Goal: Communication & Community: Answer question/provide support

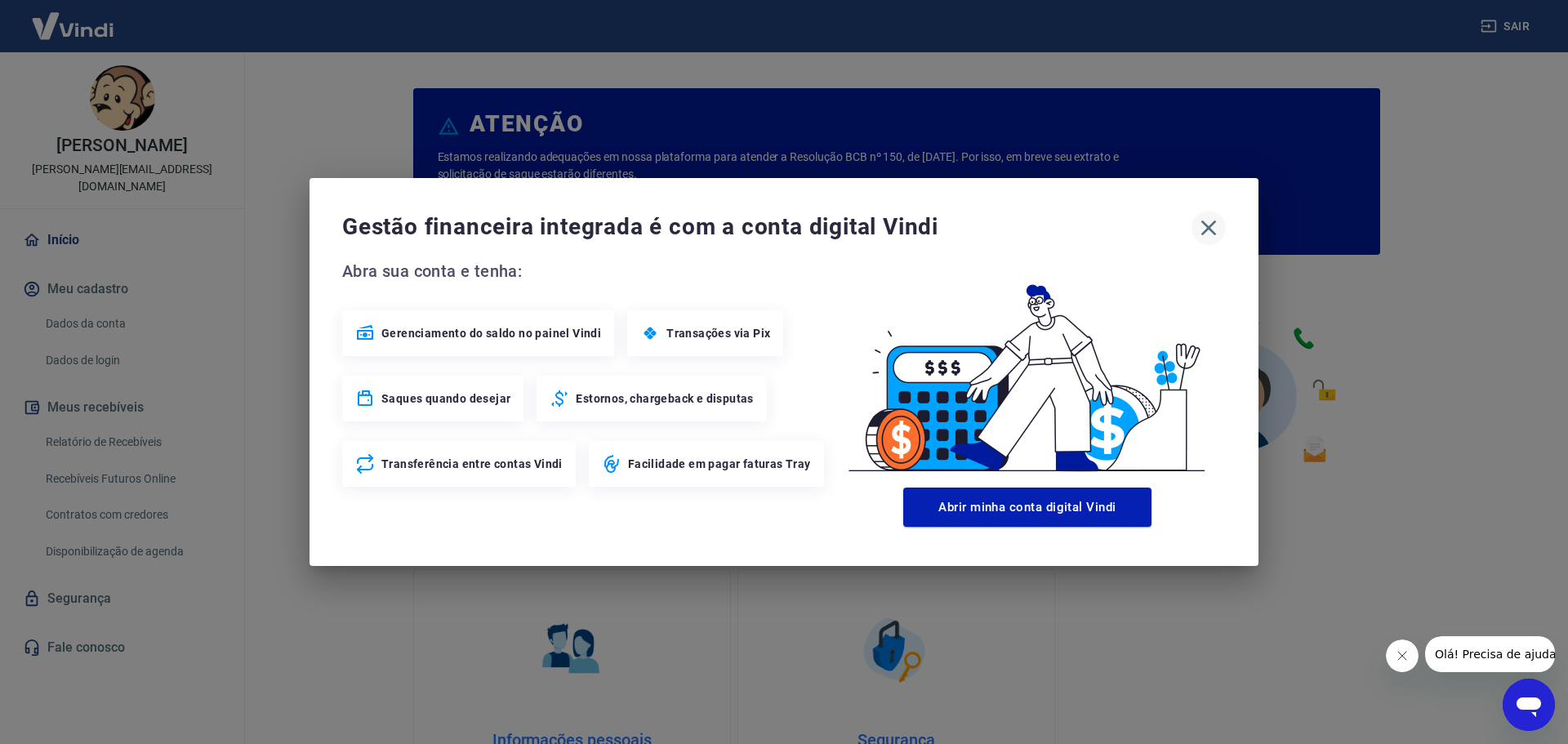
click at [1203, 228] on icon "button" at bounding box center [1208, 228] width 26 height 26
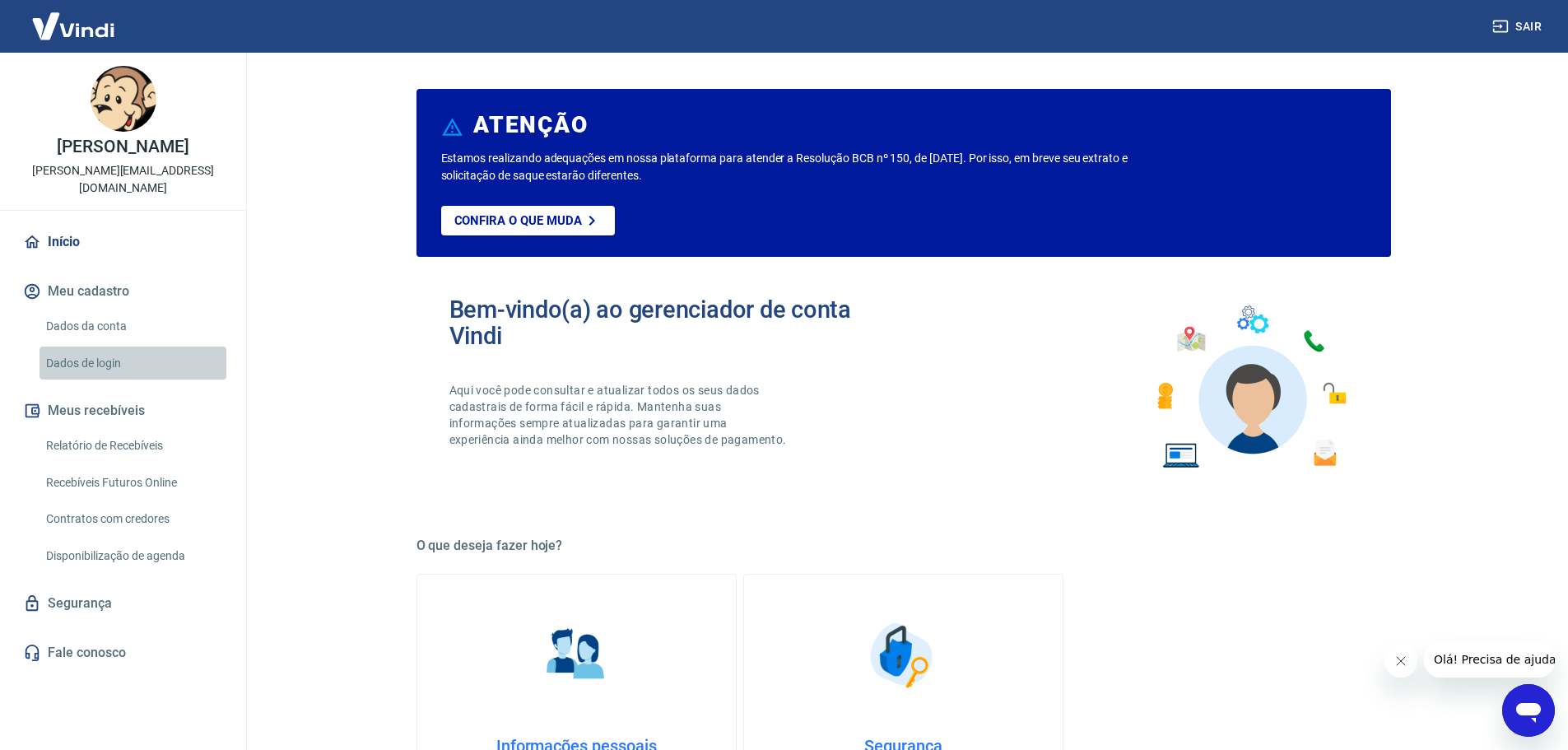
click at [92, 368] on link "Dados de login" at bounding box center [133, 364] width 187 height 34
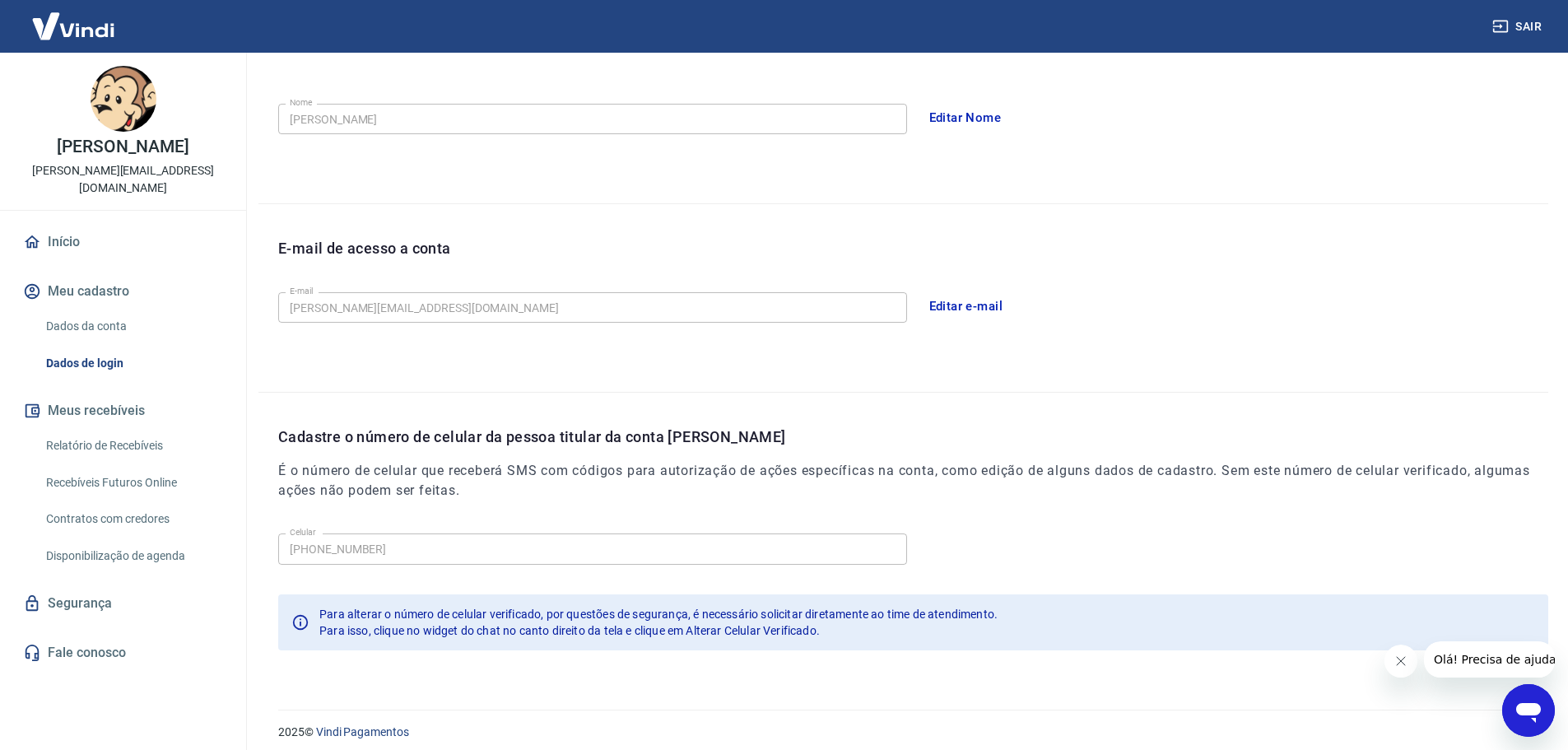
scroll to position [305, 0]
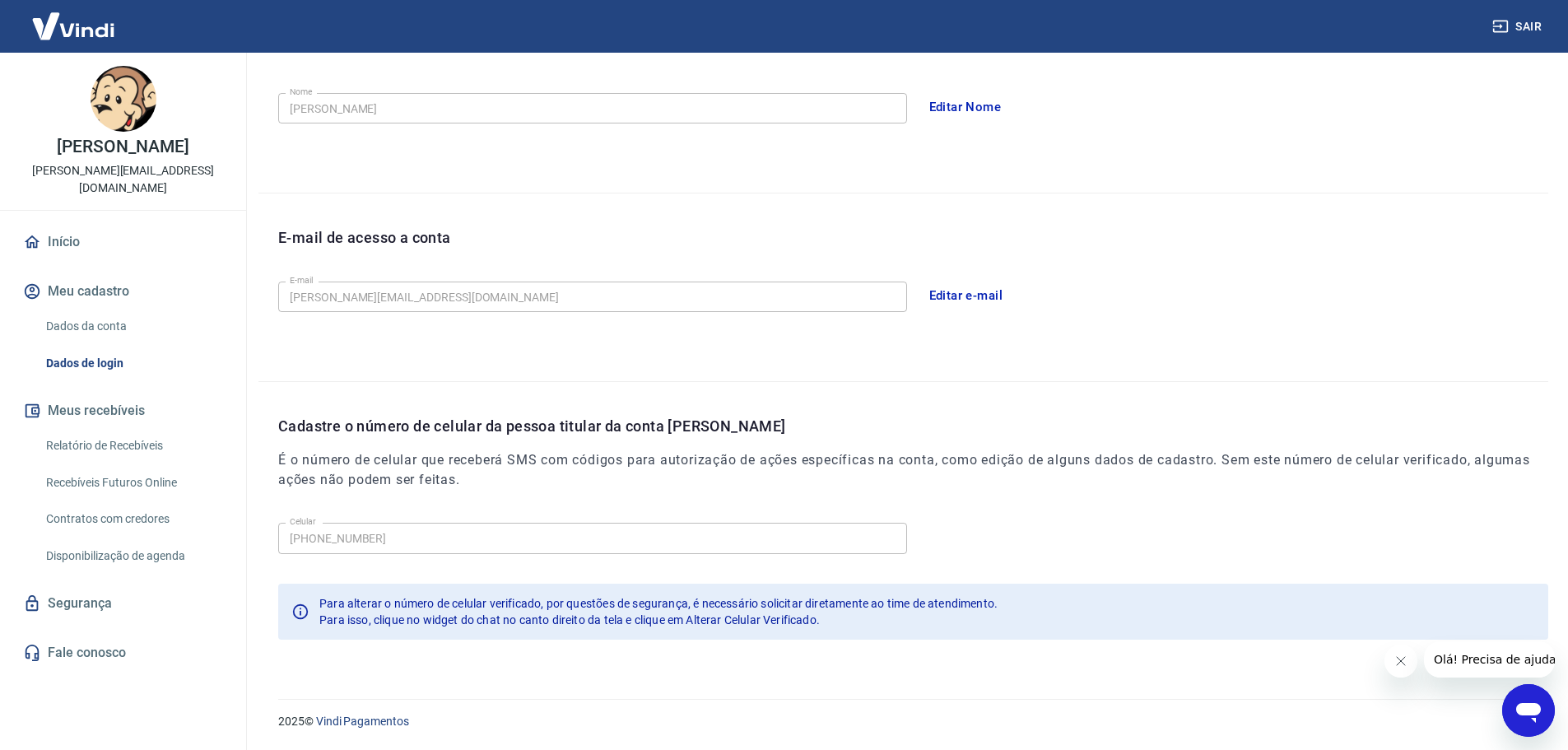
click at [77, 329] on link "Dados da conta" at bounding box center [133, 327] width 187 height 34
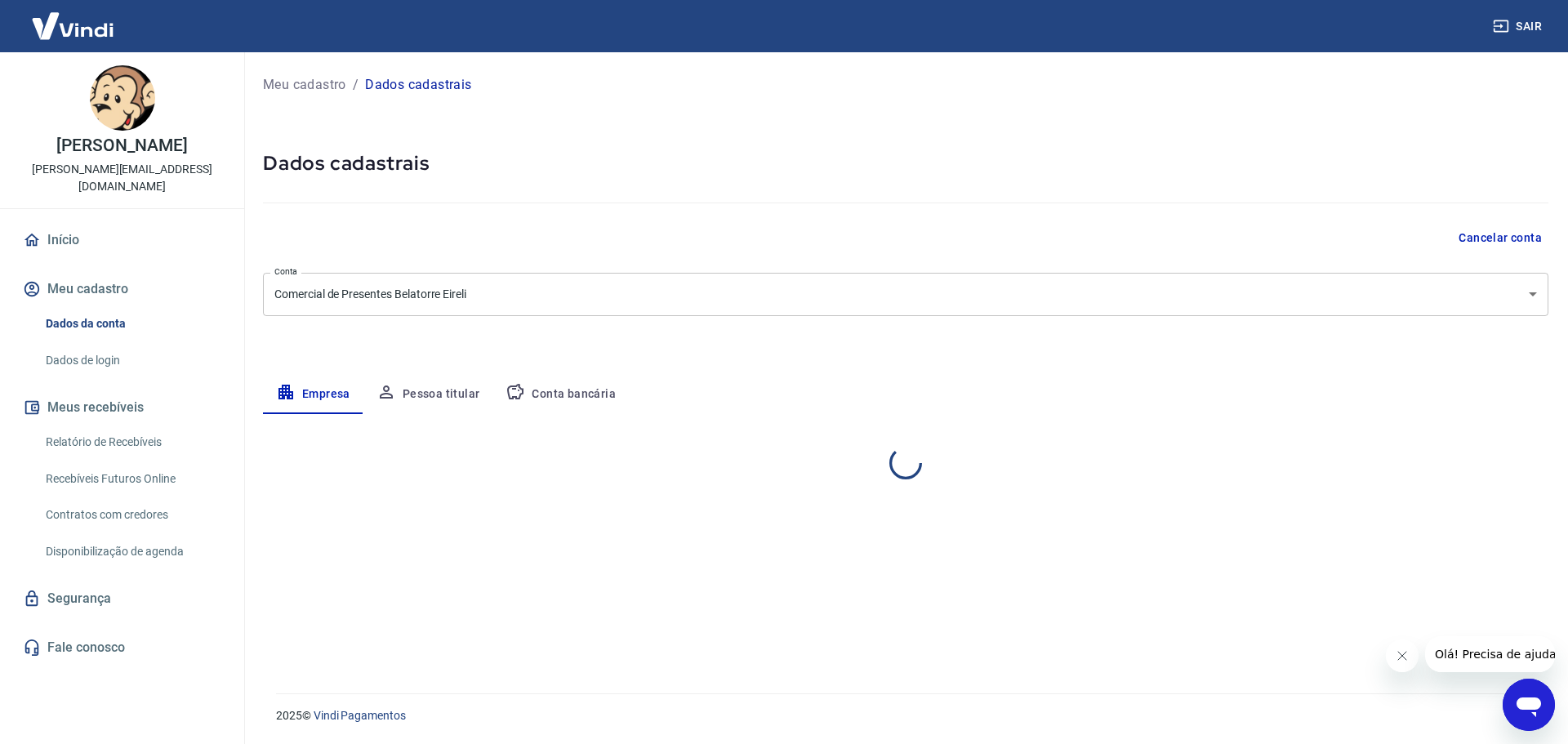
select select "SP"
select select "business"
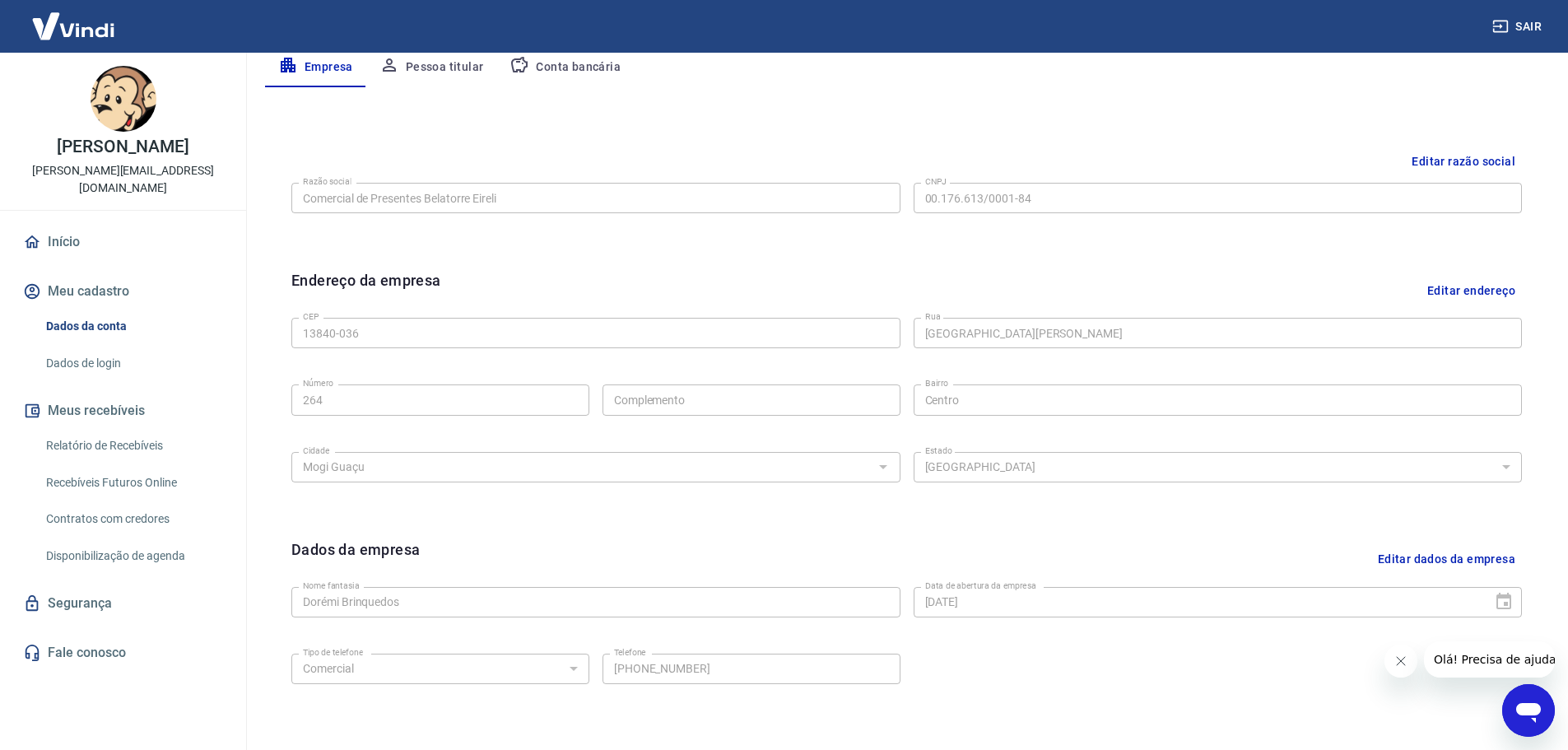
scroll to position [437, 0]
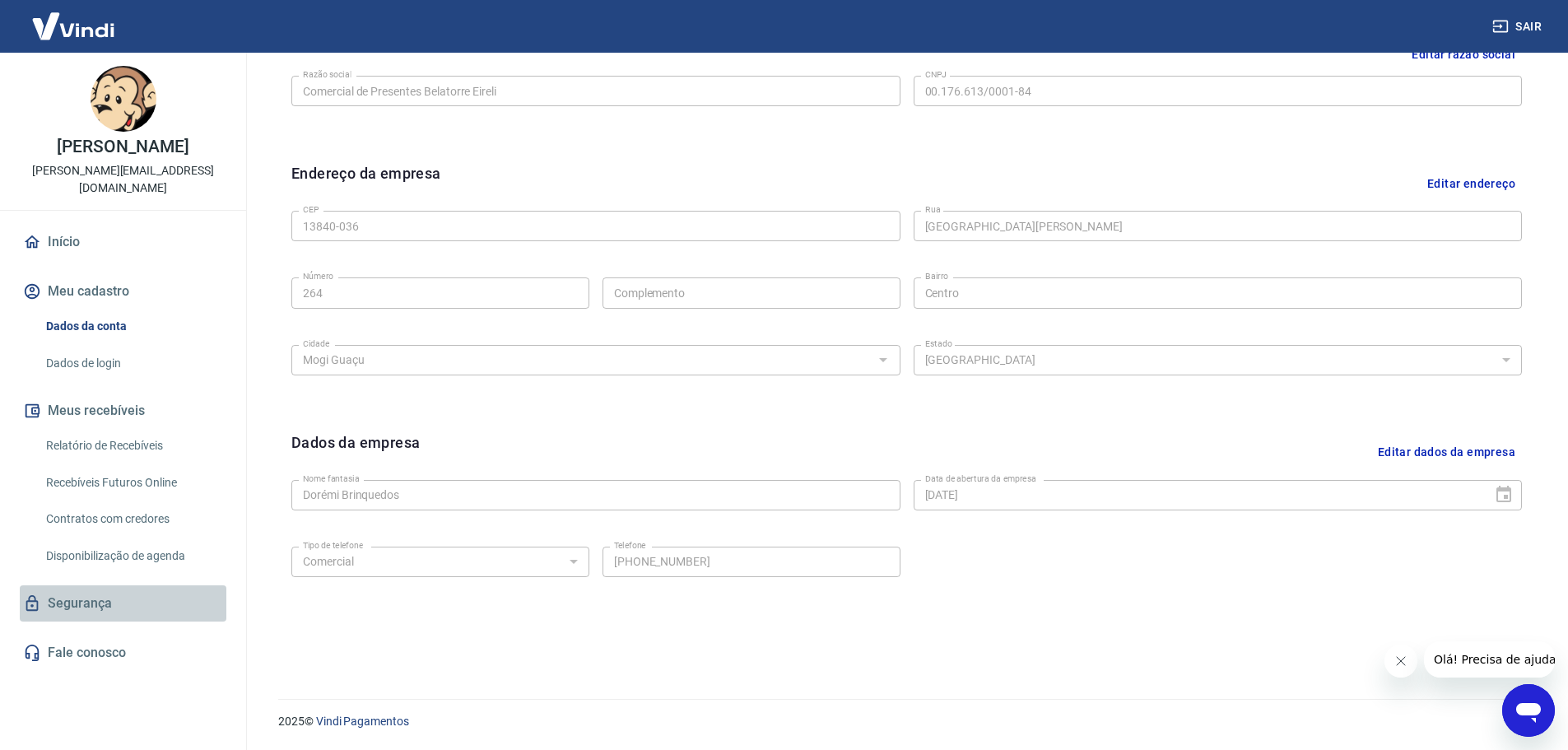
click at [70, 604] on link "Segurança" at bounding box center [123, 603] width 207 height 36
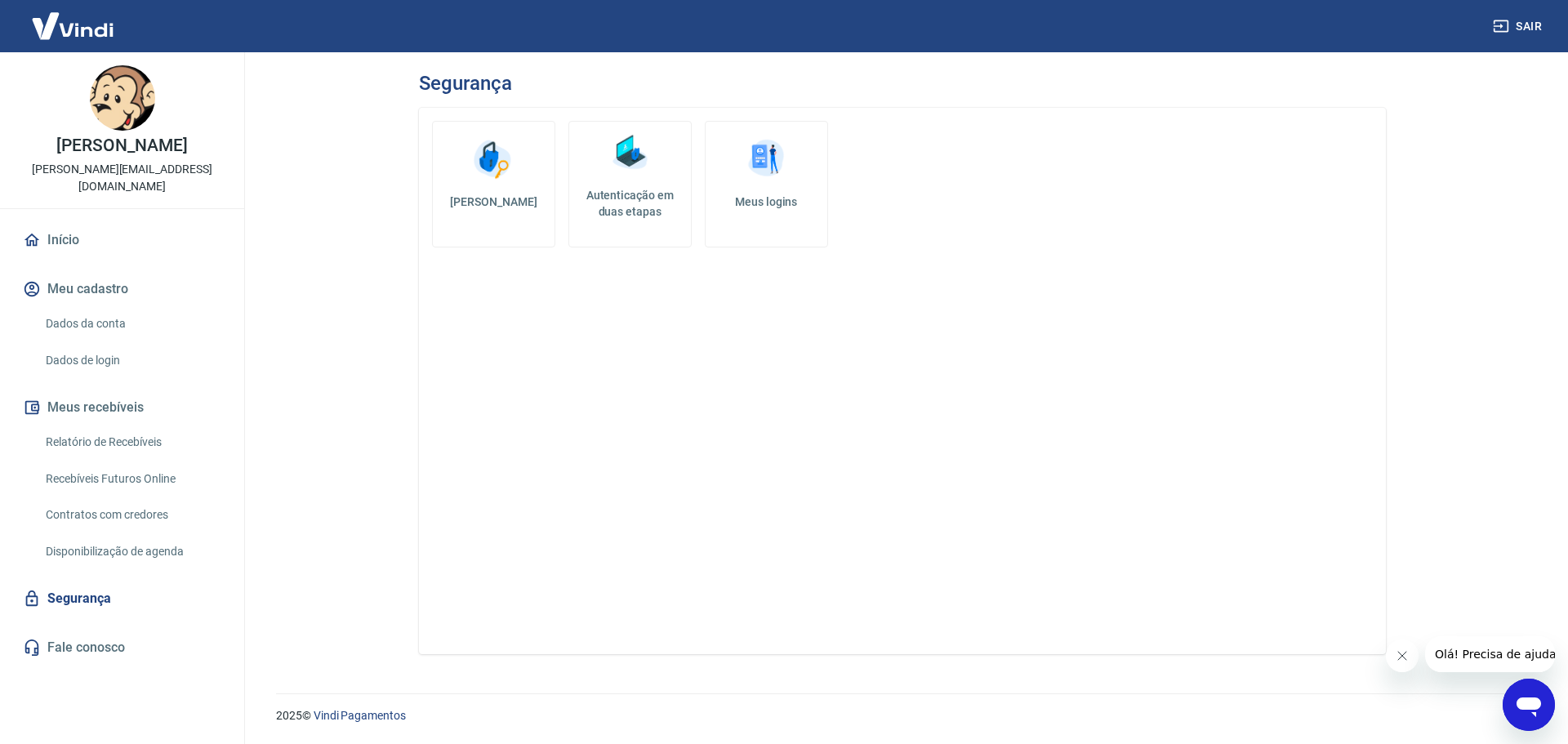
click at [634, 188] on h5 "Autenticação em duas etapas" at bounding box center [630, 203] width 109 height 33
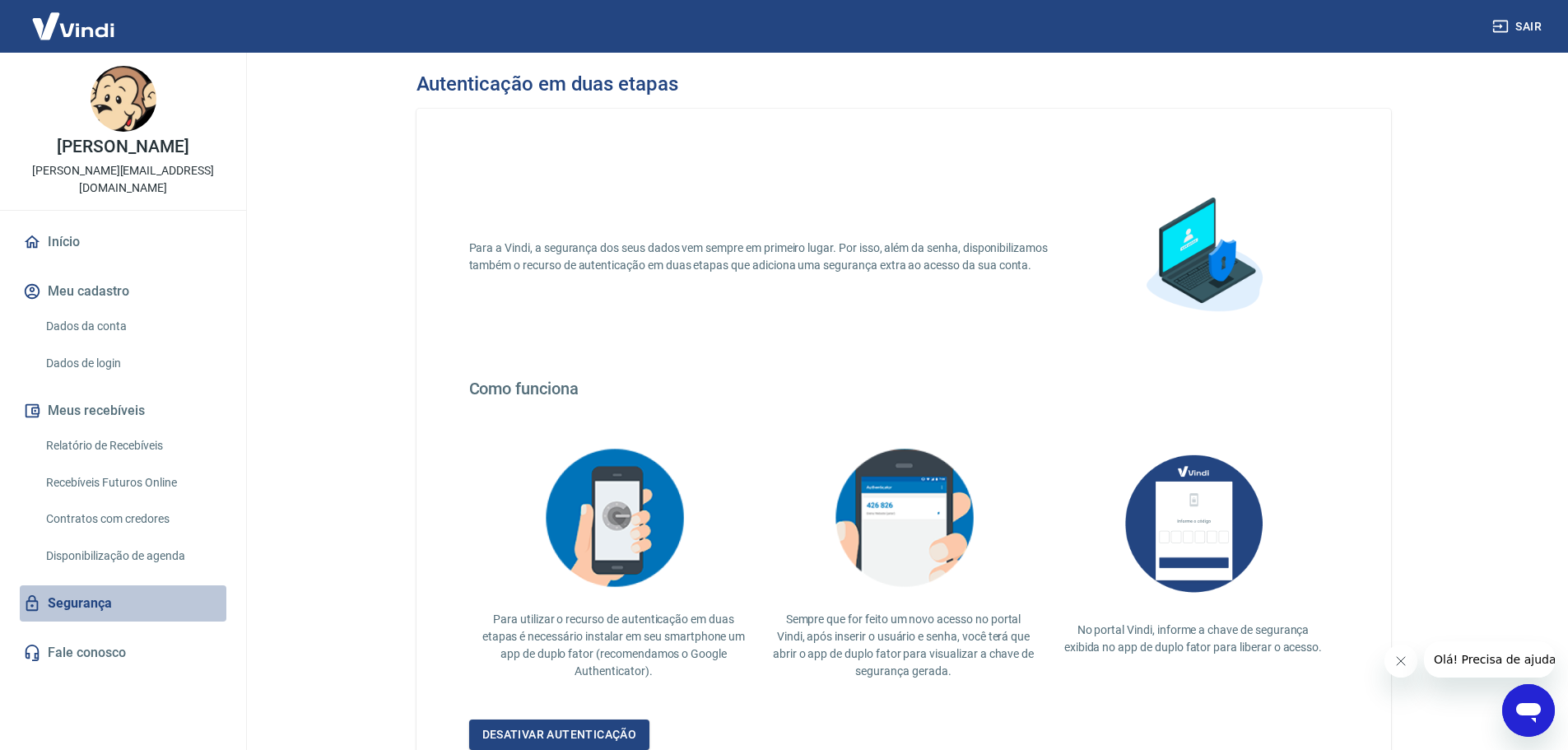
click at [64, 602] on link "Segurança" at bounding box center [123, 603] width 207 height 36
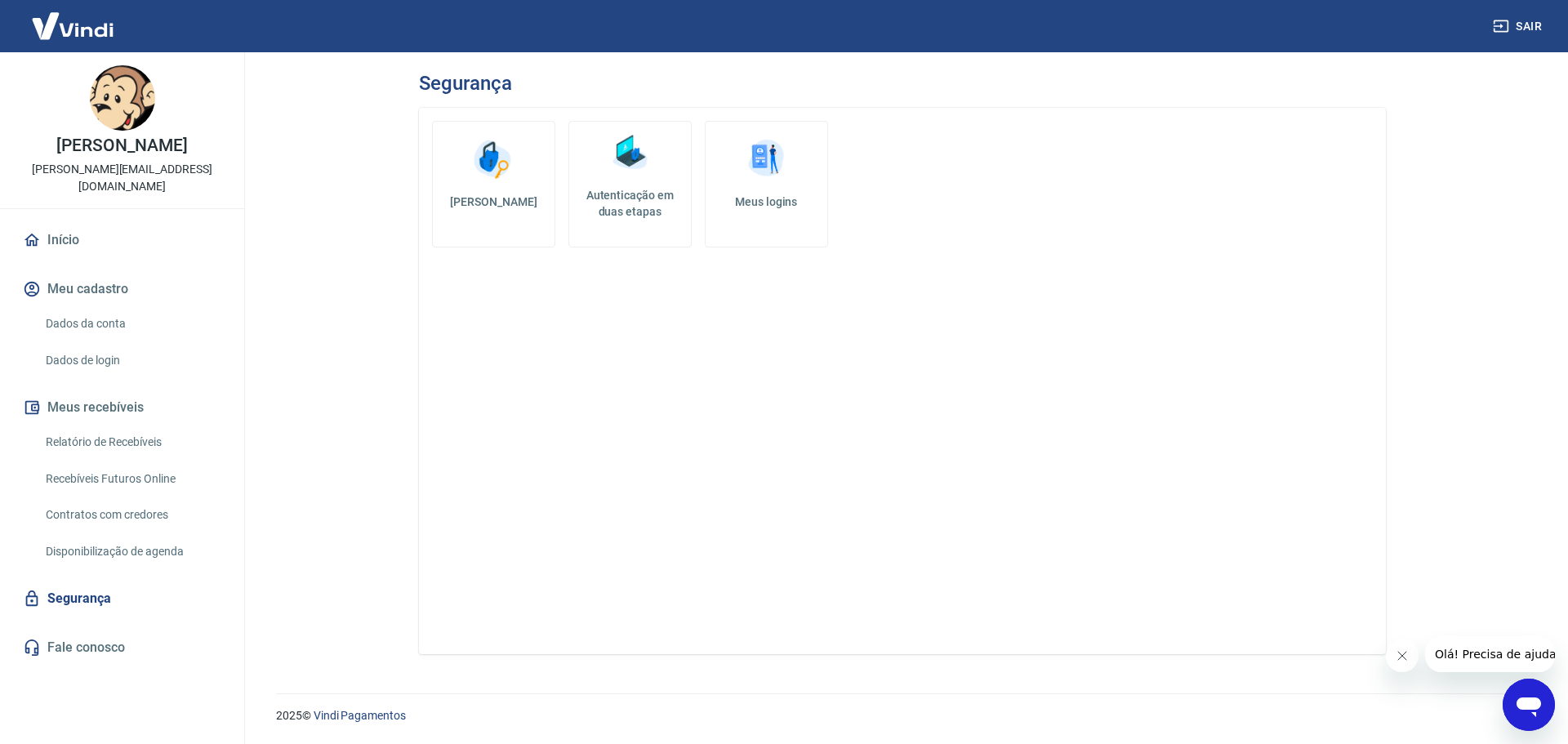
click at [766, 201] on h5 "Meus logins" at bounding box center [766, 201] width 95 height 16
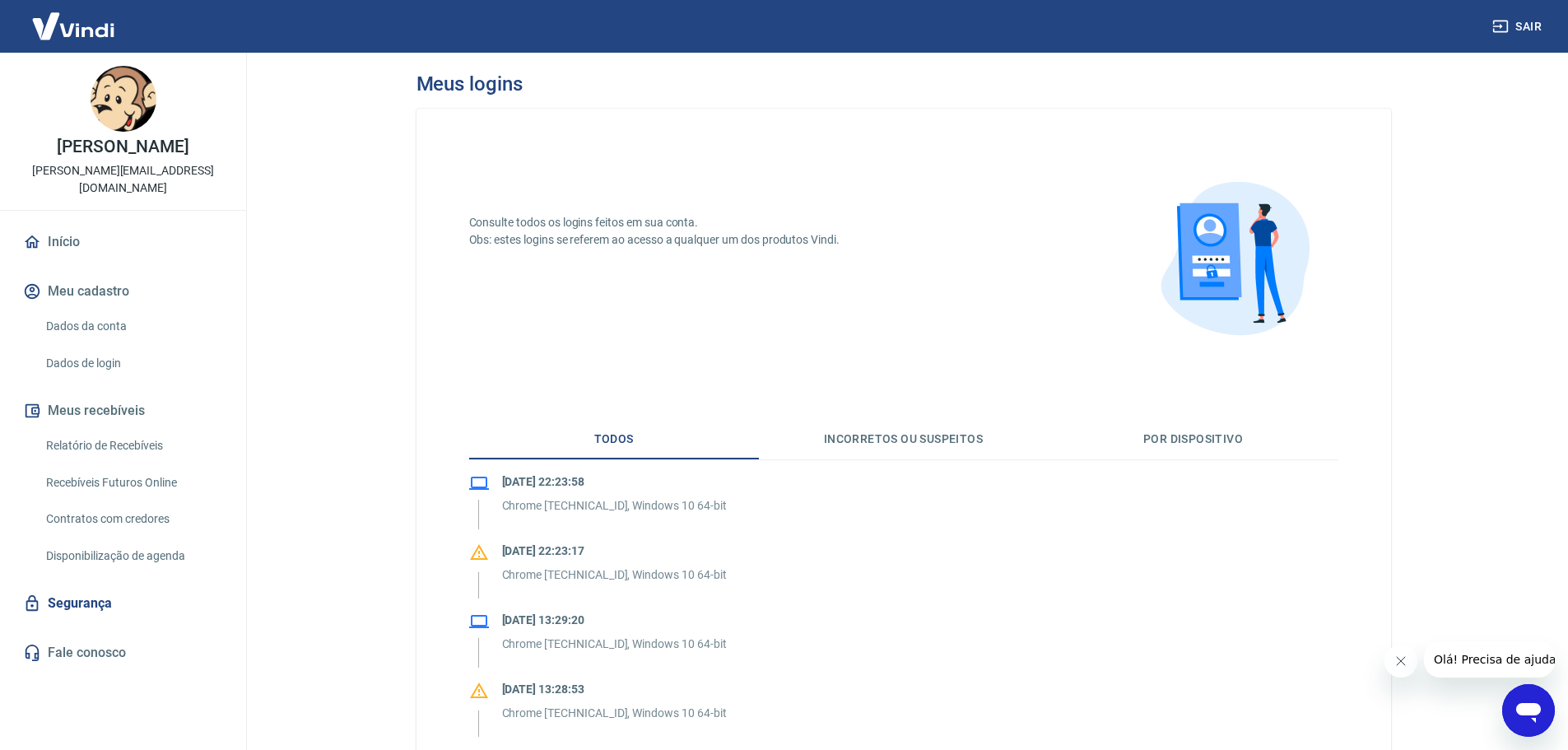
click at [78, 605] on link "Segurança" at bounding box center [123, 603] width 207 height 36
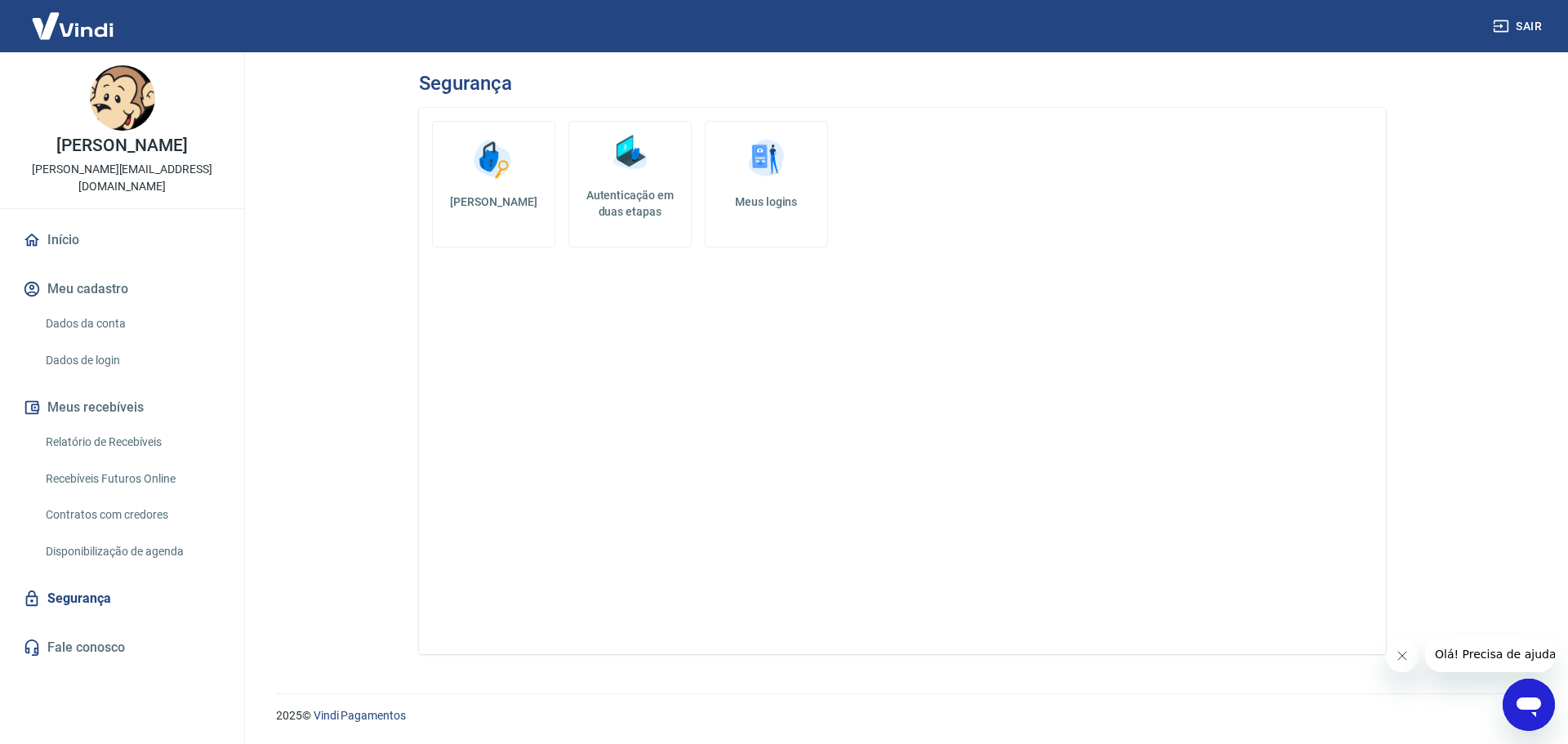
click at [504, 205] on h5 "[PERSON_NAME]" at bounding box center [493, 201] width 95 height 16
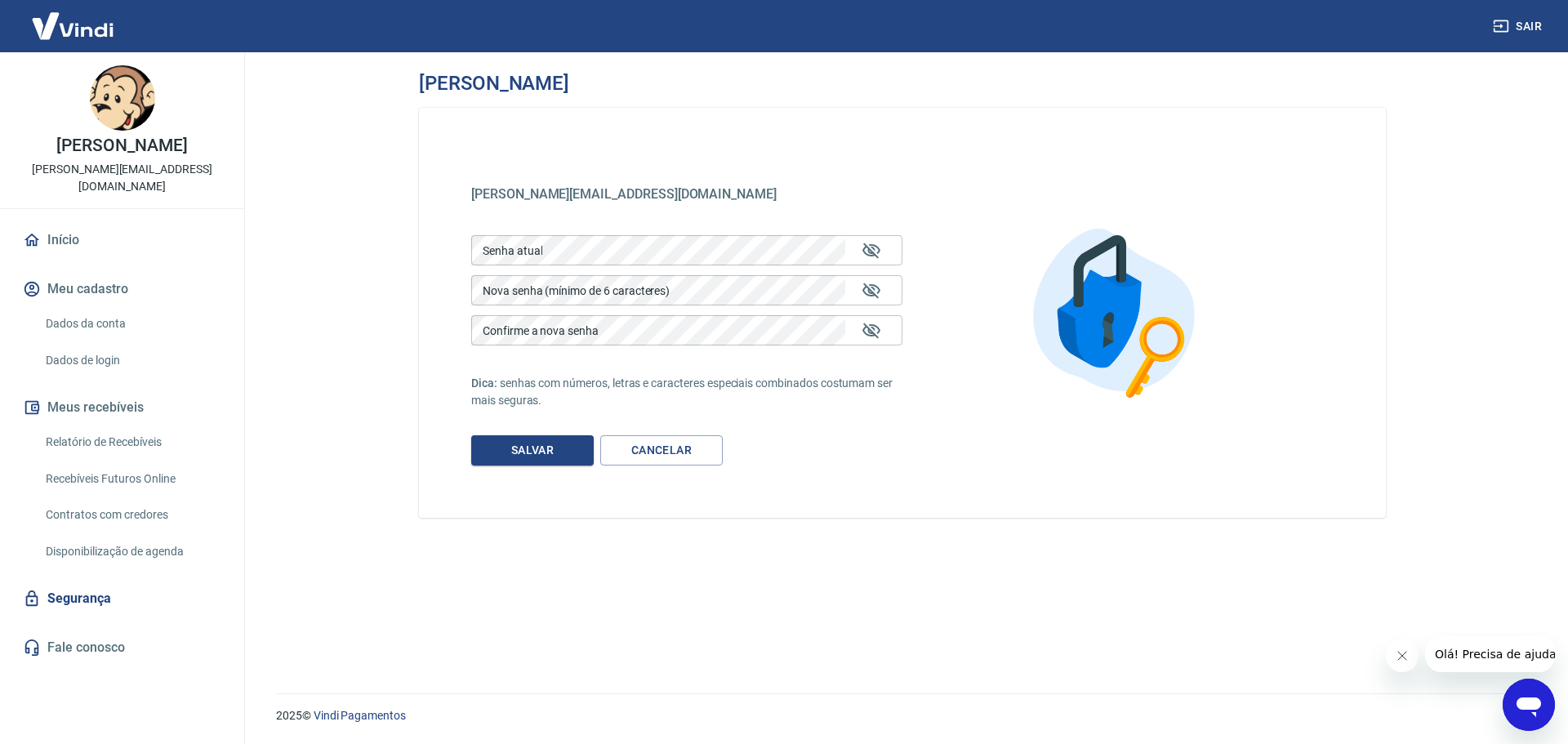
click at [62, 599] on link "Segurança" at bounding box center [122, 598] width 205 height 36
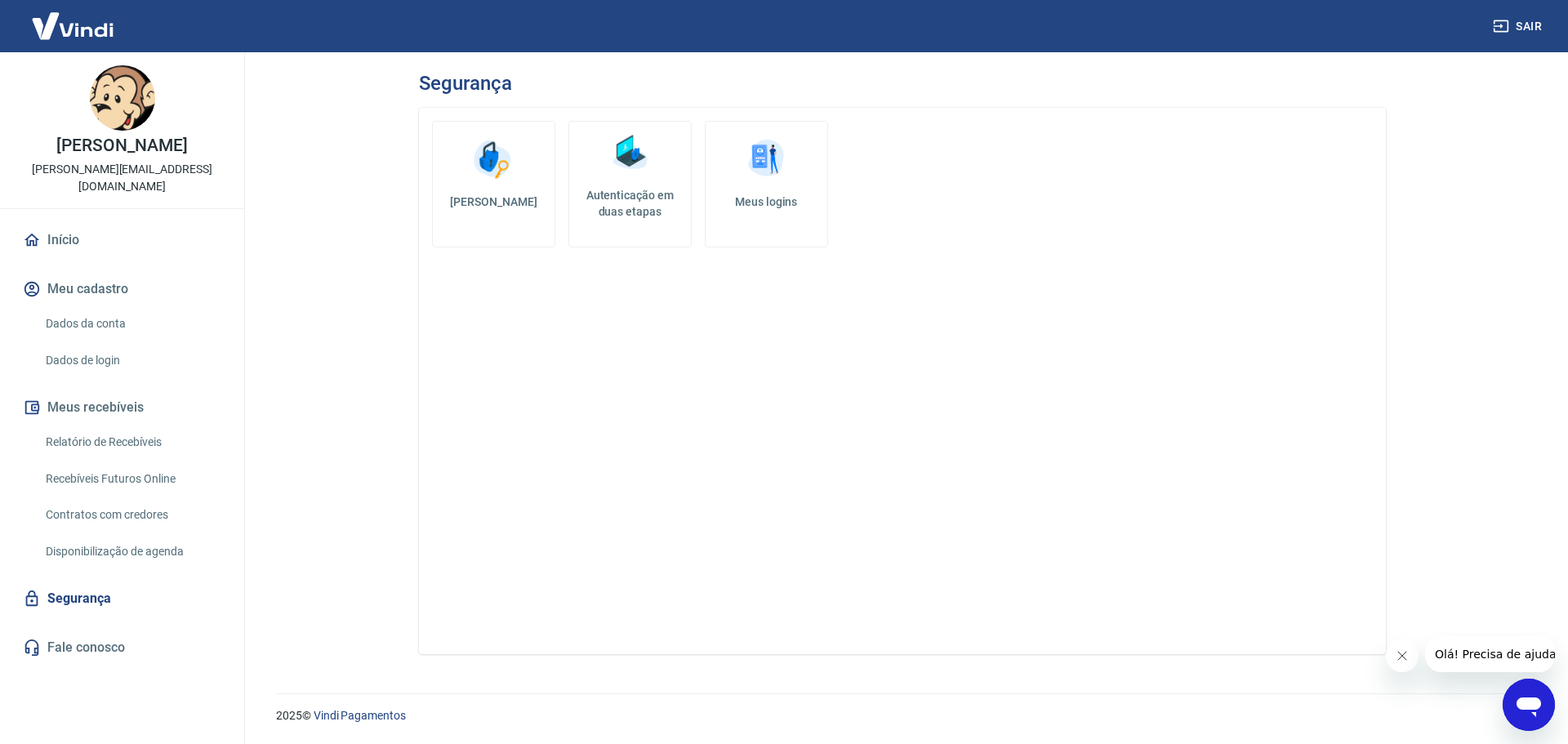
click at [637, 193] on h5 "Autenticação em duas etapas" at bounding box center [630, 203] width 109 height 33
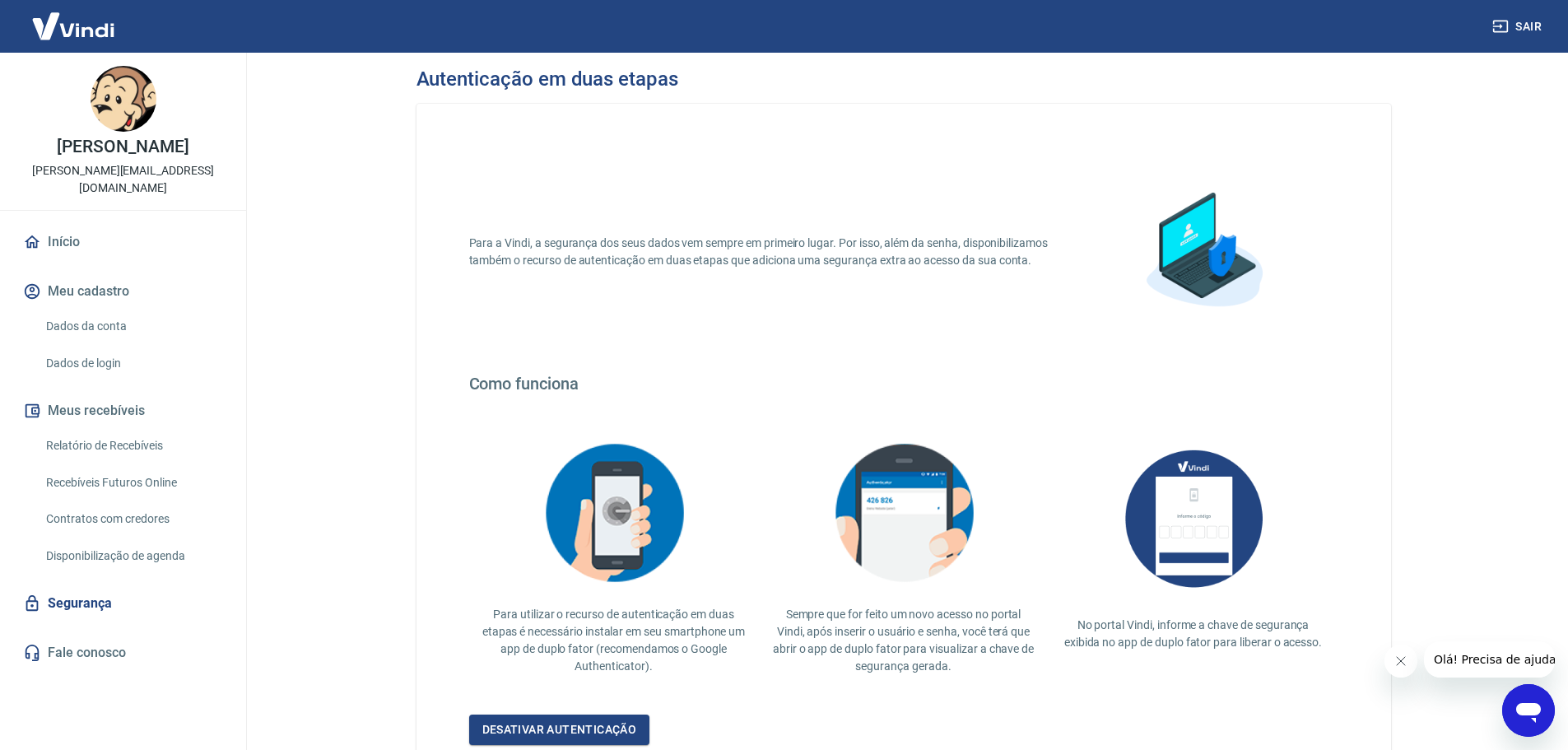
scroll to position [143, 0]
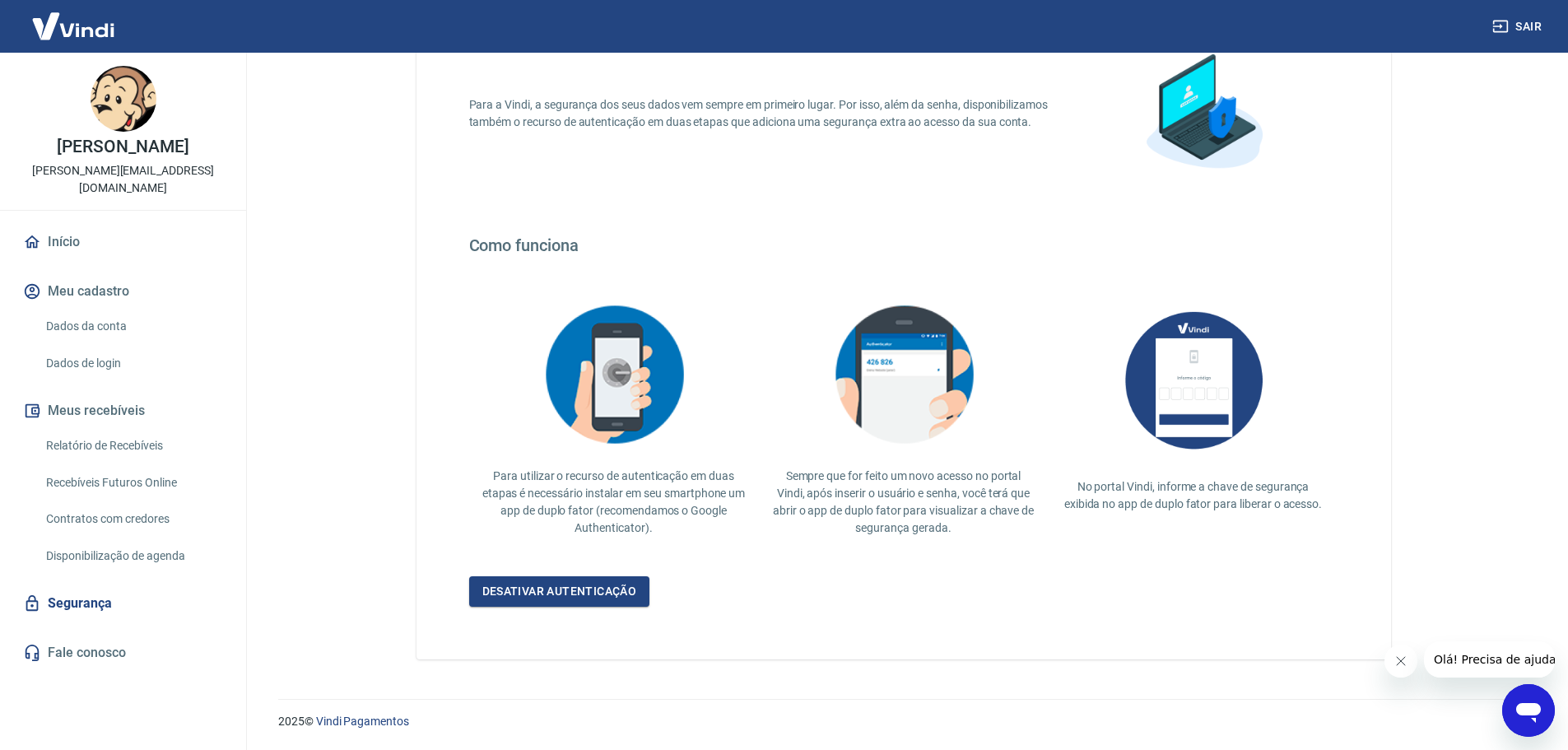
click at [1398, 663] on icon "Fechar mensagem da empresa" at bounding box center [1400, 661] width 8 height 8
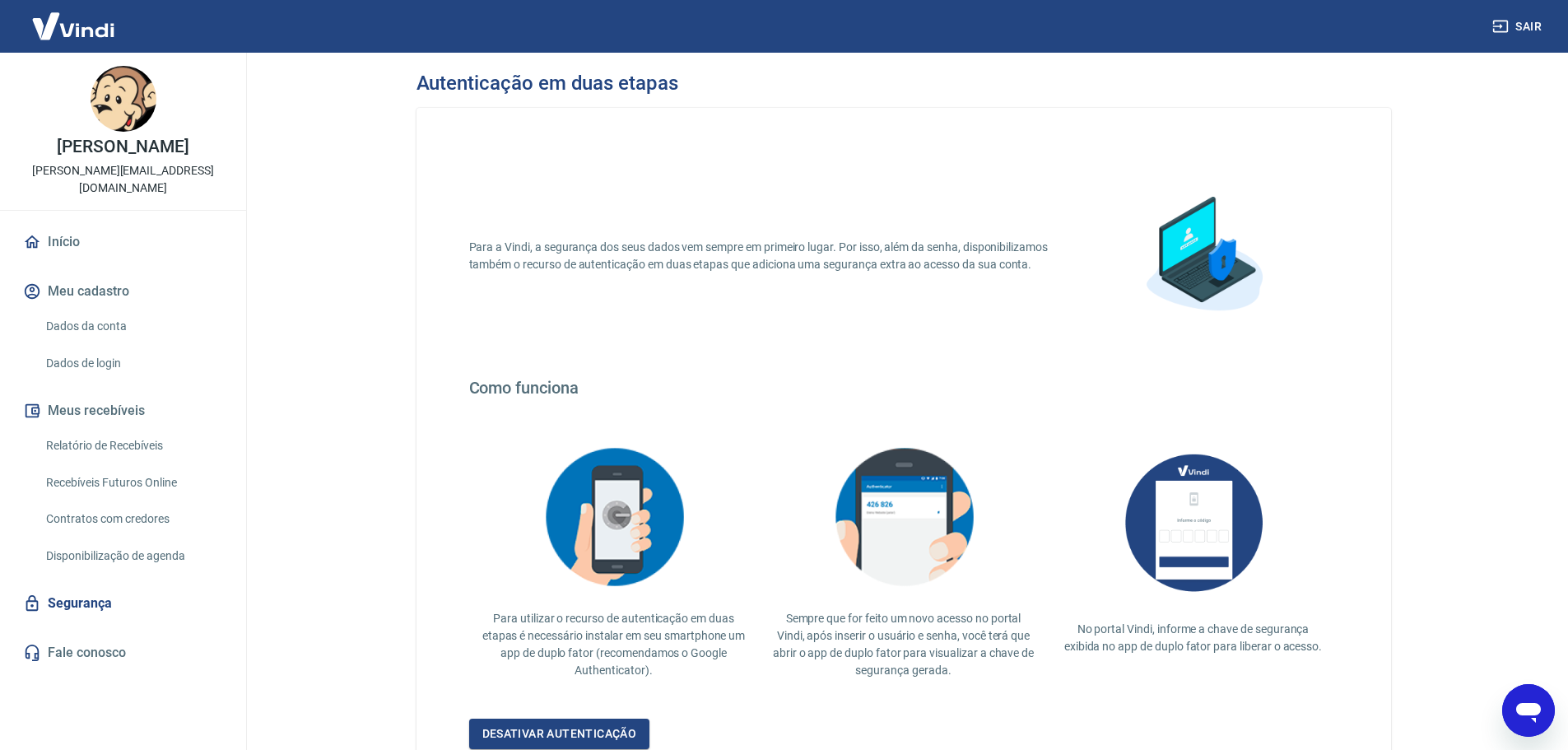
scroll to position [0, 0]
click at [86, 322] on link "Dados da conta" at bounding box center [133, 327] width 187 height 34
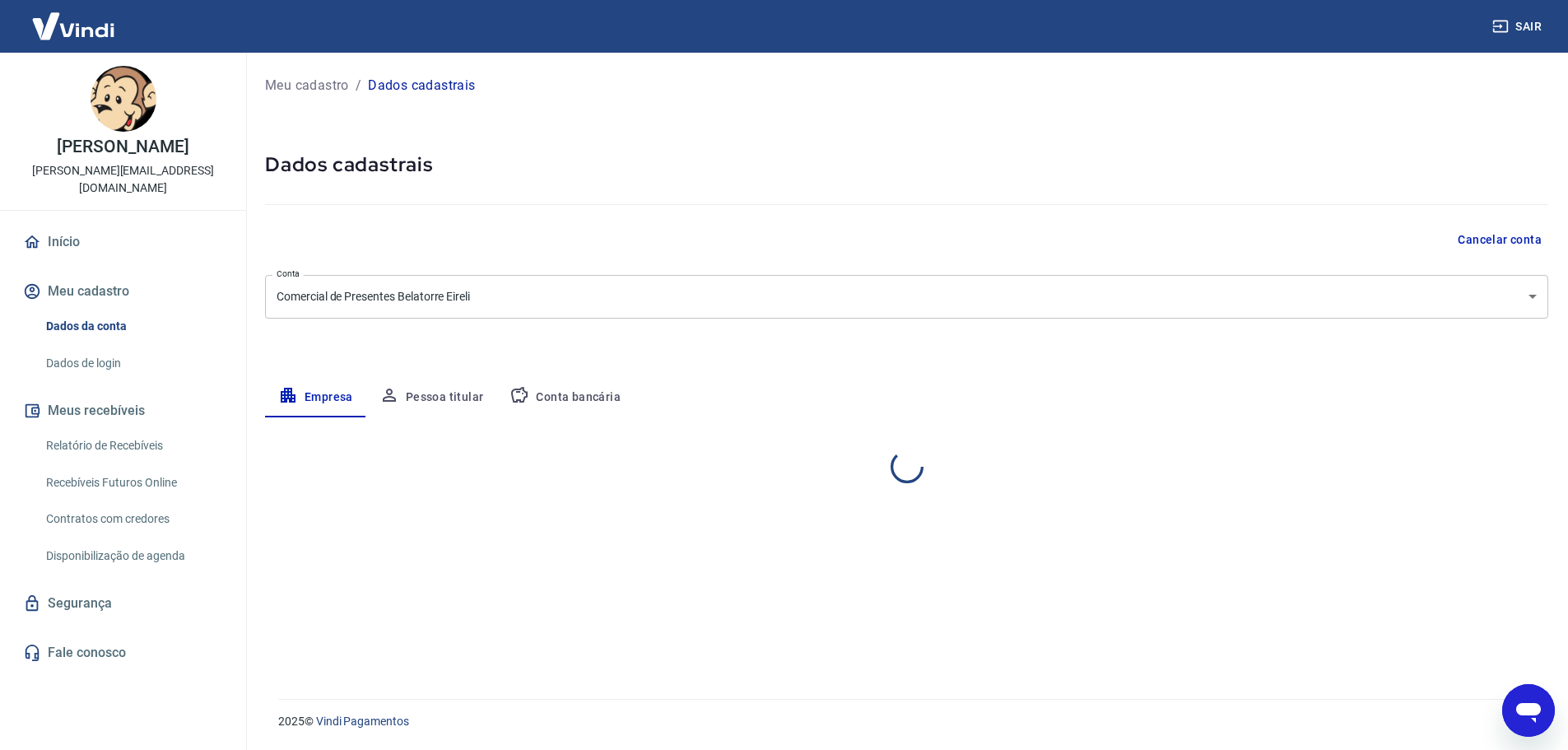
select select "SP"
select select "business"
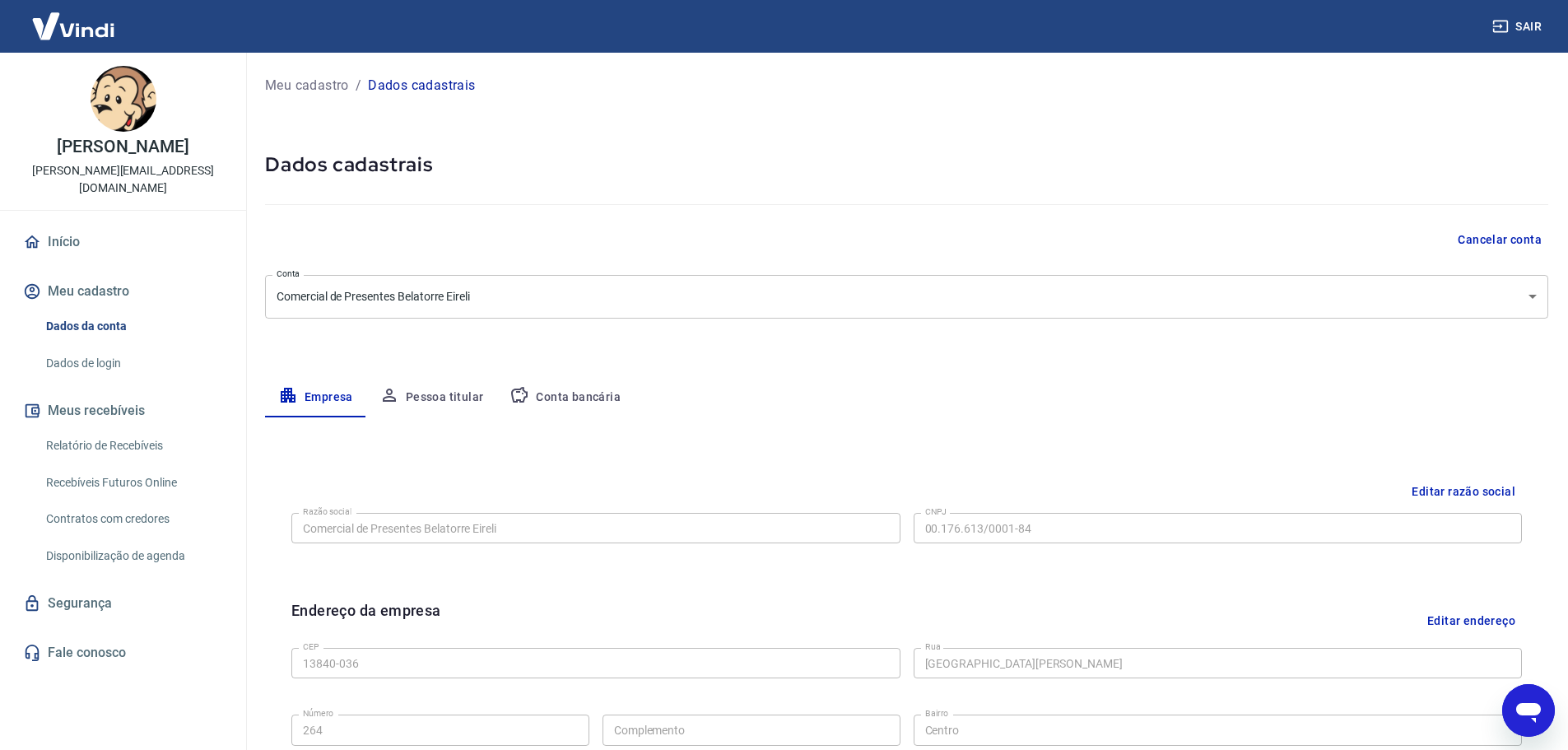
click at [444, 396] on button "Pessoa titular" at bounding box center [431, 397] width 131 height 40
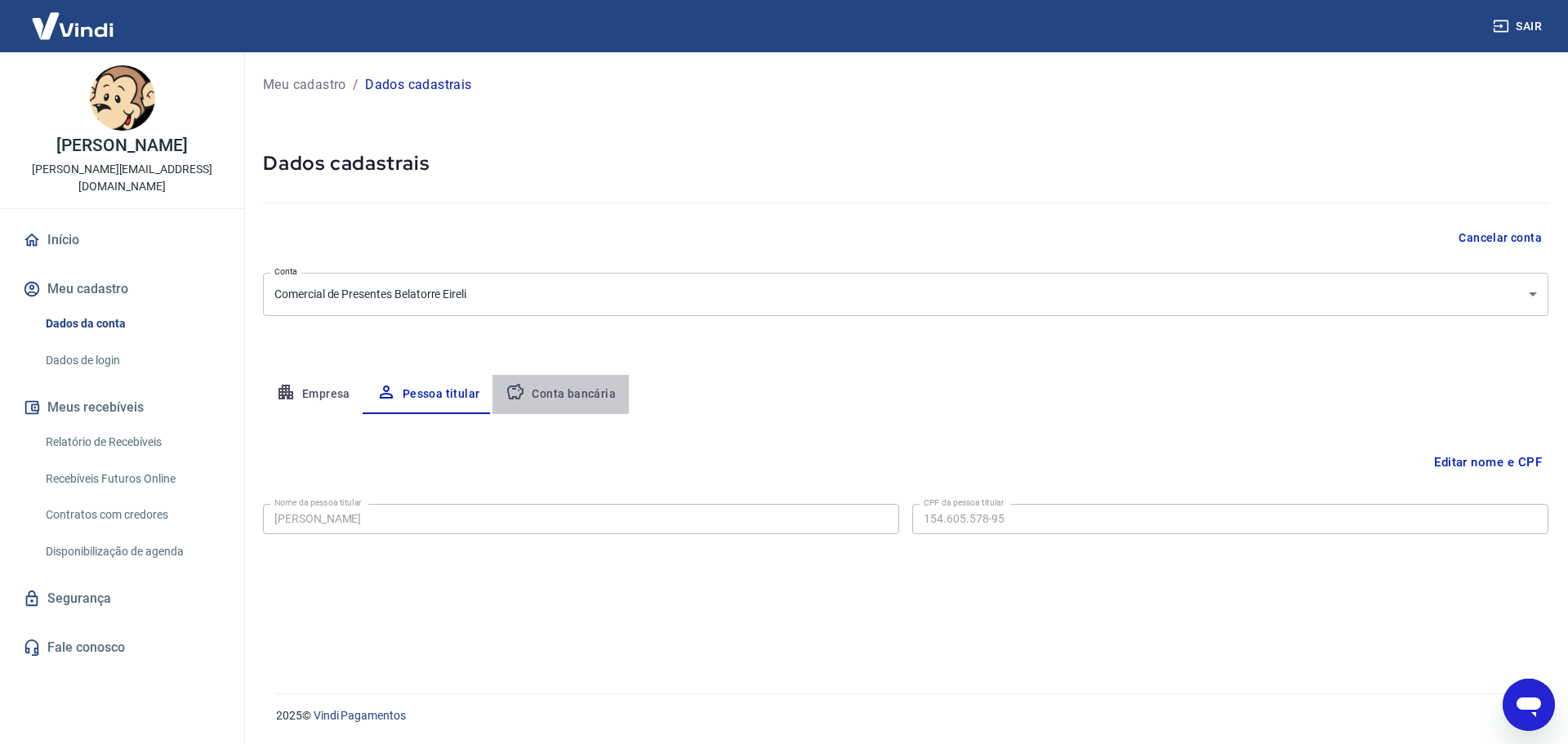
click at [546, 386] on button "Conta bancária" at bounding box center [561, 394] width 137 height 40
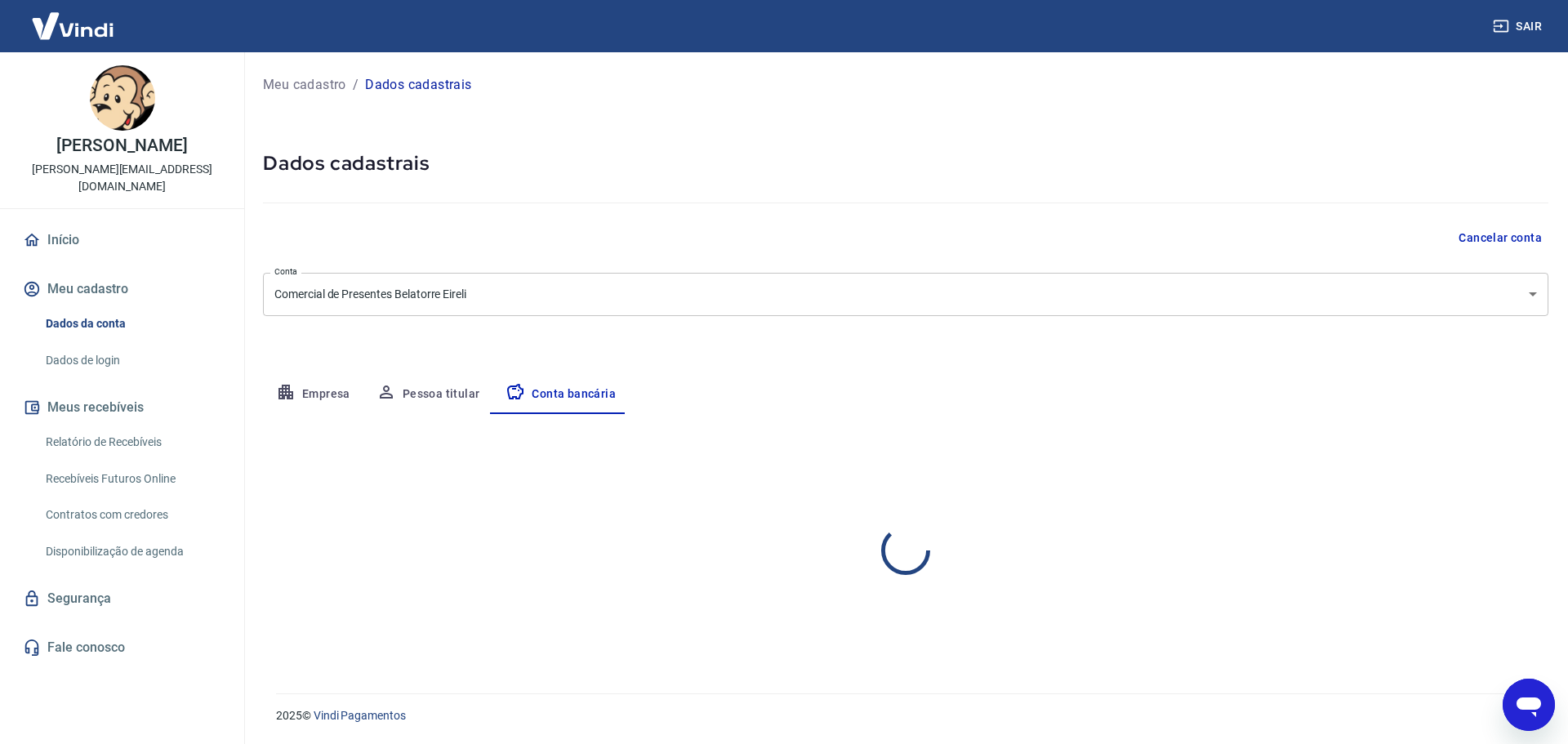
select select "1"
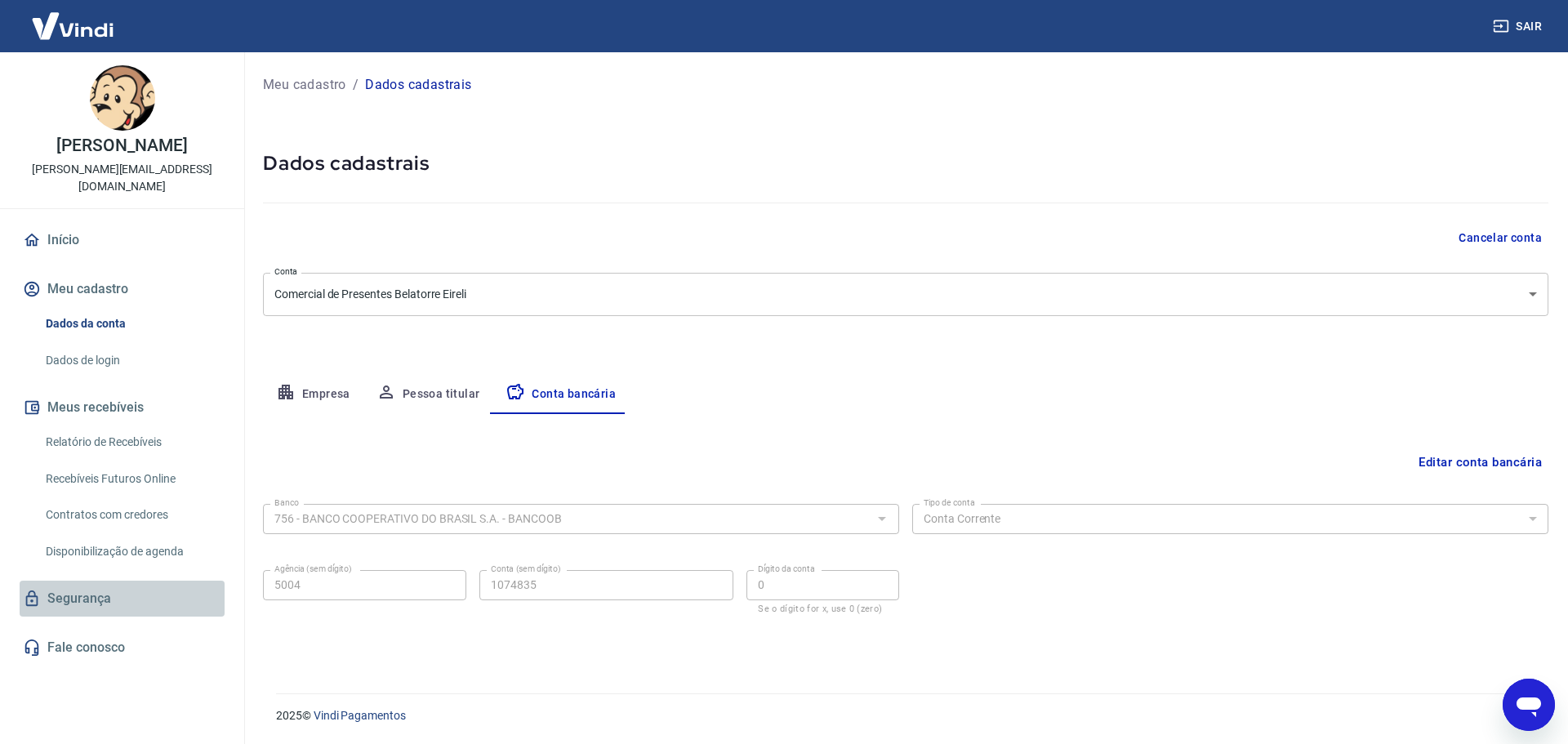
click at [76, 601] on link "Segurança" at bounding box center [122, 598] width 205 height 36
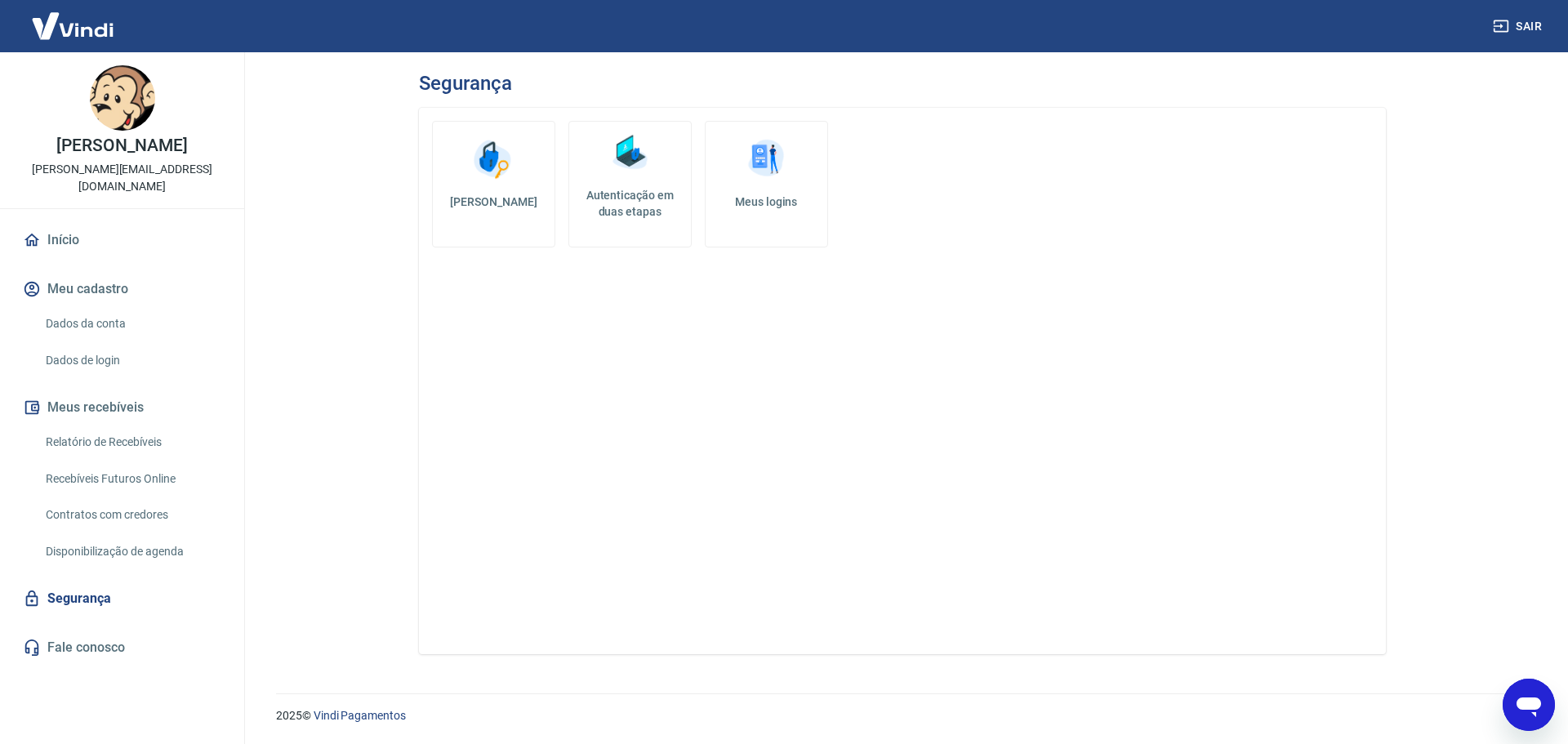
click at [767, 173] on img at bounding box center [765, 159] width 49 height 49
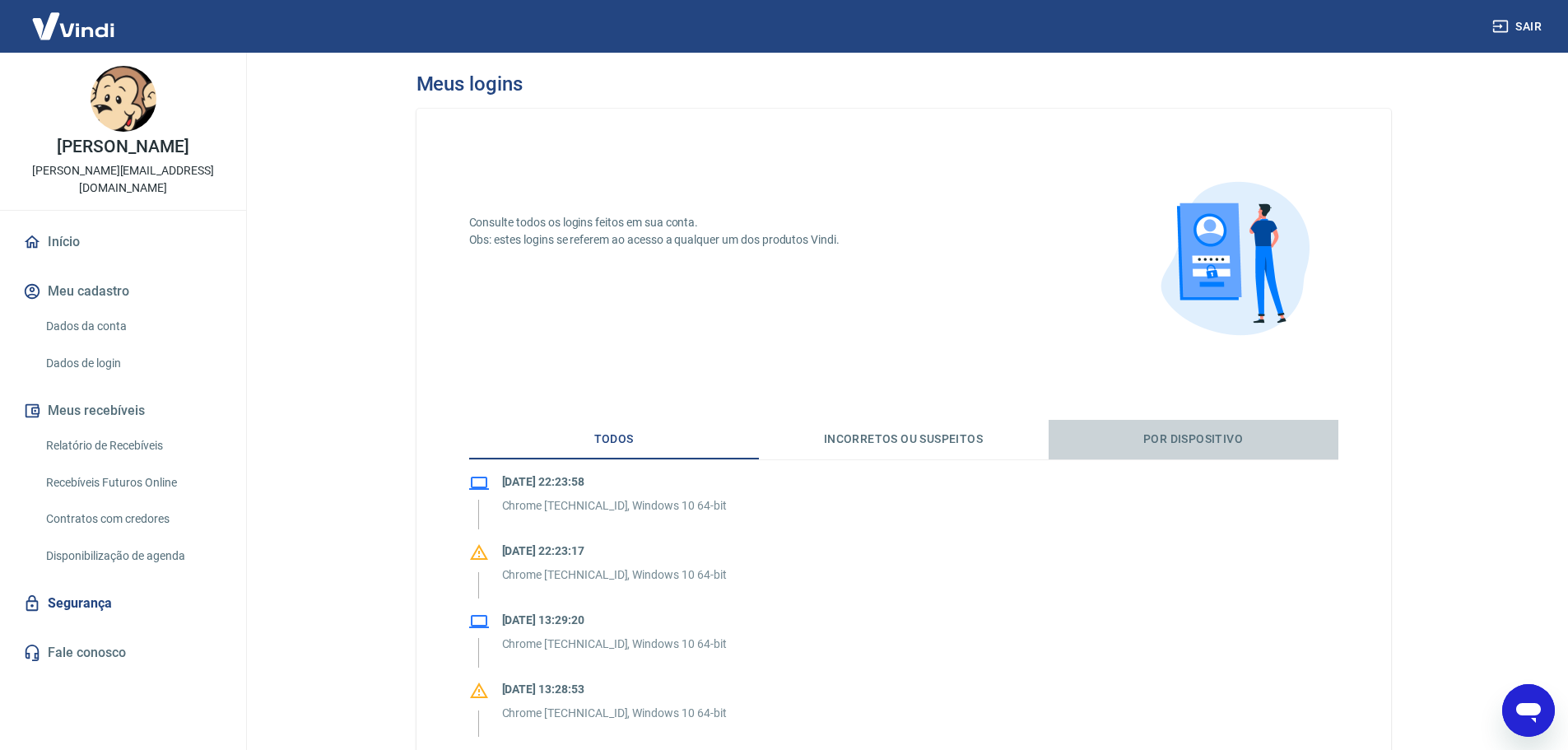
click at [1182, 438] on button "Por dispositivo" at bounding box center [1193, 439] width 290 height 40
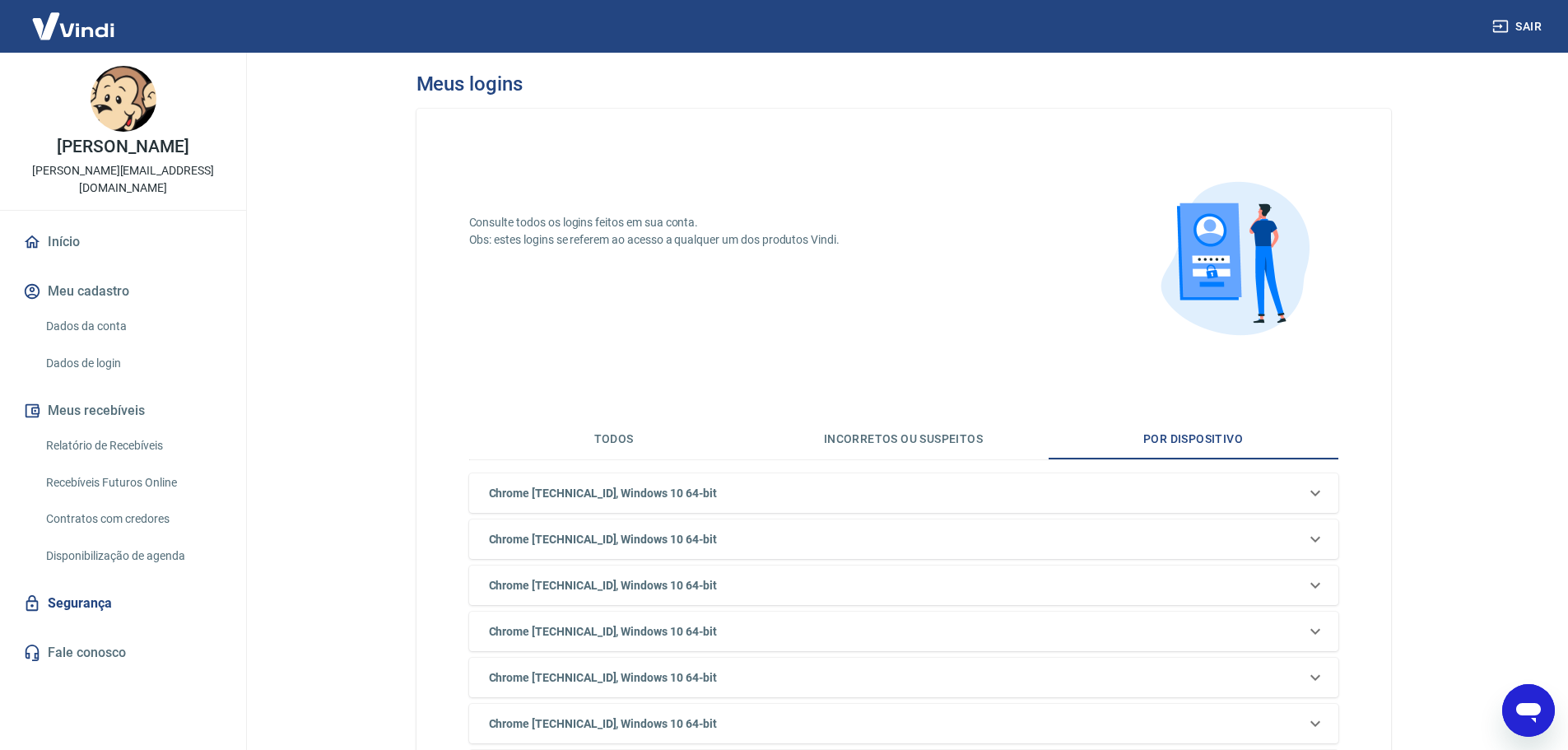
click at [623, 441] on button "Todos" at bounding box center [614, 439] width 290 height 40
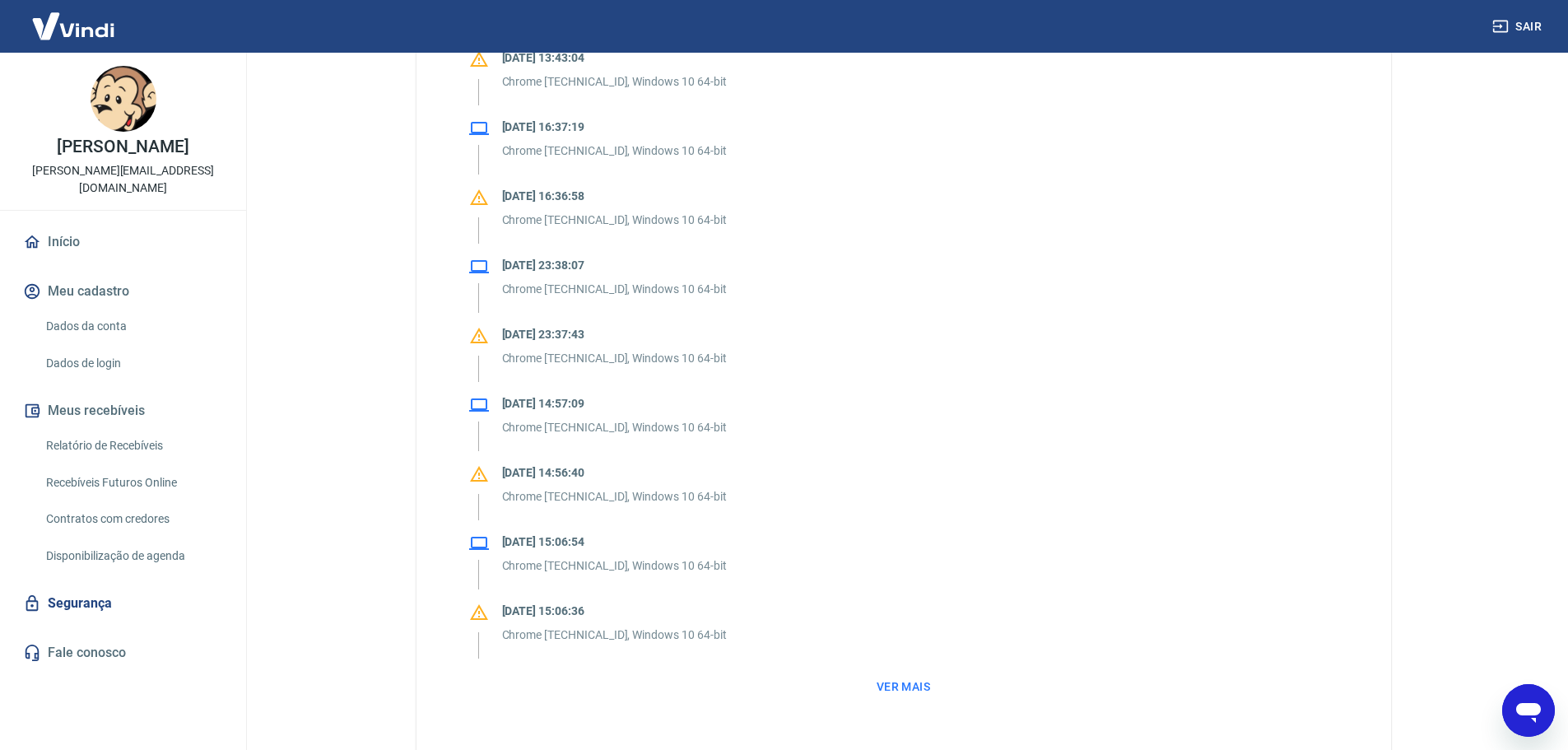
scroll to position [1280, 0]
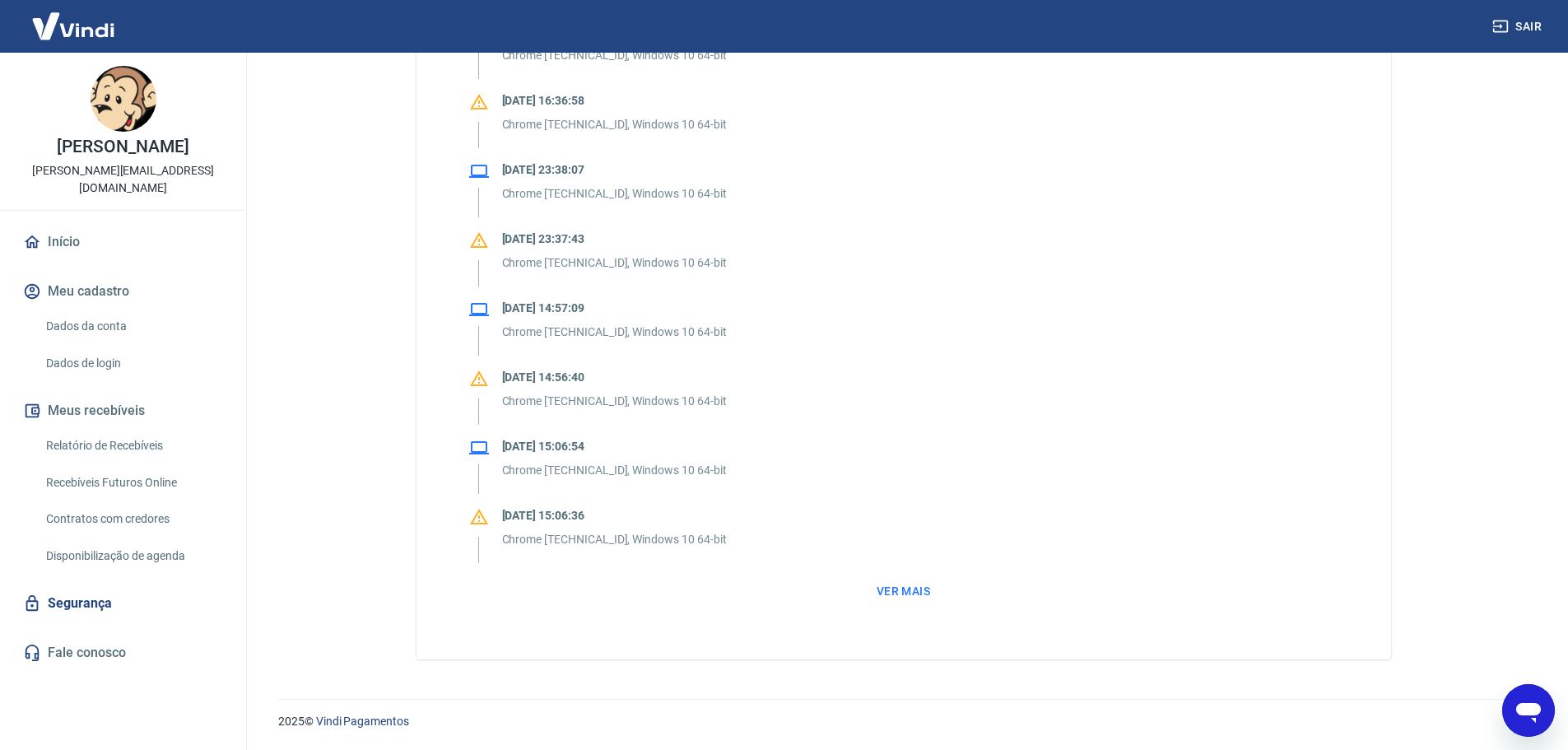
click at [97, 288] on button "Meu cadastro" at bounding box center [123, 292] width 207 height 36
click at [57, 290] on button "Meu cadastro" at bounding box center [123, 292] width 207 height 36
click at [74, 238] on link "Início" at bounding box center [123, 242] width 207 height 36
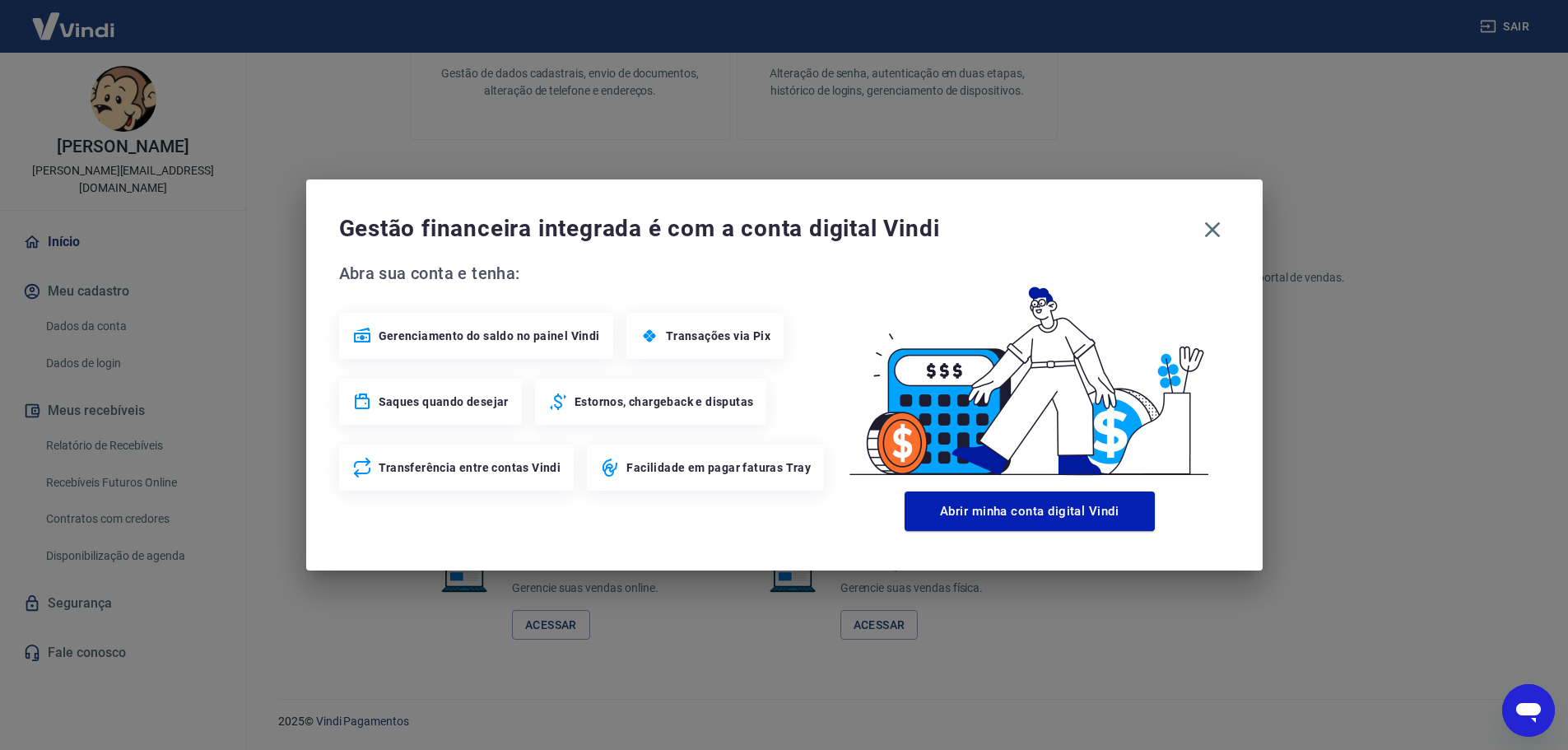
scroll to position [704, 0]
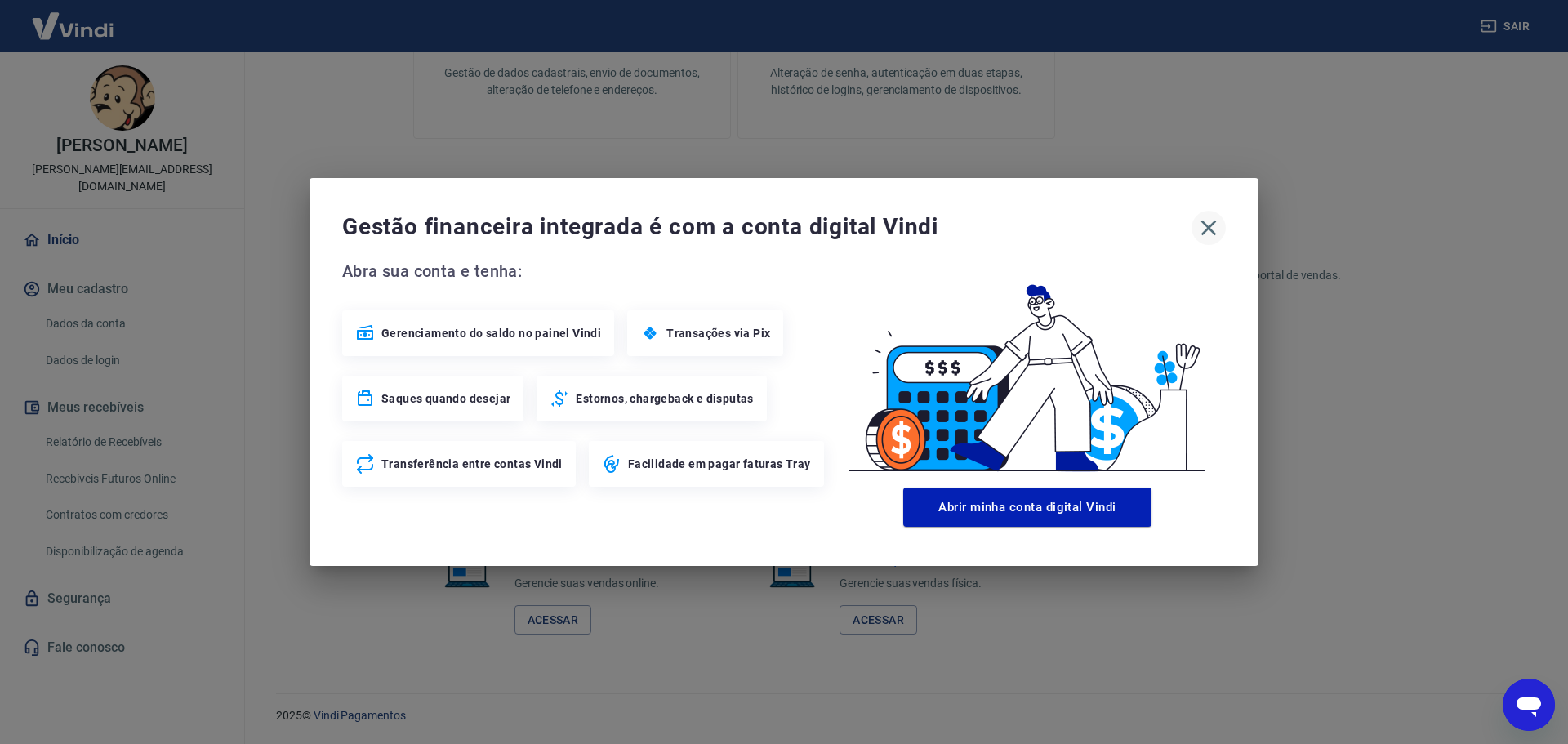
click at [1212, 225] on icon "button" at bounding box center [1208, 229] width 16 height 16
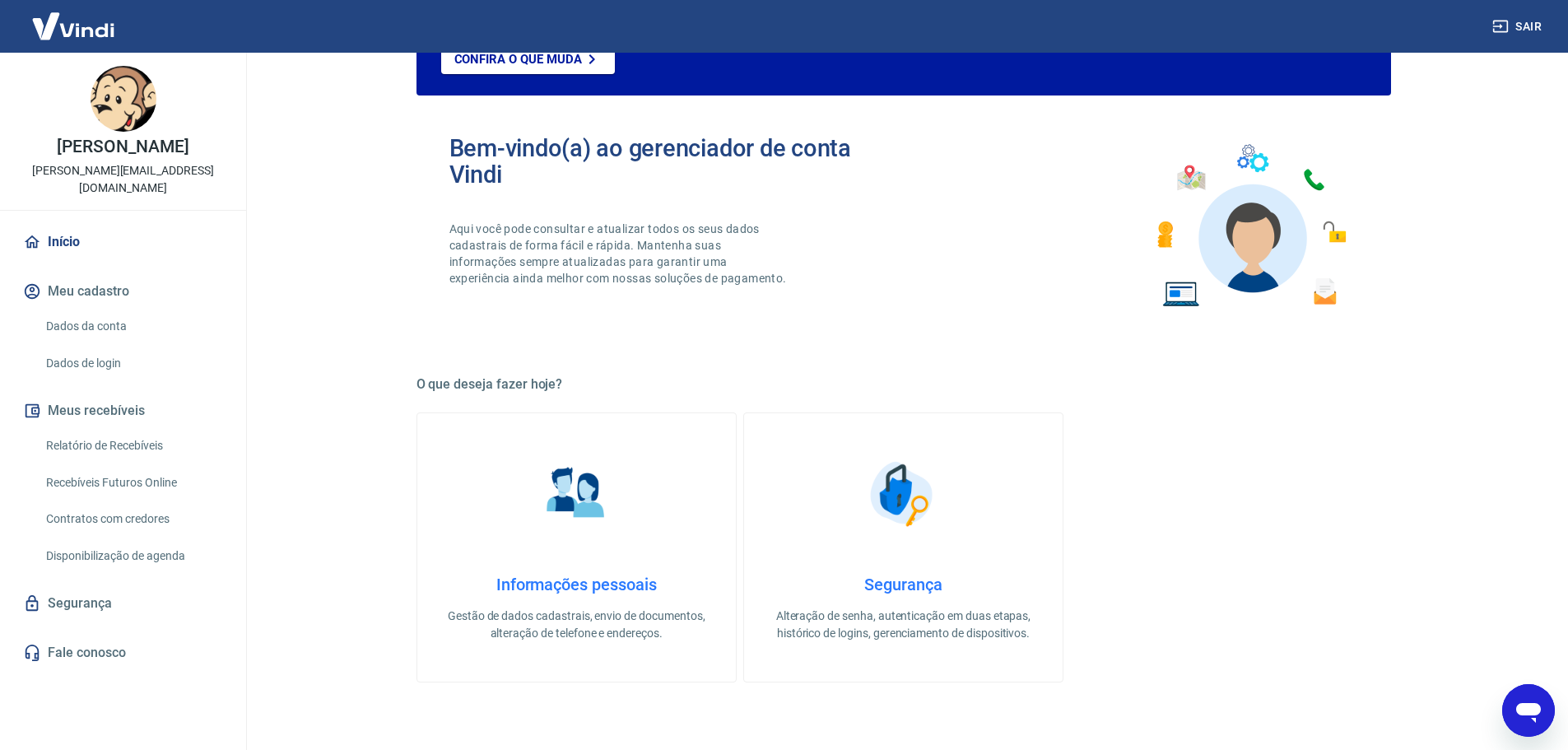
scroll to position [494, 0]
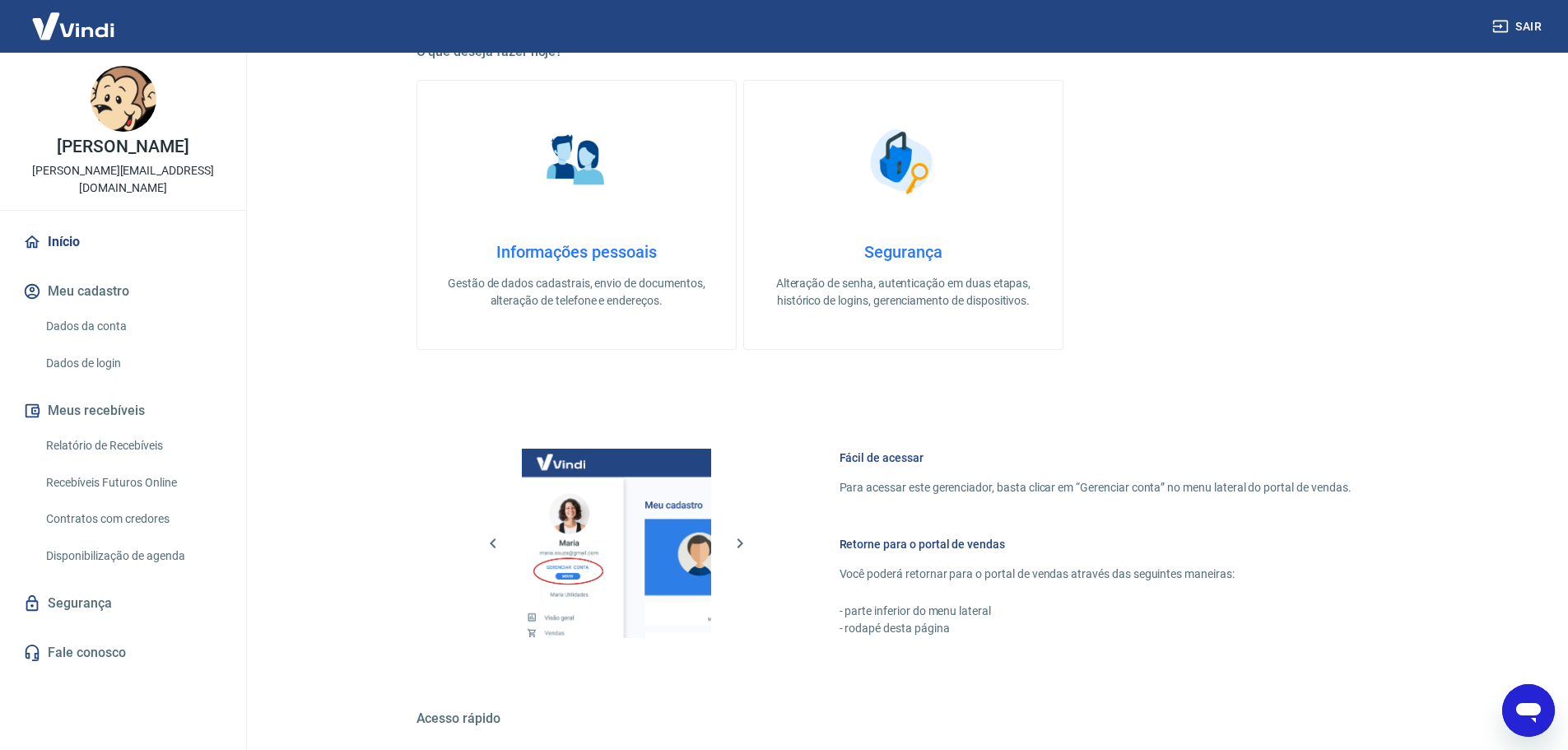
click at [82, 600] on link "Segurança" at bounding box center [123, 603] width 207 height 36
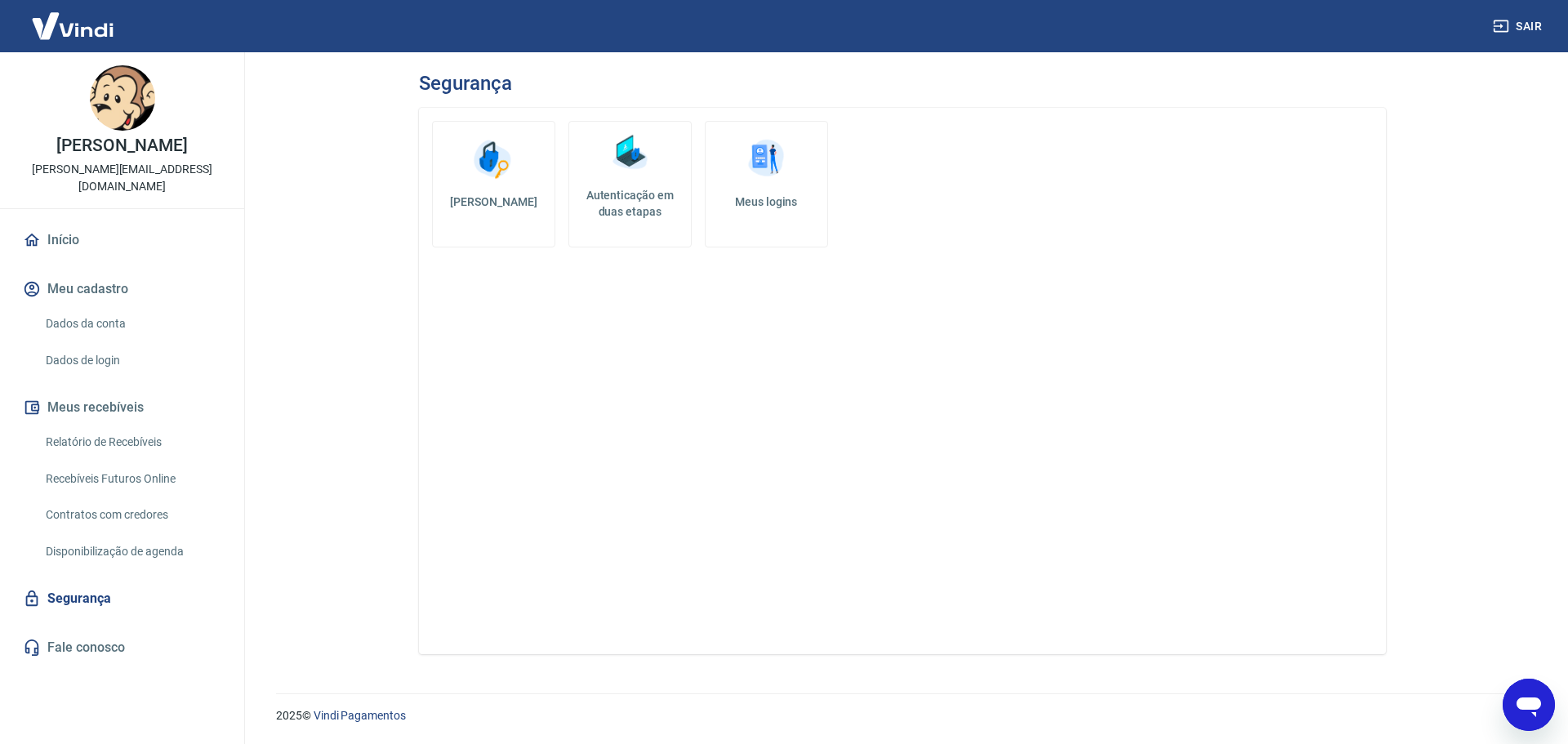
click at [629, 196] on h5 "Autenticação em duas etapas" at bounding box center [630, 203] width 109 height 33
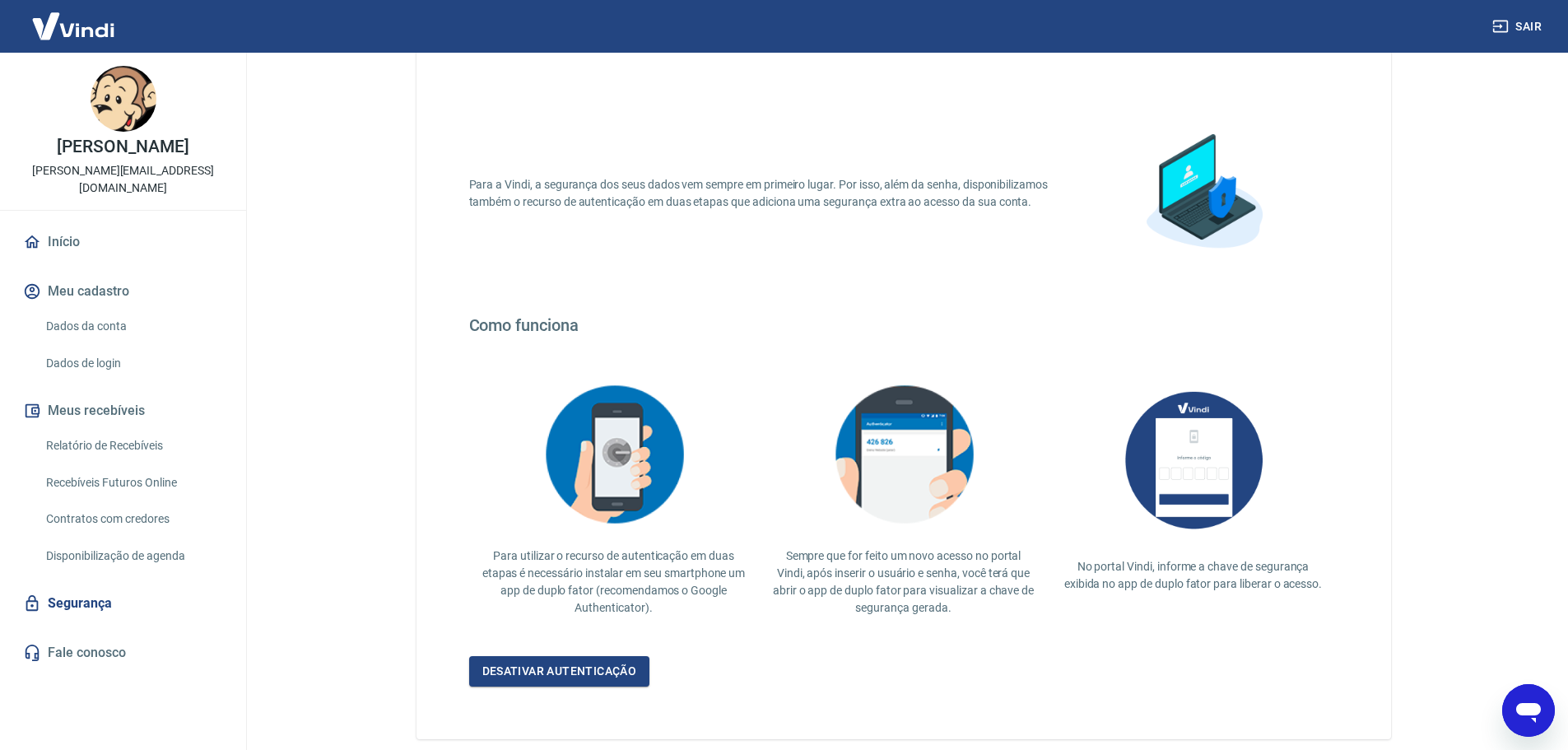
scroll to position [143, 0]
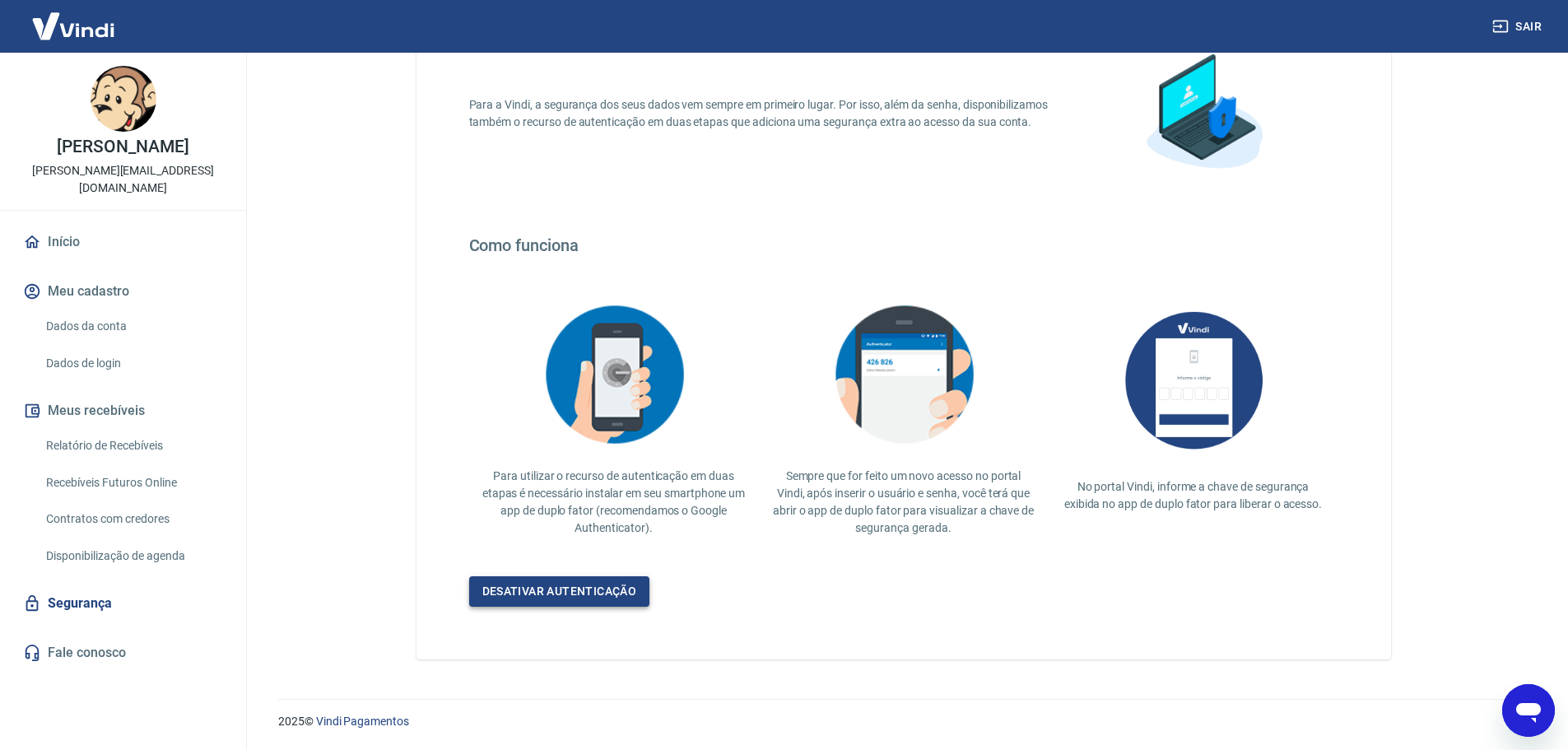
click at [565, 590] on link "Desativar autenticação" at bounding box center [559, 591] width 181 height 30
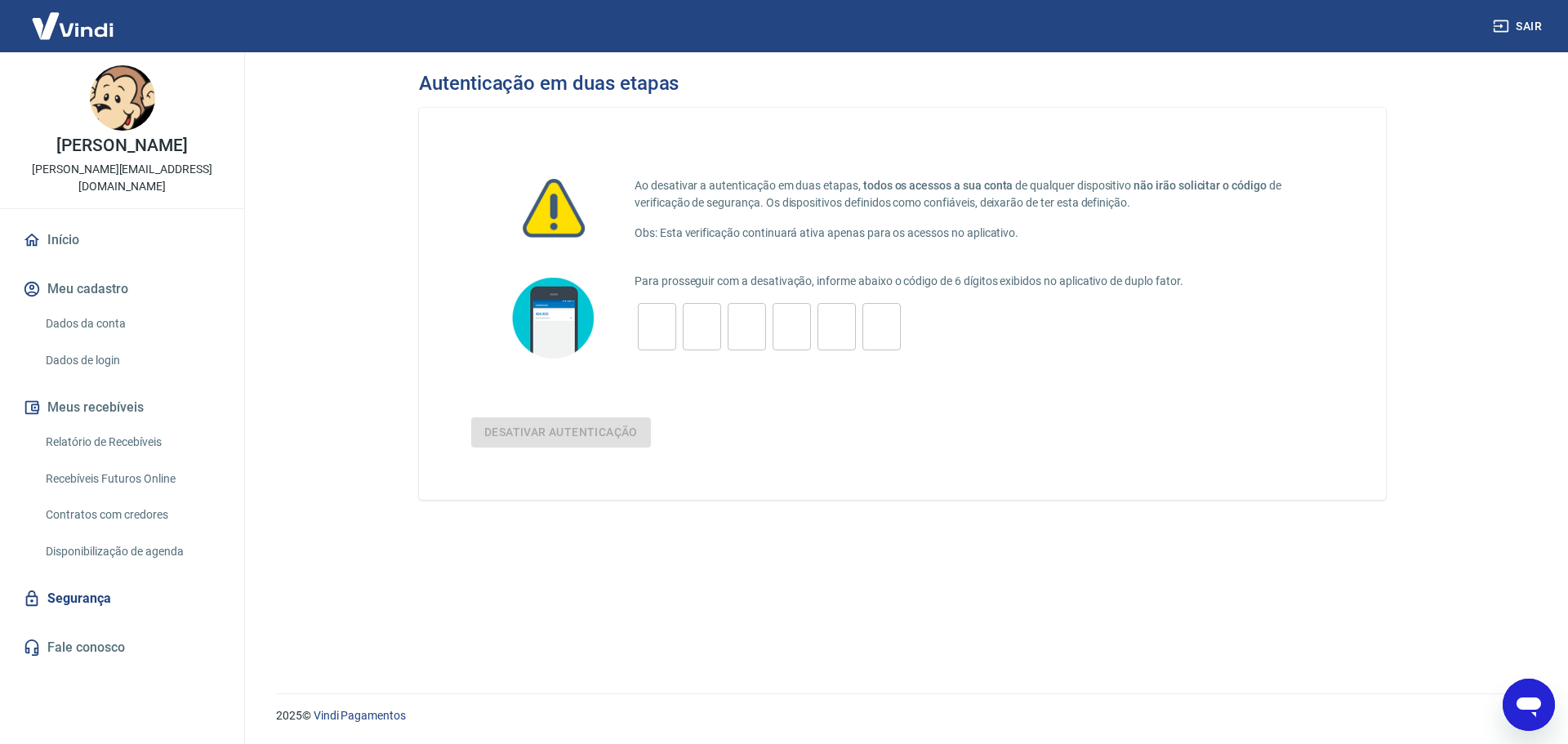
click at [647, 325] on input "tel" at bounding box center [657, 326] width 39 height 35
click at [565, 434] on div "Desativar autenticação" at bounding box center [902, 432] width 862 height 30
click at [657, 330] on input "tel" at bounding box center [657, 326] width 39 height 35
click at [67, 598] on link "Segurança" at bounding box center [122, 598] width 205 height 36
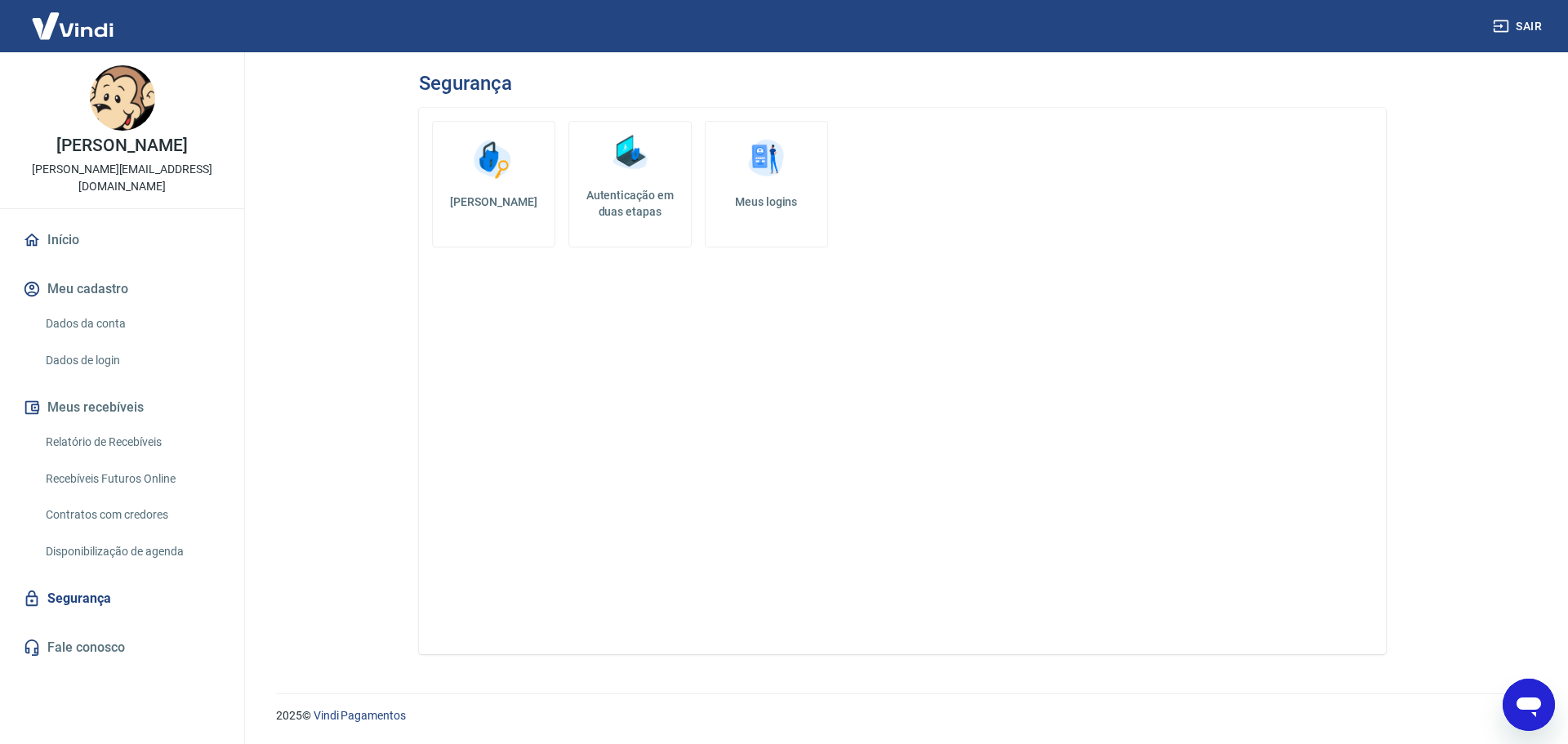
click at [625, 192] on h5 "Autenticação em duas etapas" at bounding box center [630, 203] width 109 height 33
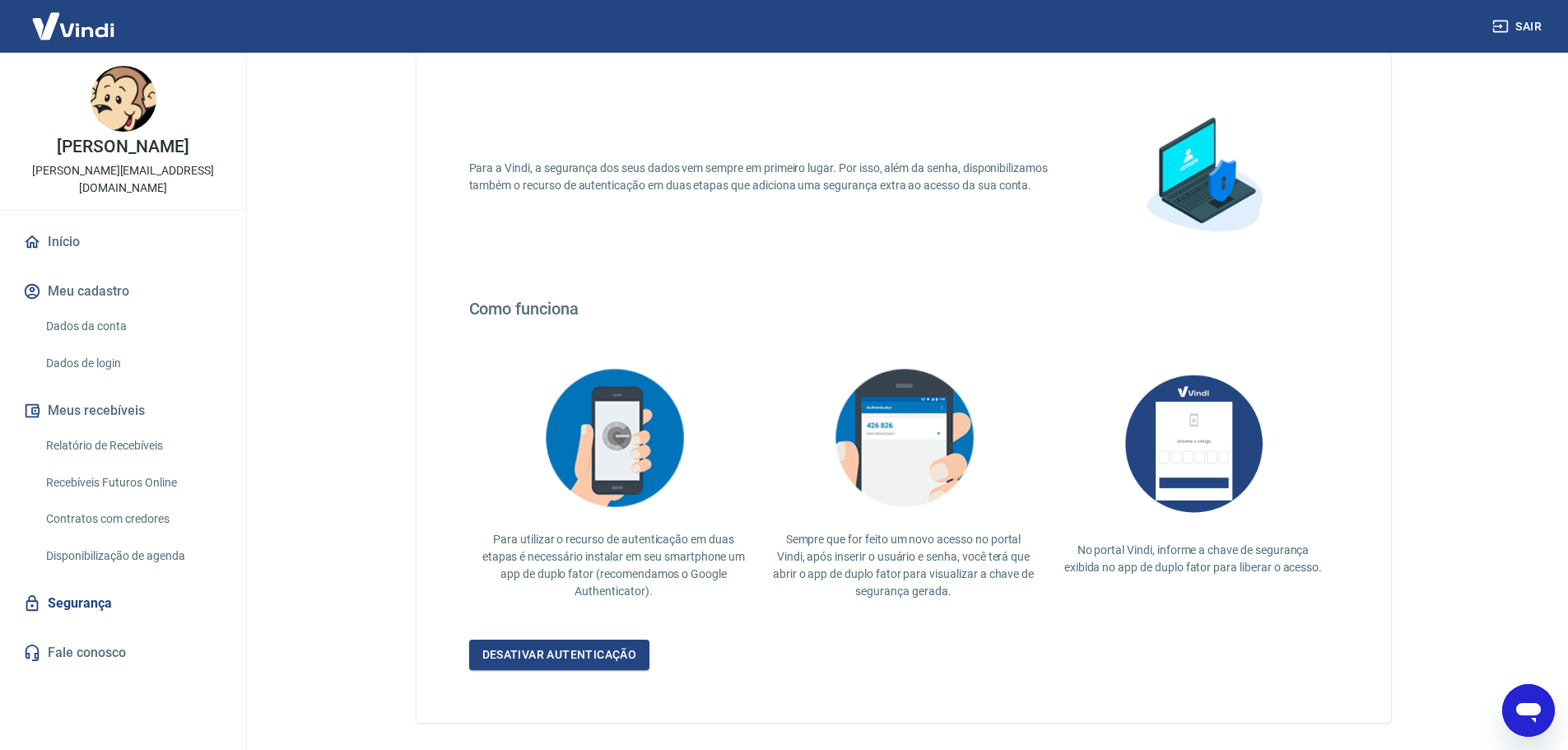
scroll to position [143, 0]
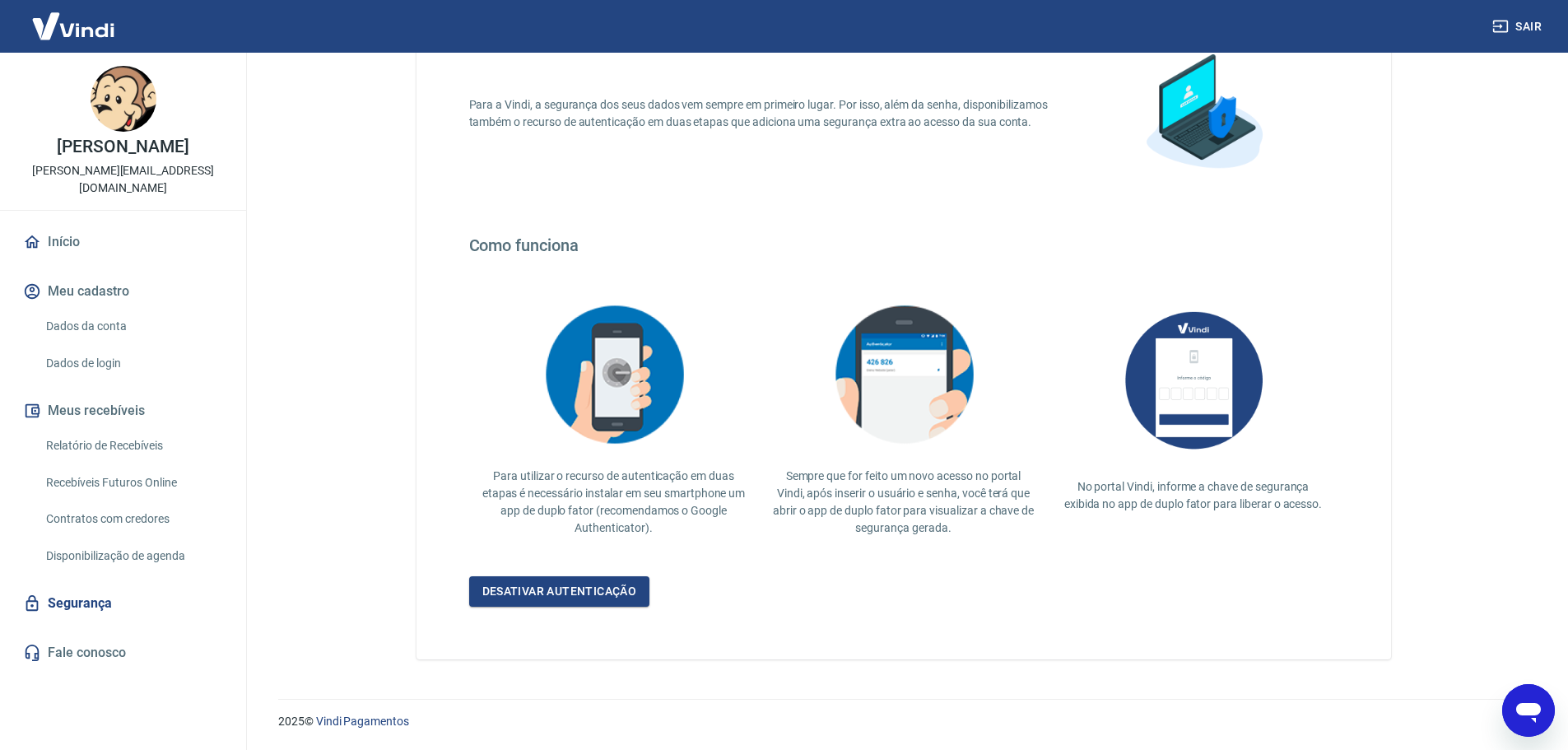
click at [78, 358] on link "Dados de login" at bounding box center [133, 364] width 187 height 34
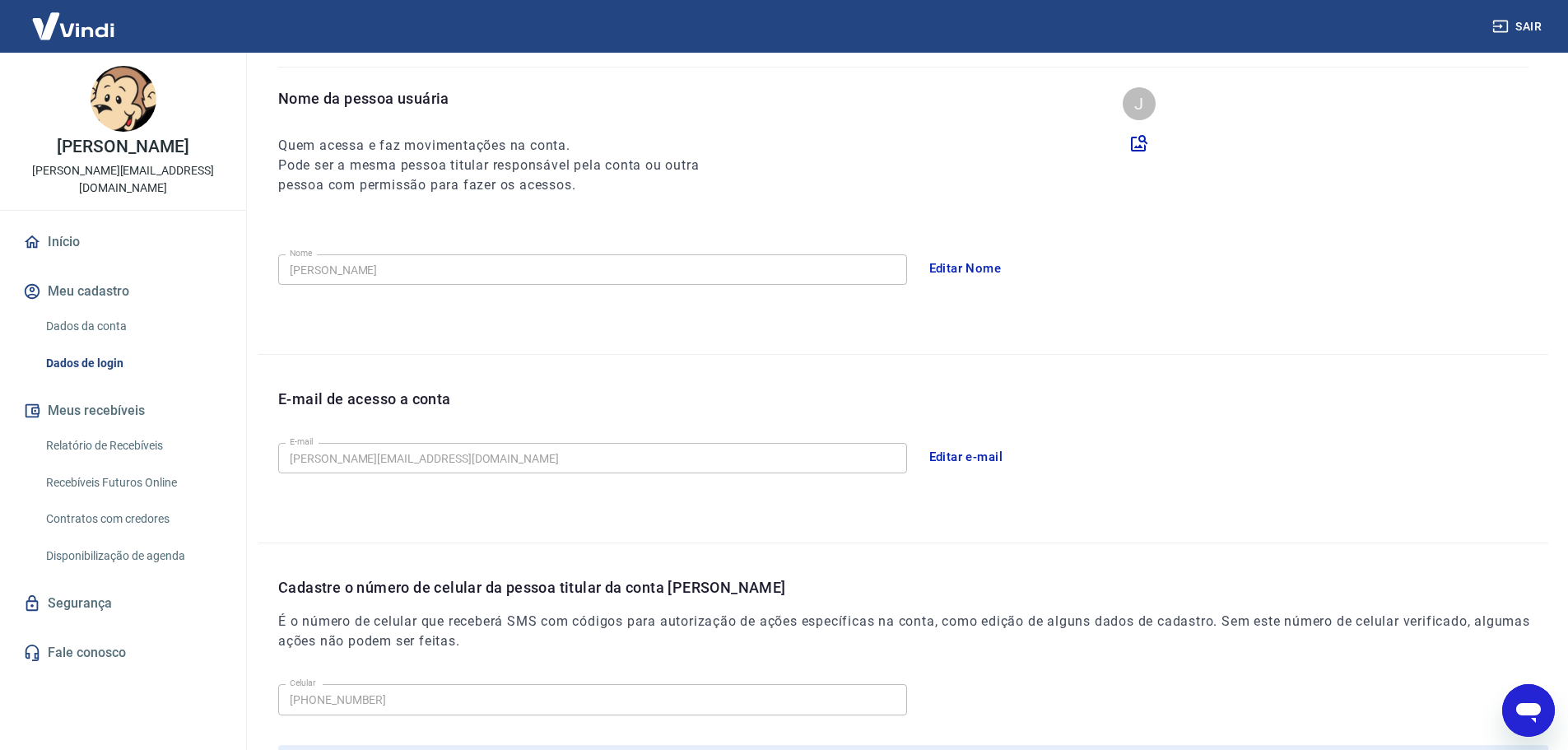
scroll to position [305, 0]
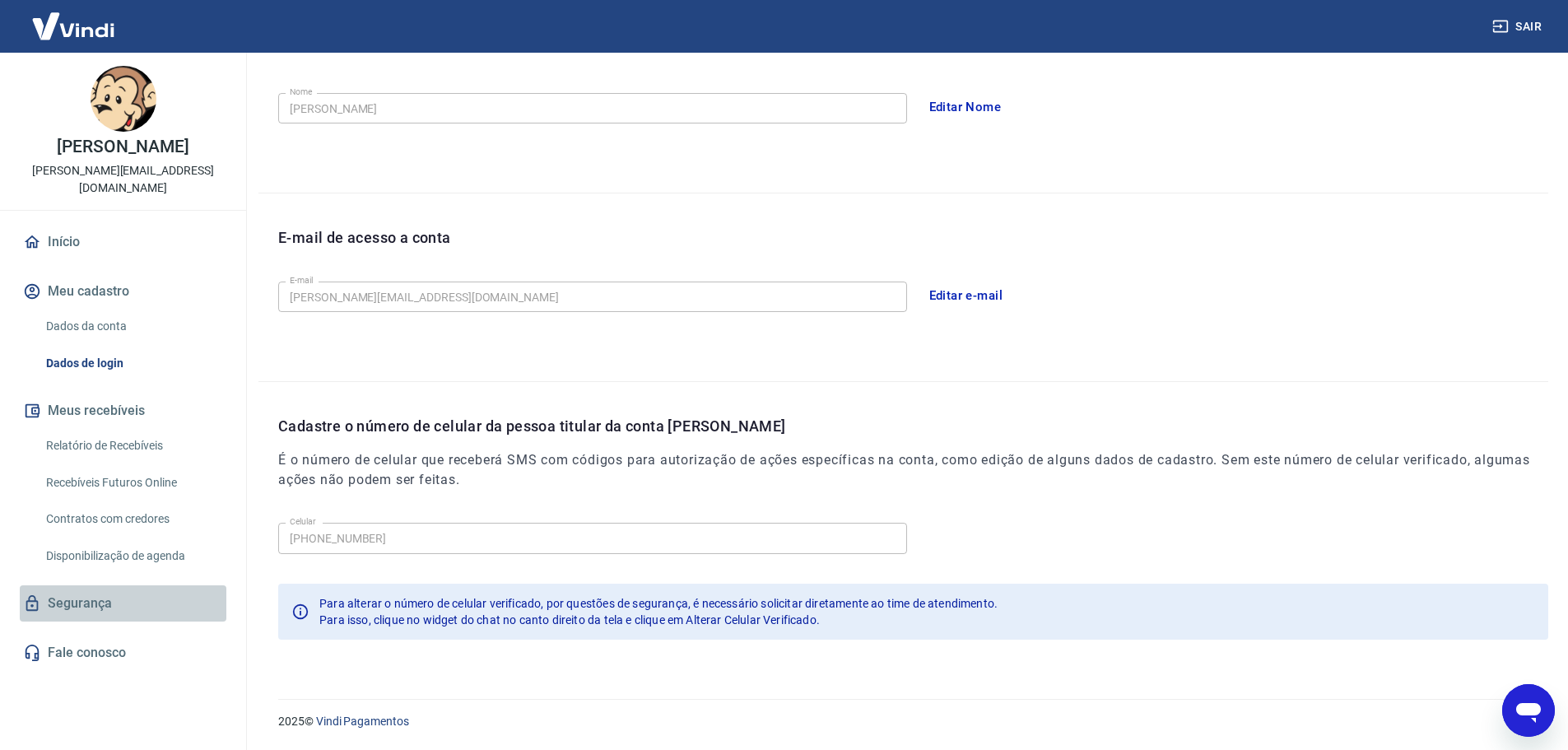
click at [71, 601] on link "Segurança" at bounding box center [123, 603] width 207 height 36
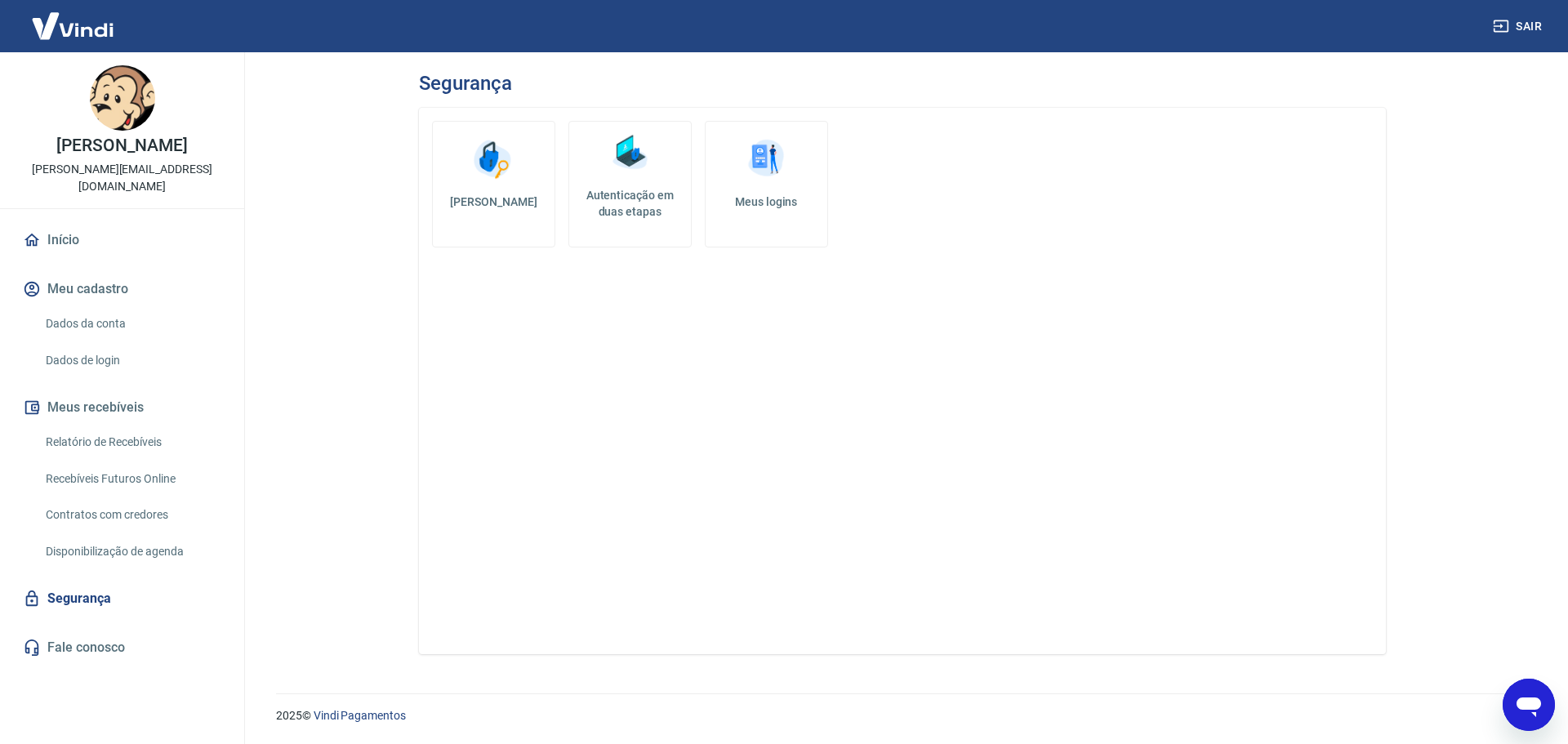
click at [626, 195] on h5 "Autenticação em duas etapas" at bounding box center [630, 203] width 109 height 33
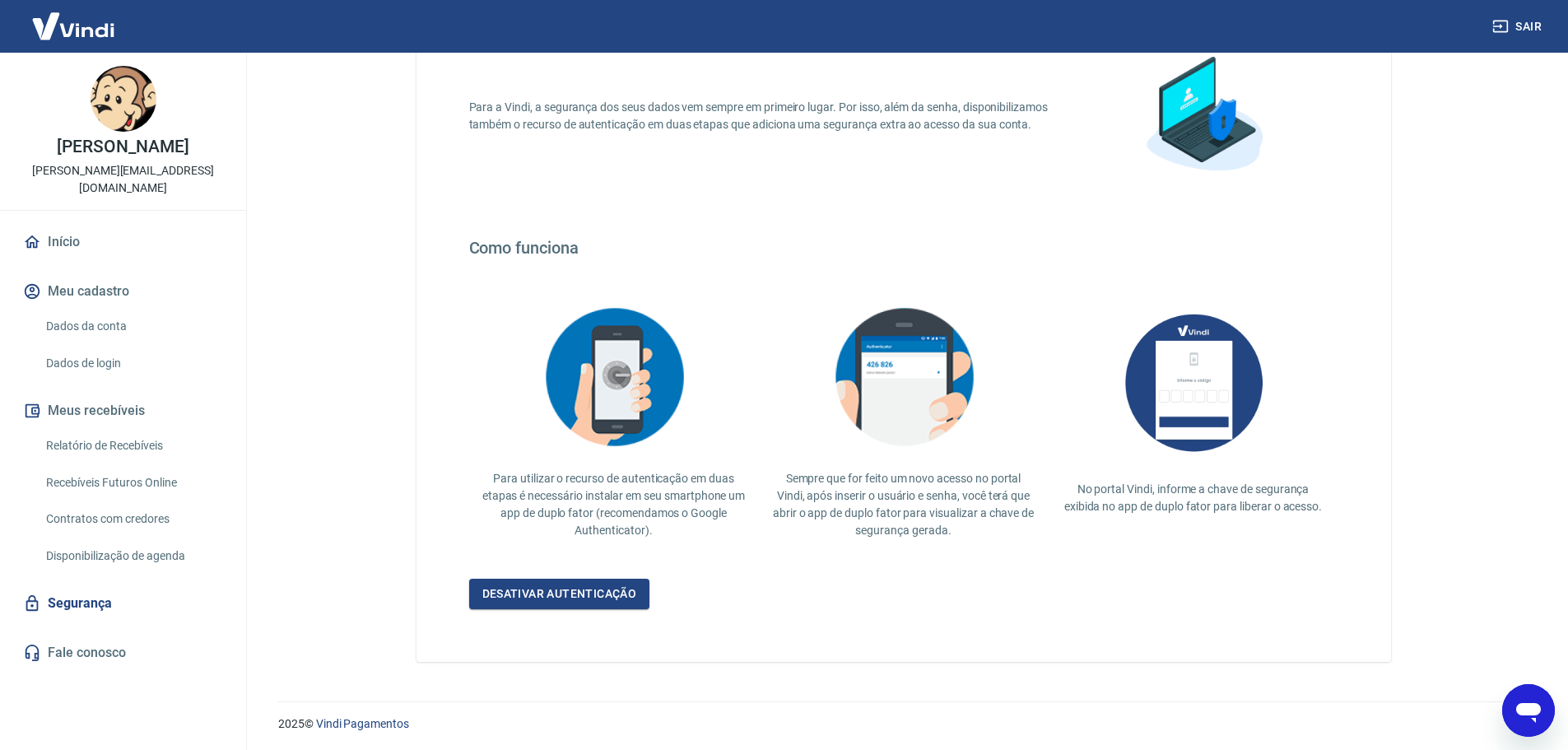
scroll to position [143, 0]
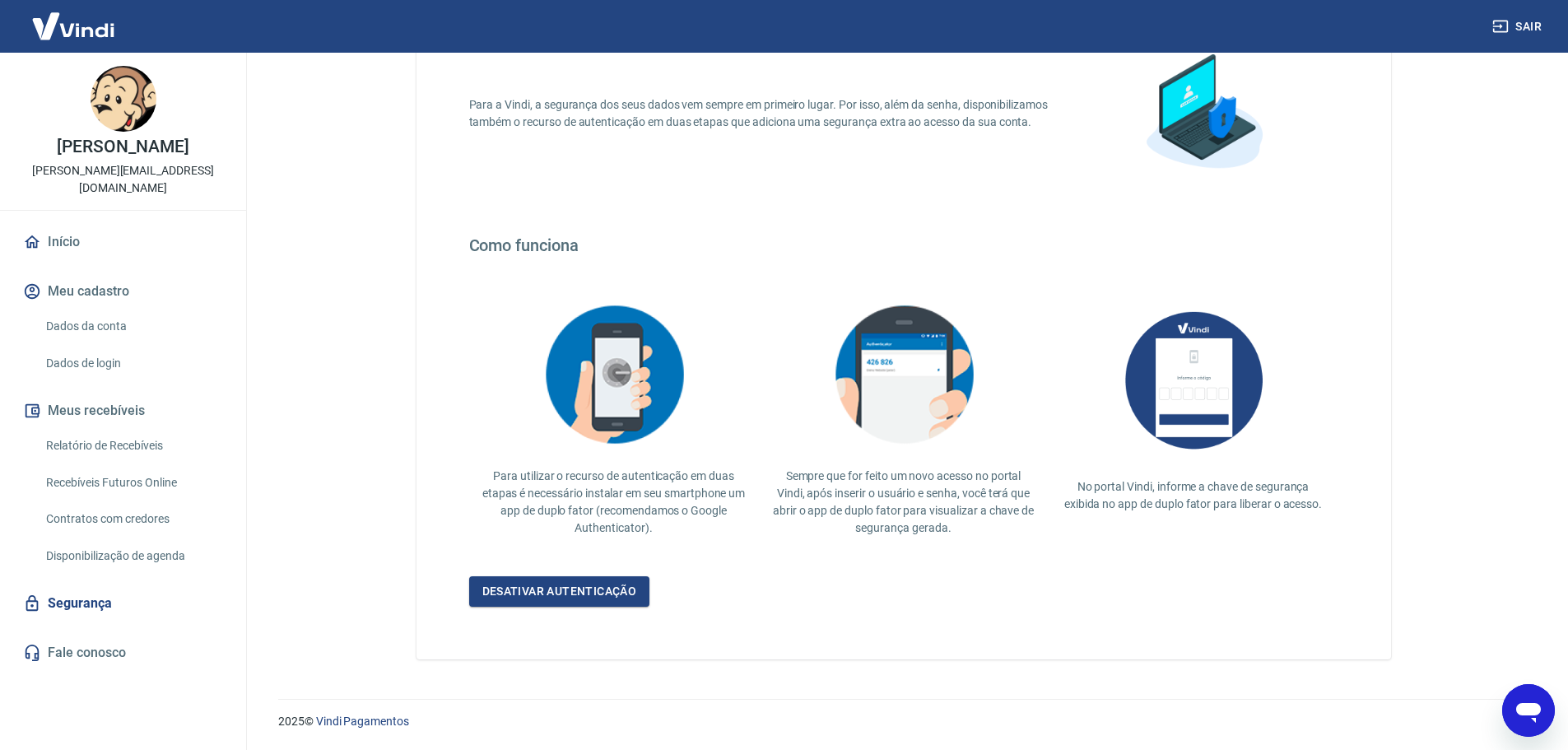
click at [869, 359] on img at bounding box center [904, 375] width 165 height 160
drag, startPoint x: 1105, startPoint y: 340, endPoint x: 1290, endPoint y: 373, distance: 187.9
click at [1107, 341] on div "No portal Vindi, informe a chave de segurança exibida no app de duplo fator par…" at bounding box center [1193, 403] width 290 height 245
click at [1296, 374] on div "No portal Vindi, informe a chave de segurança exibida no app de duplo fator par…" at bounding box center [1193, 403] width 290 height 245
click at [1533, 713] on icon "Abrir janela de mensagens" at bounding box center [1528, 713] width 25 height 20
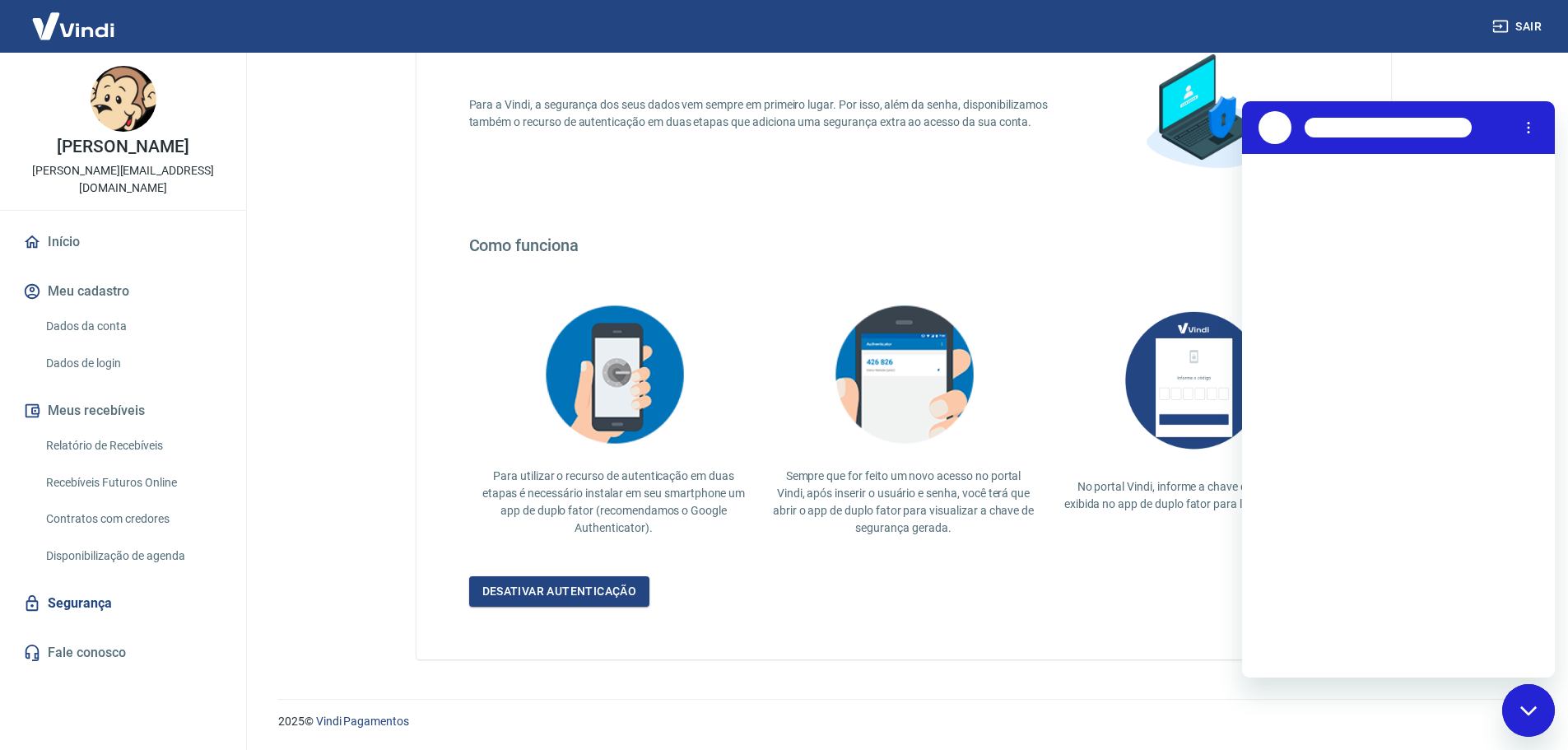
scroll to position [0, 0]
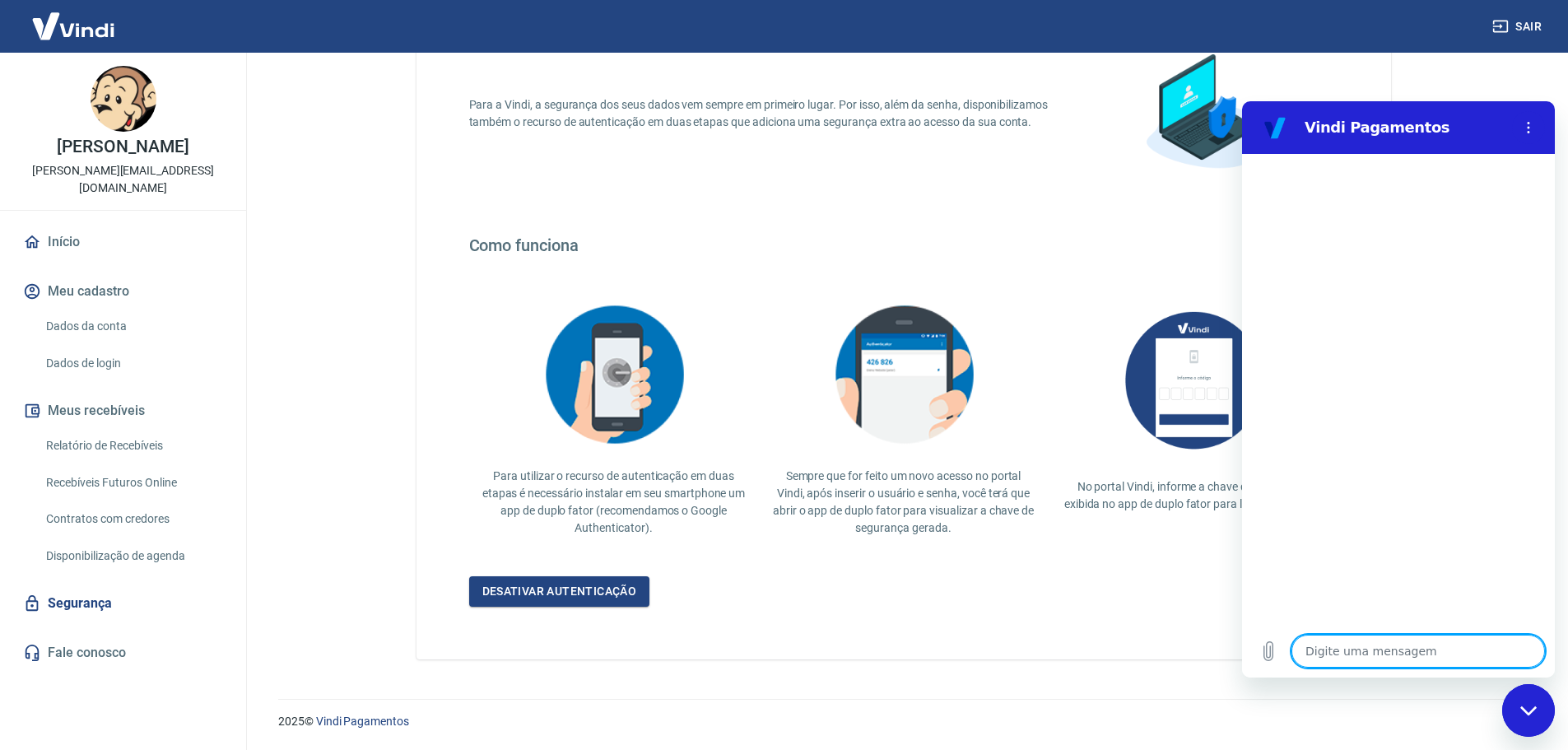
type textarea "P"
type textarea "x"
type textarea "O"
type textarea "x"
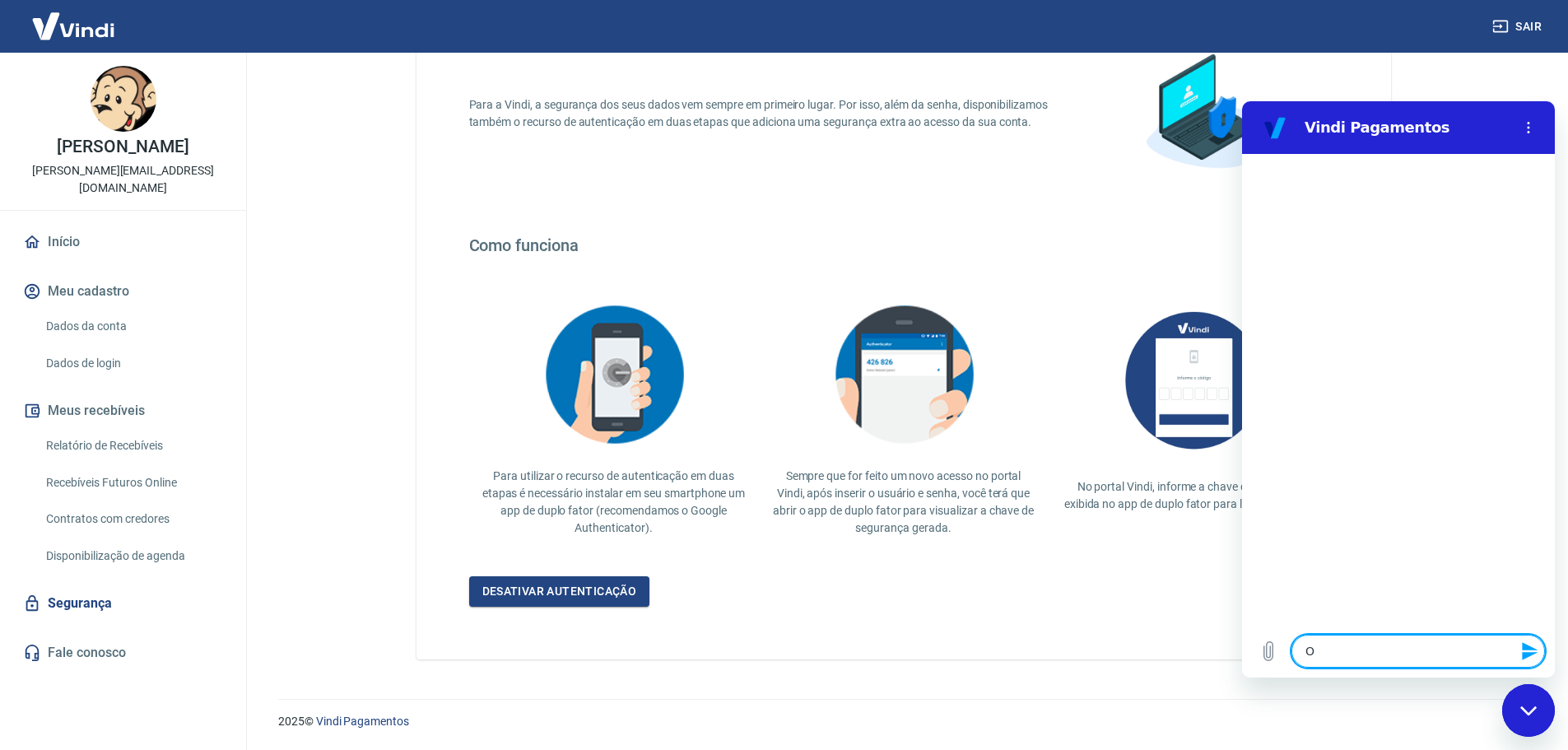
type textarea "Ol"
type textarea "x"
type textarea "Olá"
type textarea "x"
type textarea "Olá,"
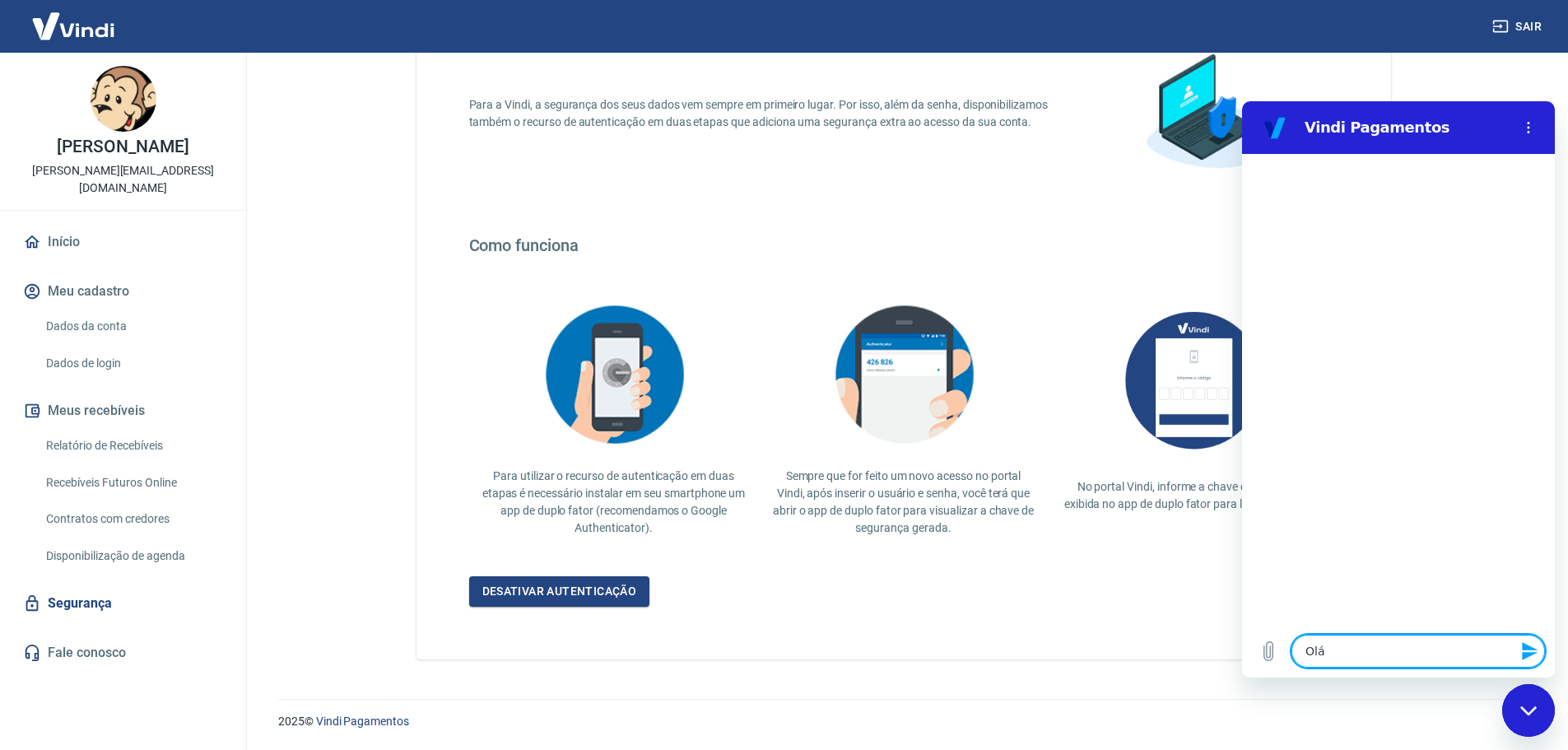
type textarea "x"
type textarea "Olá,"
type textarea "x"
type textarea "Olá, p"
type textarea "x"
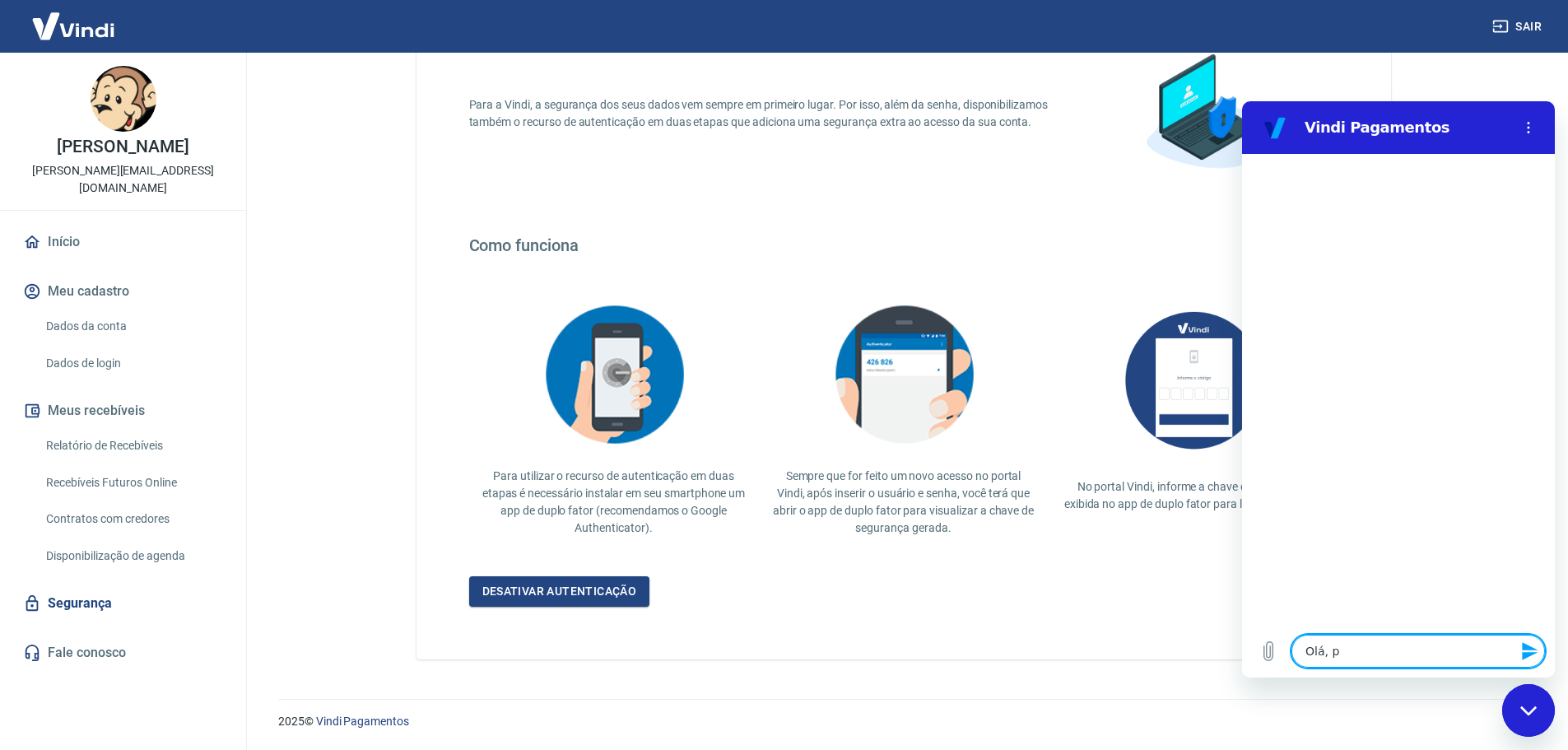
type textarea "Olá, pr"
type textarea "x"
type textarea "Olá, pre"
type textarea "x"
type textarea "Olá, prec"
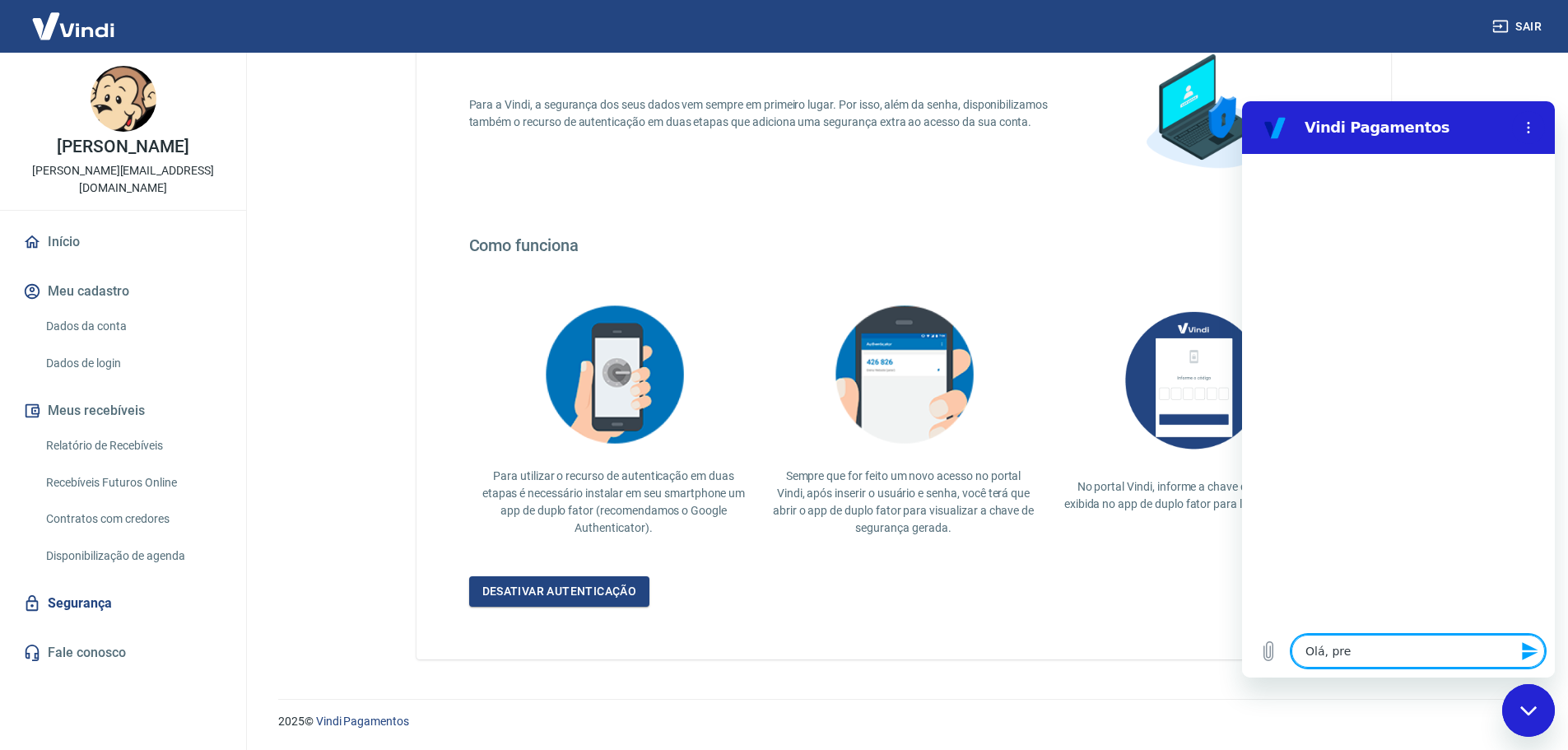
type textarea "x"
type textarea "Olá, preci"
type textarea "x"
type textarea "Olá, precis"
type textarea "x"
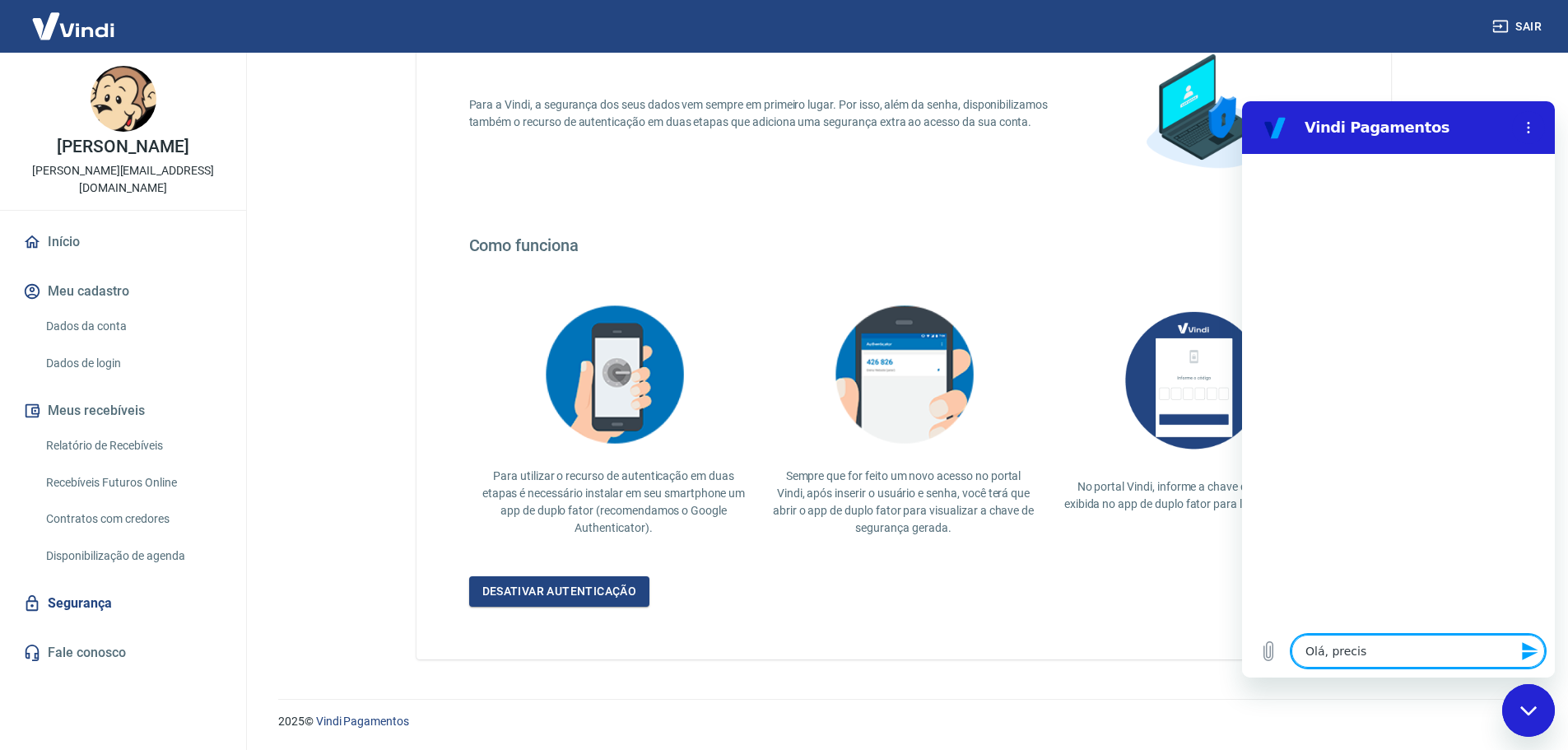
type textarea "Olá, preciso"
type textarea "x"
type textarea "Olá, preciso"
type textarea "x"
type textarea "Olá, preciso d"
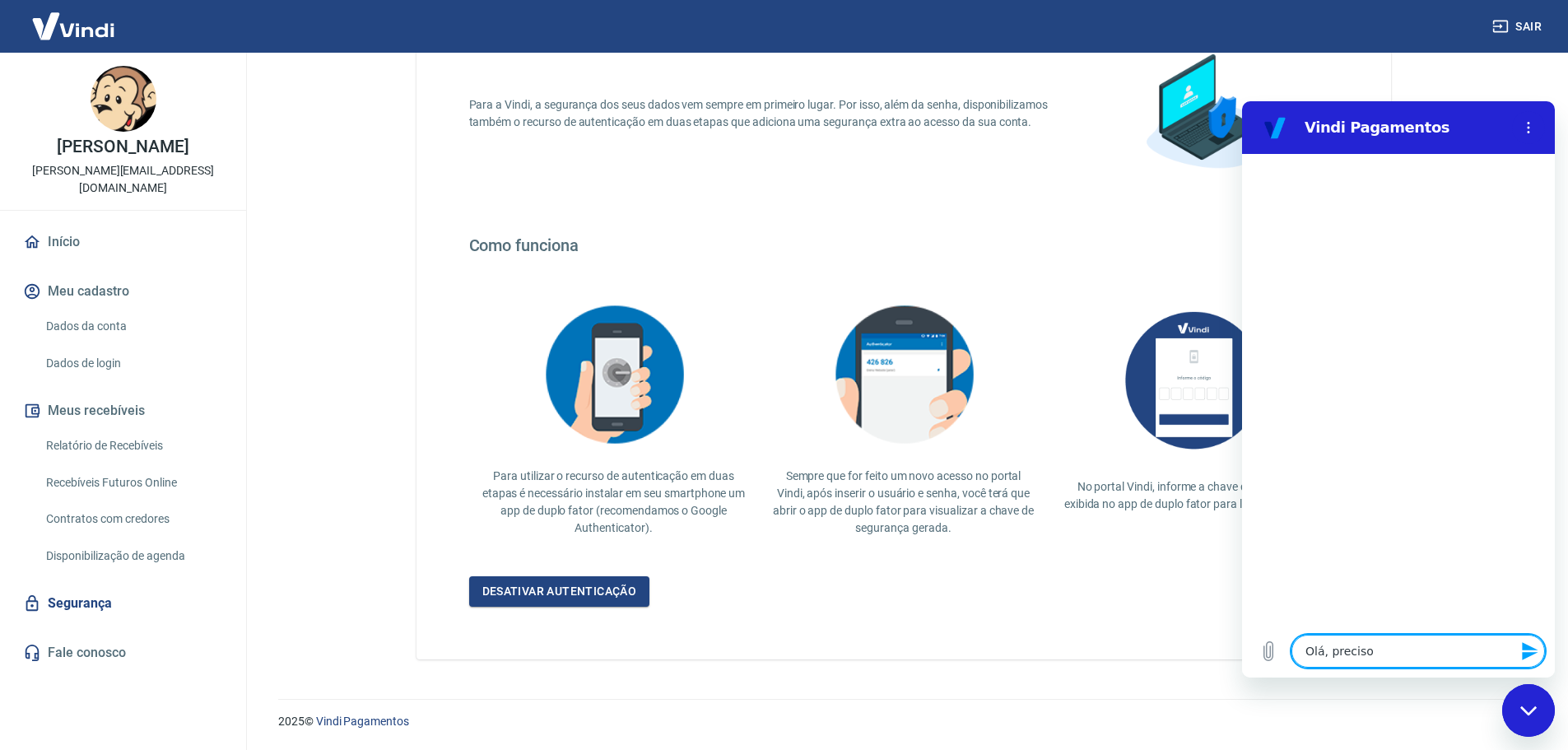
type textarea "x"
type textarea "Olá, preciso do"
type textarea "x"
type textarea "Olá, preciso do"
type textarea "x"
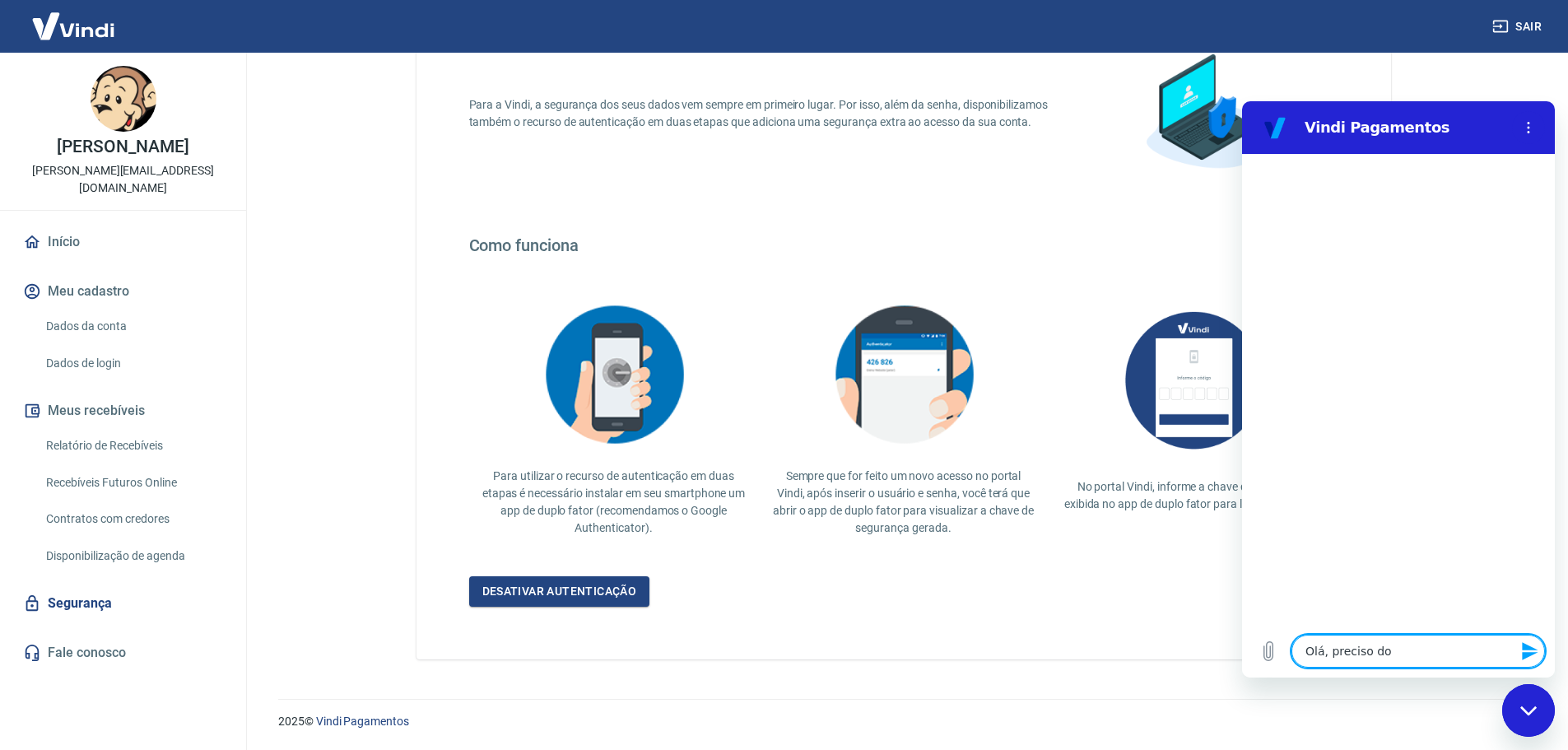
type textarea "Olá, preciso do c"
type textarea "x"
type textarea "Olá, preciso do có"
type textarea "x"
type textarea "Olá, preciso do cód"
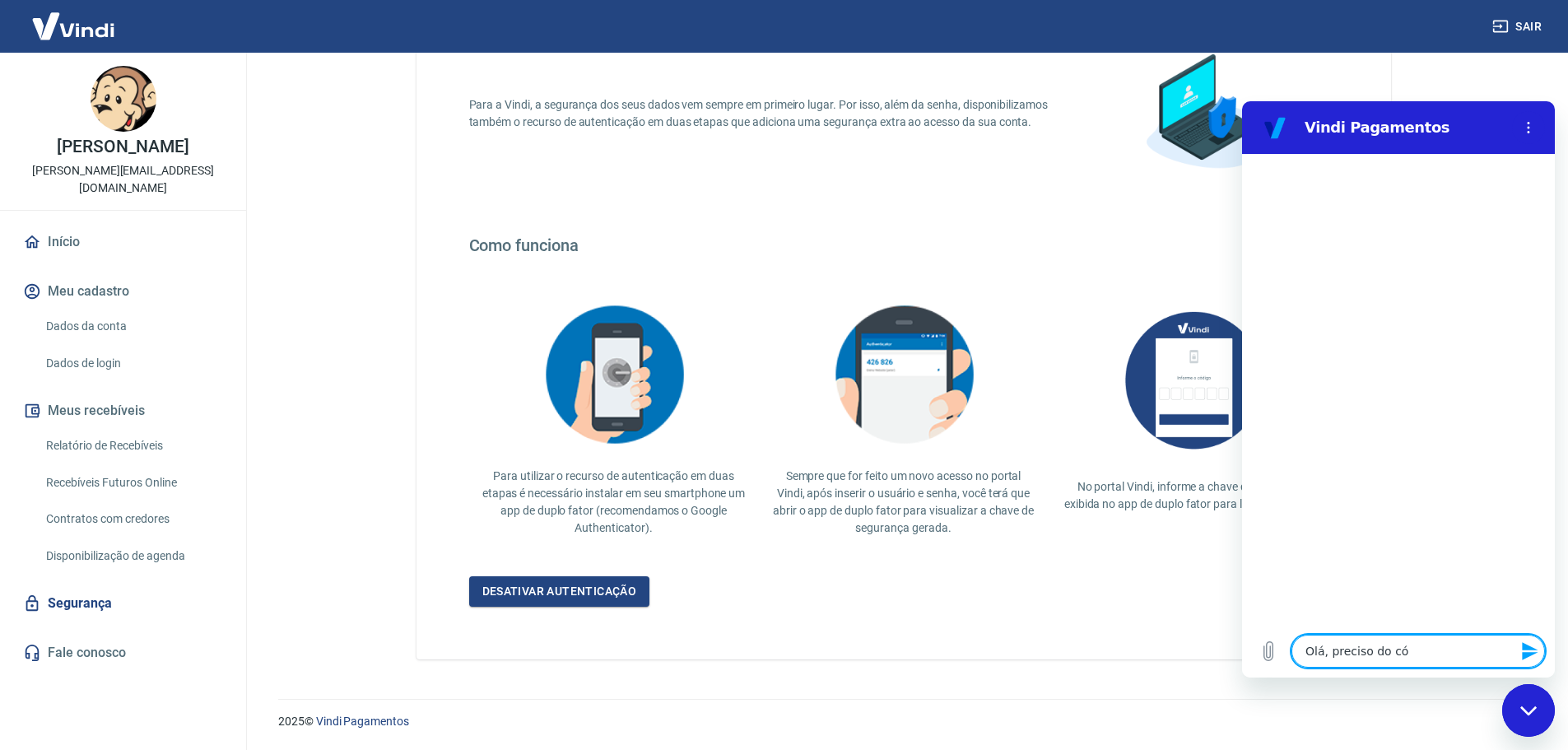
type textarea "x"
type textarea "Olá, preciso do códi"
type textarea "x"
type textarea "Olá, preciso do códig"
type textarea "x"
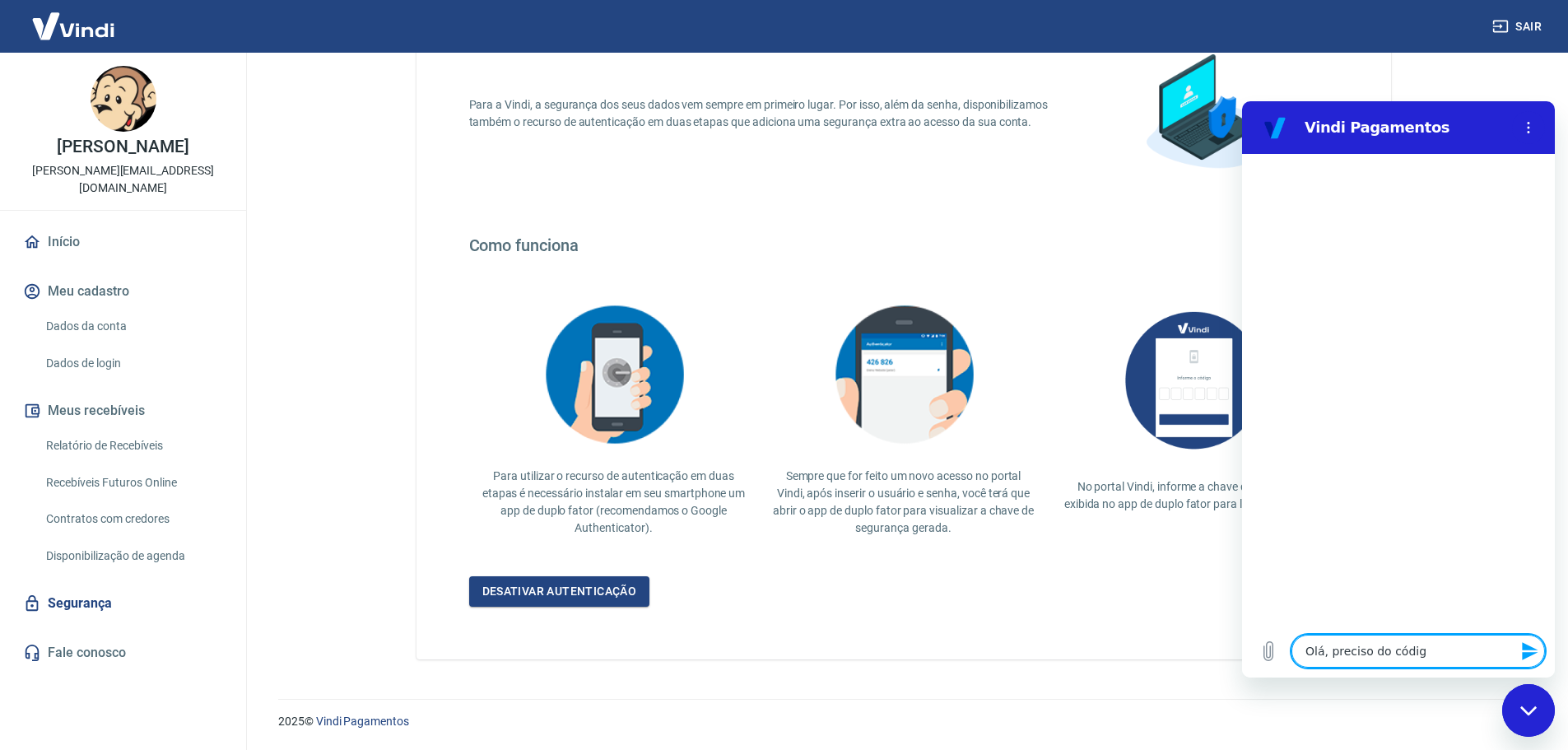
type textarea "Olá, preciso do código"
type textarea "x"
type textarea "Olá, preciso do código"
type textarea "x"
type textarea "Olá, preciso do código d"
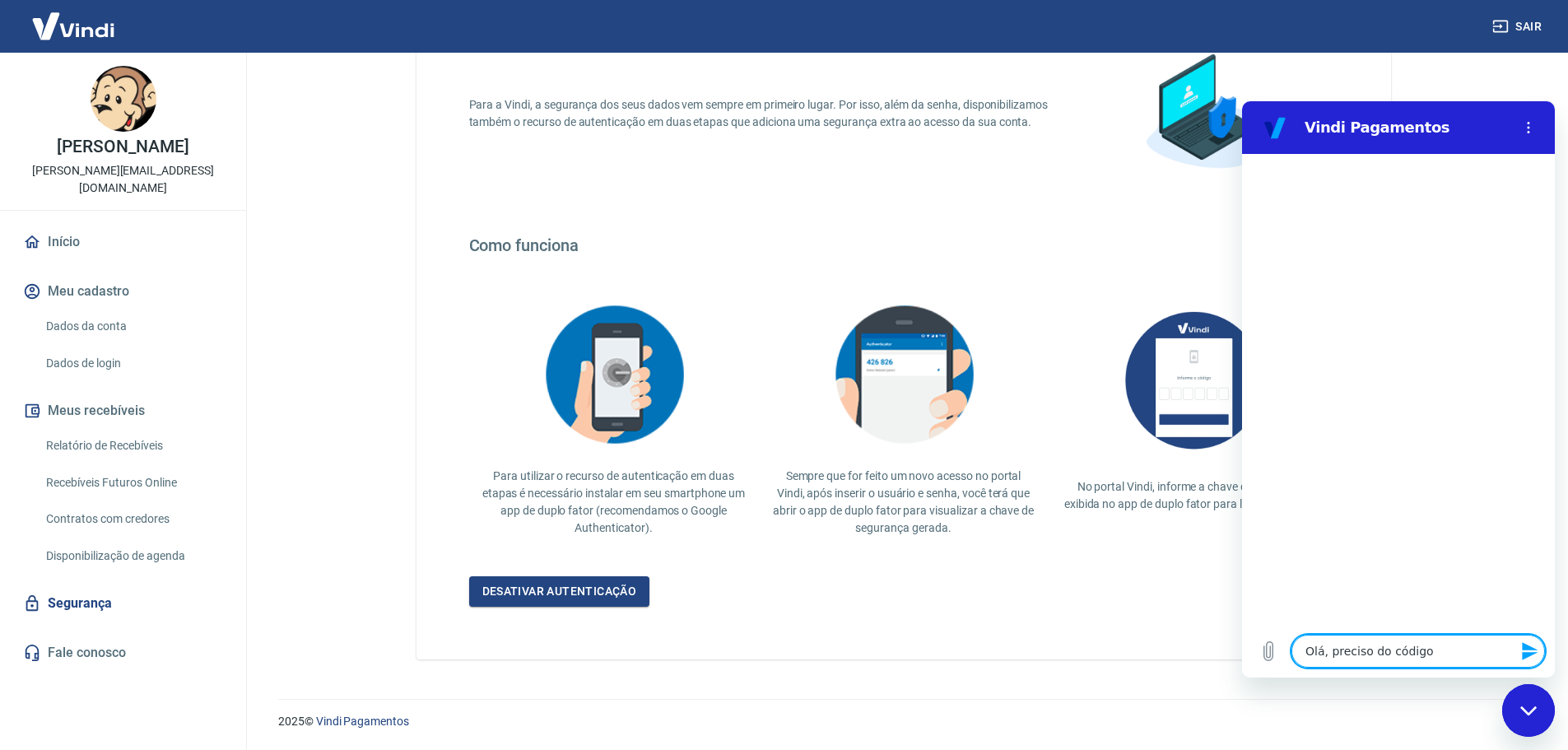
type textarea "x"
type textarea "Olá, preciso do código do"
type textarea "x"
type textarea "Olá, preciso do código do"
type textarea "x"
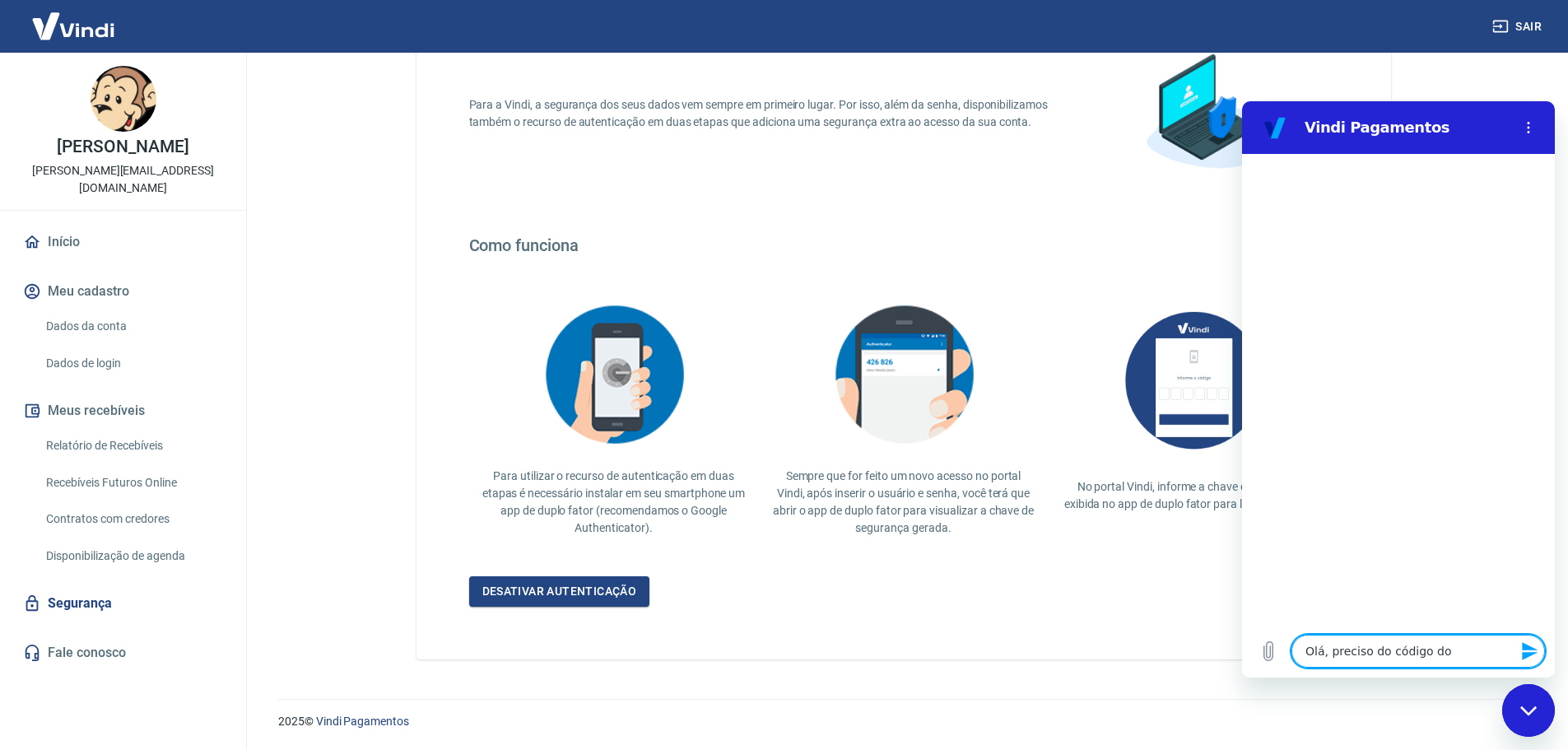
type textarea "Olá, preciso do código do G"
type textarea "x"
type textarea "Olá, preciso do código do Go"
type textarea "x"
type textarea "Olá, preciso do código do Goo"
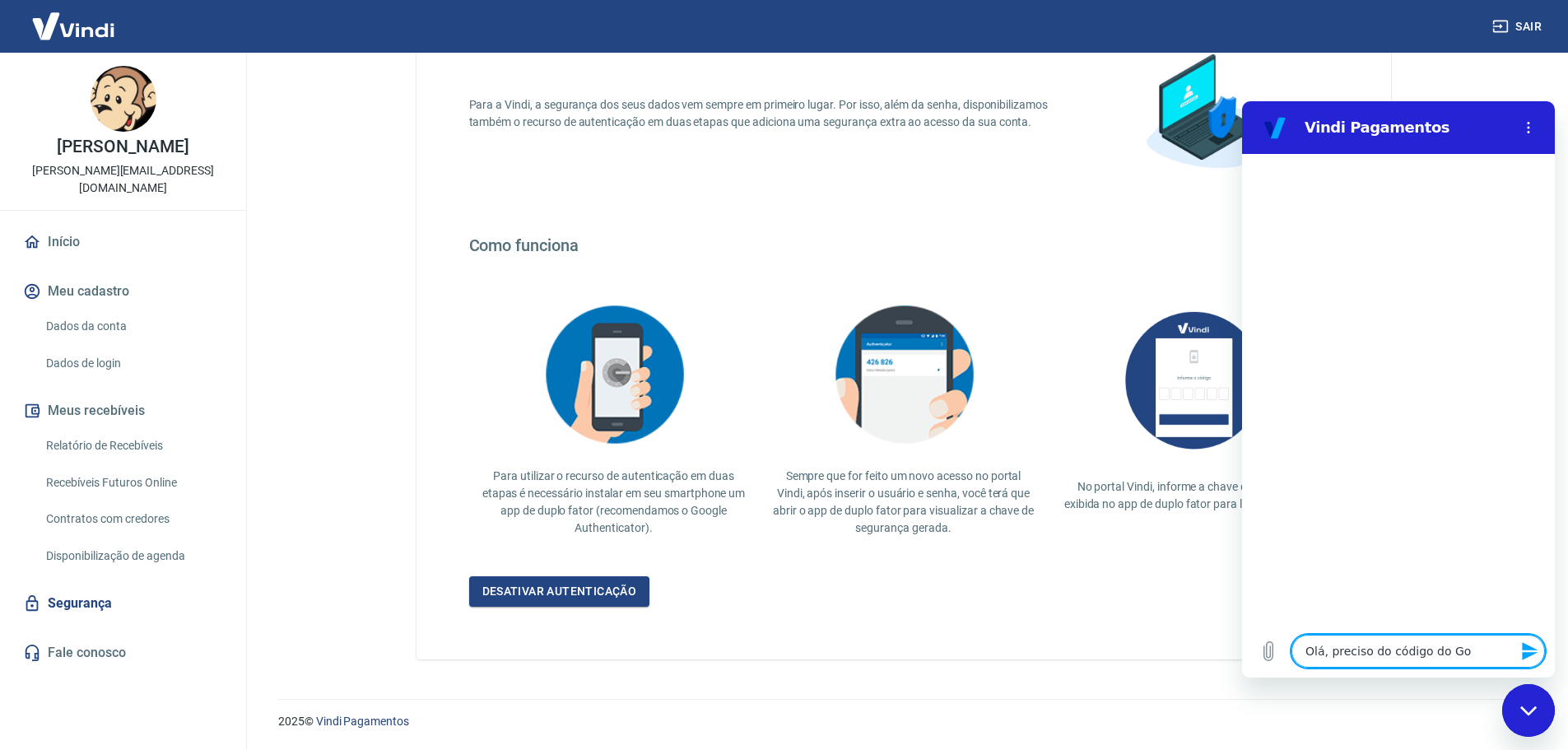
type textarea "x"
type textarea "Olá, preciso do código do Goog"
type textarea "x"
type textarea "Olá, preciso do código do Googl"
type textarea "x"
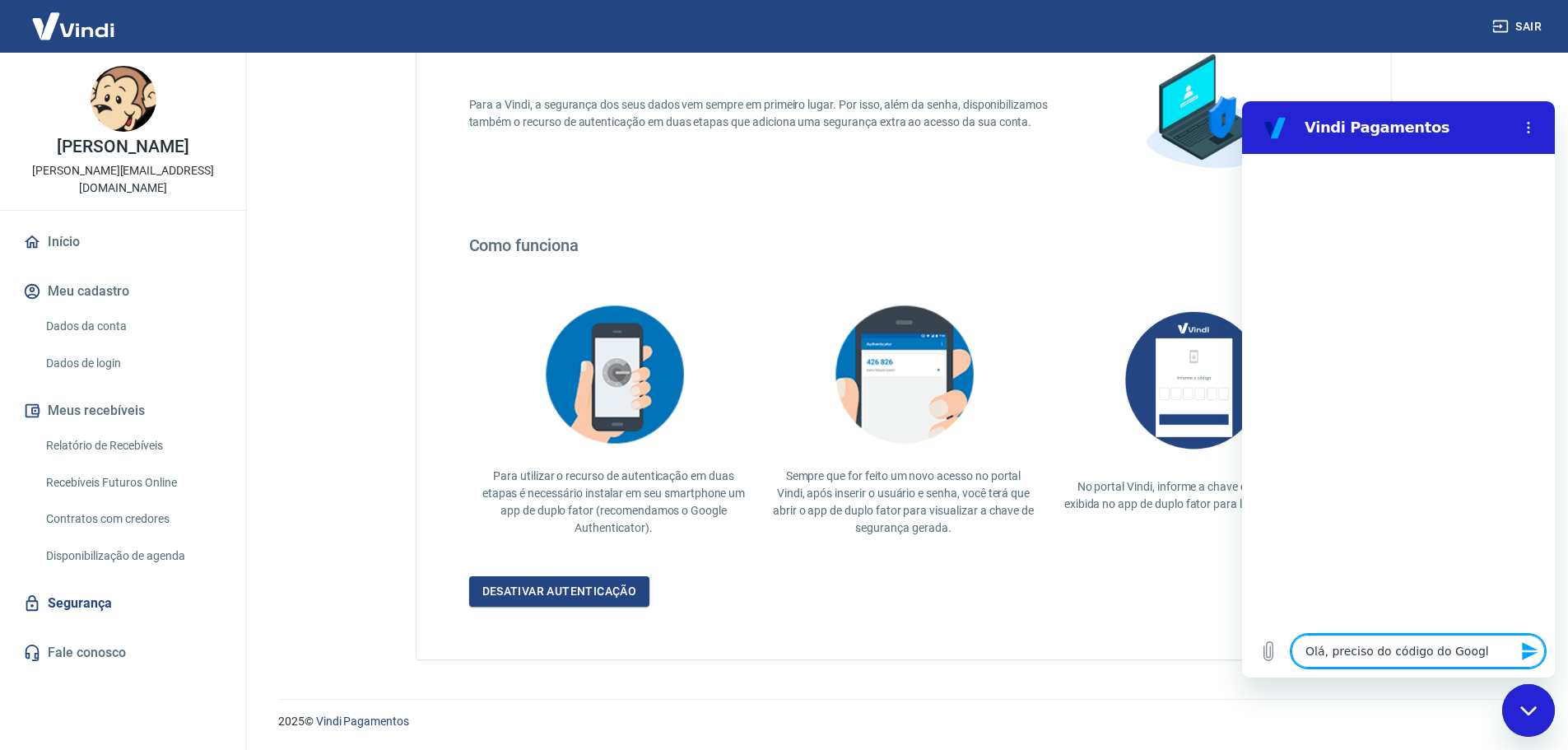
type textarea "Olá, preciso do código do Google"
type textarea "x"
type textarea "Olá, preciso do código do Google"
type textarea "x"
type textarea "Olá, preciso do código do Google A"
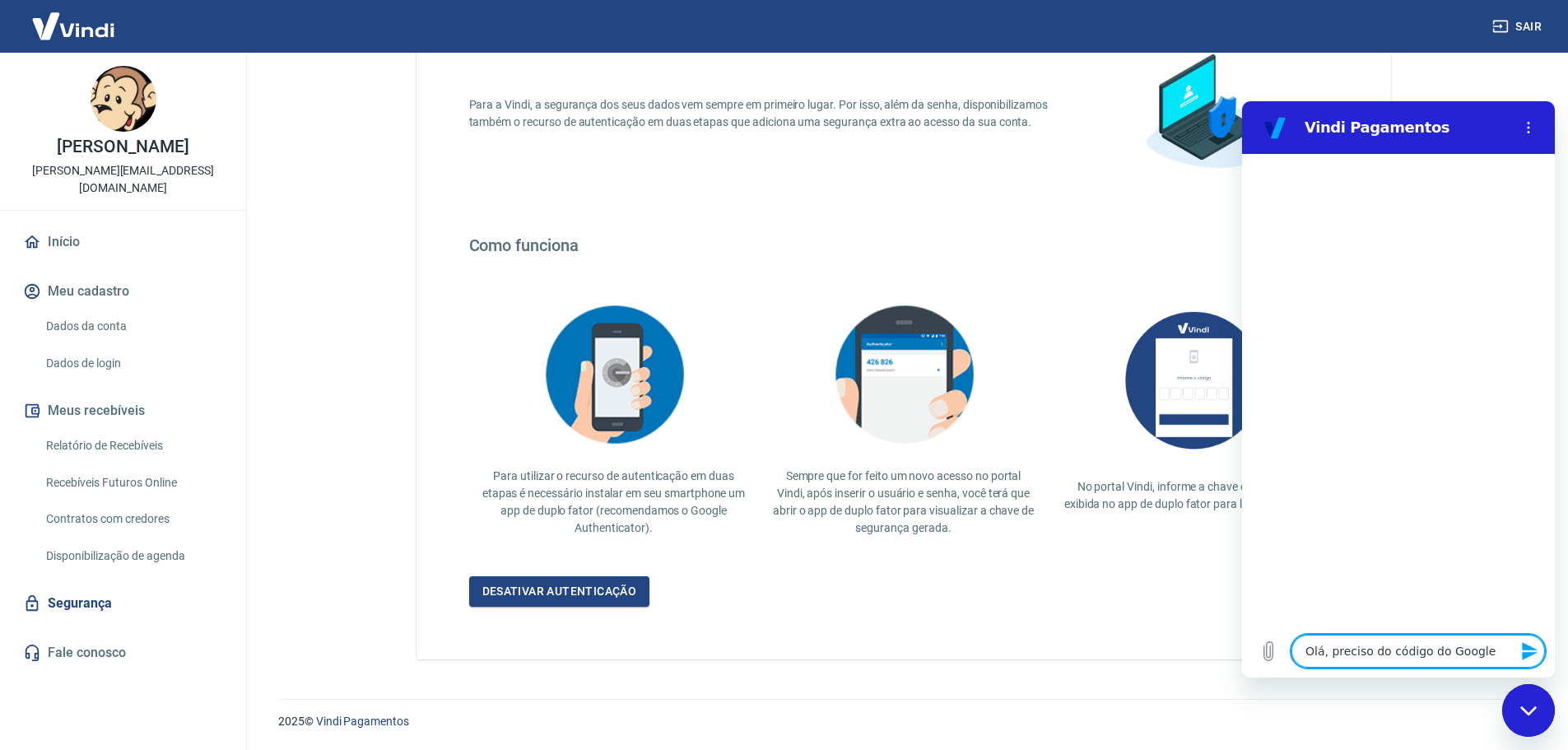
type textarea "x"
type textarea "Olá, preciso do código do Google Au"
type textarea "x"
type textarea "Olá, preciso do código do Google Aut"
type textarea "x"
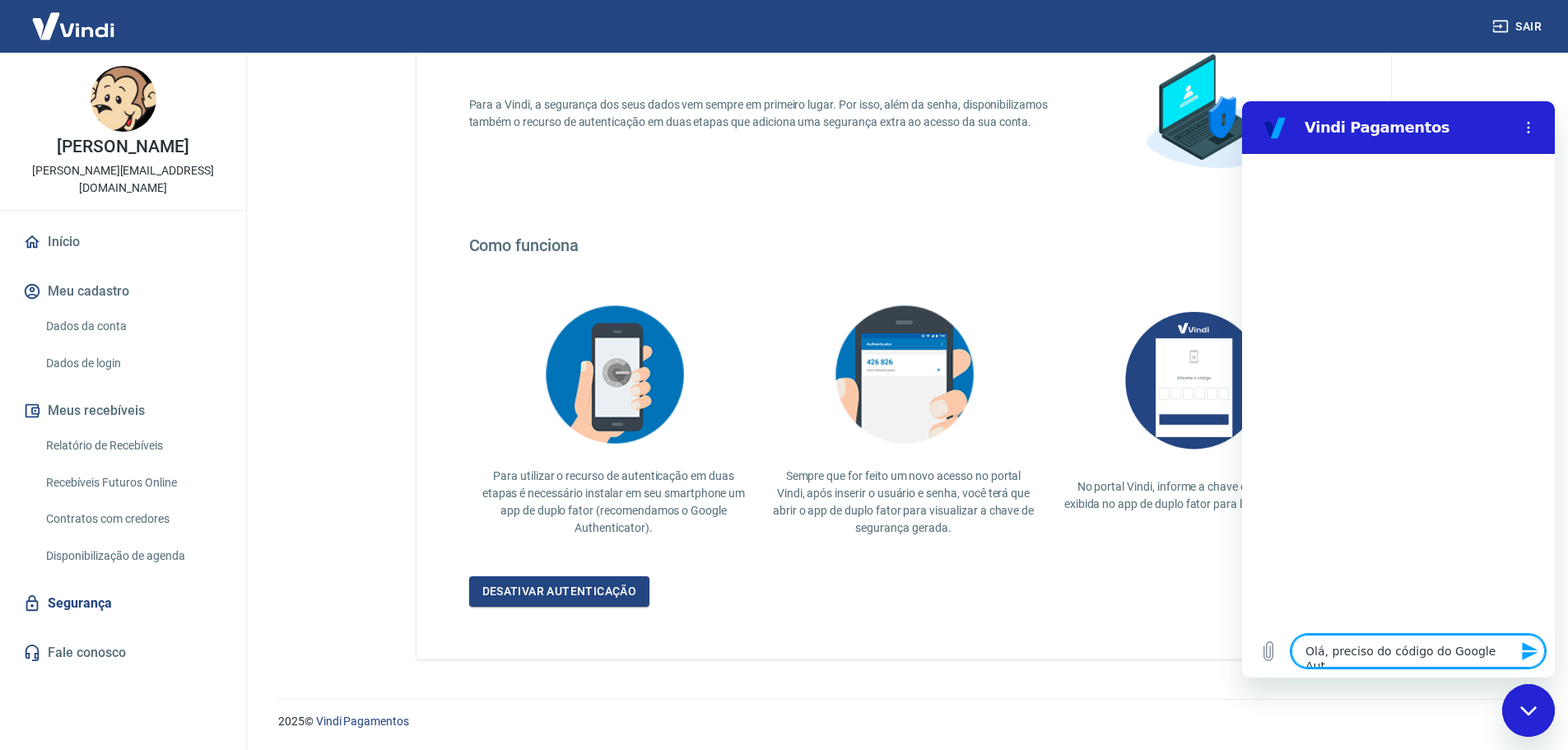
type textarea "Olá, preciso do código do Google Aute"
type textarea "x"
type textarea "Olá, preciso do código do Google Auten"
type textarea "x"
type textarea "Olá, preciso do código do Google Autent"
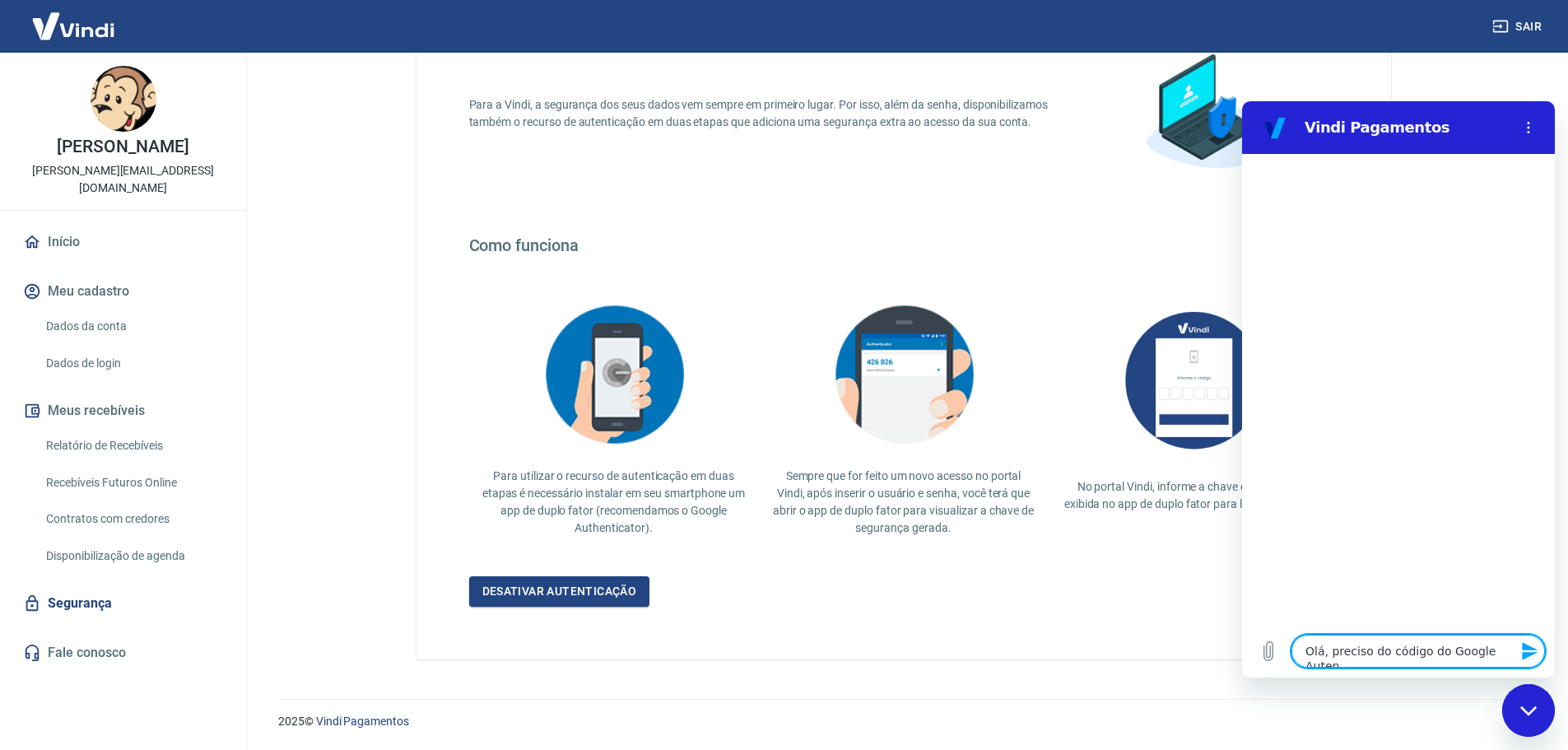
type textarea "x"
type textarea "Olá, preciso do código do Google Autenti"
type textarea "x"
type textarea "Olá, preciso do código do Google Autentic"
type textarea "x"
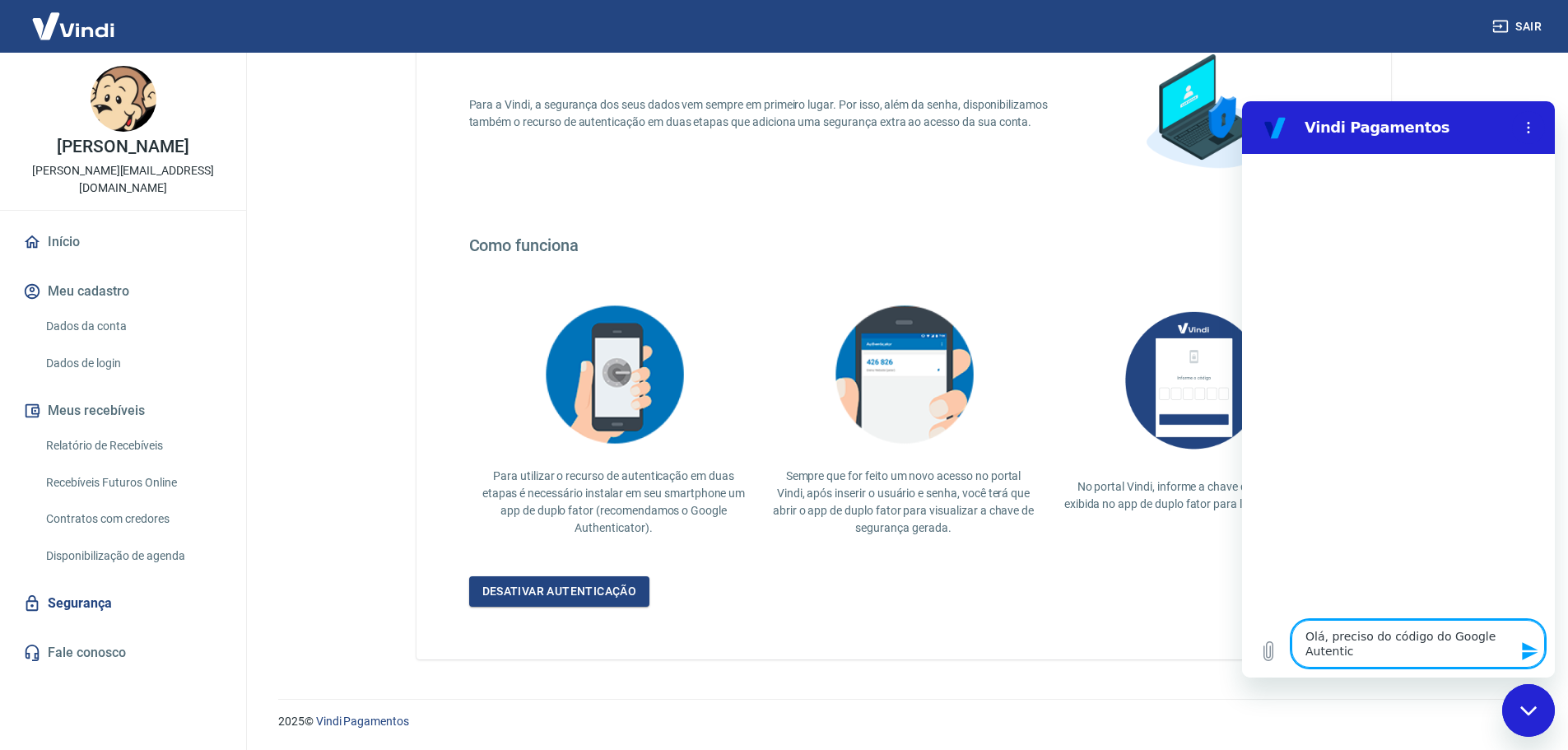
type textarea "Olá, preciso do código do Google Autentica"
type textarea "x"
type textarea "Olá, preciso do código do Google Autenticat"
type textarea "x"
type textarea "Olá, preciso do código do Google Autenticato"
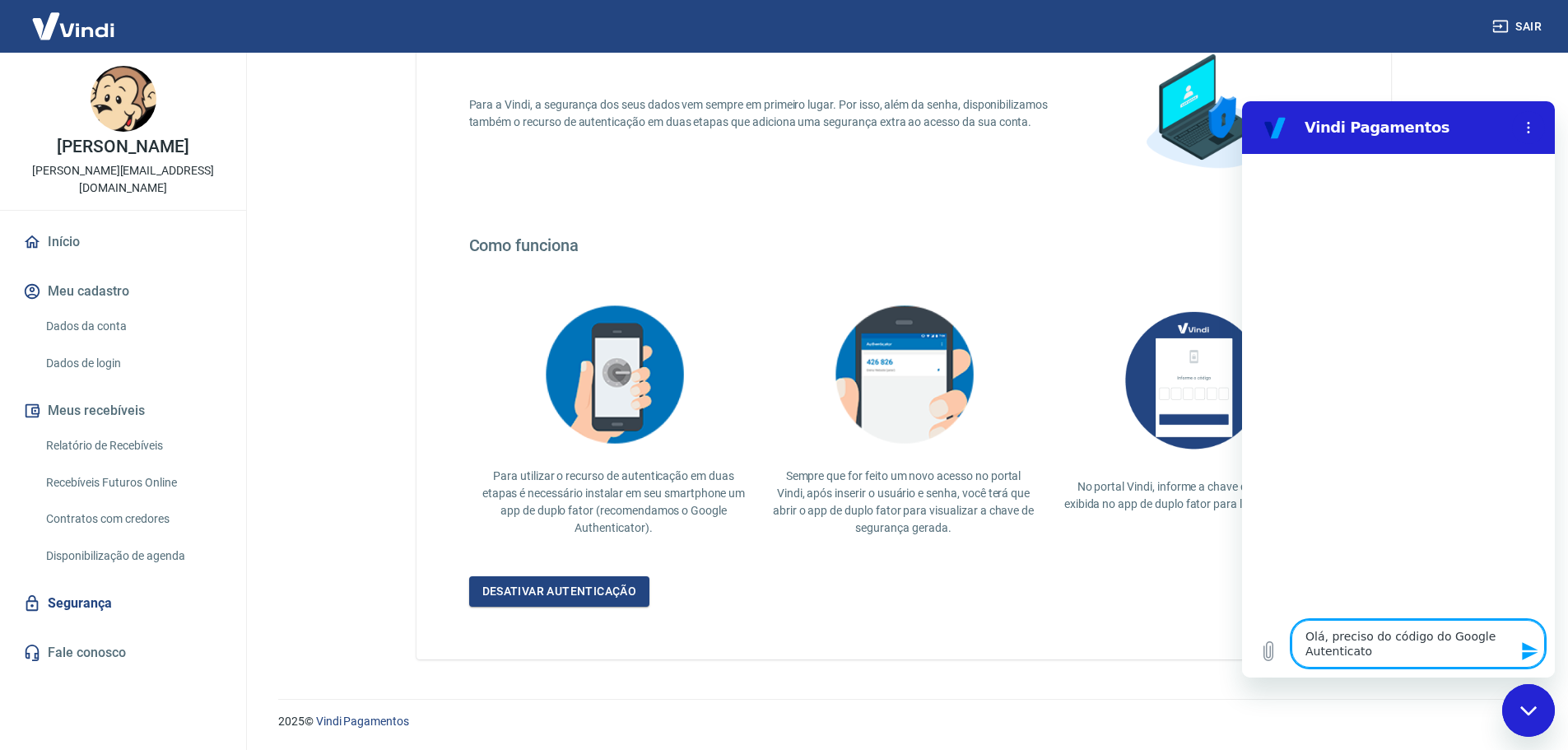
type textarea "x"
type textarea "Olá, preciso do código do Google Autenticator"
type textarea "x"
type textarea "Olá, preciso do código do Google Authenticator"
type textarea "x"
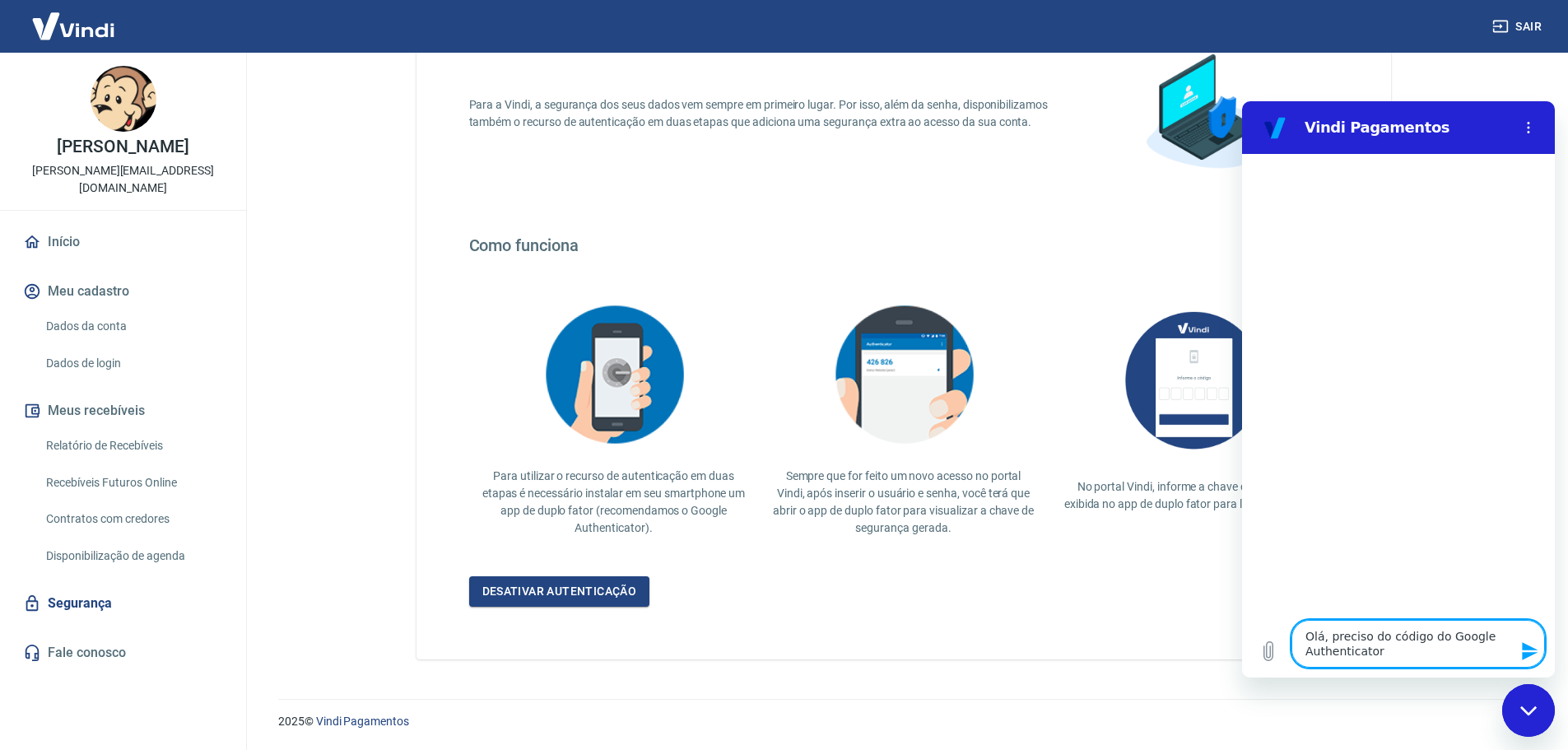
click at [1403, 650] on textarea "Olá, preciso do código do Google Authenticator" at bounding box center [1418, 644] width 254 height 48
type textarea "Olá, preciso do código do Google Authenticator"
type textarea "x"
type textarea "Olá, preciso do código do Google Authenticator p"
type textarea "x"
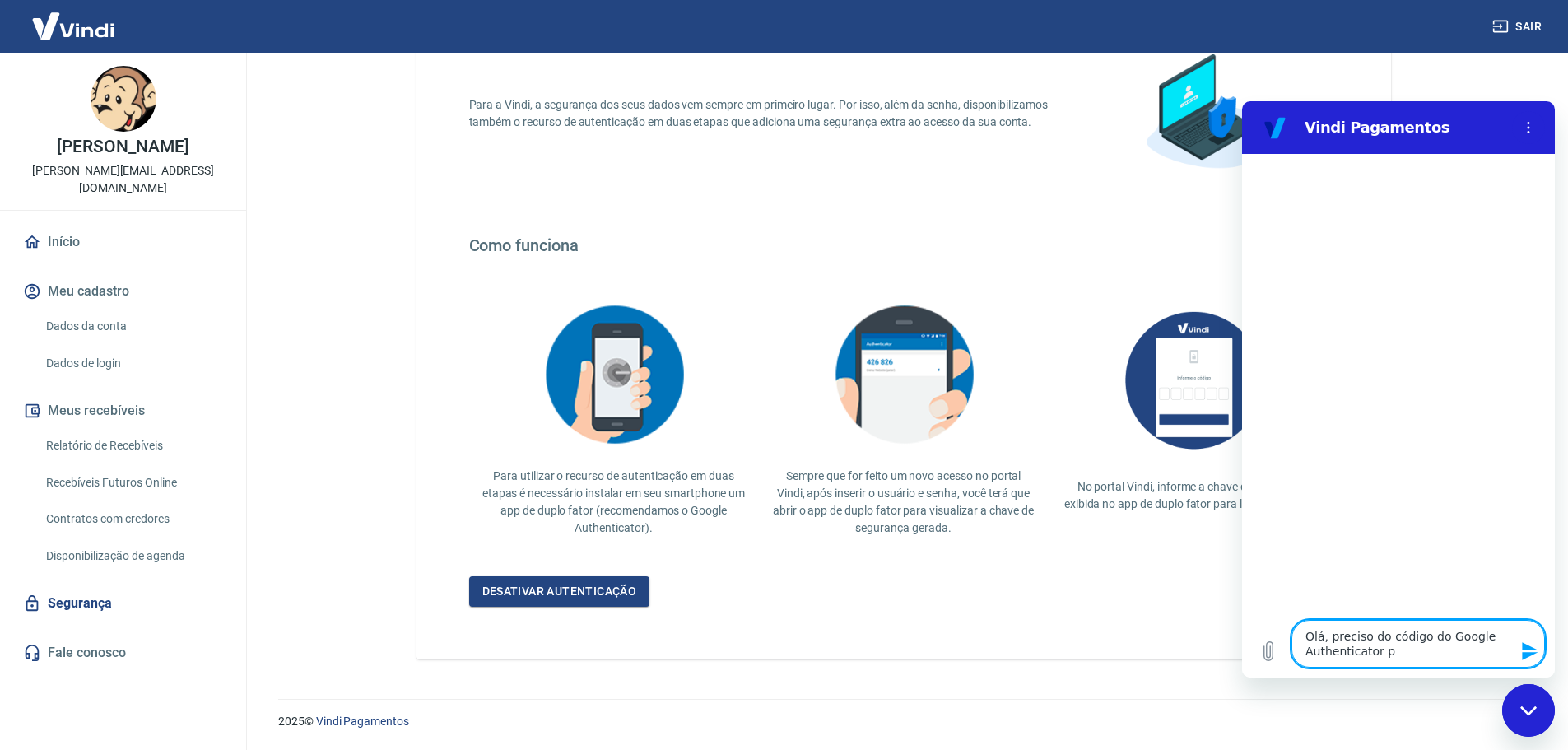
type textarea "Olá, preciso do código do Google Authenticator pa"
type textarea "x"
type textarea "Olá, preciso do código do Google Authenticator par"
type textarea "x"
type textarea "Olá, preciso do código do Google Authenticator para"
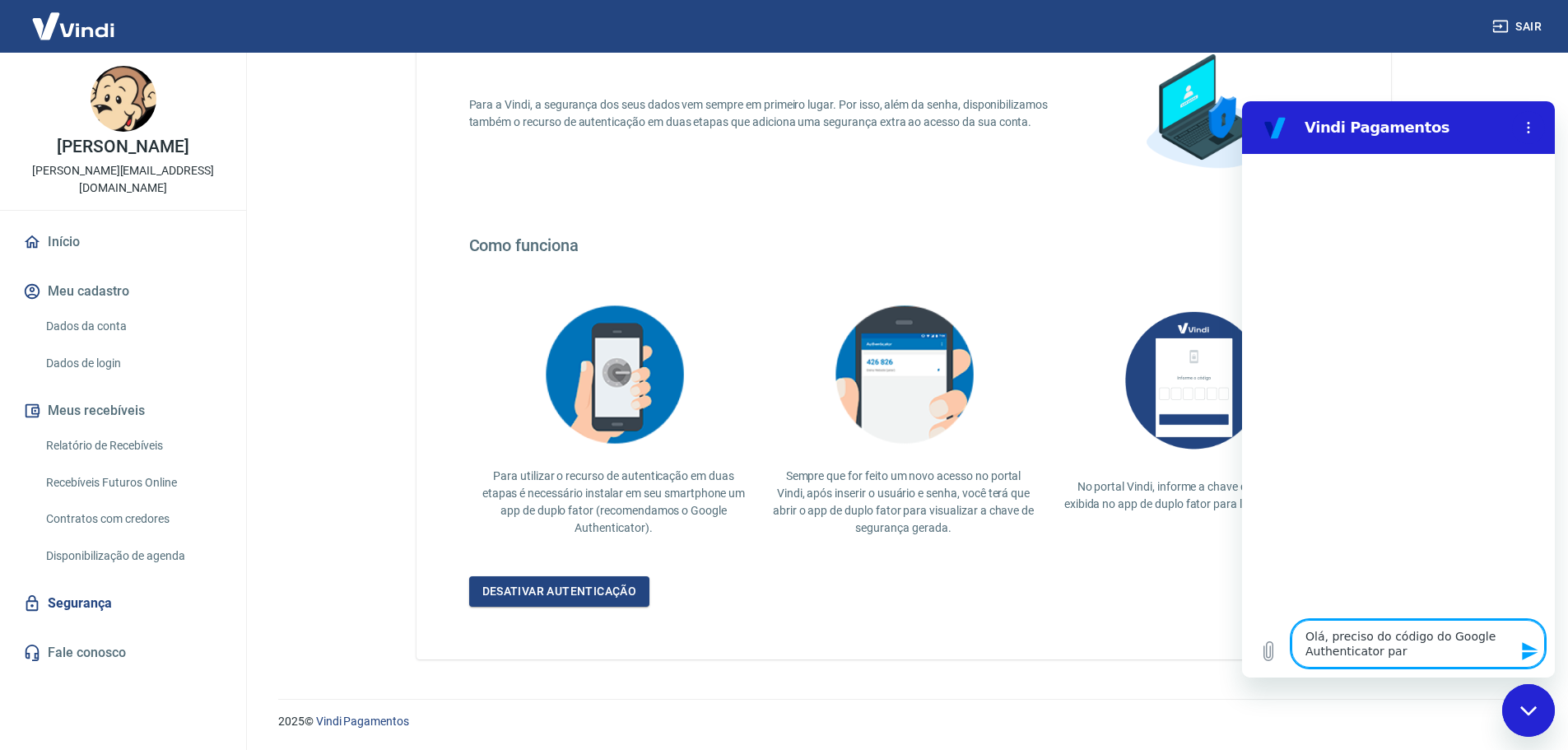
type textarea "x"
type textarea "Olá, preciso do código do Google Authenticator para"
type textarea "x"
type textarea "Olá, preciso do código do Google Authenticator para"
type textarea "x"
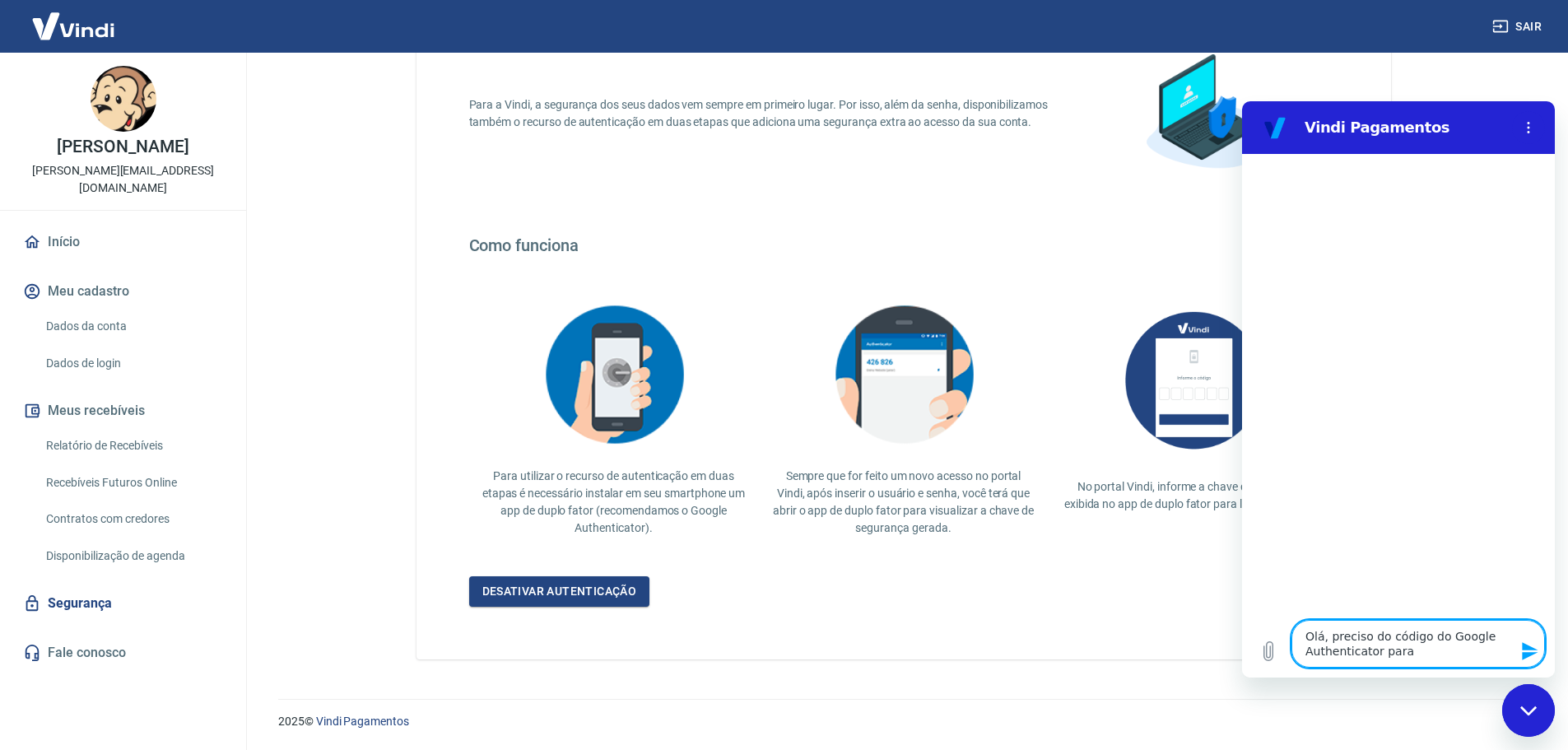
type textarea "Olá, preciso do código do Google Authenticator par"
type textarea "x"
type textarea "Olá, preciso do código do Google Authenticator pa"
type textarea "x"
type textarea "Olá, preciso do código do Google Authenticator p"
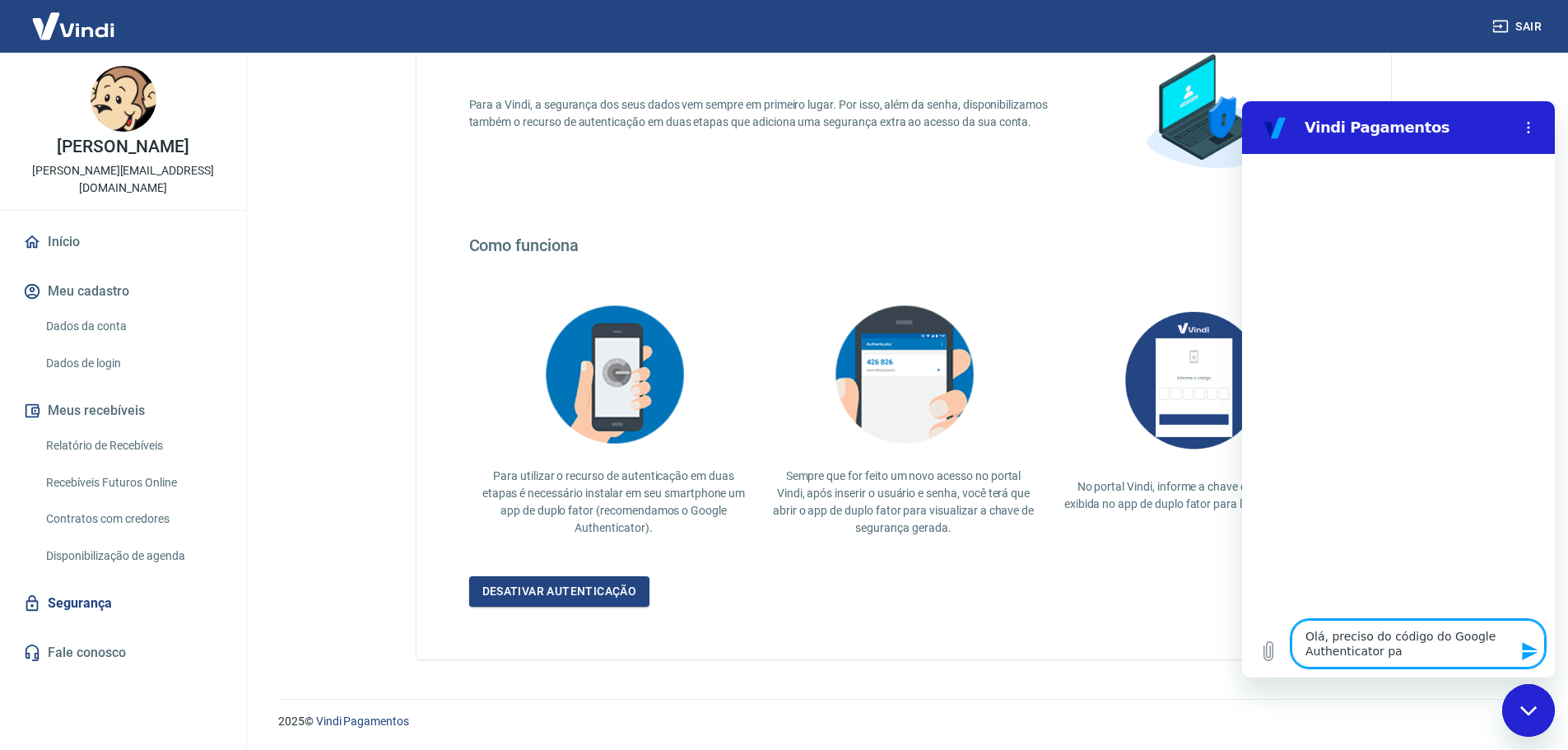
type textarea "x"
type textarea "Olá, preciso do código do Google Authenticator"
type textarea "x"
type textarea "Olá, preciso do código do Google Authenticator"
type textarea "x"
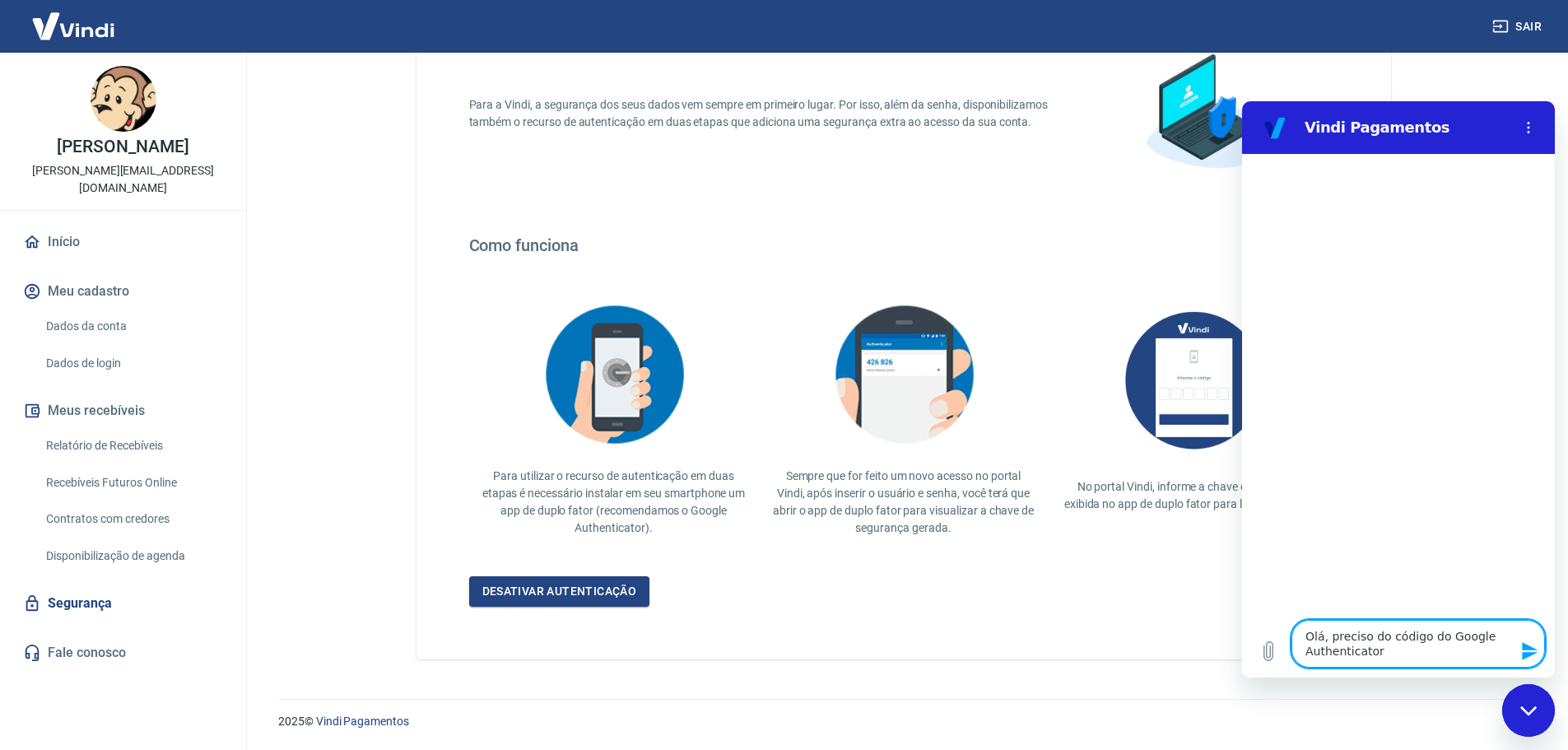
click at [1426, 644] on textarea "Olá, preciso do código do Google Authenticator" at bounding box center [1418, 644] width 254 height 48
type textarea "Olá, preciso do código pdo Google Authenticator"
type textarea "x"
type textarea "Olá, preciso do código pado Google Authenticator"
type textarea "x"
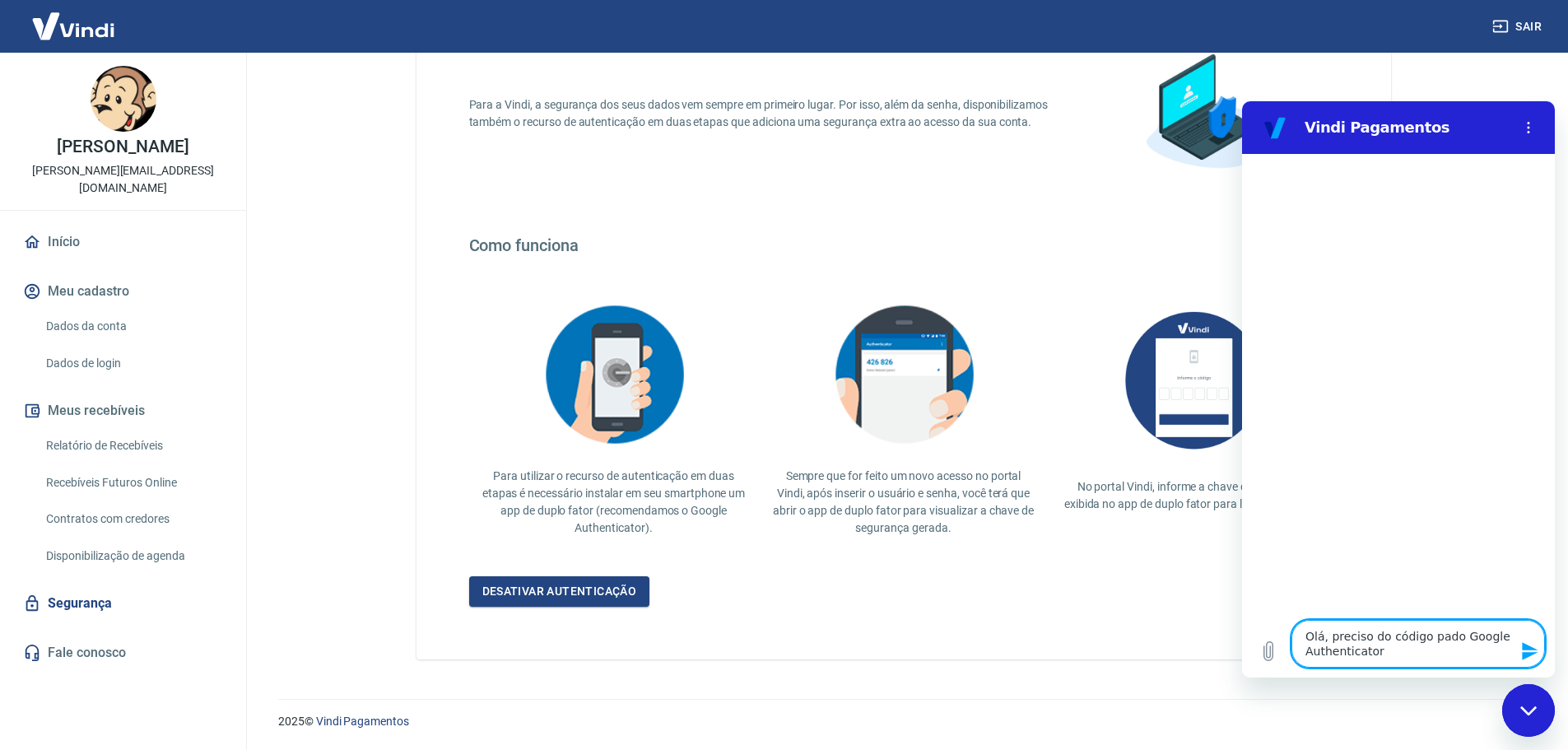
type textarea "Olá, preciso do código pardo Google Authenticator"
type textarea "x"
type textarea "Olá, preciso do código parado Google Authenticator"
type textarea "x"
type textarea "Olá, preciso do código para do Google Authenticator"
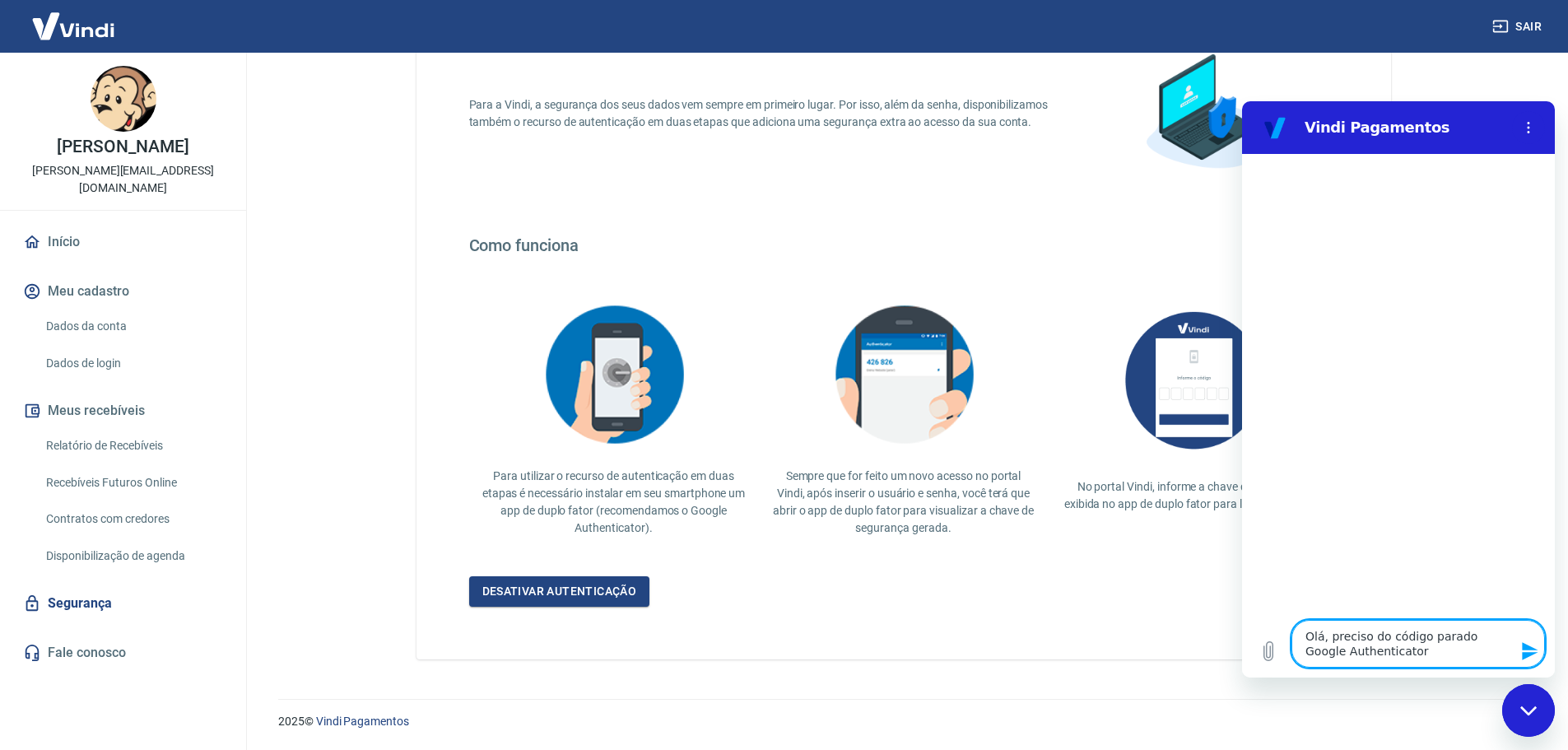
type textarea "x"
type textarea "Olá, preciso do código para ado Google Authenticator"
type textarea "x"
type textarea "Olá, preciso do código para atdo Google Authenticator"
type textarea "x"
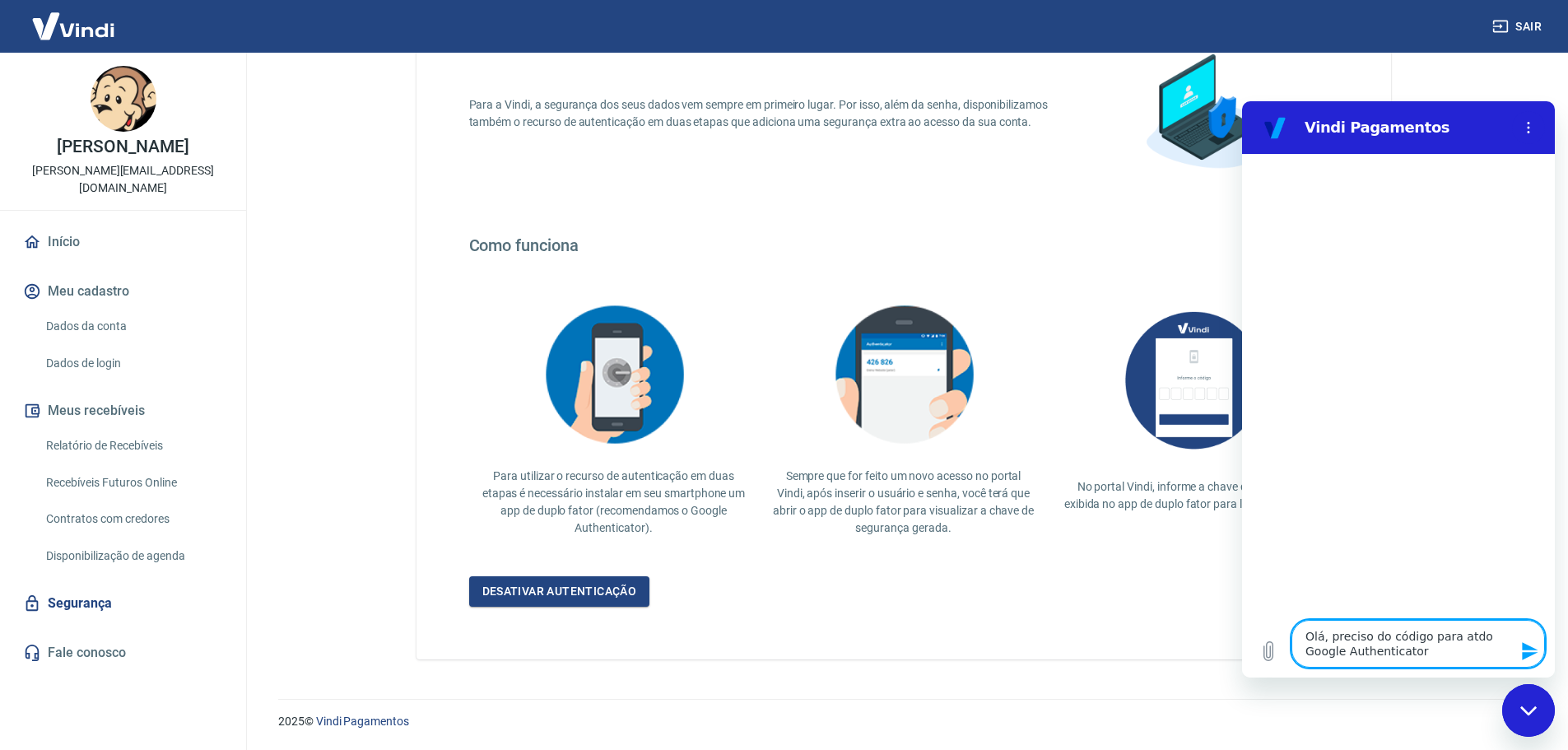
type textarea "Olá, preciso do código para atido Google Authenticator"
type textarea "x"
type textarea "Olá, preciso do código para ativdo Google Authenticator"
type textarea "x"
type textarea "Olá, preciso do código para ativado Google Authenticator"
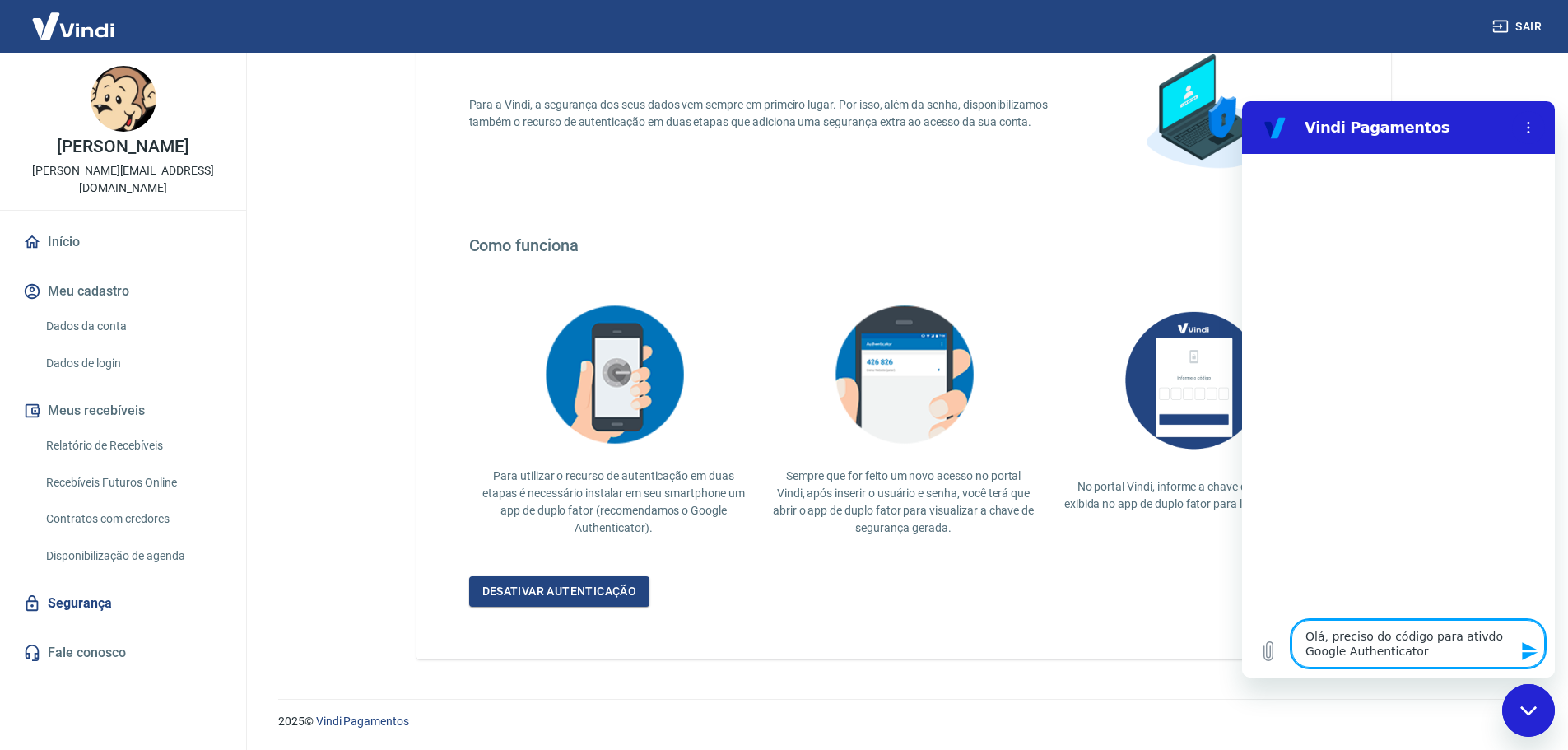
type textarea "x"
type textarea "Olá, preciso do código para ativardo Google Authenticator"
type textarea "x"
type textarea "Olá, preciso do código para ativar do Google Authenticator"
type textarea "x"
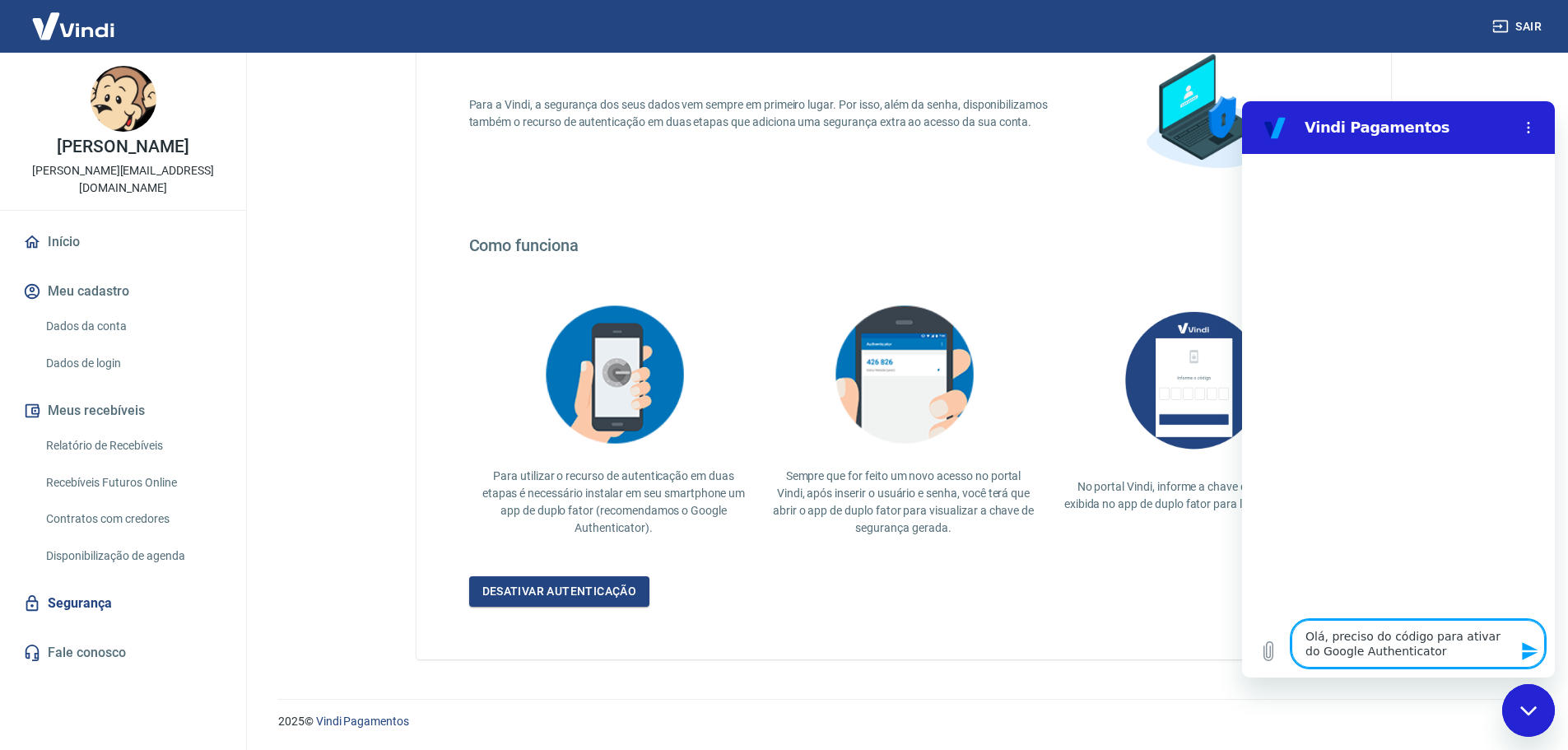
type textarea "Olá, preciso do código para ativar ndo Google Authenticator"
type textarea "x"
type textarea "Olá, preciso do código para ativar nodo Google Authenticator"
type textarea "x"
type textarea "Olá, preciso do código para ativar no do Google Authenticator"
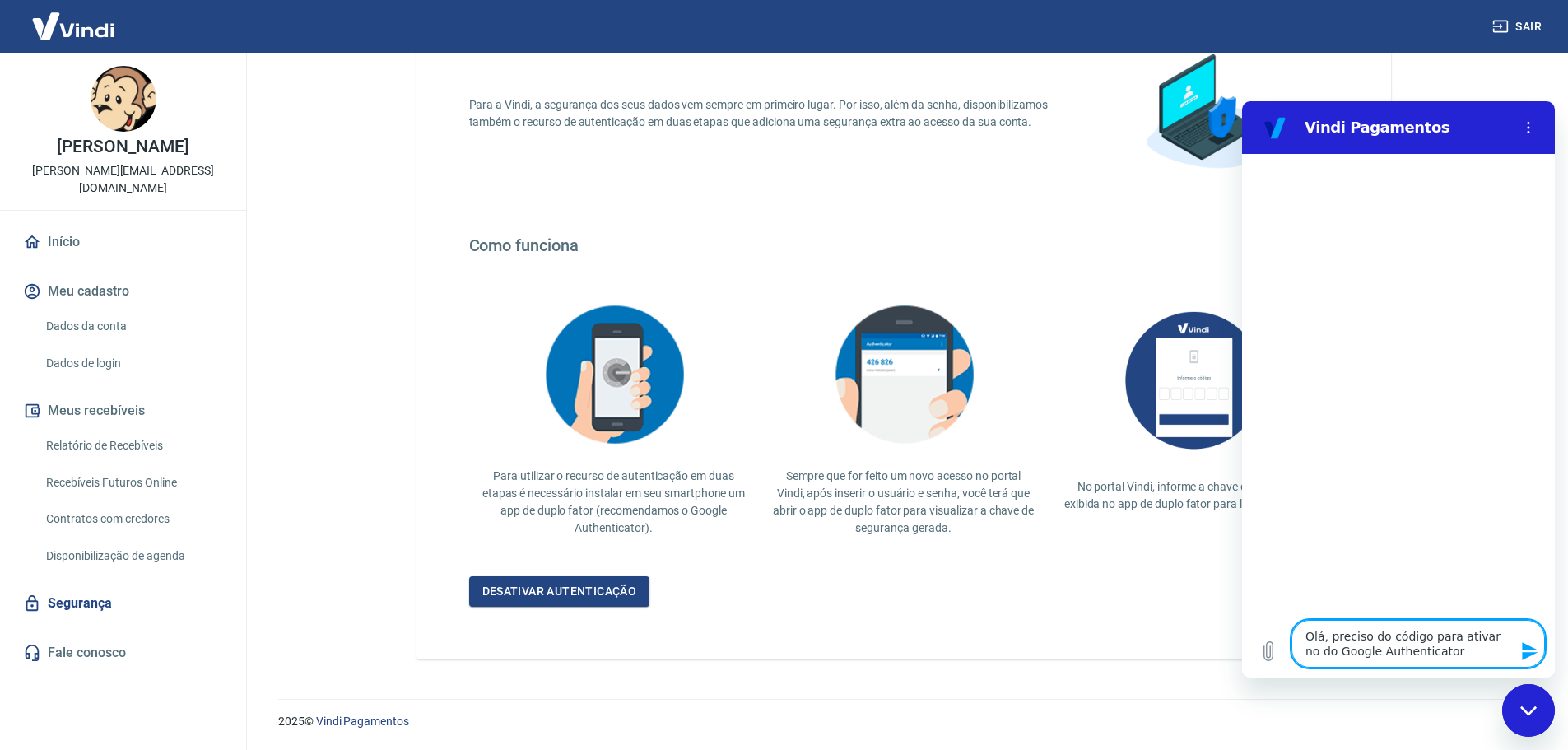
type textarea "x"
type textarea "Olá, preciso do código para ativar no cdo Google Authenticator"
type textarea "x"
type textarea "Olá, preciso do código para ativar no cedo Google Authenticator"
type textarea "x"
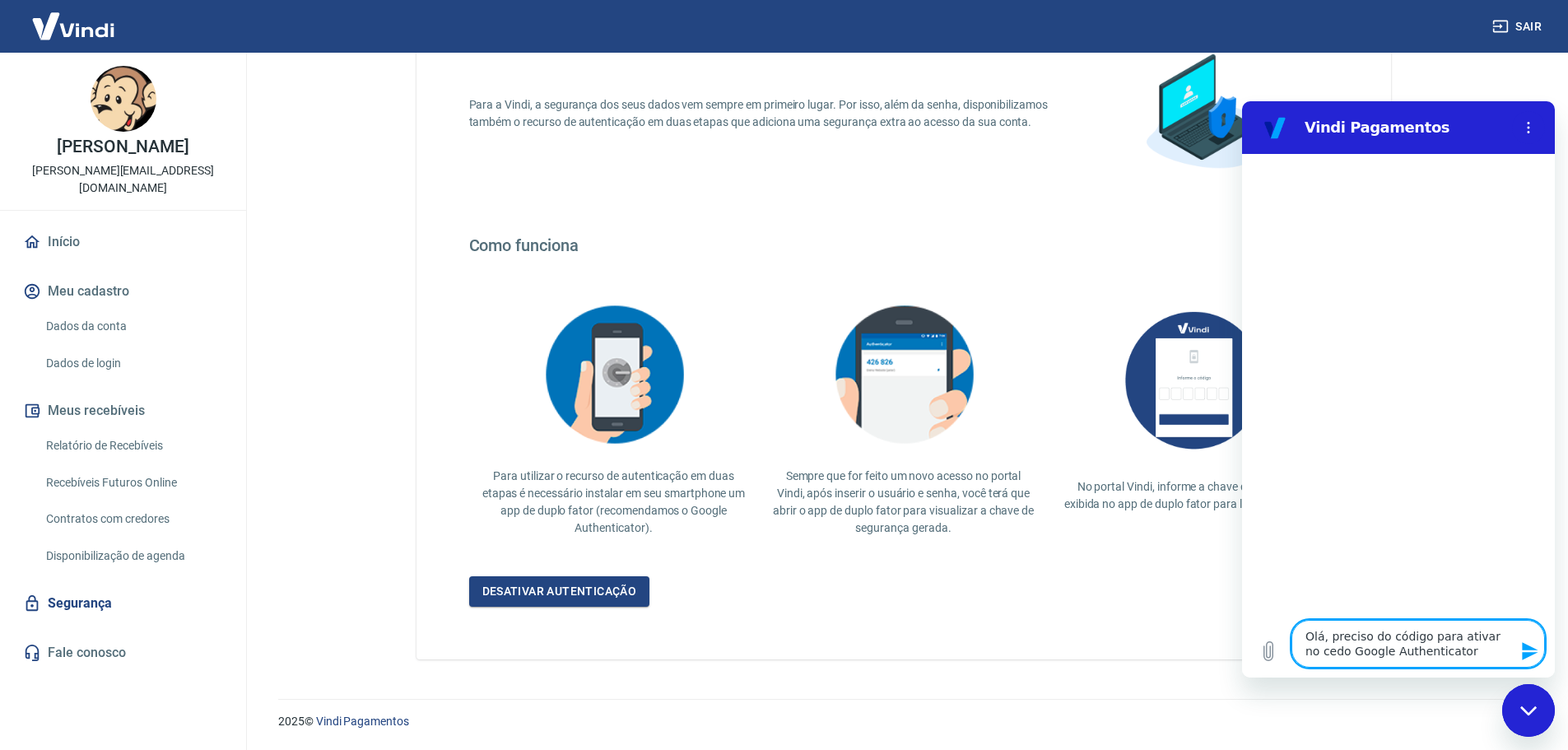
type textarea "Olá, preciso do código para ativar no celdo Google Authenticator"
type textarea "x"
type textarea "Olá, preciso do código para ativar no cel do Google Authenticator"
type textarea "x"
type textarea "Olá, preciso do código para ativar no cel o Google Authenticator"
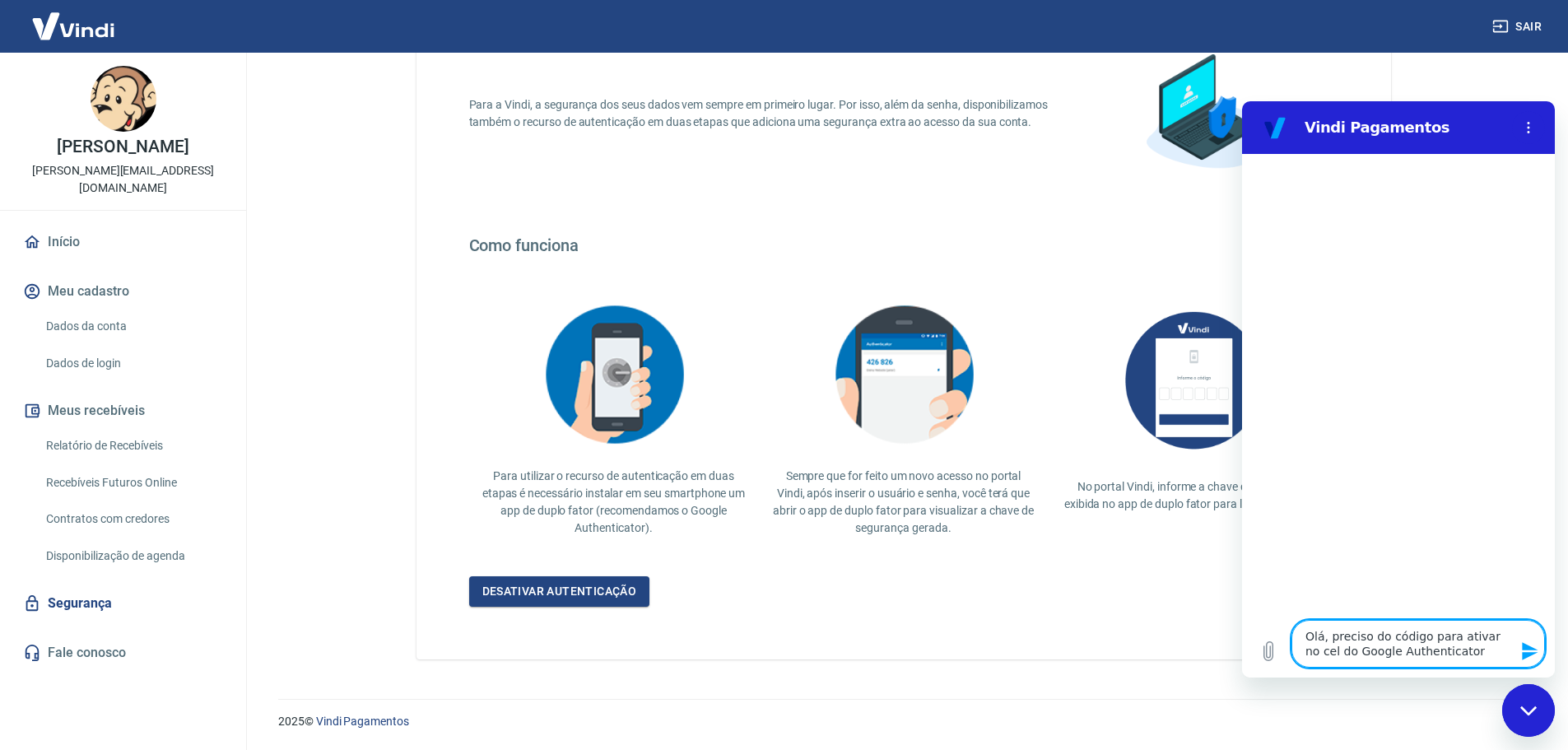
type textarea "x"
type textarea "Olá, preciso do código para ativar no cel no Google Authenticator"
type textarea "x"
type textarea "Olá, preciso do código para ativar no cel no Google Authenticator"
click at [1523, 649] on icon "Enviar mensagem" at bounding box center [1530, 651] width 16 height 18
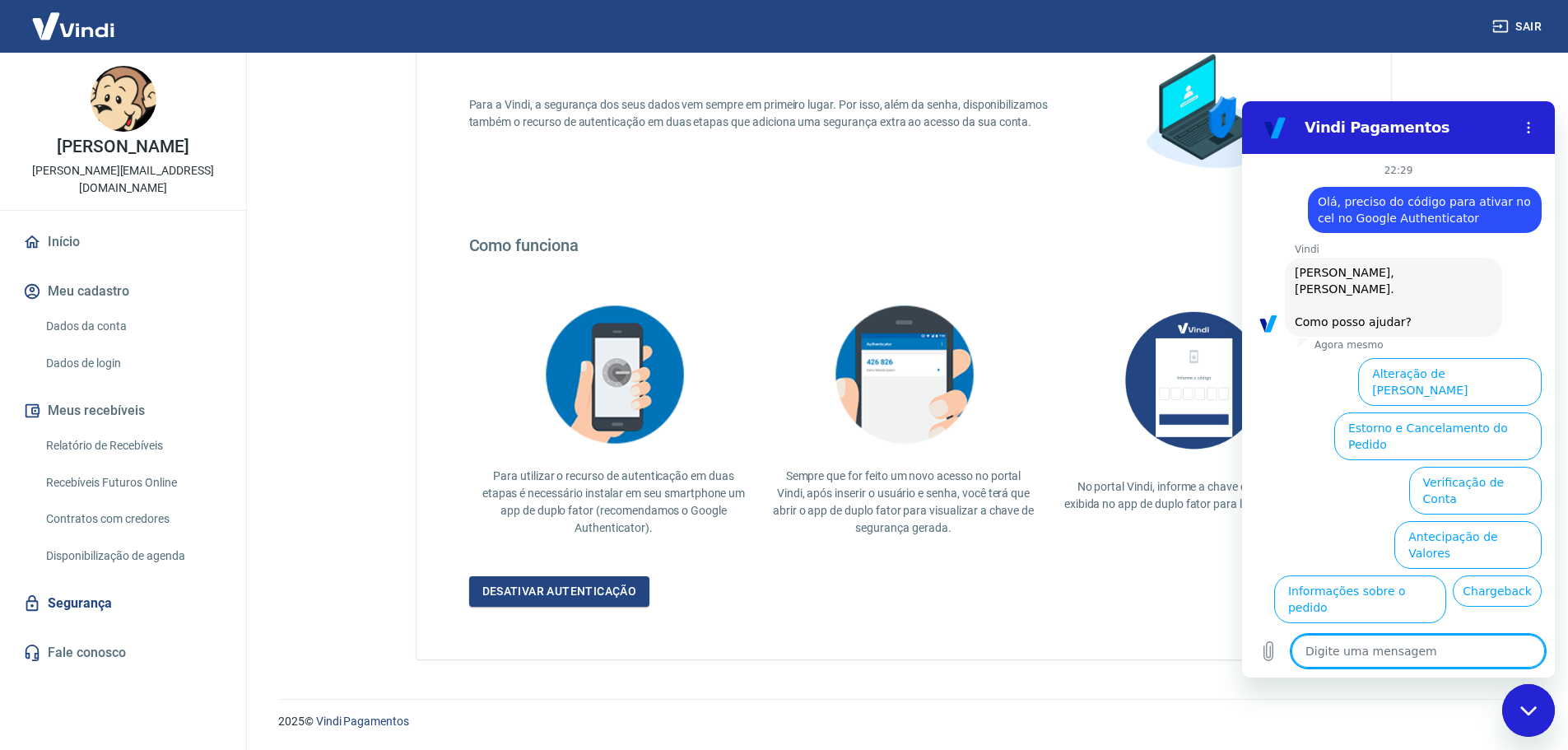
scroll to position [55, 0]
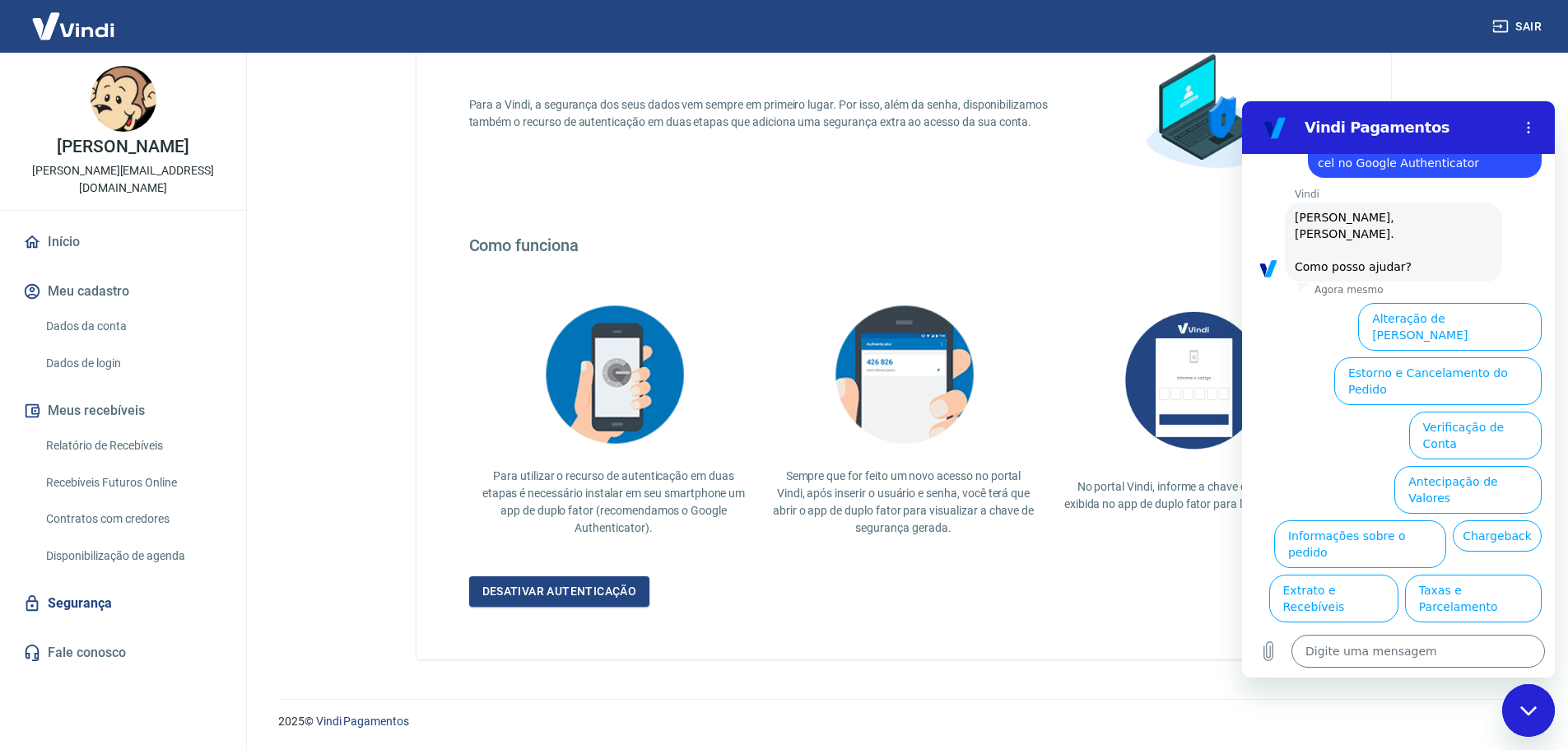
click at [1436, 629] on button "Alterar celular verificado" at bounding box center [1465, 653] width 152 height 48
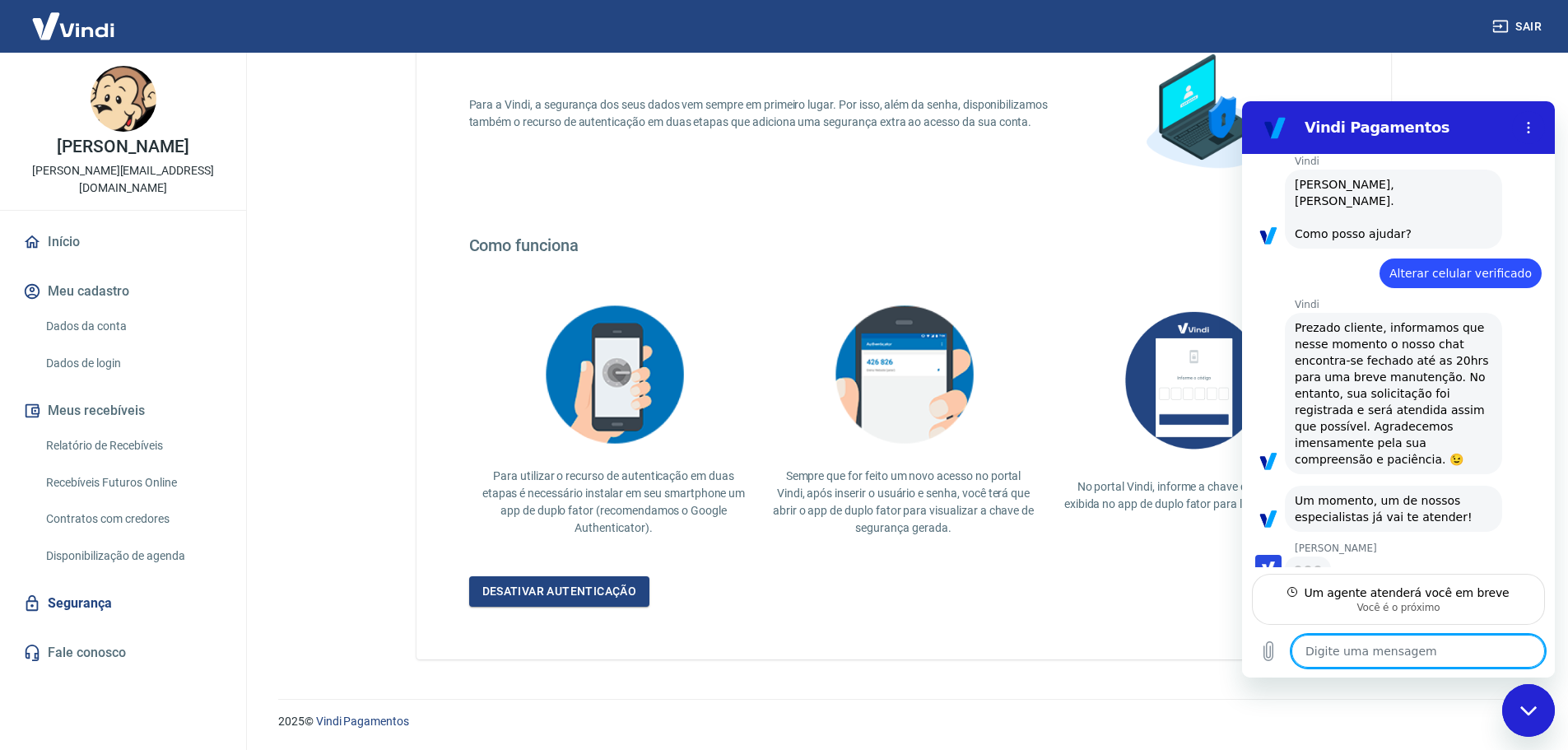
scroll to position [87, 0]
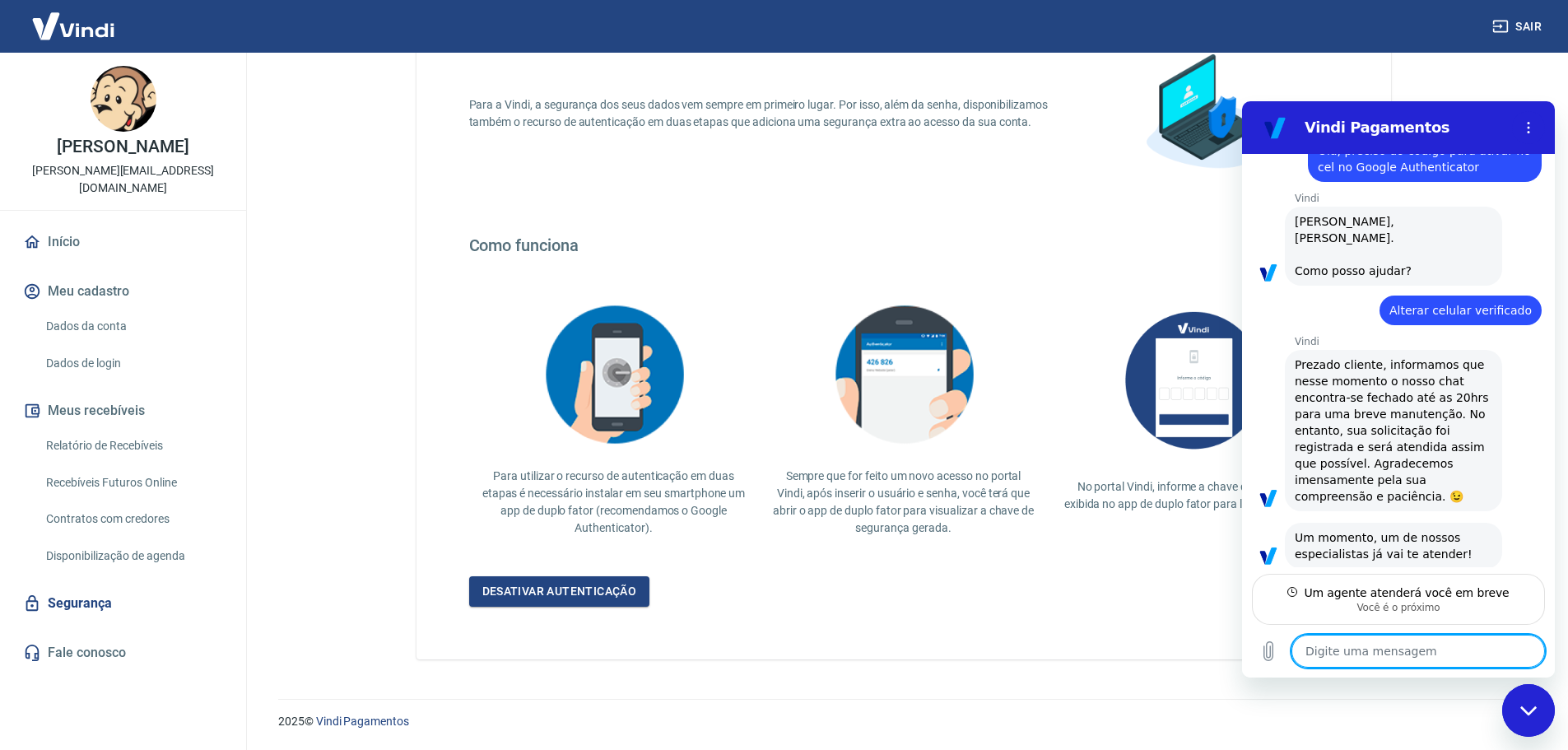
type textarea "x"
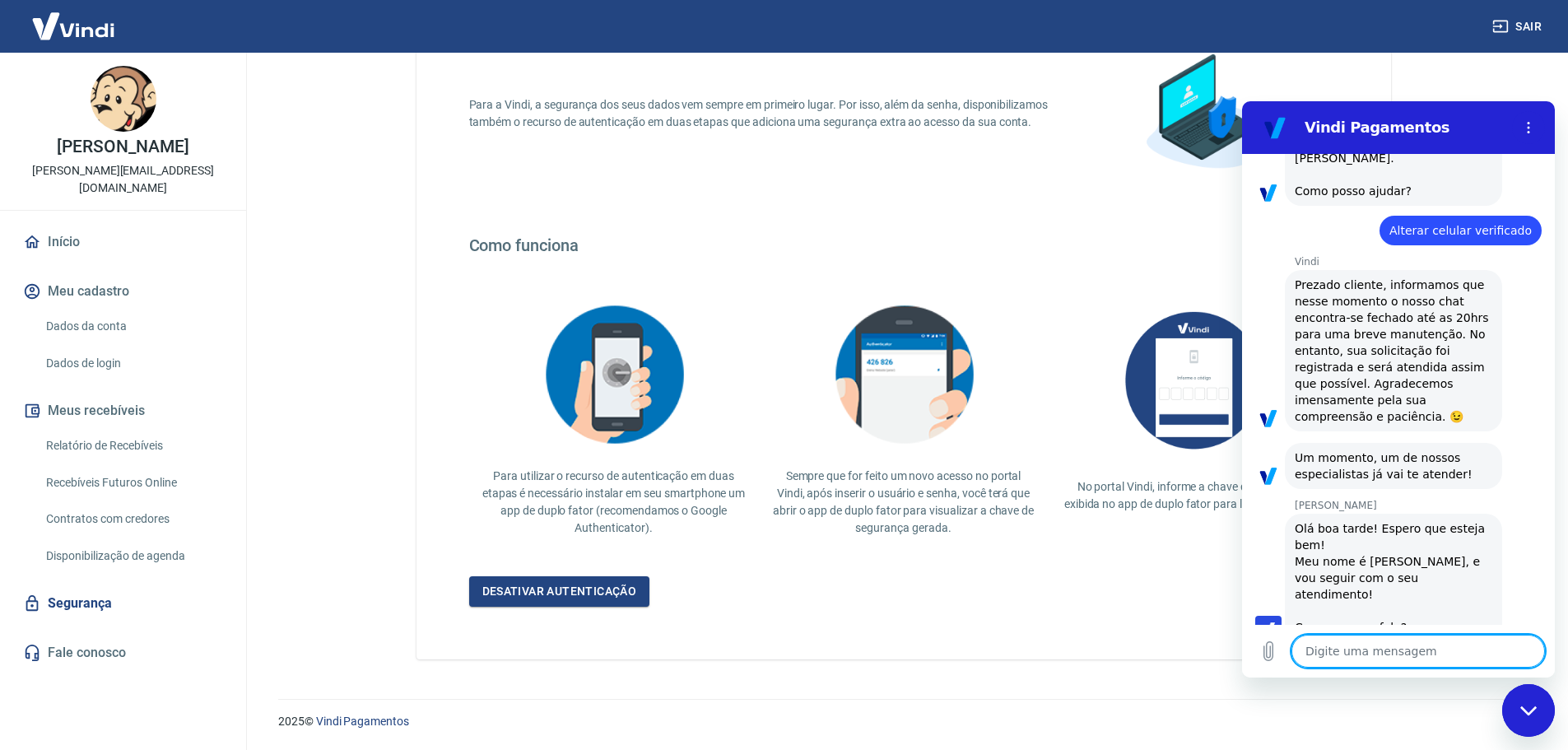
scroll to position [134, 0]
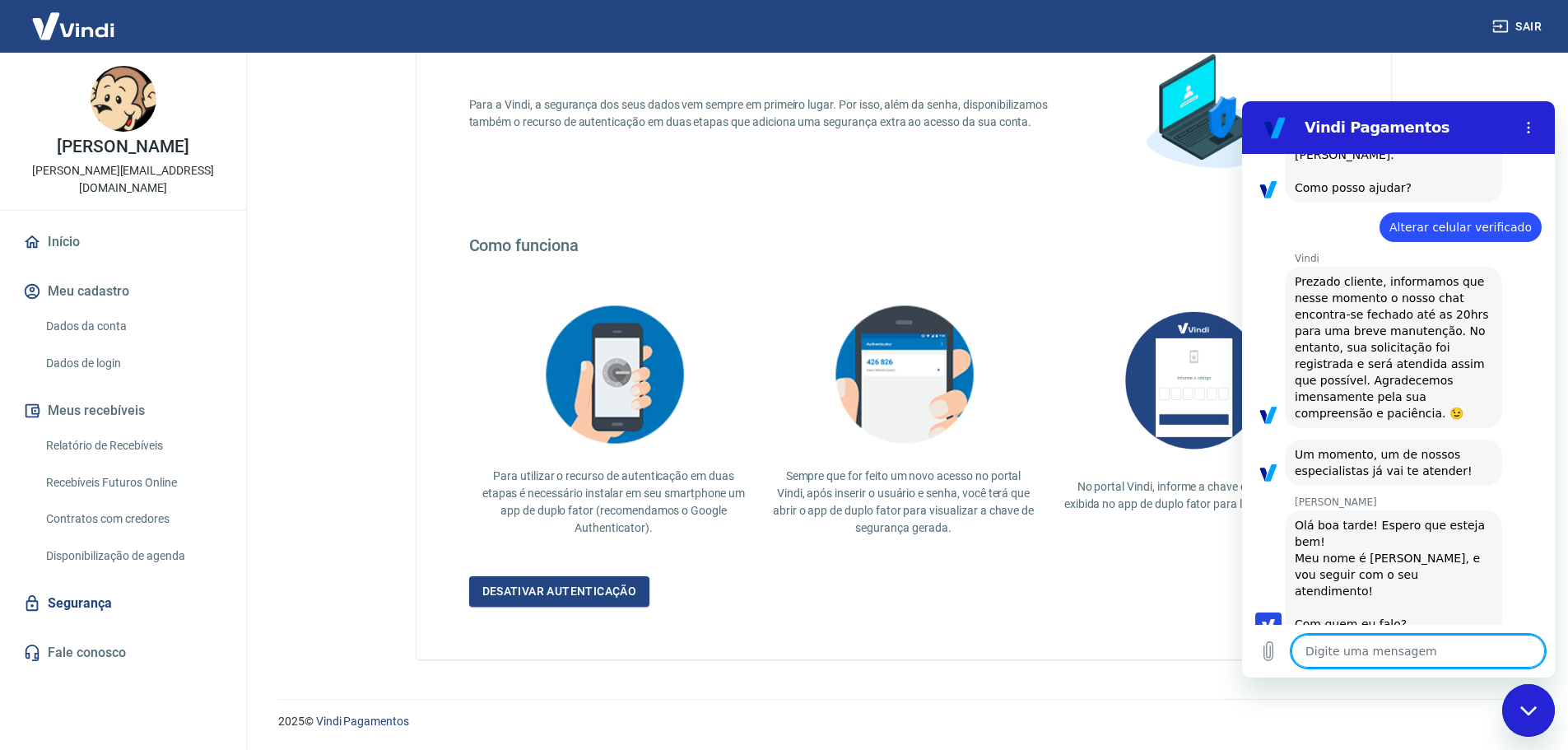
type textarea "G"
type textarea "x"
type textarea "Ga"
type textarea "x"
type textarea "Gab"
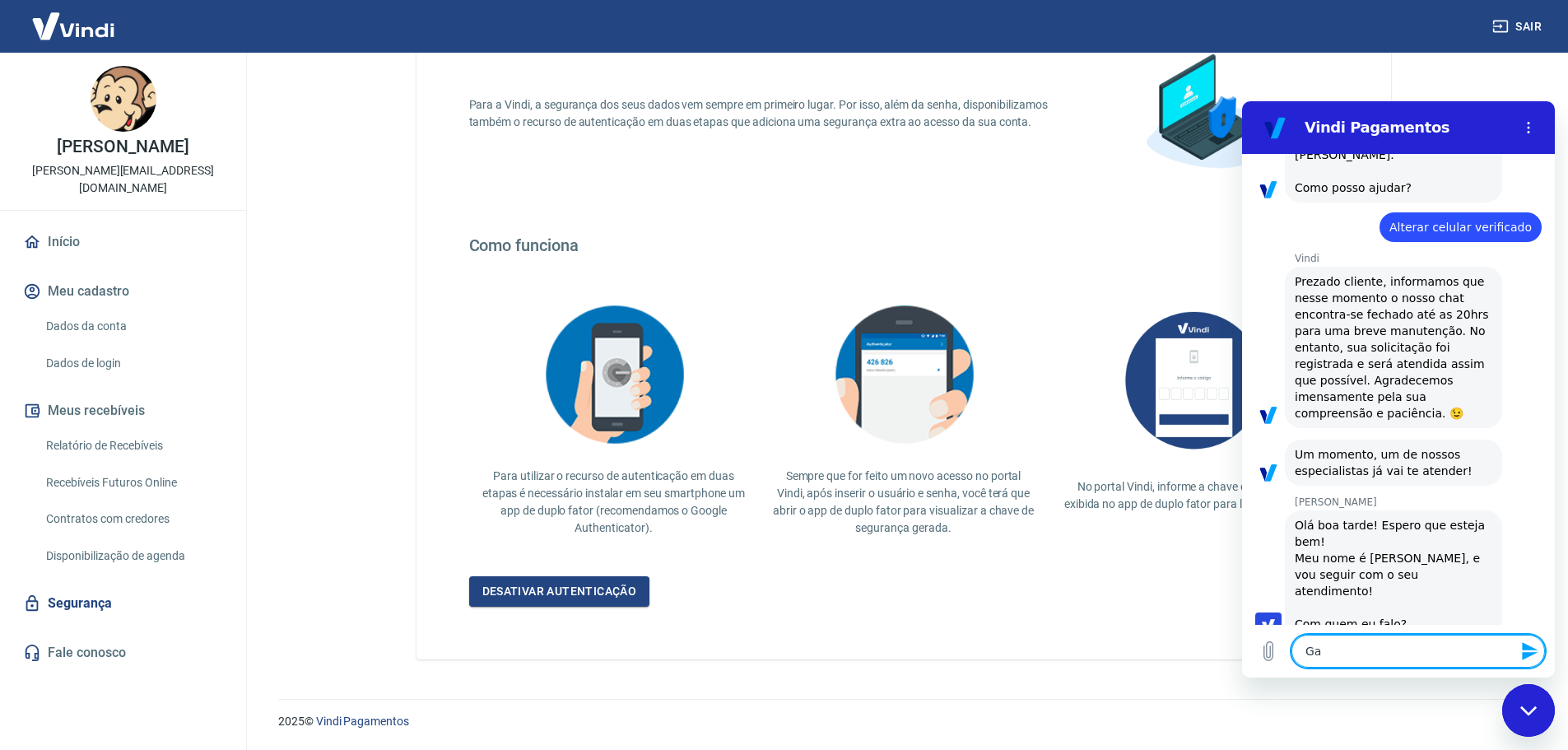
type textarea "x"
type textarea "Gabr"
type textarea "x"
type textarea "Gabri"
type textarea "x"
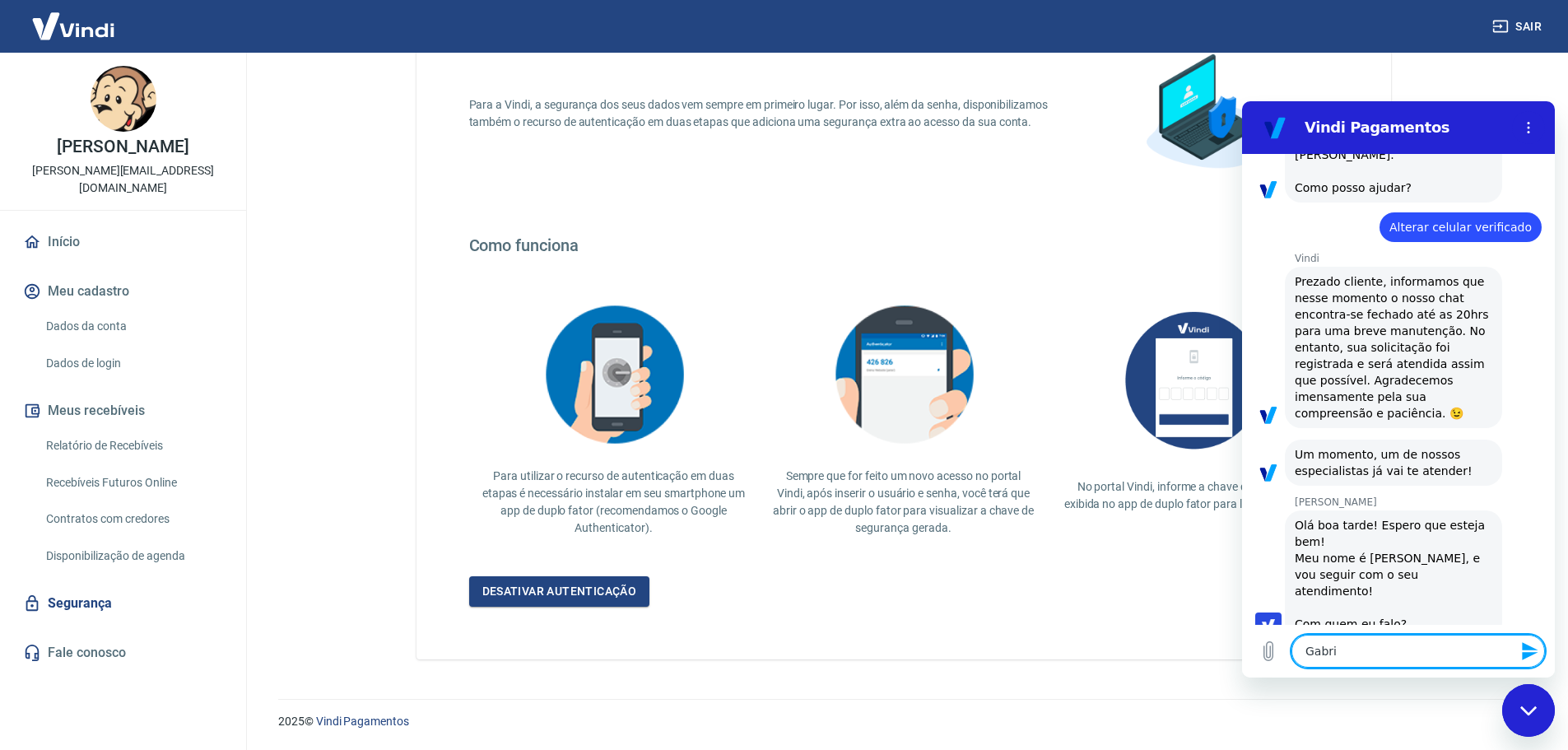
type textarea "Gabrie"
type textarea "x"
type textarea "[PERSON_NAME]"
type textarea "x"
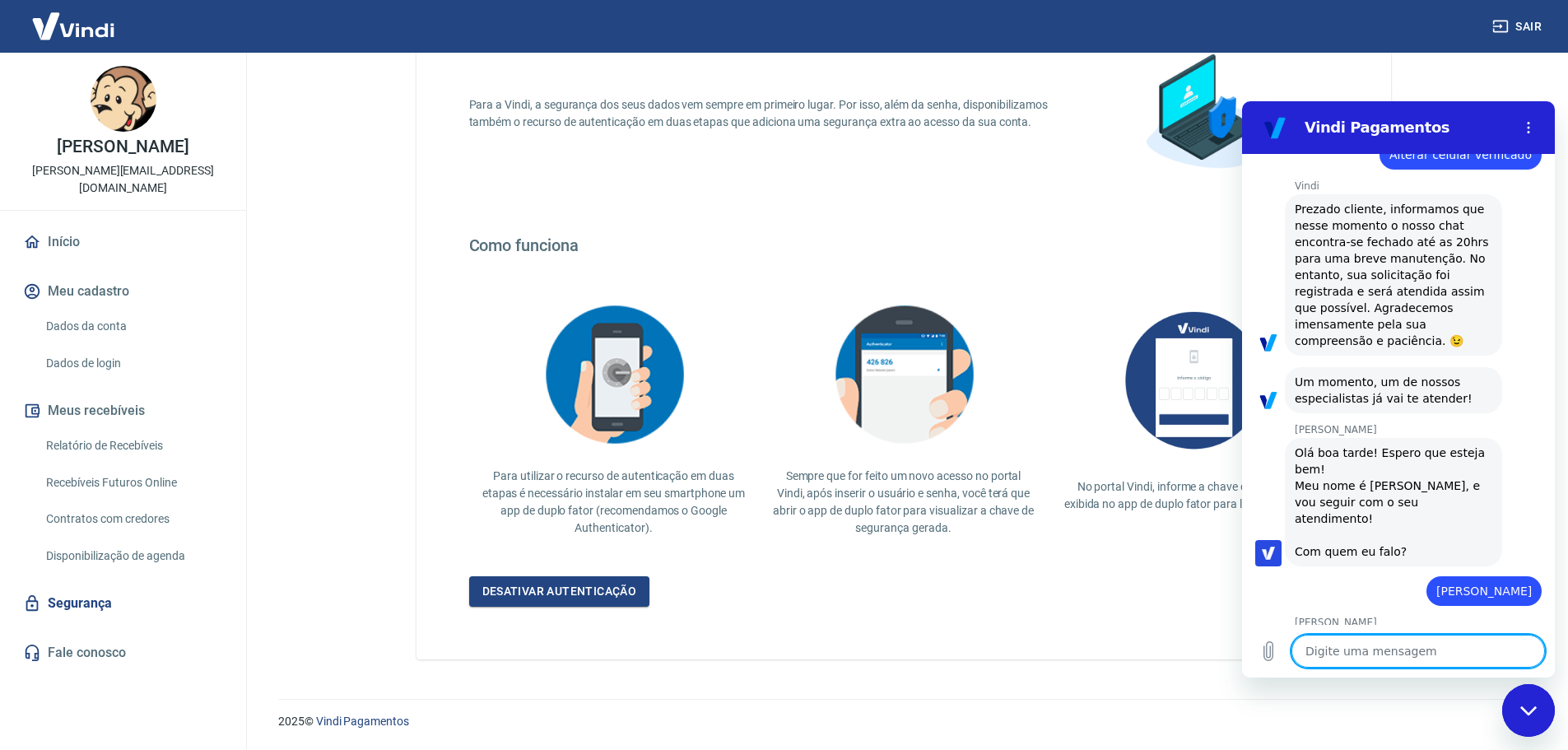
scroll to position [205, 0]
type textarea "x"
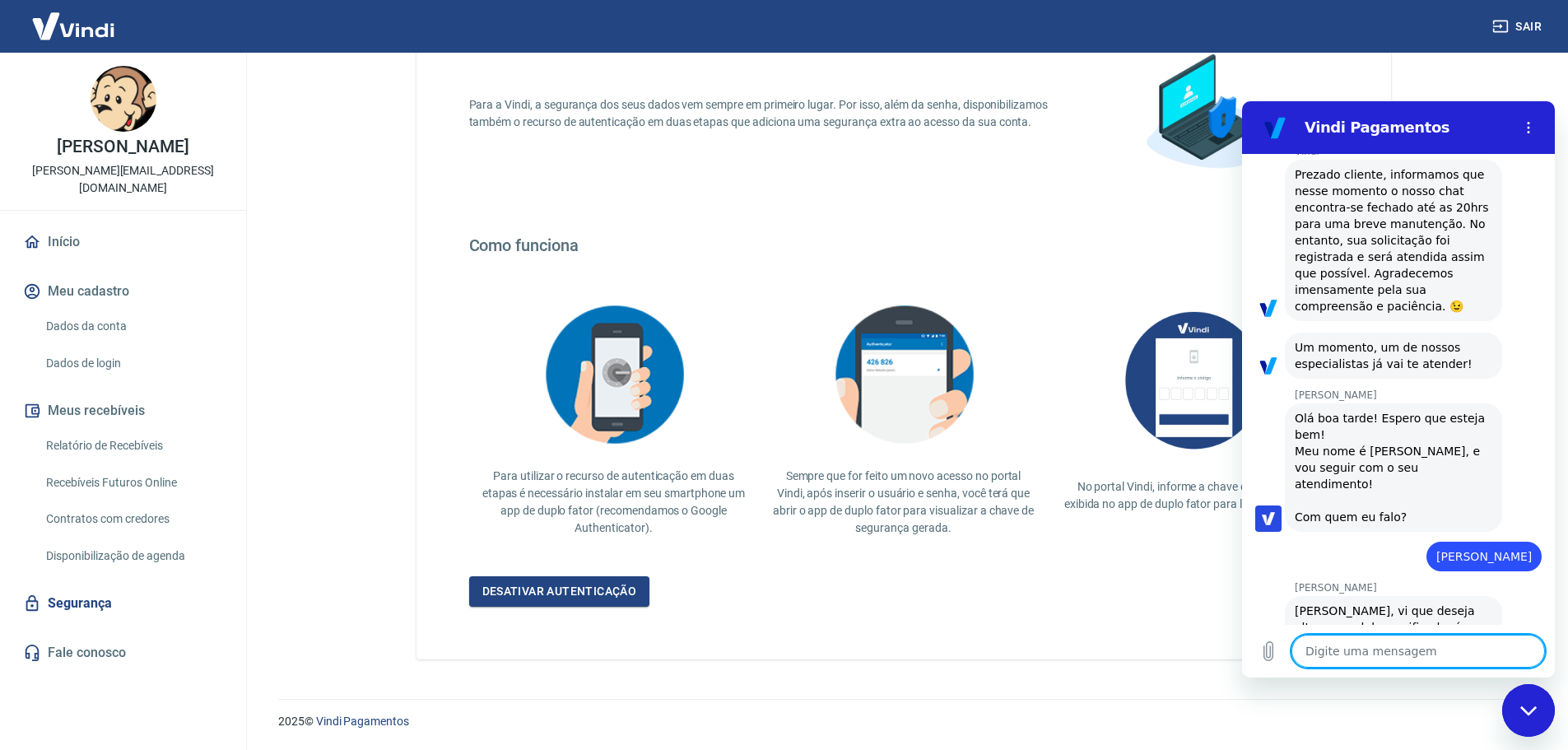
scroll to position [245, 0]
type textarea "N"
type textarea "x"
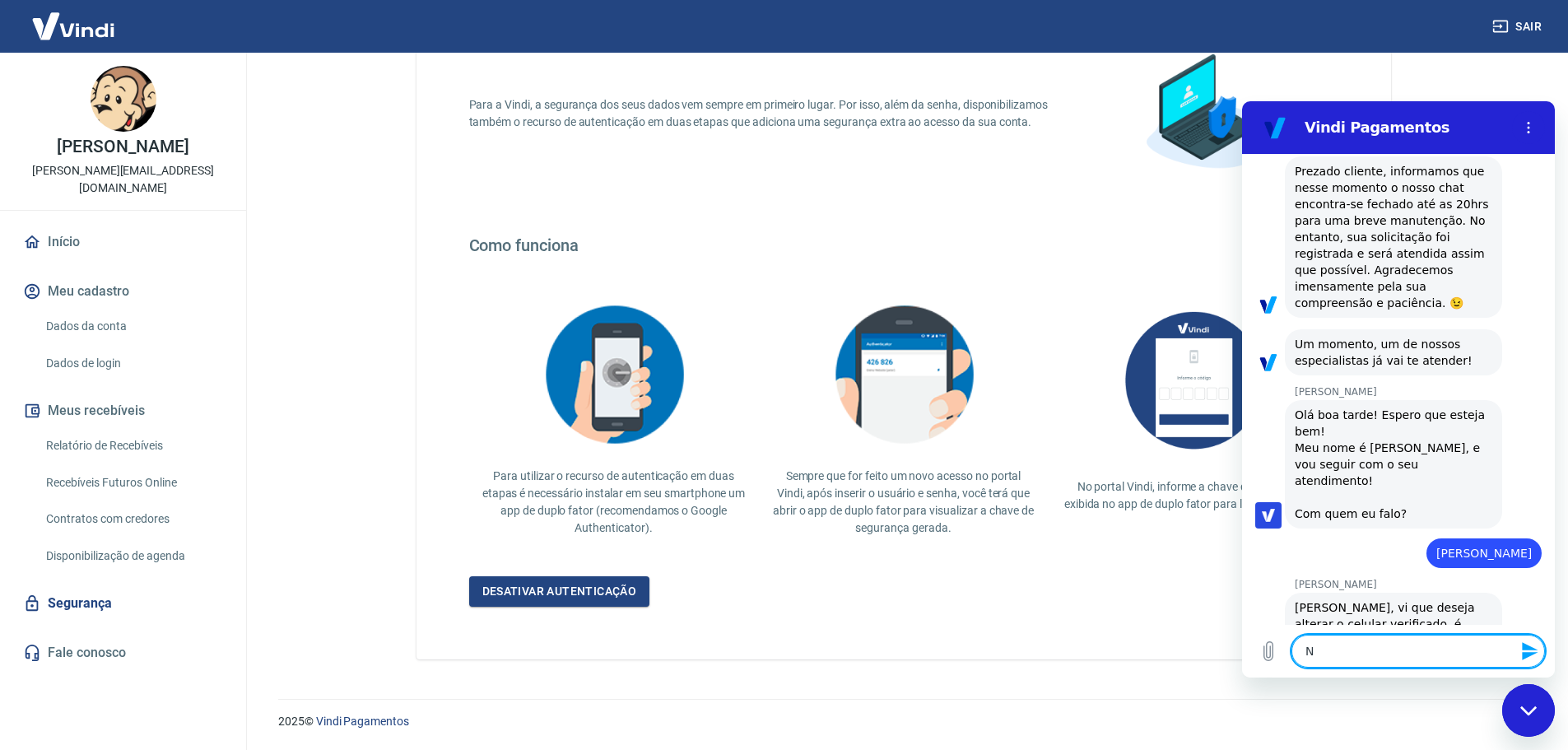
type textarea "Nã"
type textarea "x"
type textarea "Não"
type textarea "x"
type textarea "Não,"
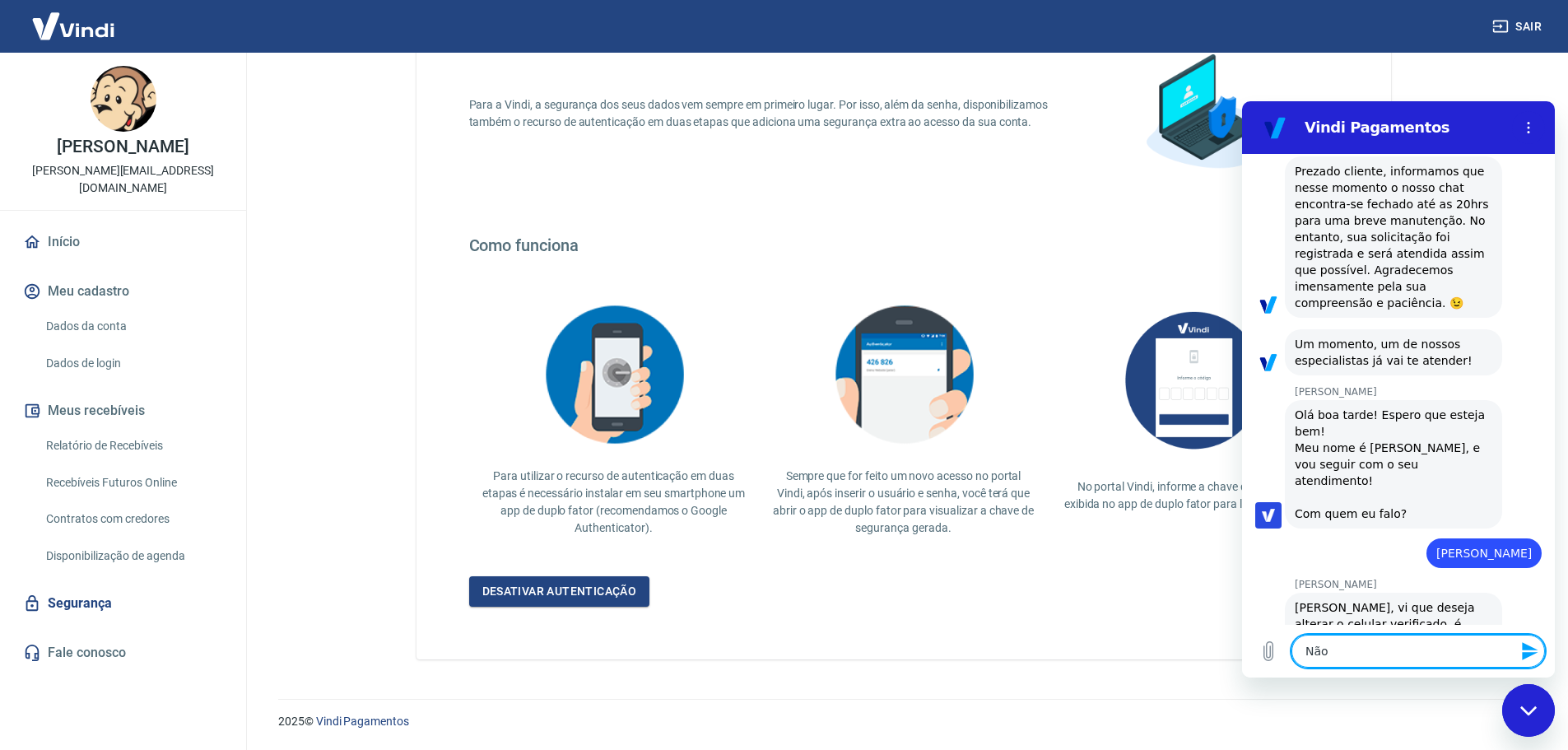
type textarea "x"
type textarea "Não,"
type textarea "x"
type textarea "Não, s"
type textarea "x"
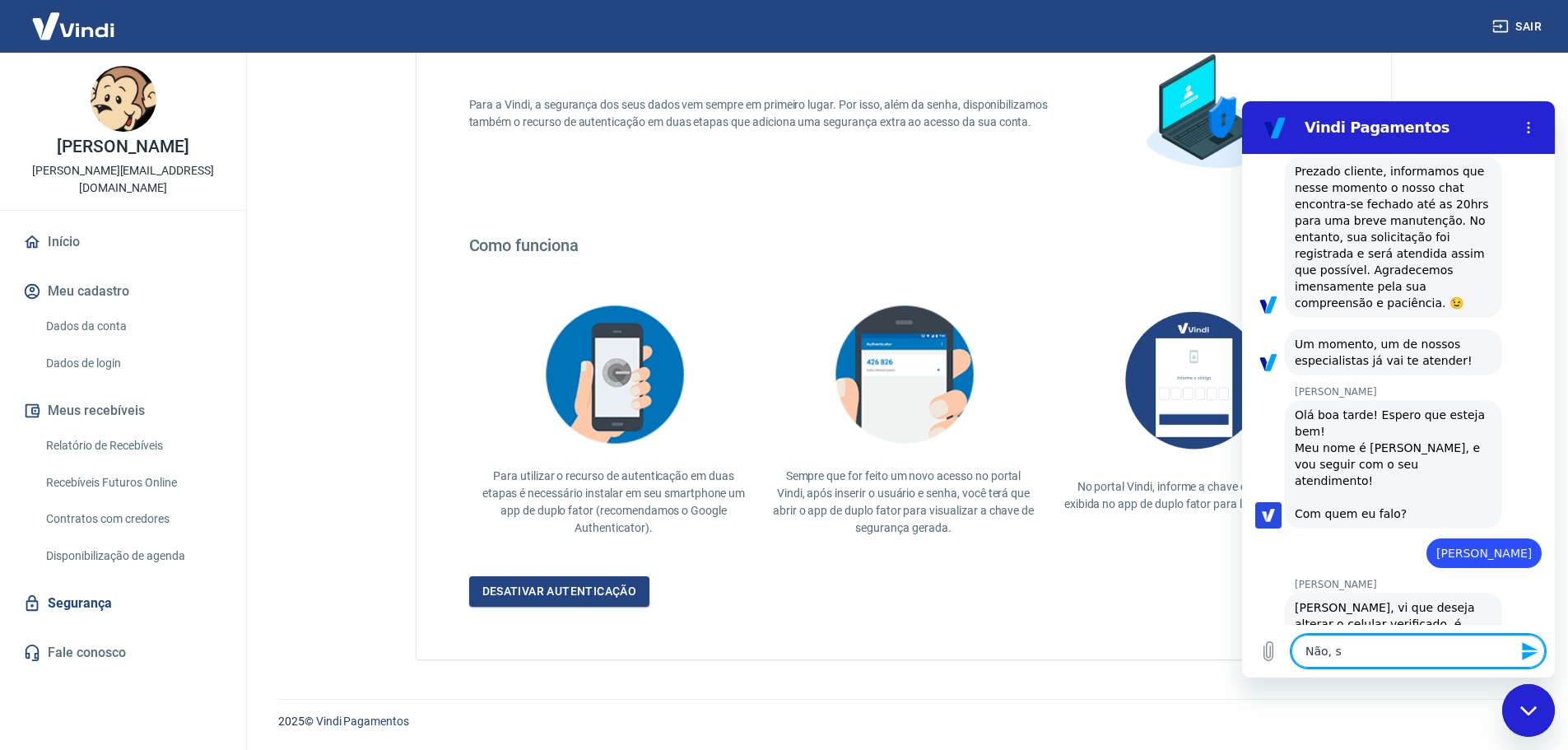
type textarea "Não, se"
type textarea "x"
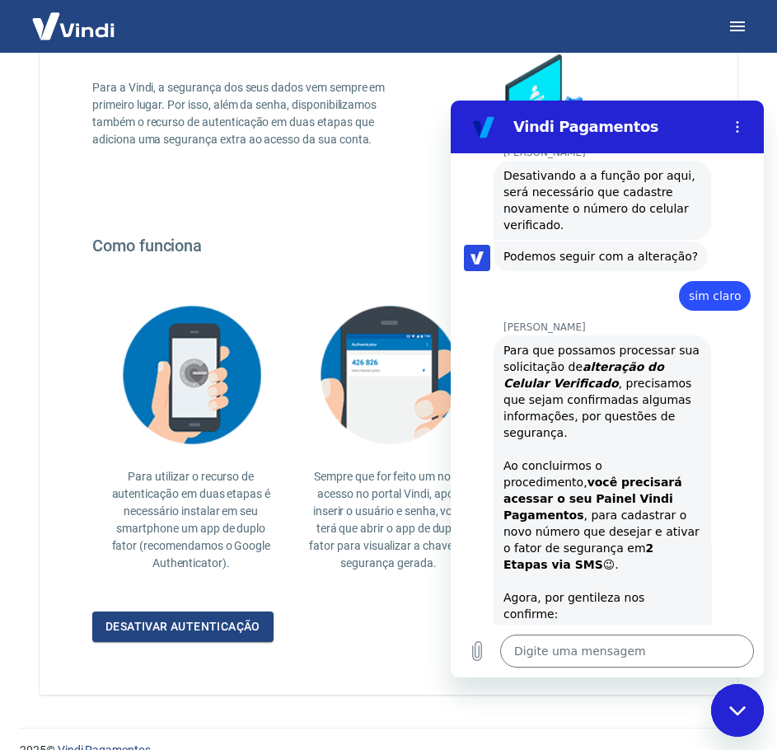
scroll to position [1180, 0]
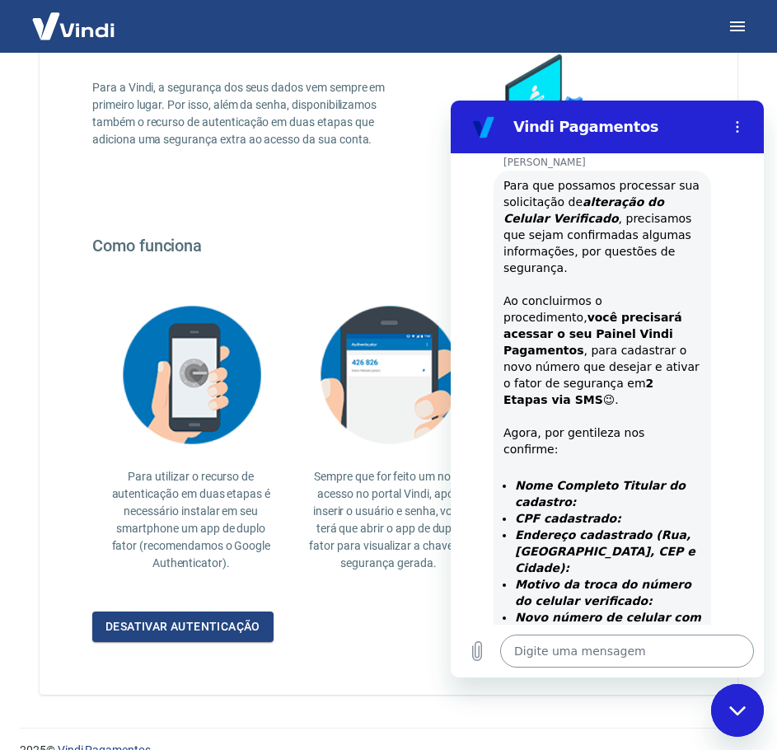
click at [571, 654] on textarea at bounding box center [627, 651] width 254 height 33
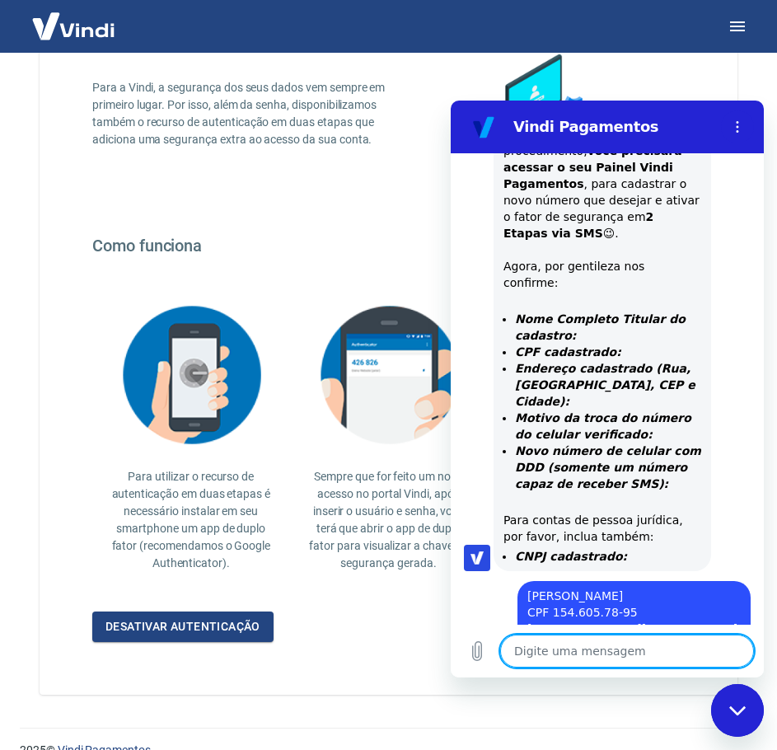
scroll to position [1349, 0]
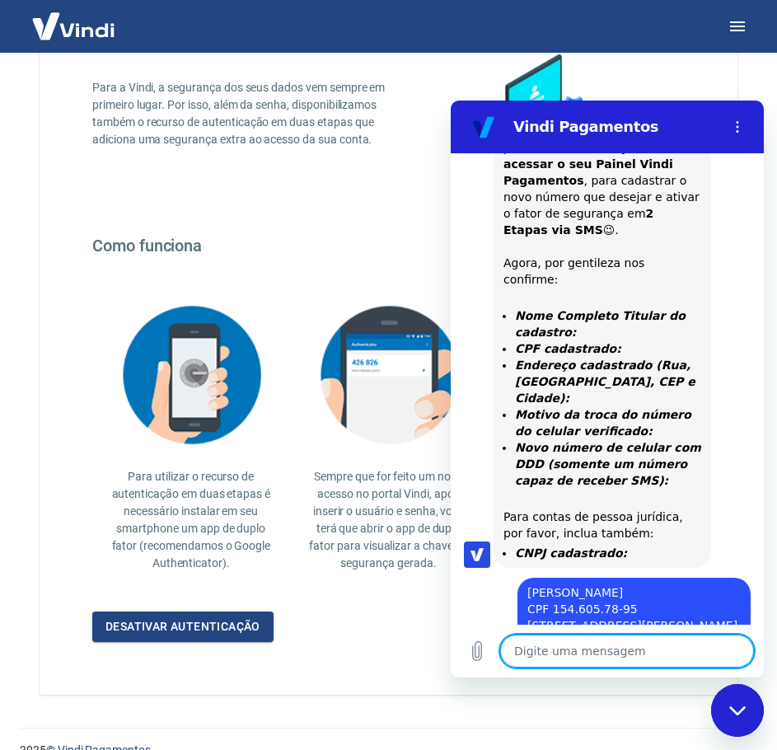
click at [582, 656] on textarea at bounding box center [627, 651] width 254 height 33
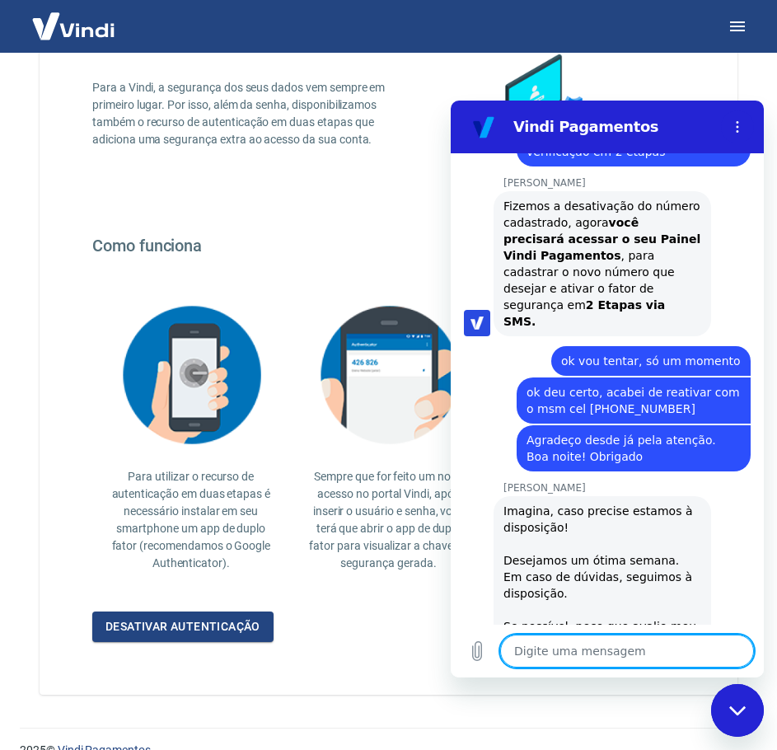
scroll to position [2047, 0]
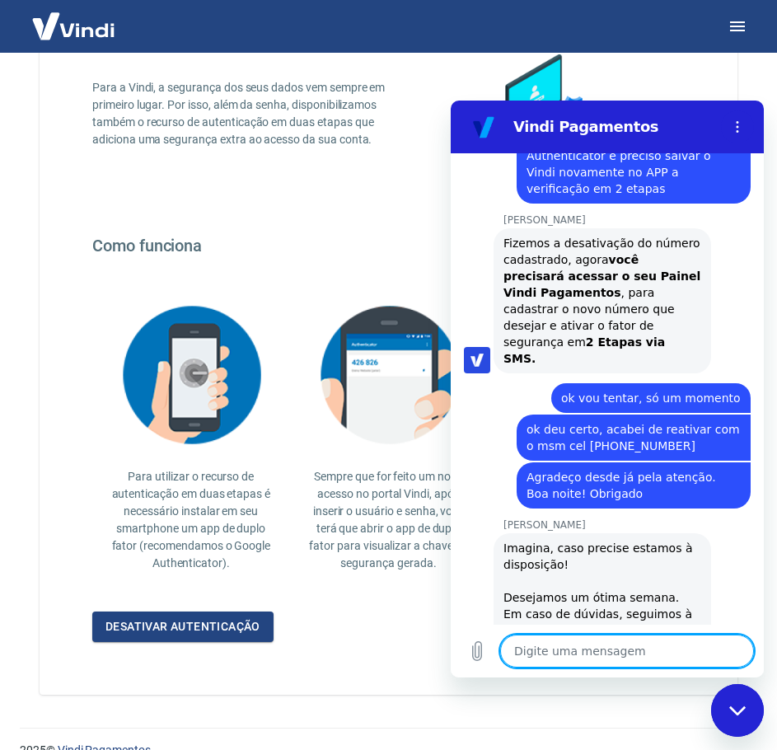
click at [579, 540] on div "Imagina, caso precise estamos à disposição! Desejamos um ótima semana. Em caso …" at bounding box center [603, 655] width 198 height 231
copy div "Nani"
click at [563, 648] on textarea at bounding box center [627, 651] width 254 height 33
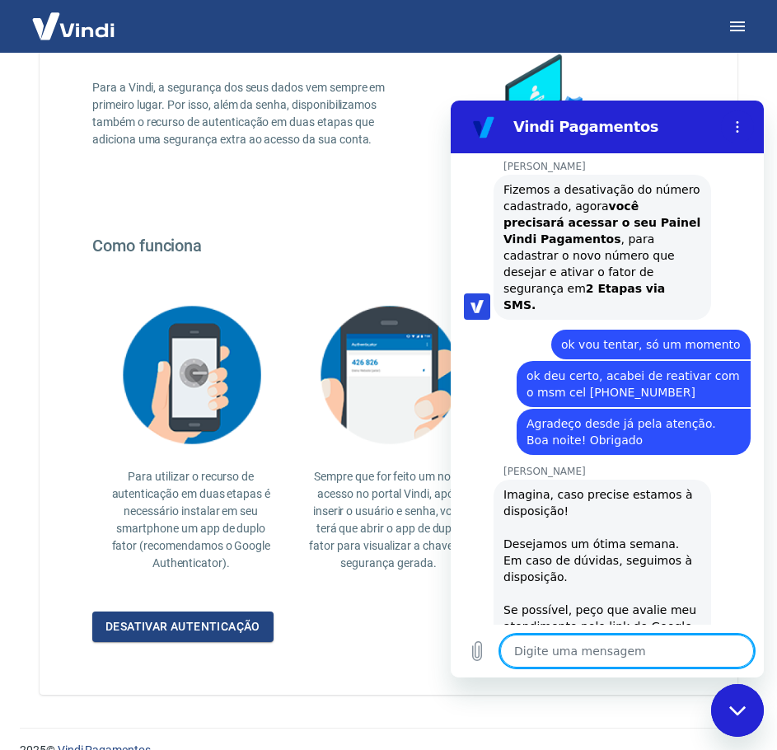
scroll to position [2129, 0]
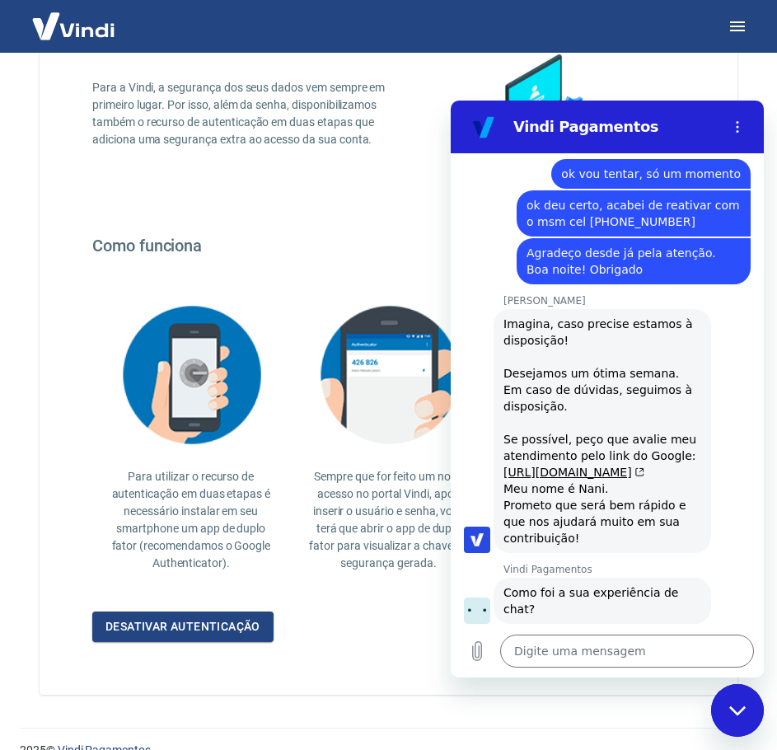
scroll to position [0, 55]
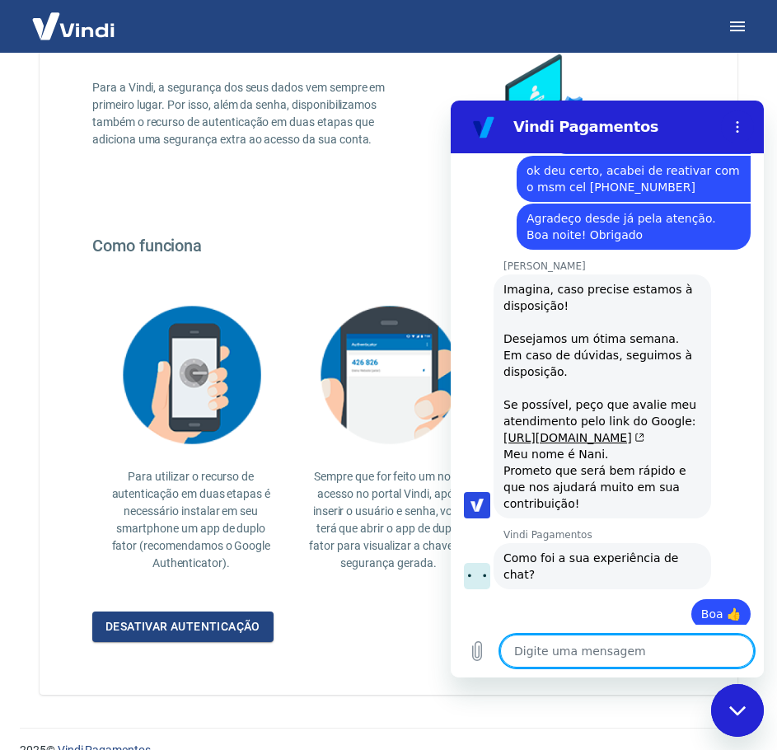
scroll to position [2309, 0]
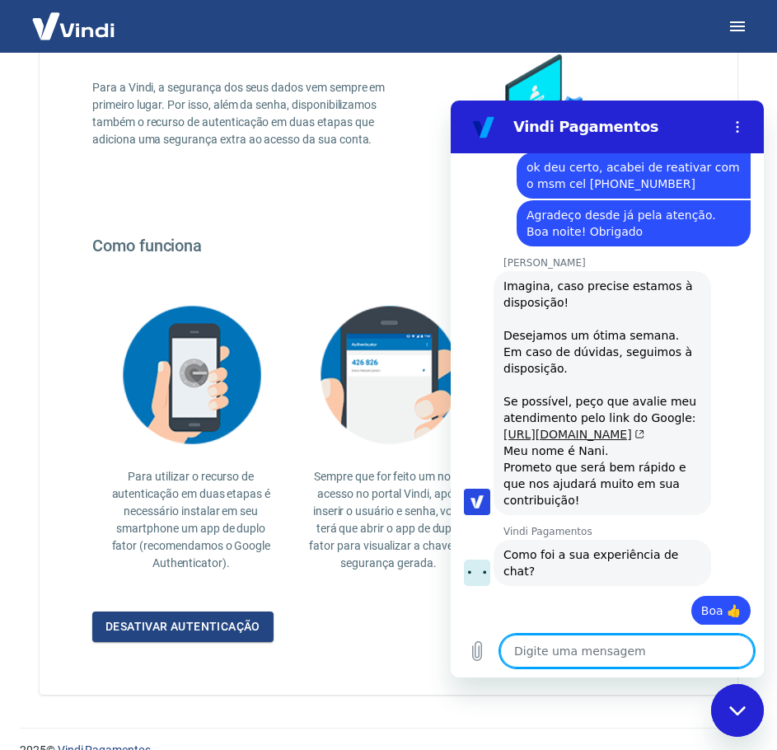
click at [576, 428] on link "[URL][DOMAIN_NAME]" at bounding box center [574, 434] width 141 height 13
click at [734, 711] on icon "Fechar janela de mensagens" at bounding box center [737, 710] width 16 height 9
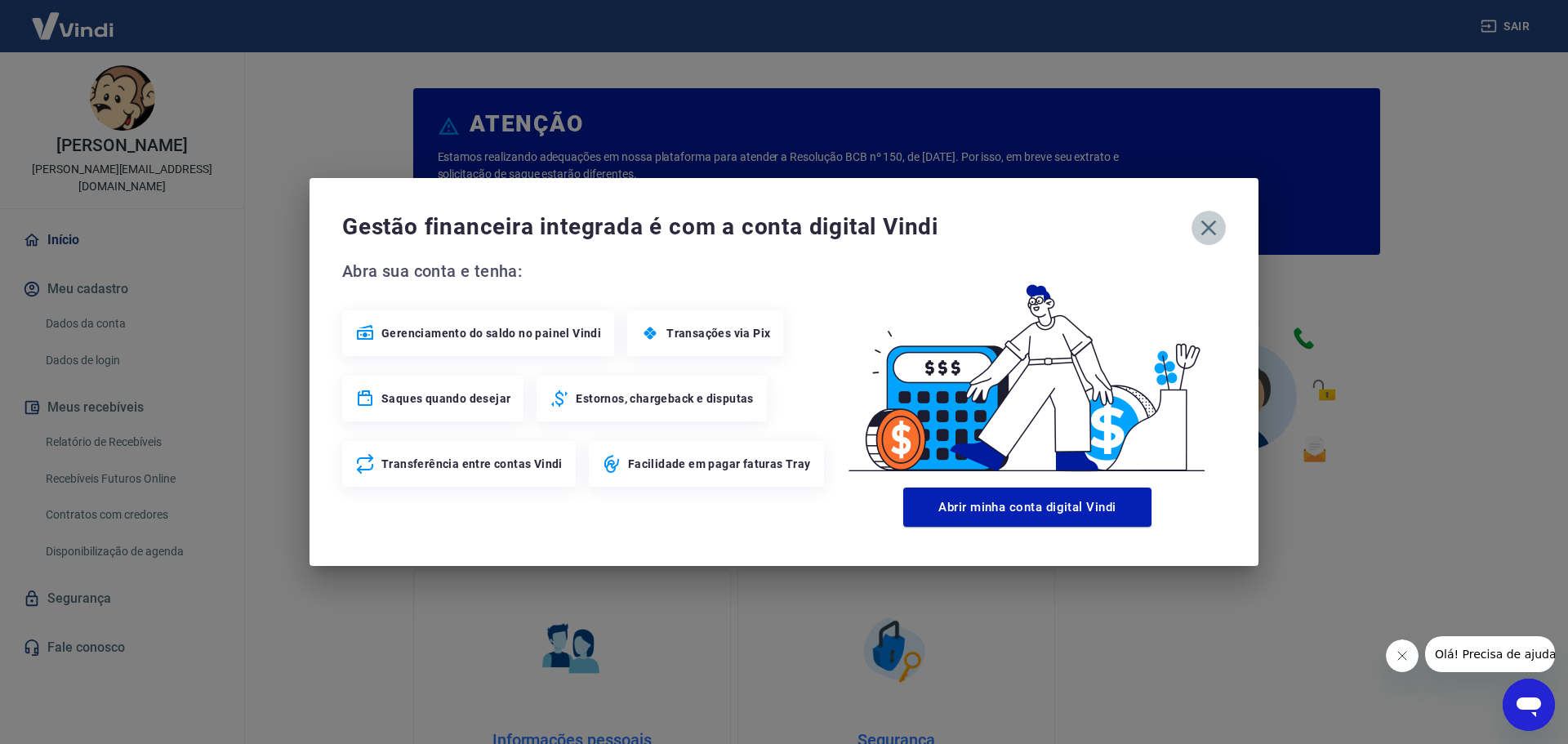
click at [1215, 227] on icon "button" at bounding box center [1208, 228] width 26 height 26
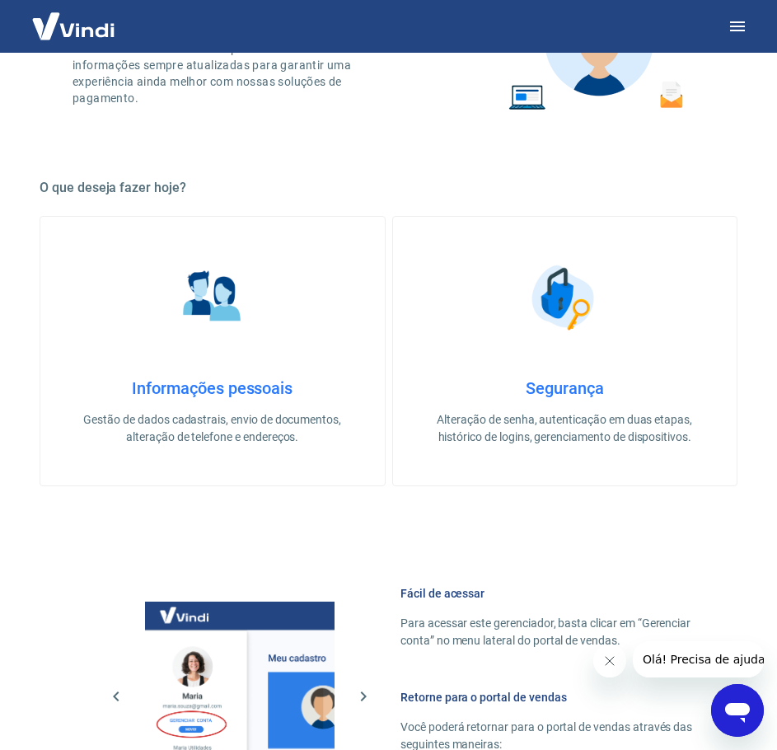
scroll to position [495, 0]
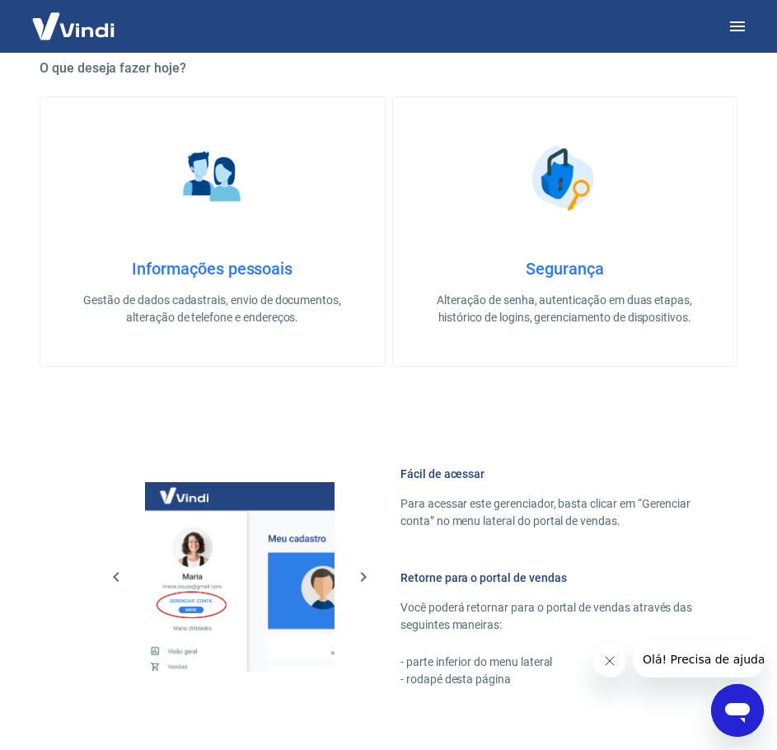
click at [557, 199] on img at bounding box center [564, 178] width 82 height 82
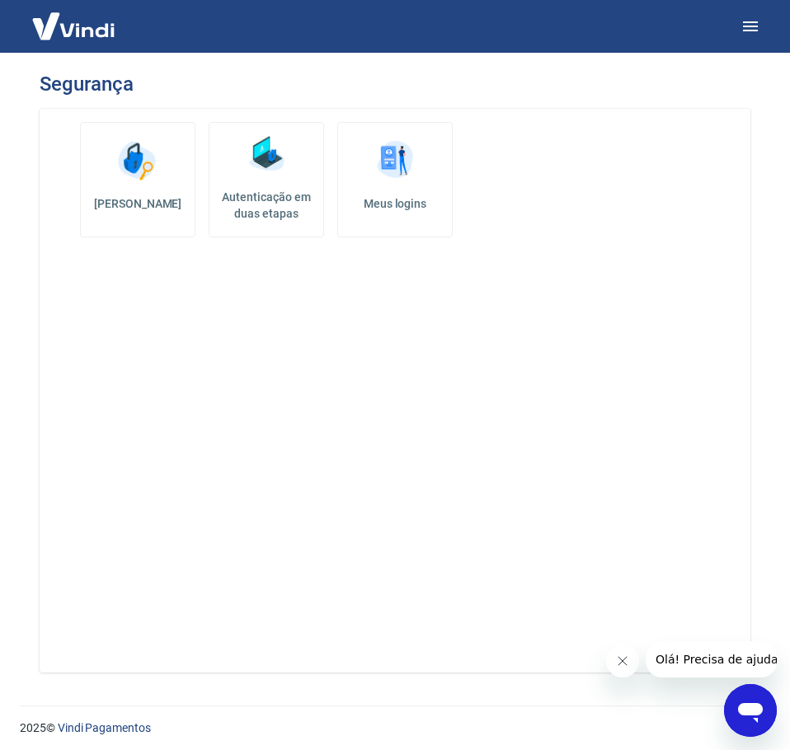
click at [262, 197] on h5 "Autenticação em duas etapas" at bounding box center [266, 205] width 101 height 33
click at [388, 153] on img at bounding box center [394, 160] width 49 height 49
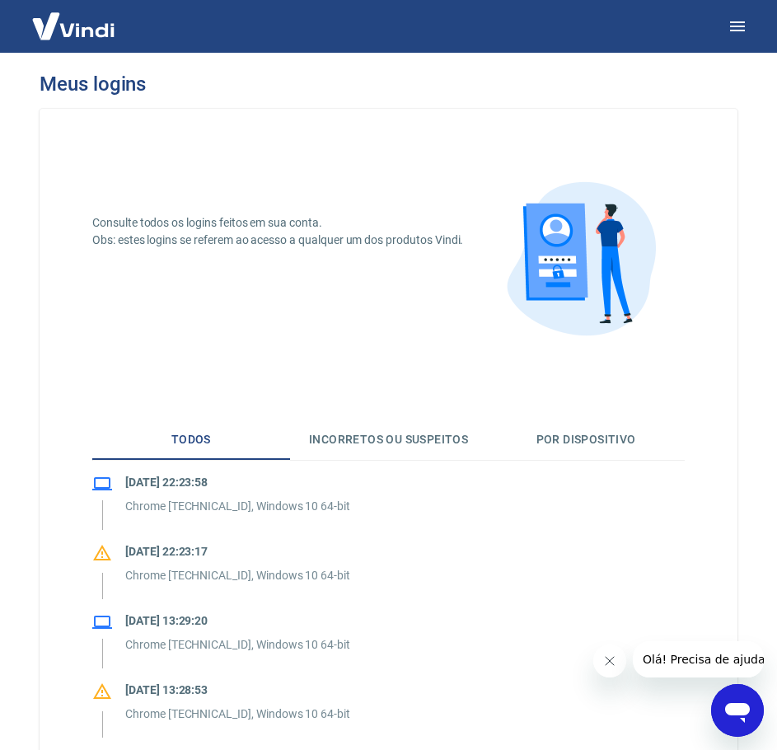
click at [75, 25] on img at bounding box center [73, 26] width 107 height 50
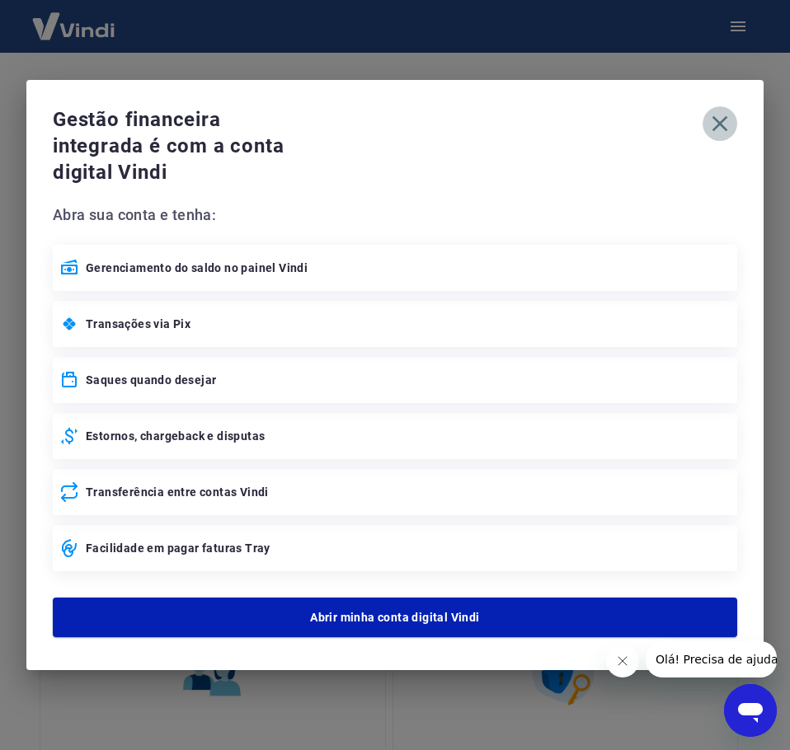
click at [725, 132] on icon "button" at bounding box center [719, 123] width 26 height 26
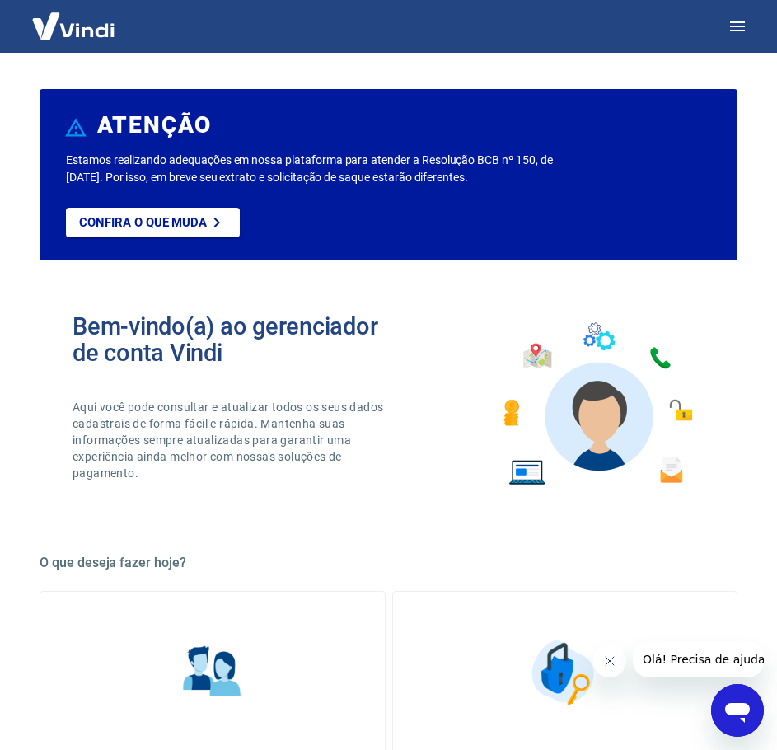
click at [73, 24] on img at bounding box center [73, 26] width 107 height 50
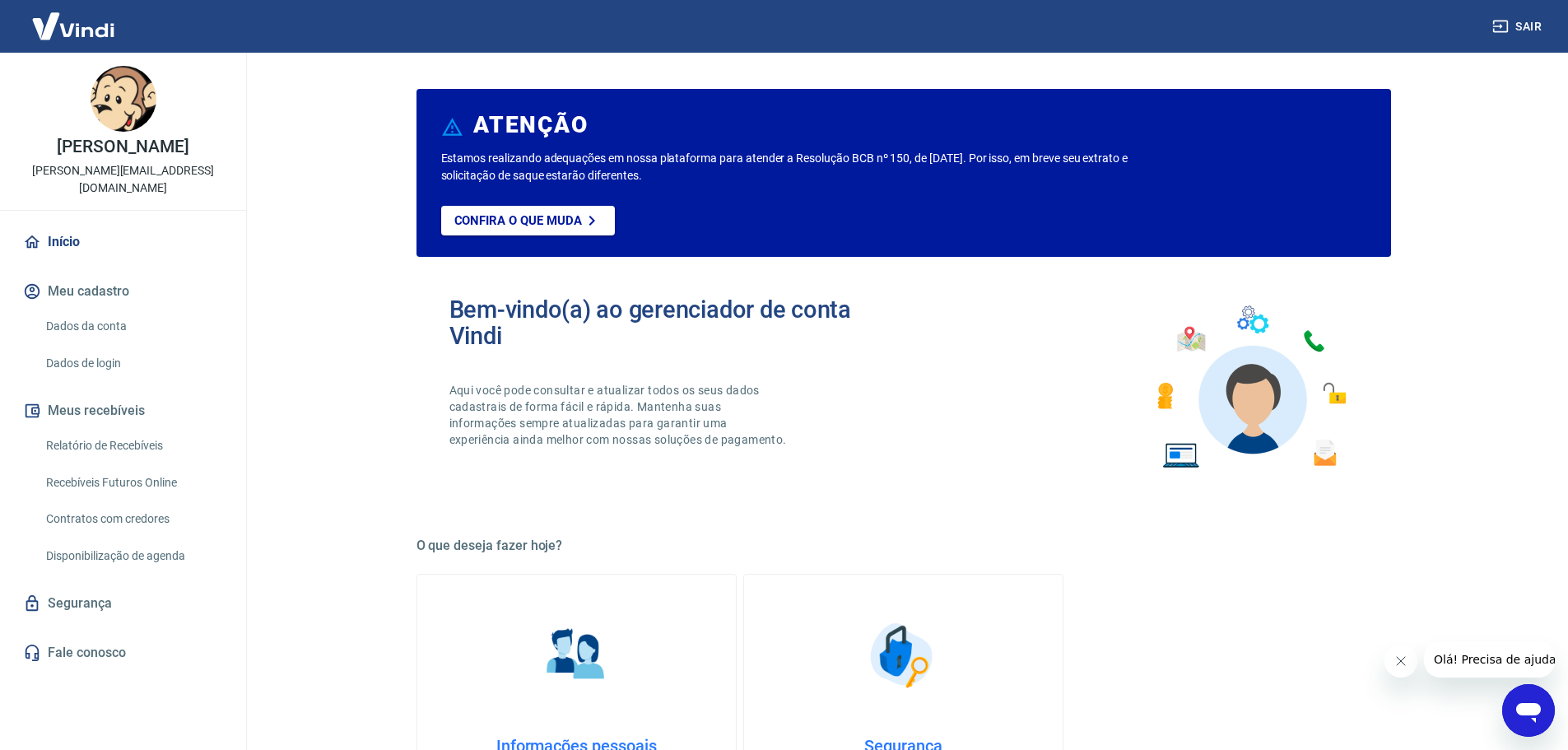
click at [78, 598] on link "Segurança" at bounding box center [123, 603] width 207 height 36
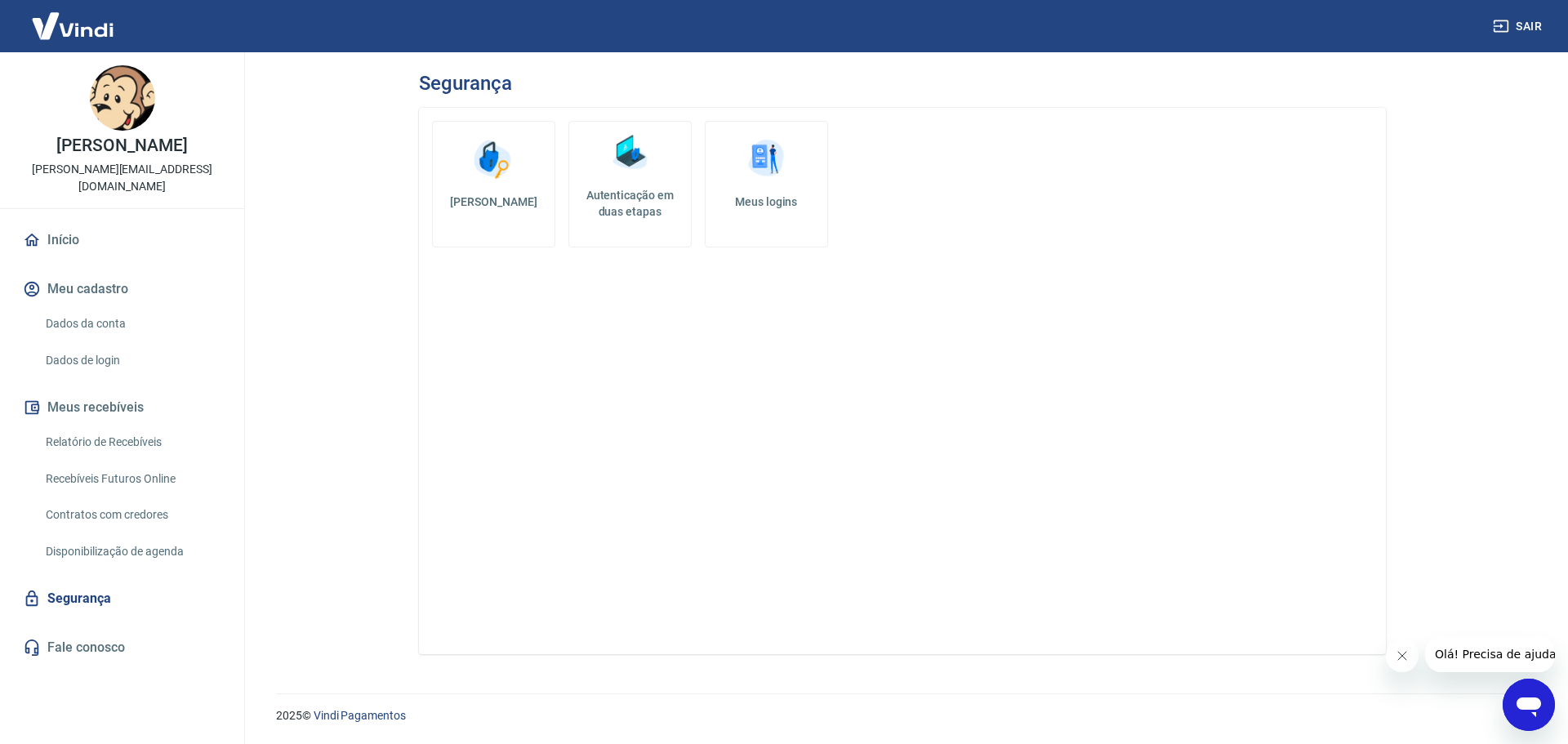
click at [622, 188] on h5 "Autenticação em duas etapas" at bounding box center [630, 203] width 109 height 33
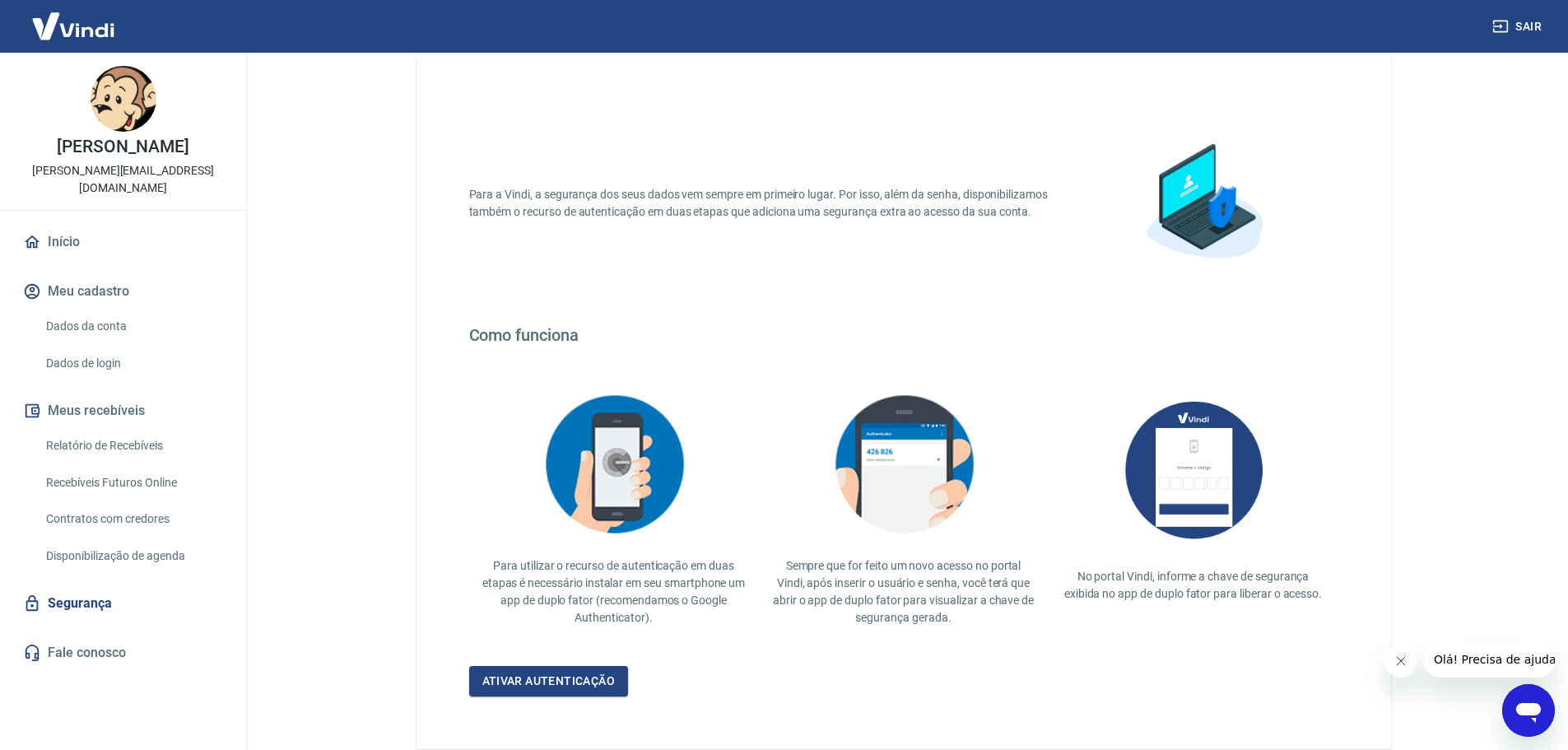
scroll to position [82, 0]
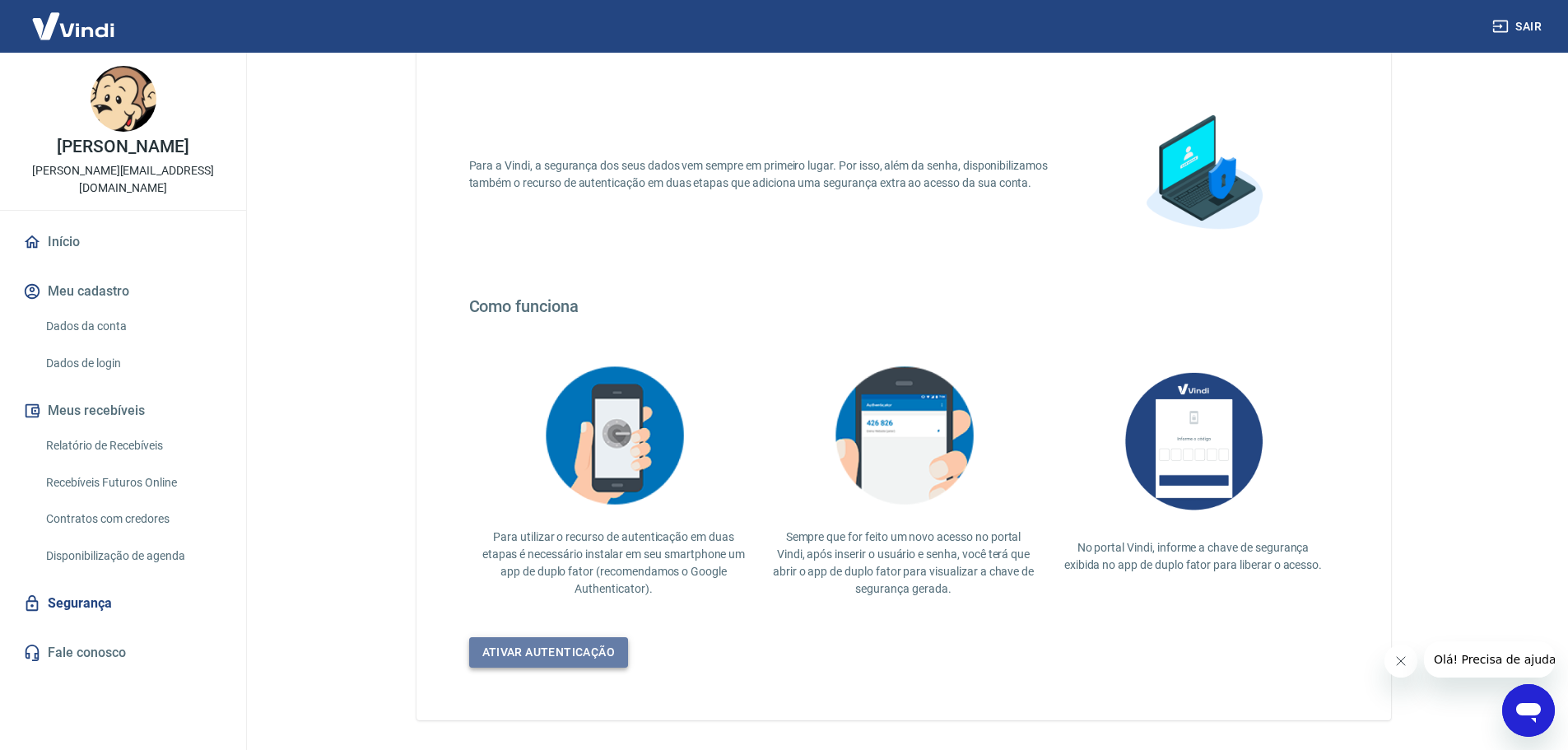
click at [549, 650] on link "Ativar autenticação" at bounding box center [549, 652] width 160 height 30
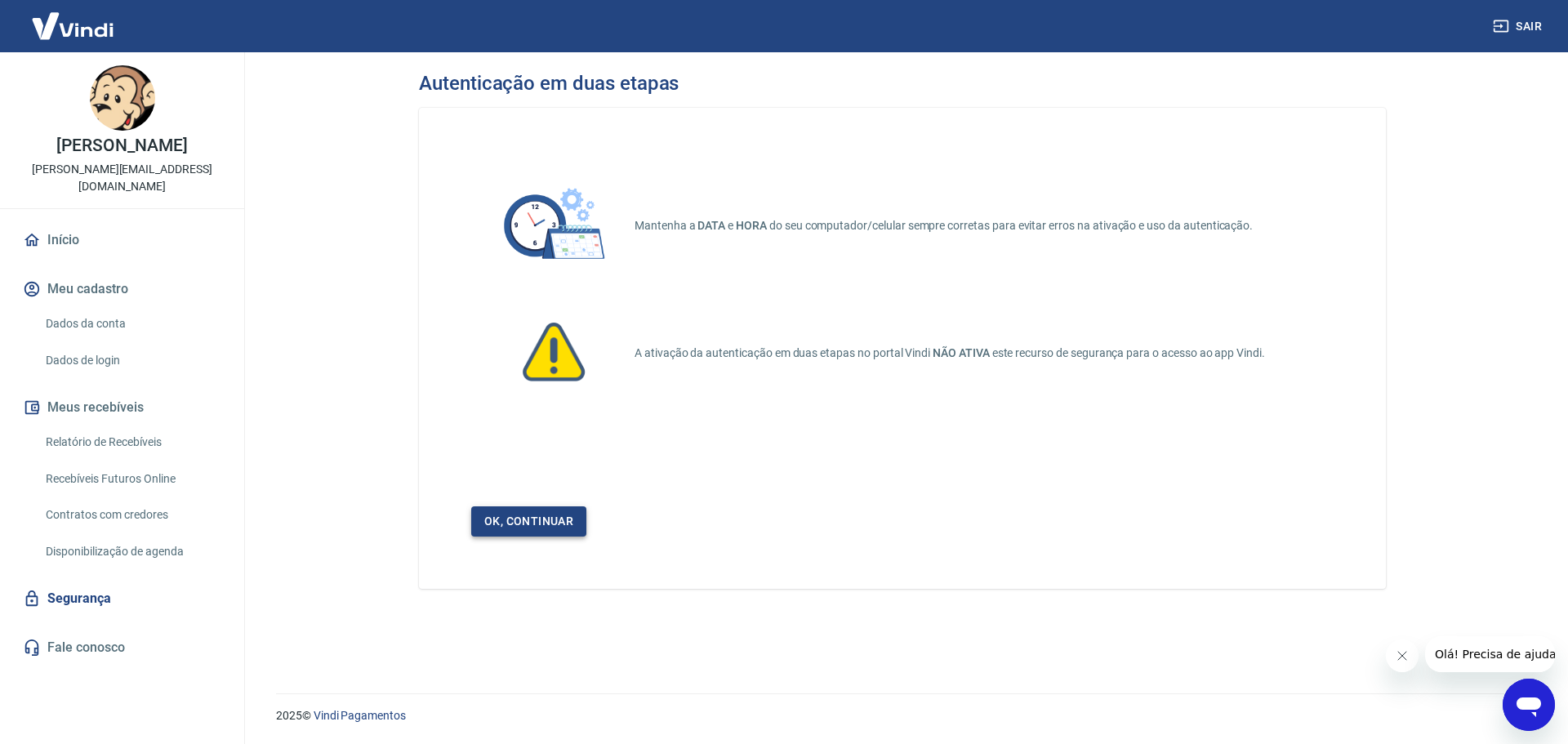
click at [529, 517] on link "Ok, continuar" at bounding box center [529, 521] width 115 height 30
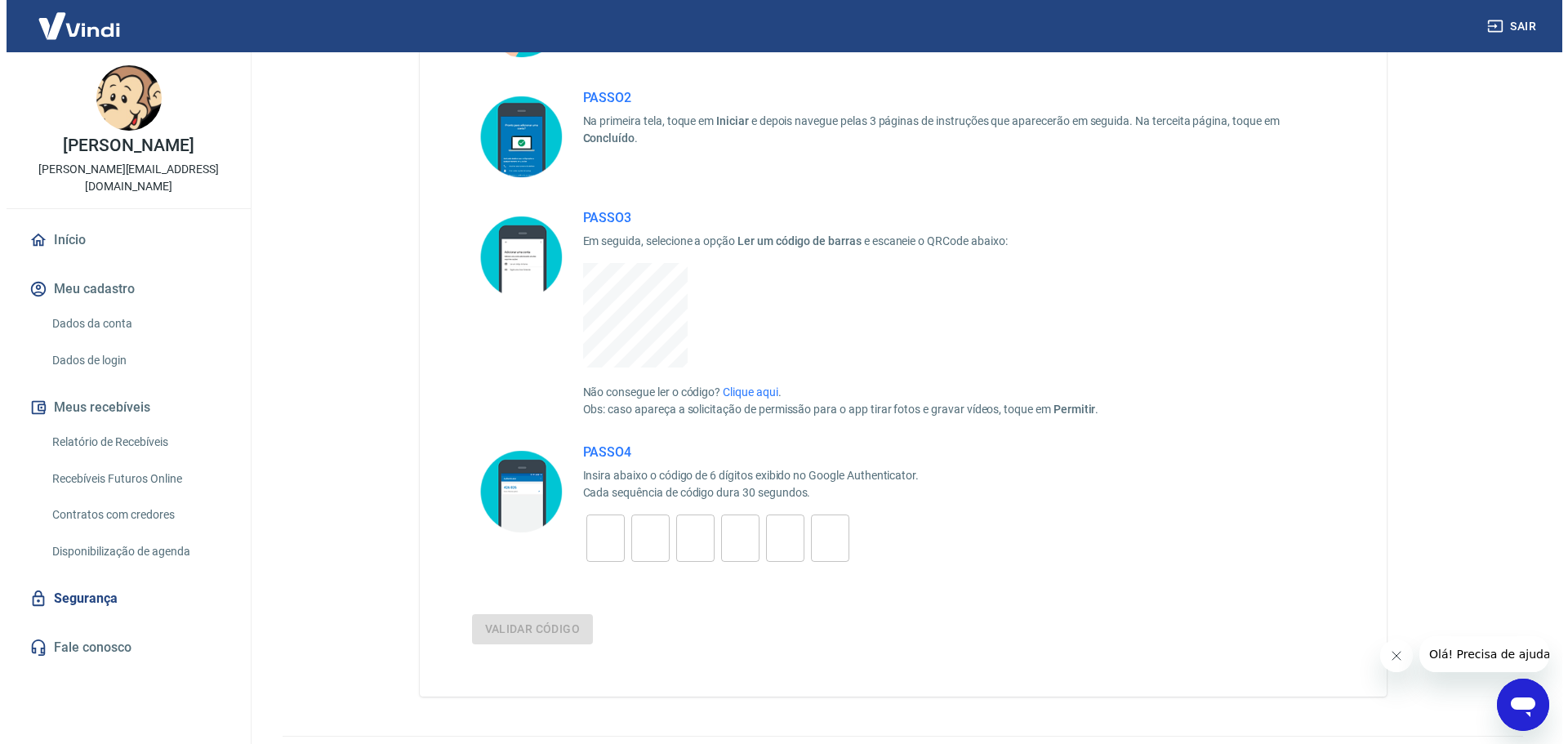
scroll to position [245, 0]
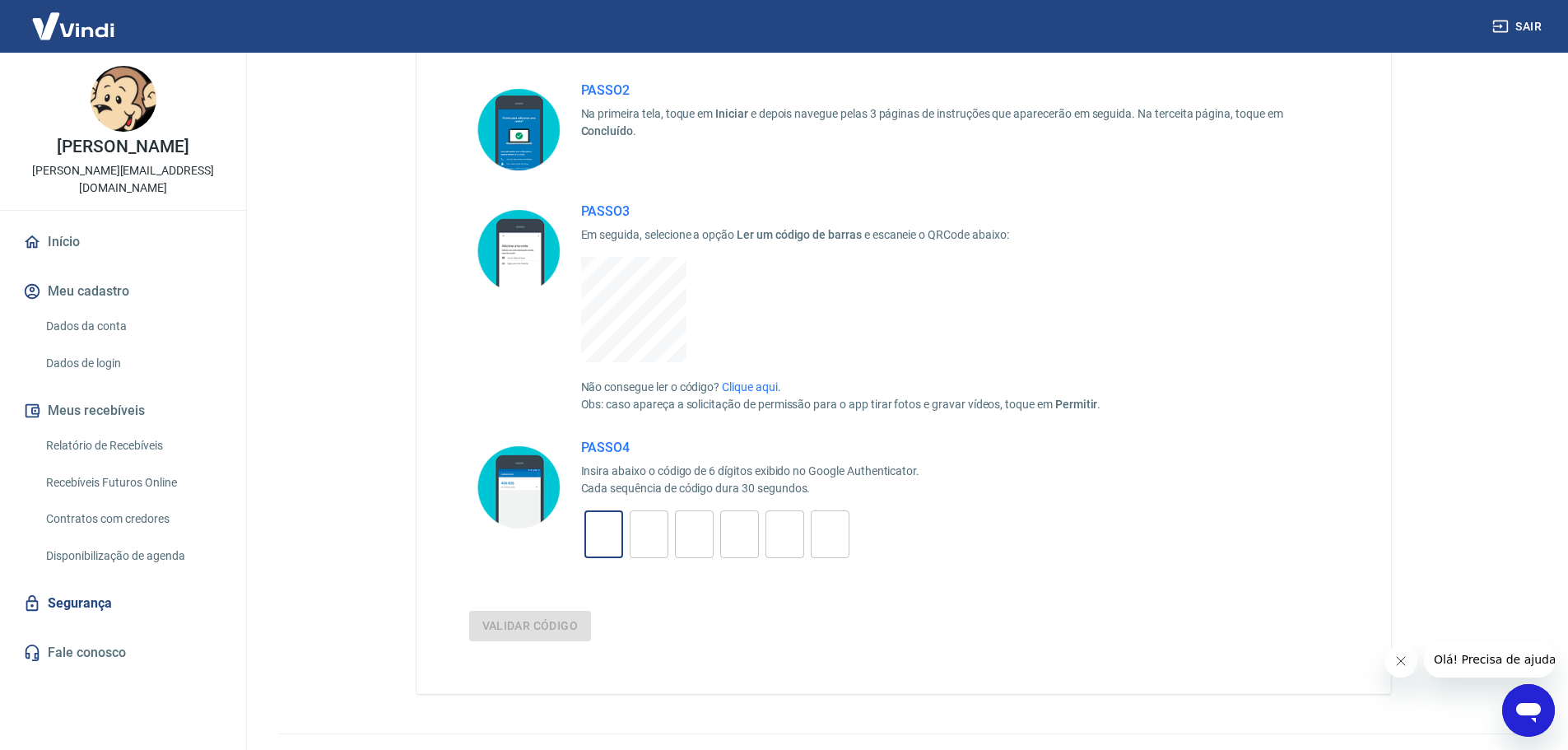
click at [609, 533] on input "tel" at bounding box center [603, 534] width 39 height 35
type input "5"
type input "7"
type input "3"
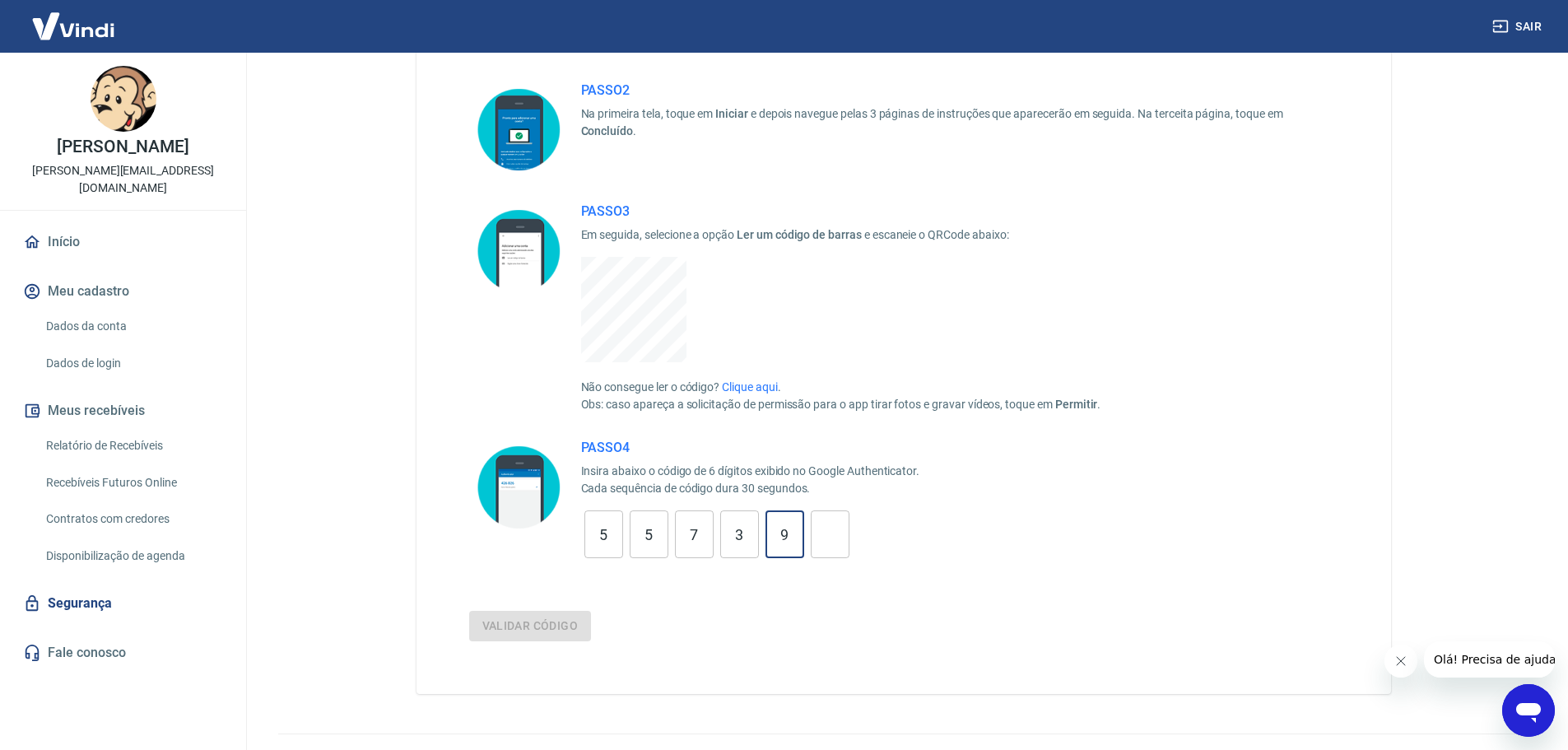
type input "9"
type input "4"
click at [508, 622] on button "Validar código" at bounding box center [530, 626] width 123 height 30
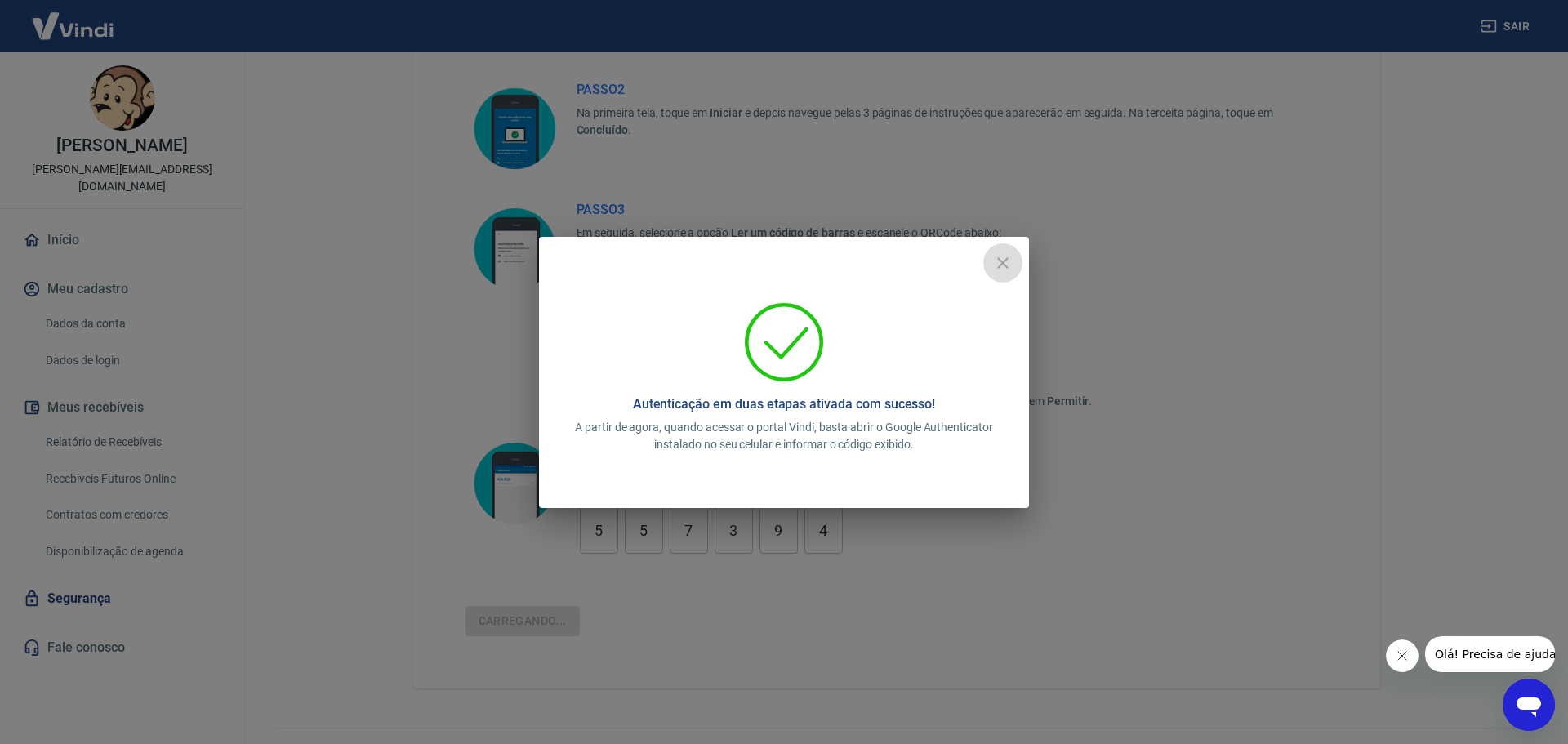
click at [1003, 264] on icon "close" at bounding box center [1002, 264] width 12 height 12
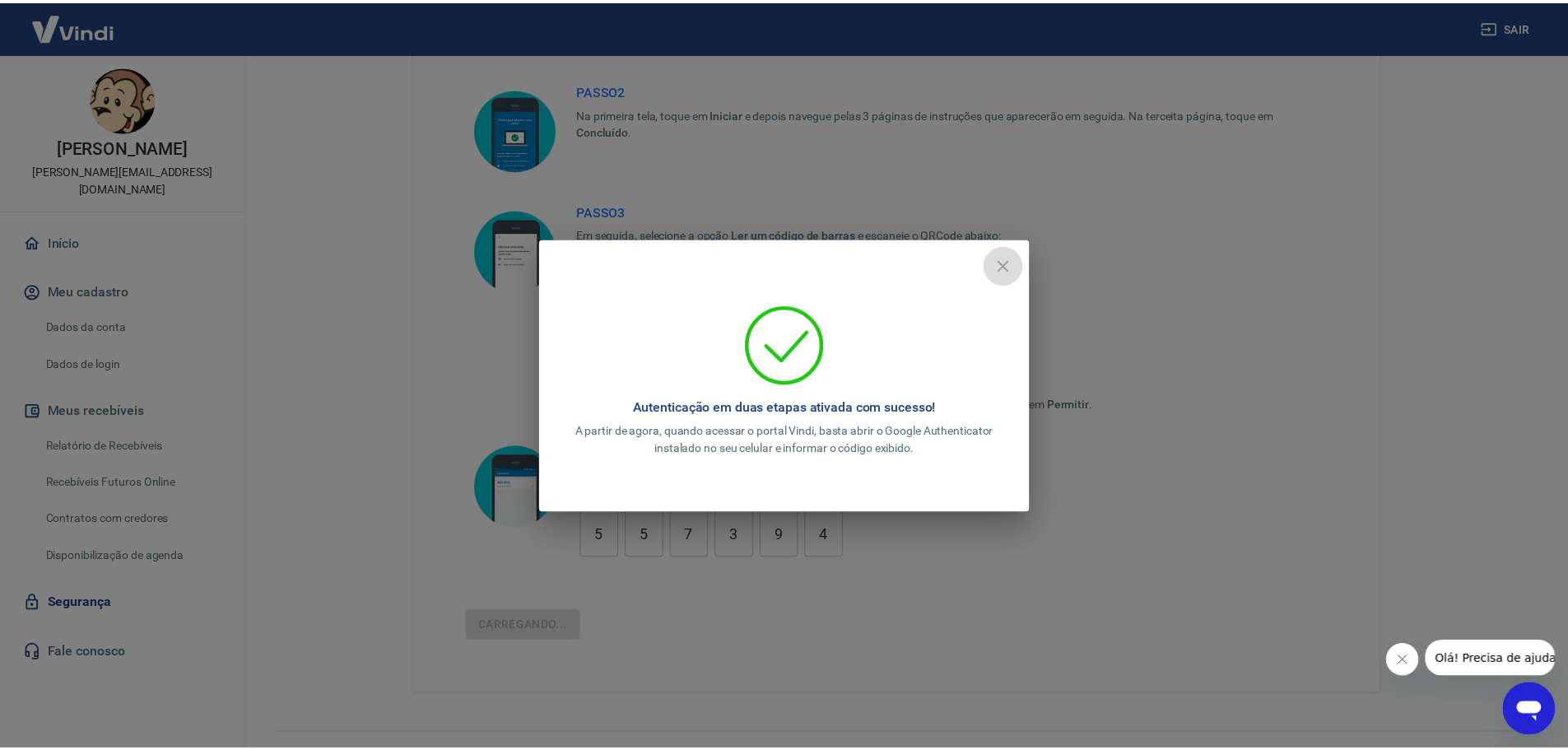
scroll to position [109, 0]
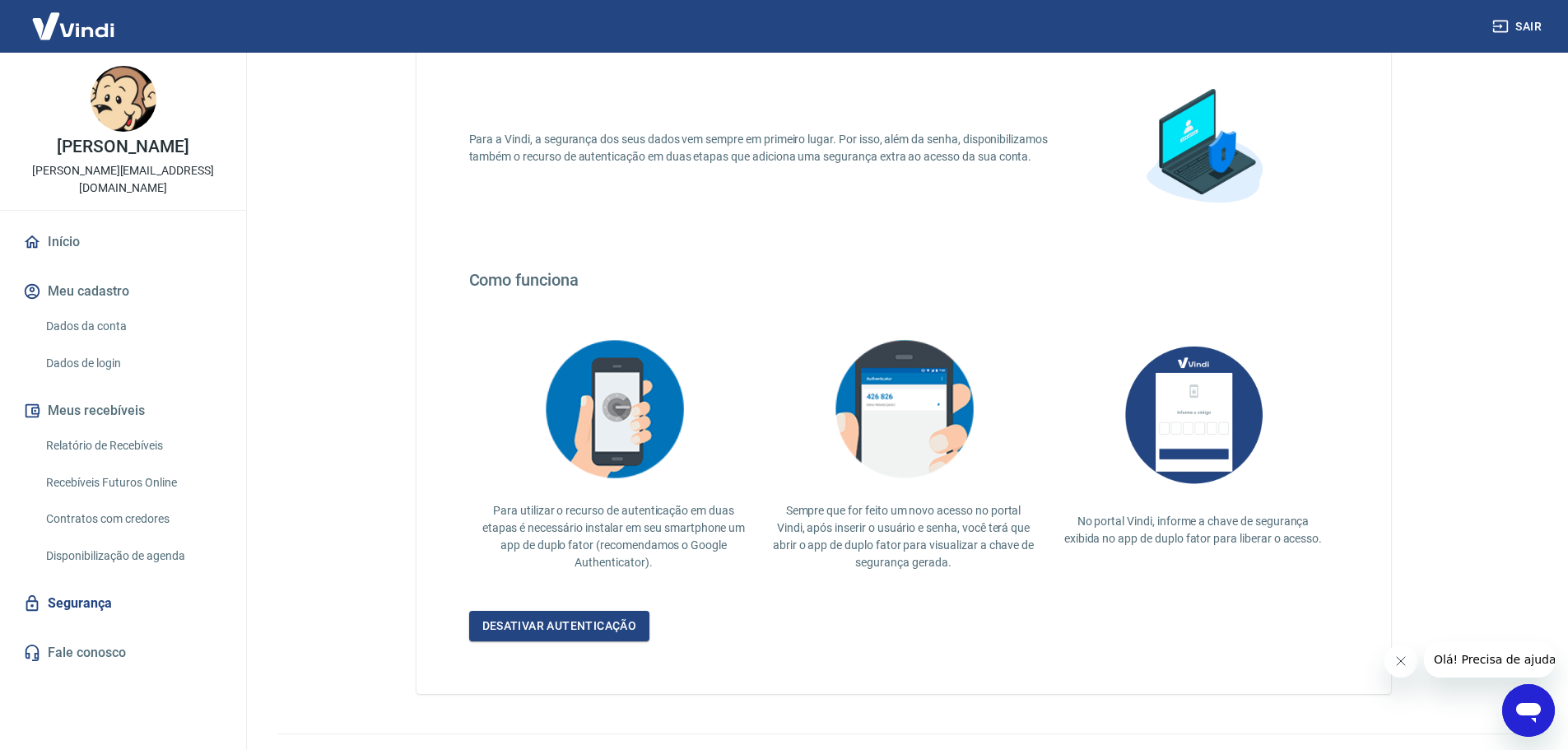
click at [77, 293] on button "Meu cadastro" at bounding box center [123, 292] width 207 height 36
click at [77, 325] on link "Dados da conta" at bounding box center [133, 327] width 187 height 34
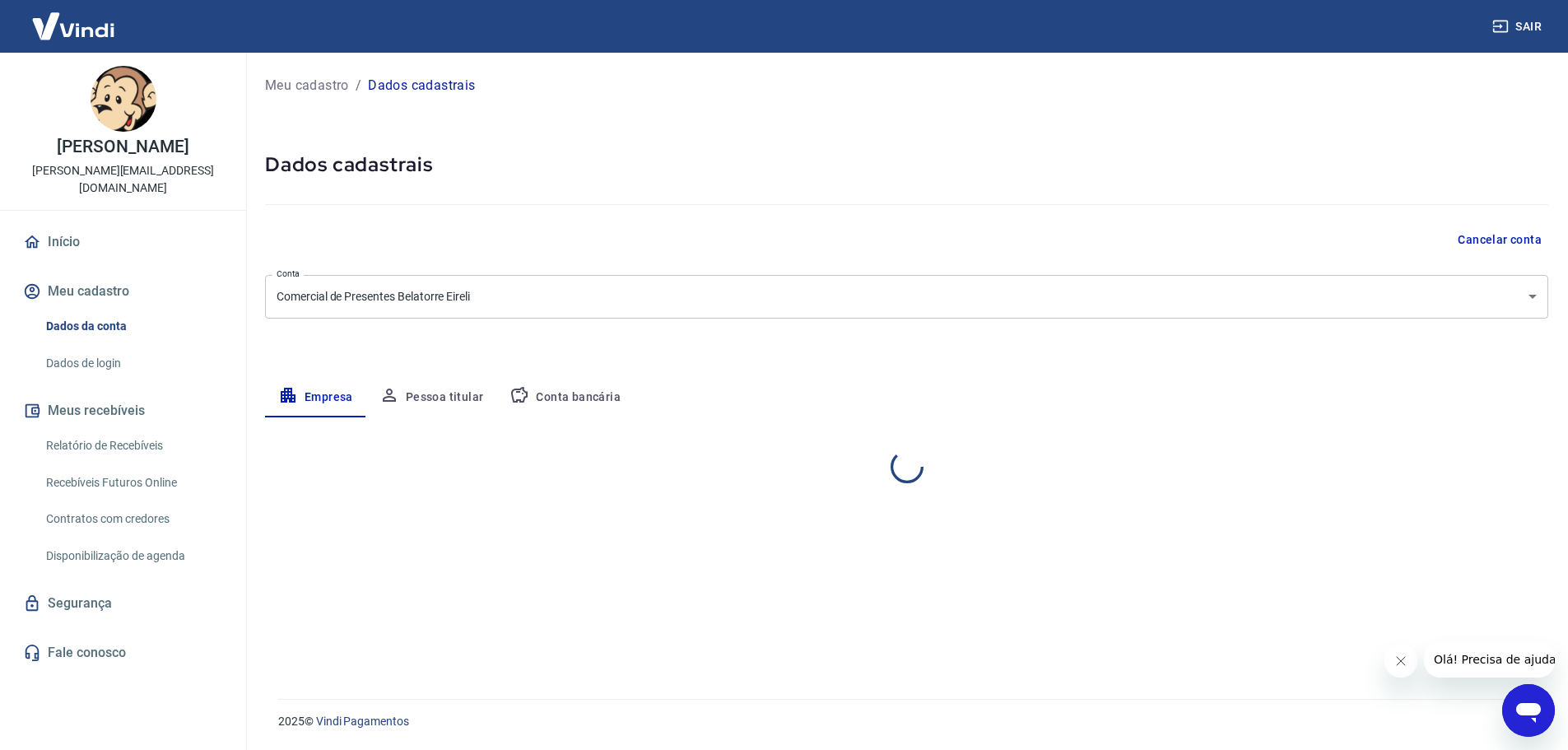
select select "SP"
select select "business"
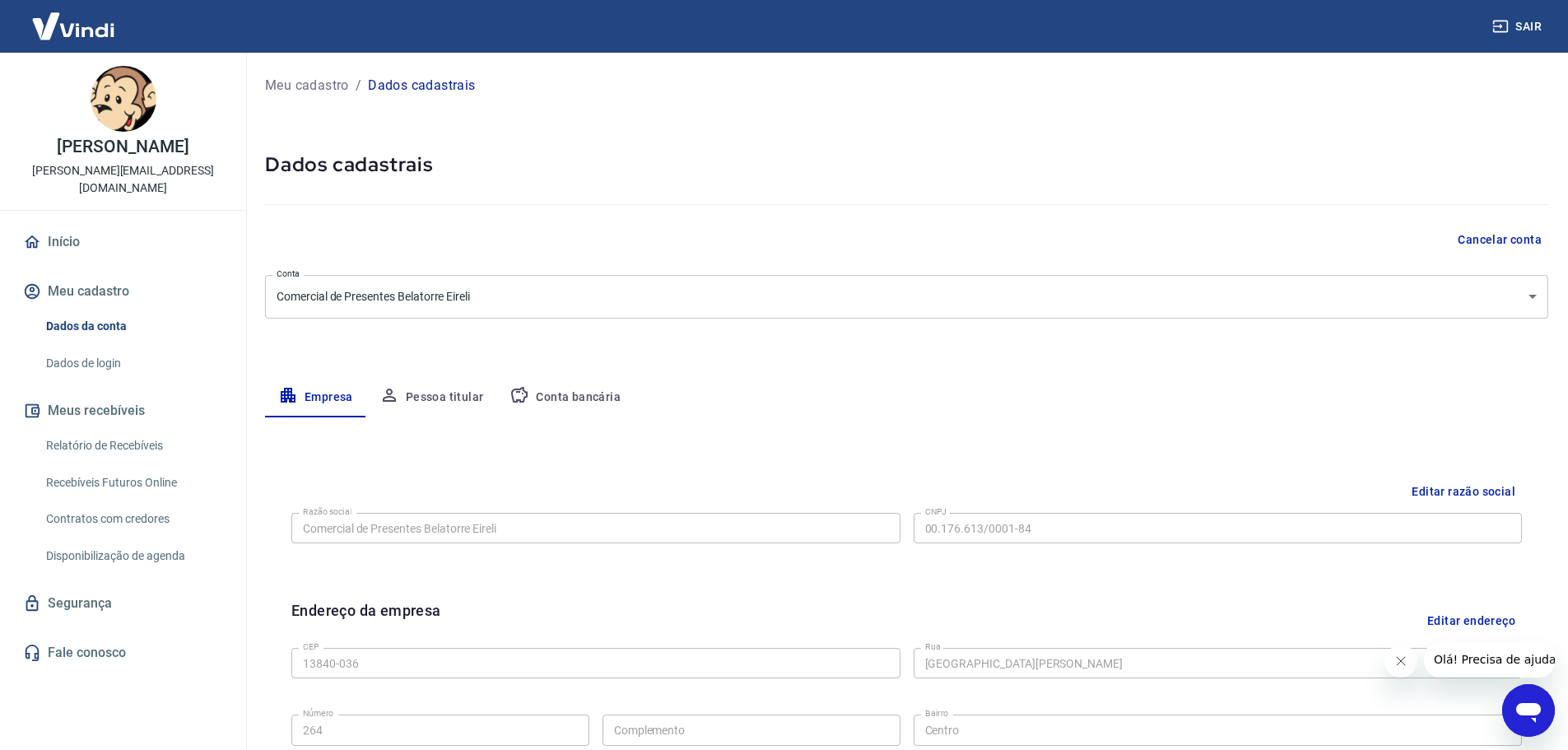
click at [77, 361] on link "Dados de login" at bounding box center [133, 364] width 187 height 34
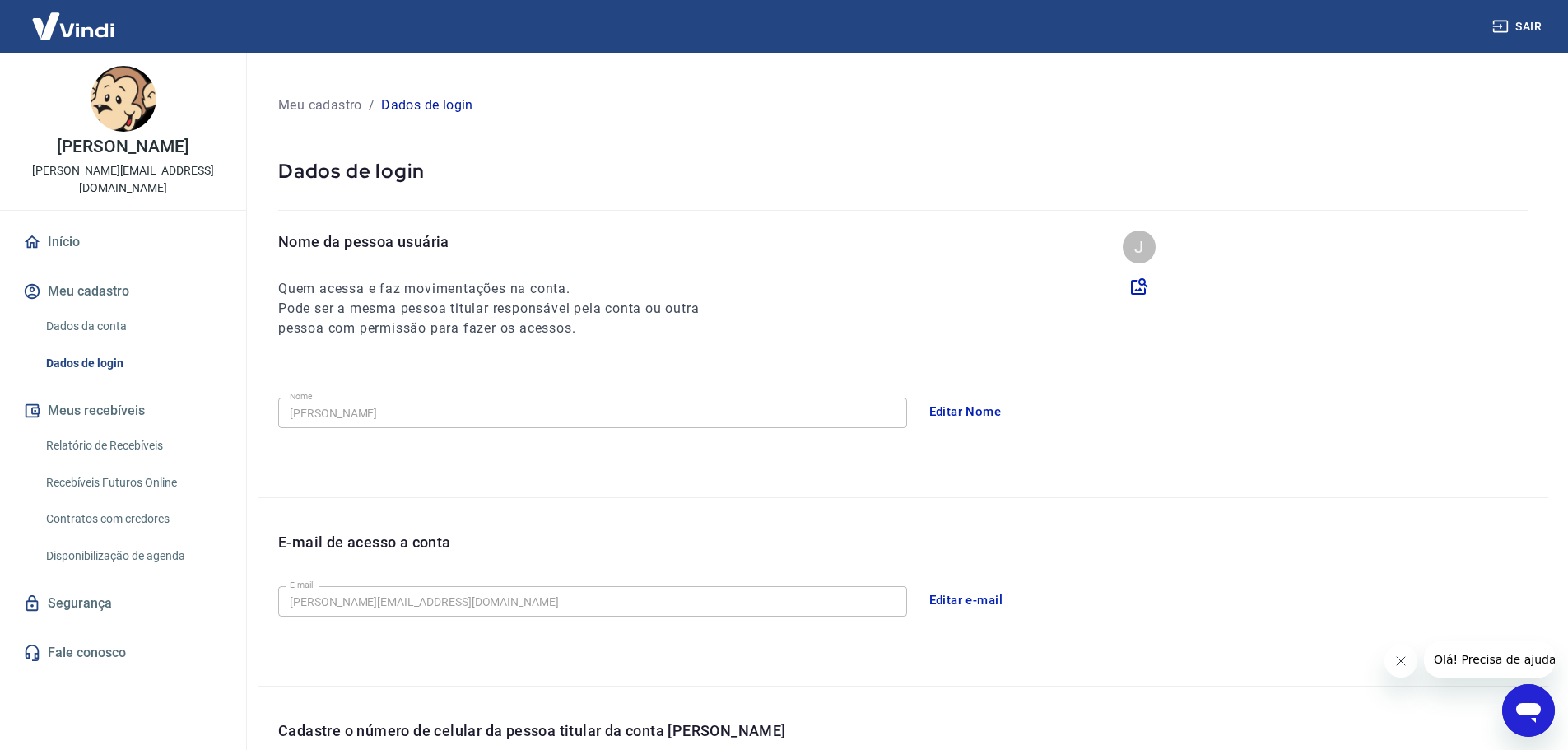
click at [95, 605] on link "Segurança" at bounding box center [123, 603] width 207 height 36
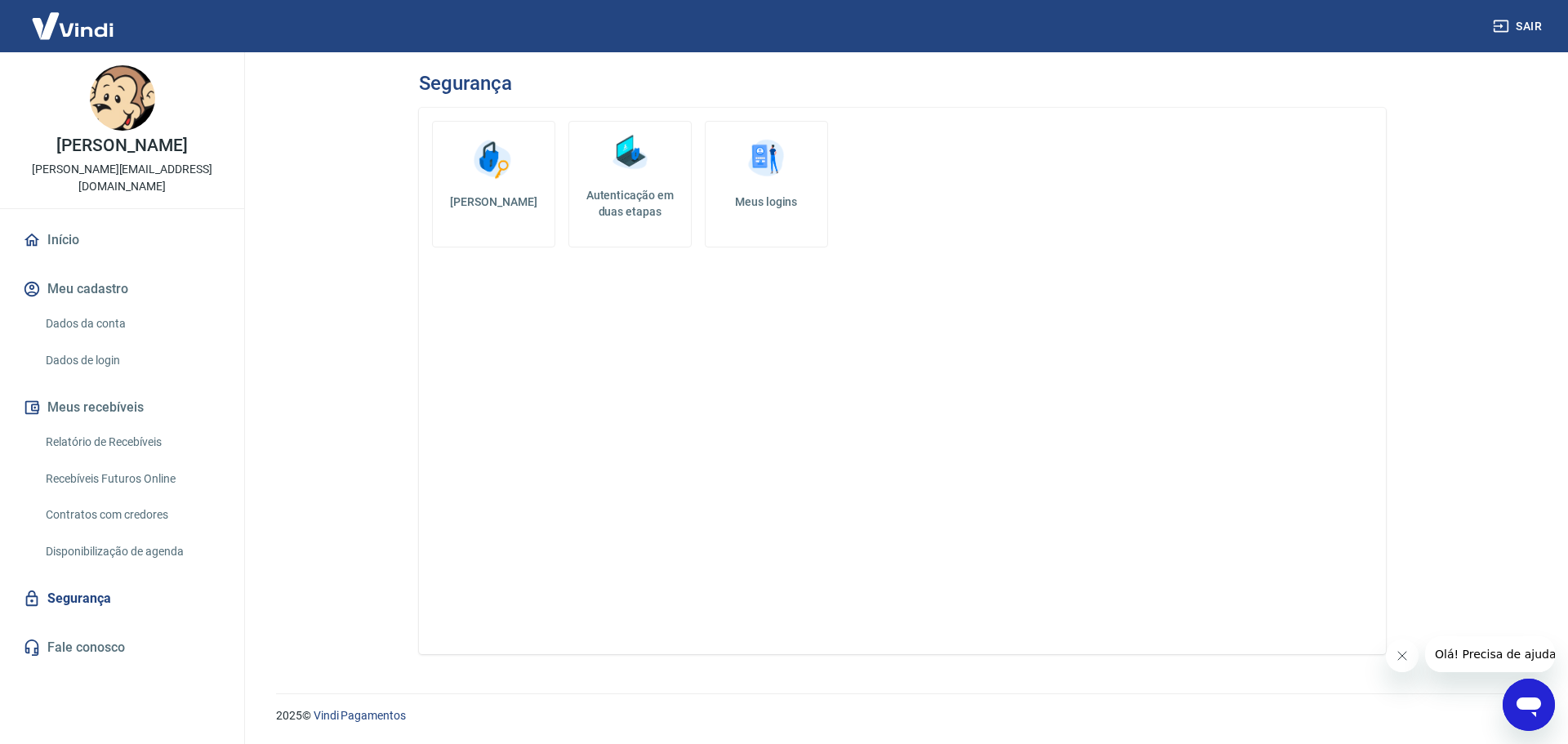
click at [634, 200] on h5 "Autenticação em duas etapas" at bounding box center [630, 203] width 109 height 33
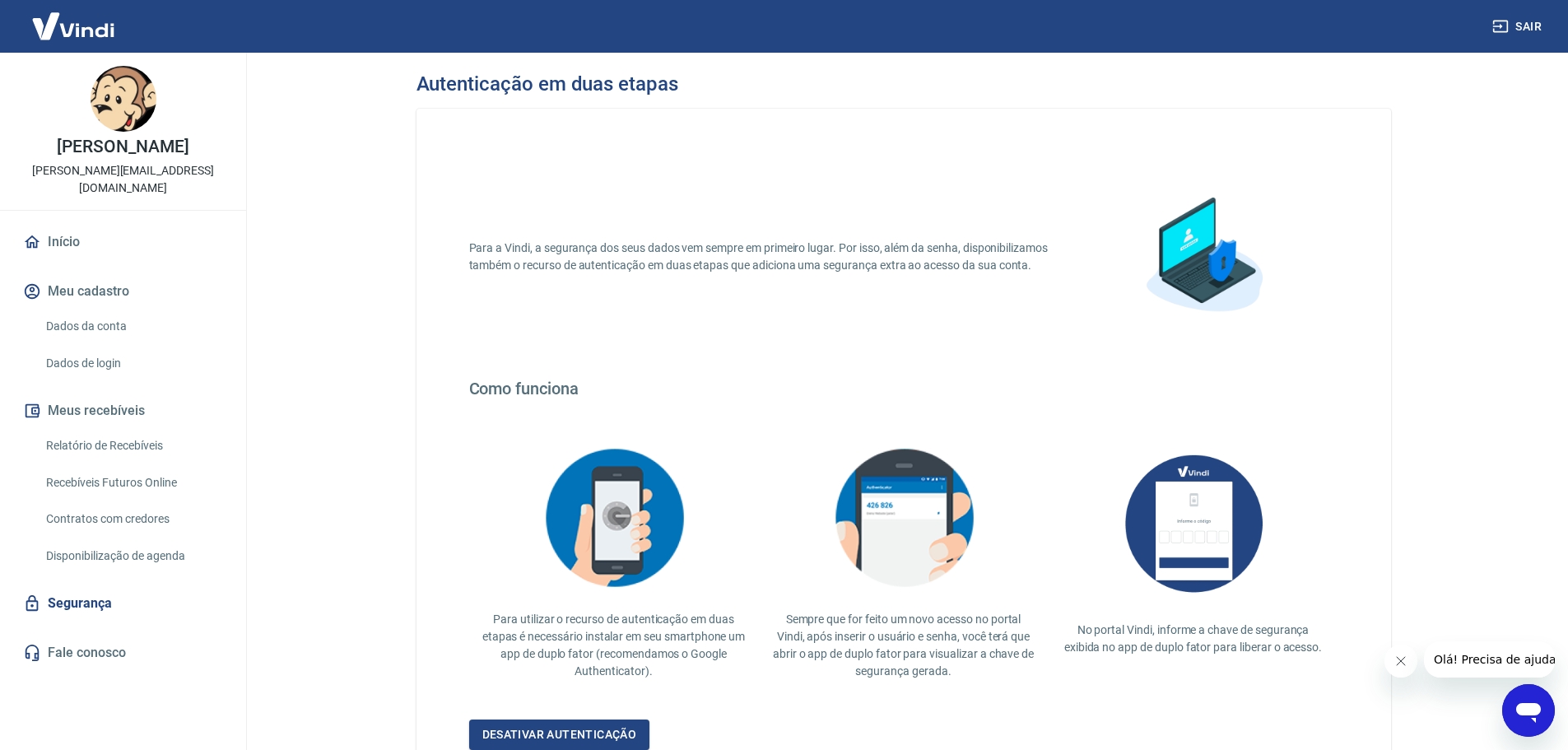
click at [91, 324] on link "Dados da conta" at bounding box center [133, 327] width 187 height 34
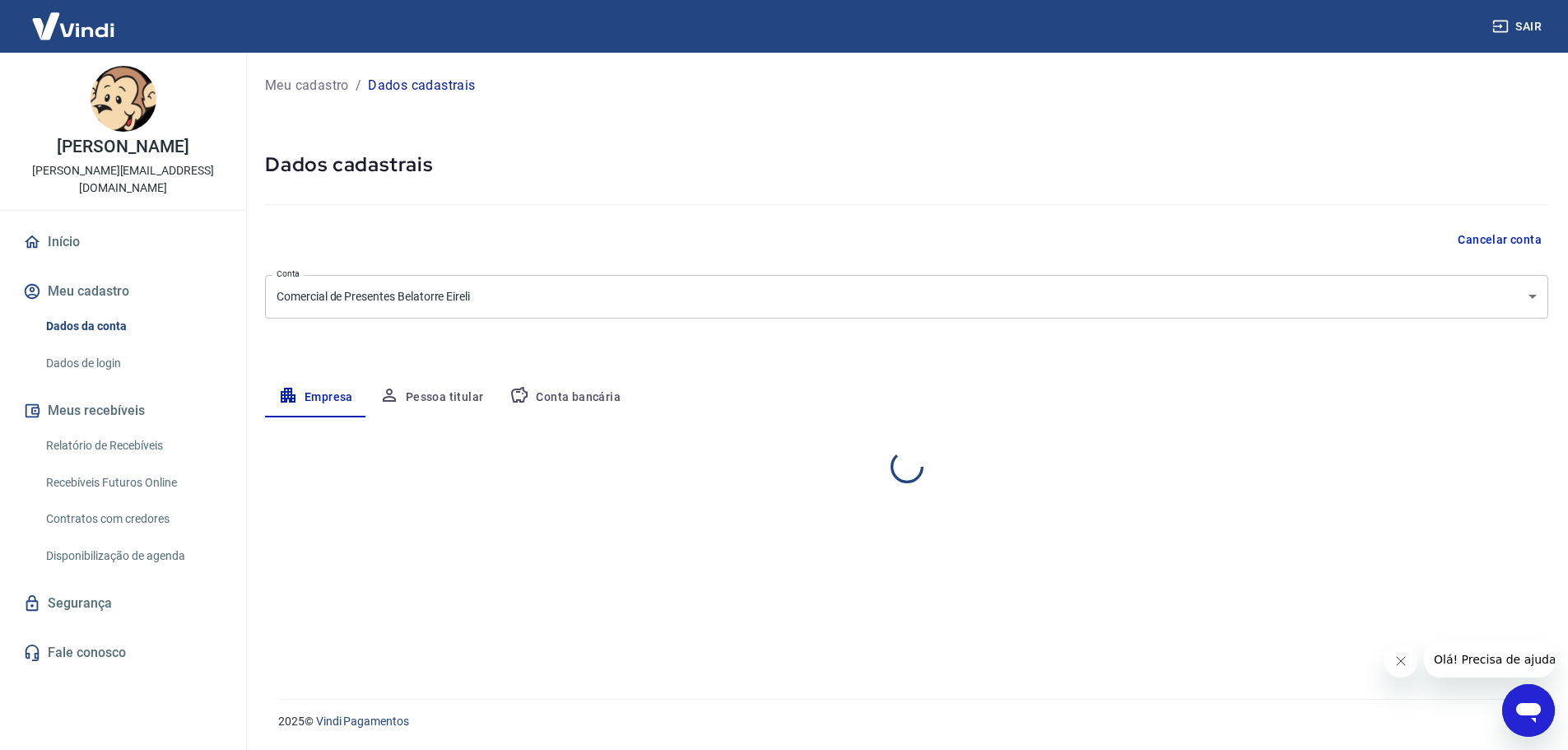
select select "SP"
select select "business"
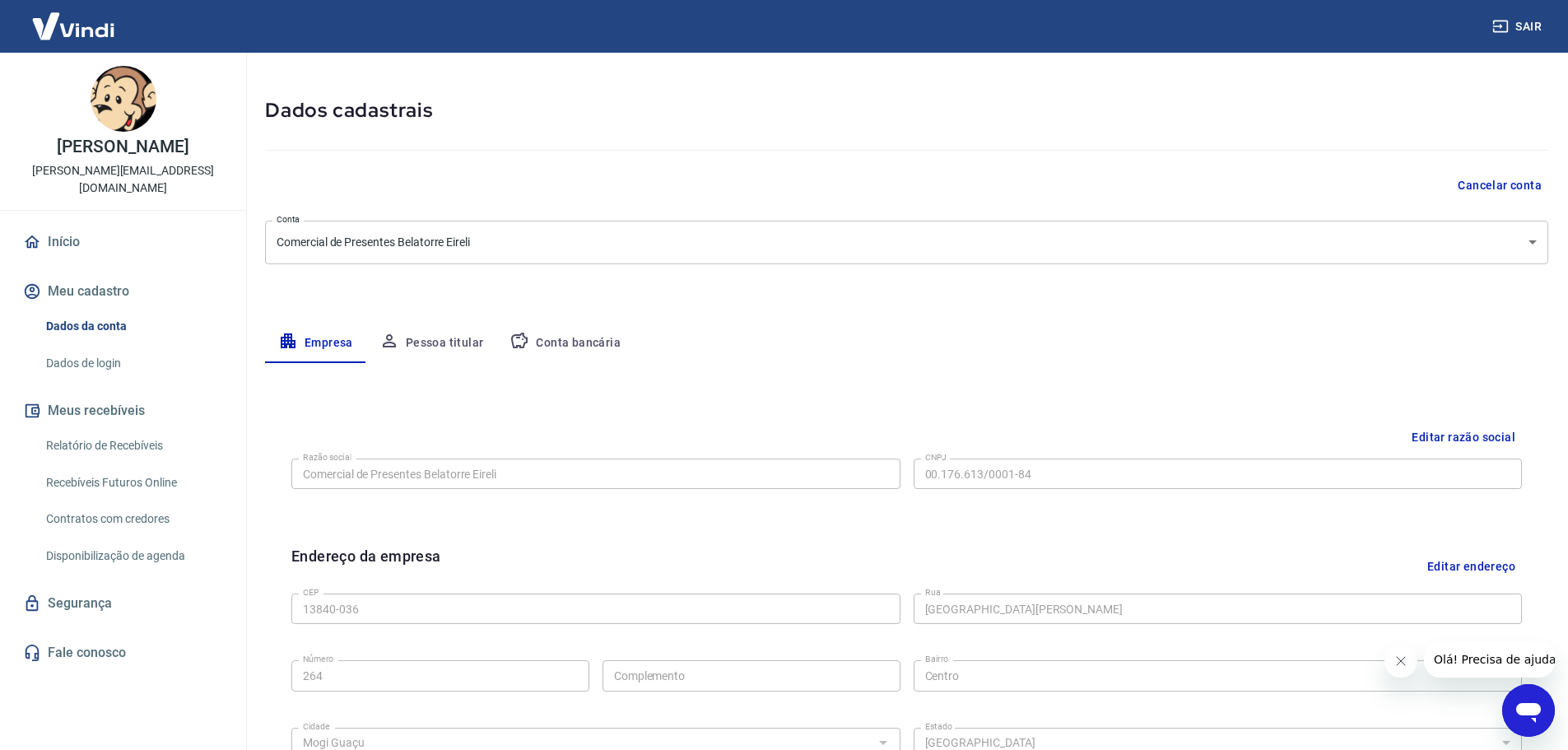
scroll to position [26, 0]
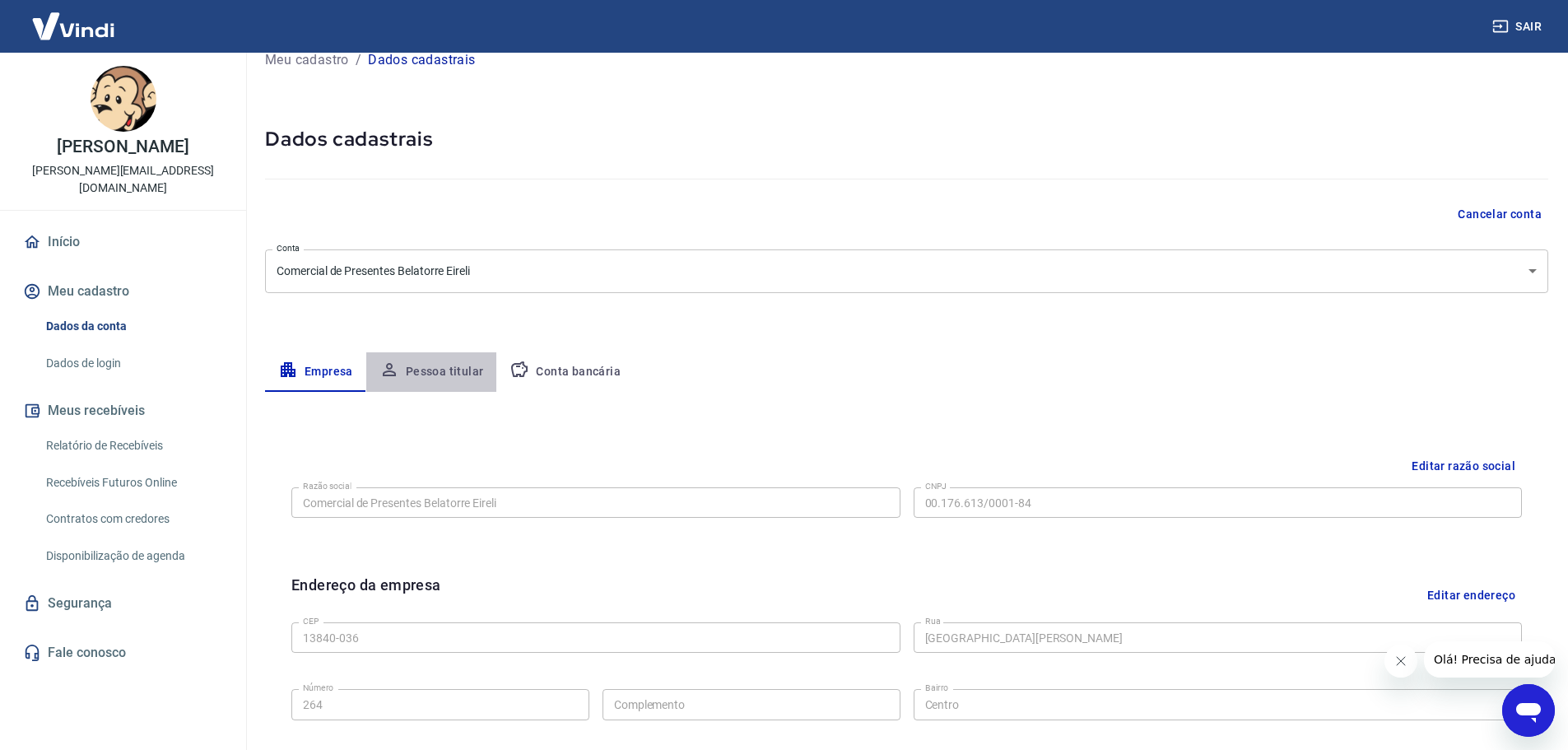
click at [442, 369] on button "Pessoa titular" at bounding box center [431, 373] width 131 height 40
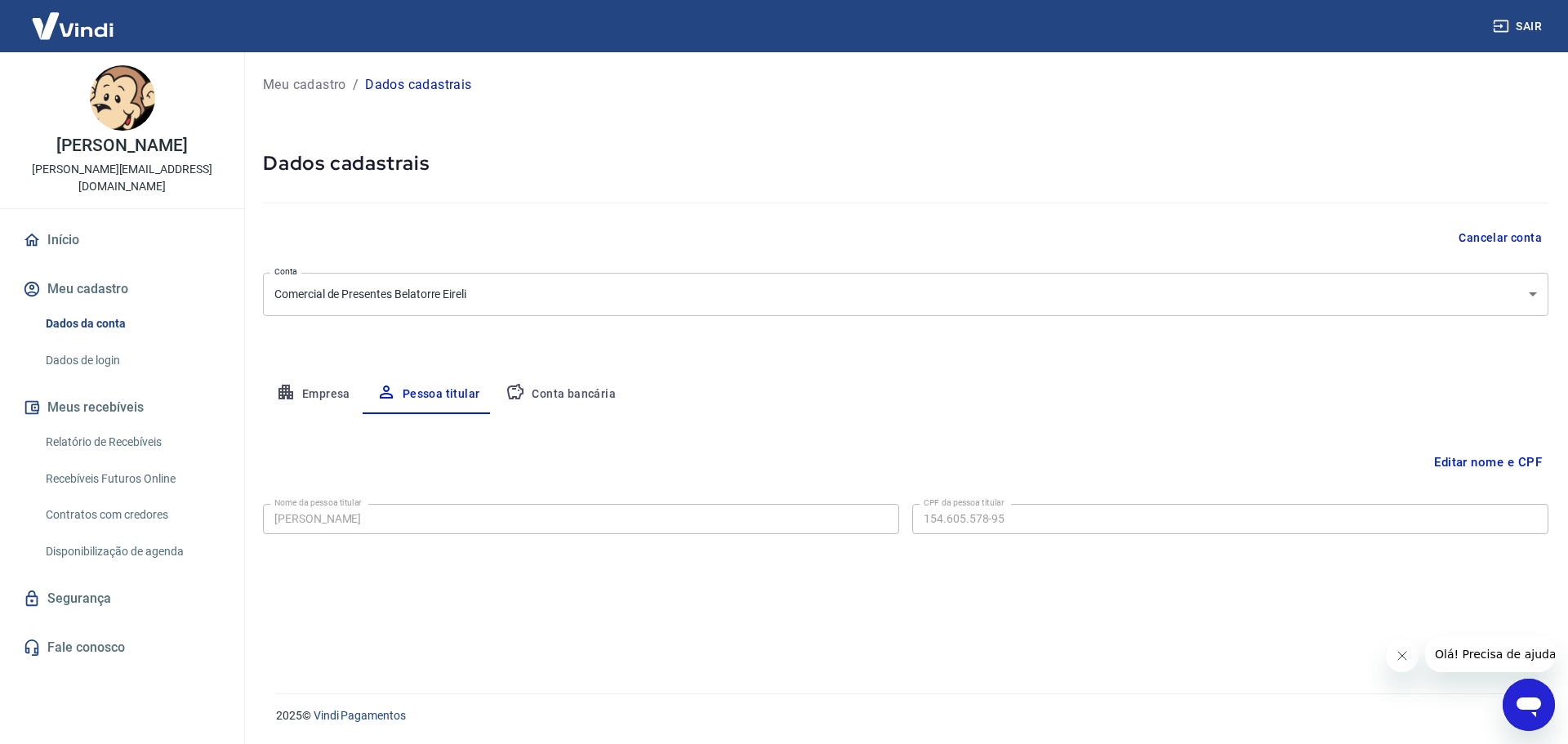
click at [322, 389] on button "Empresa" at bounding box center [312, 394] width 100 height 40
select select "SP"
select select "business"
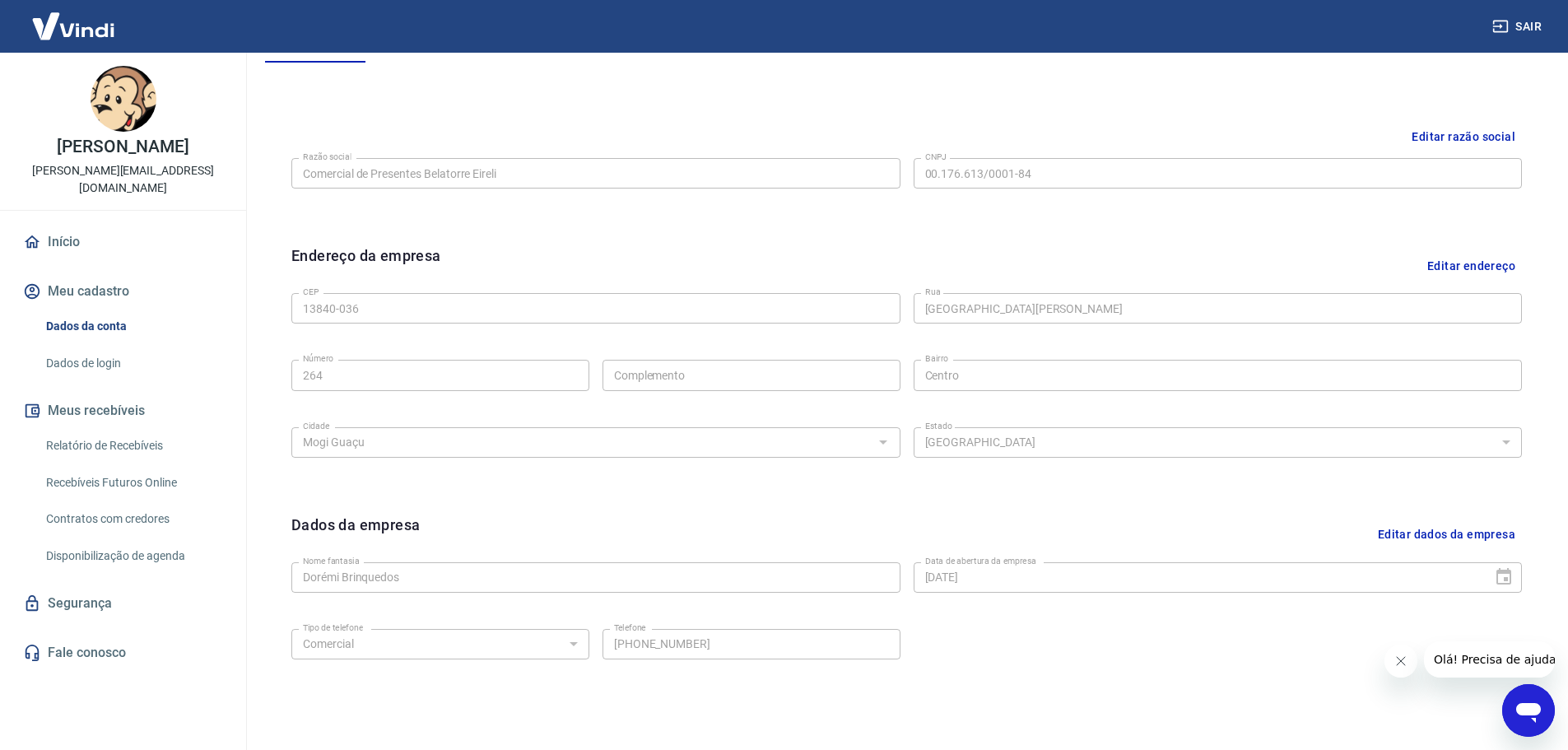
scroll to position [108, 0]
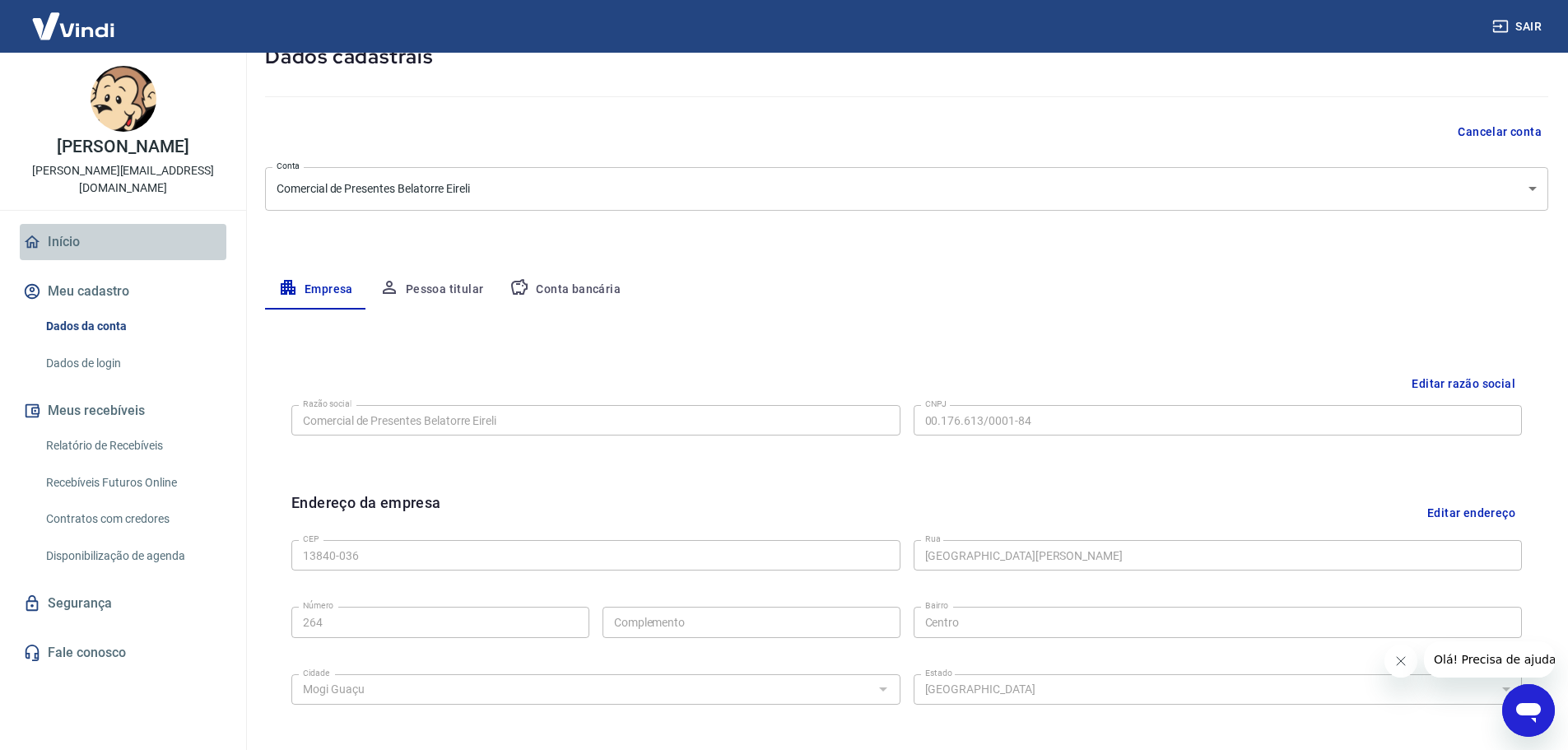
click at [56, 241] on link "Início" at bounding box center [123, 242] width 207 height 36
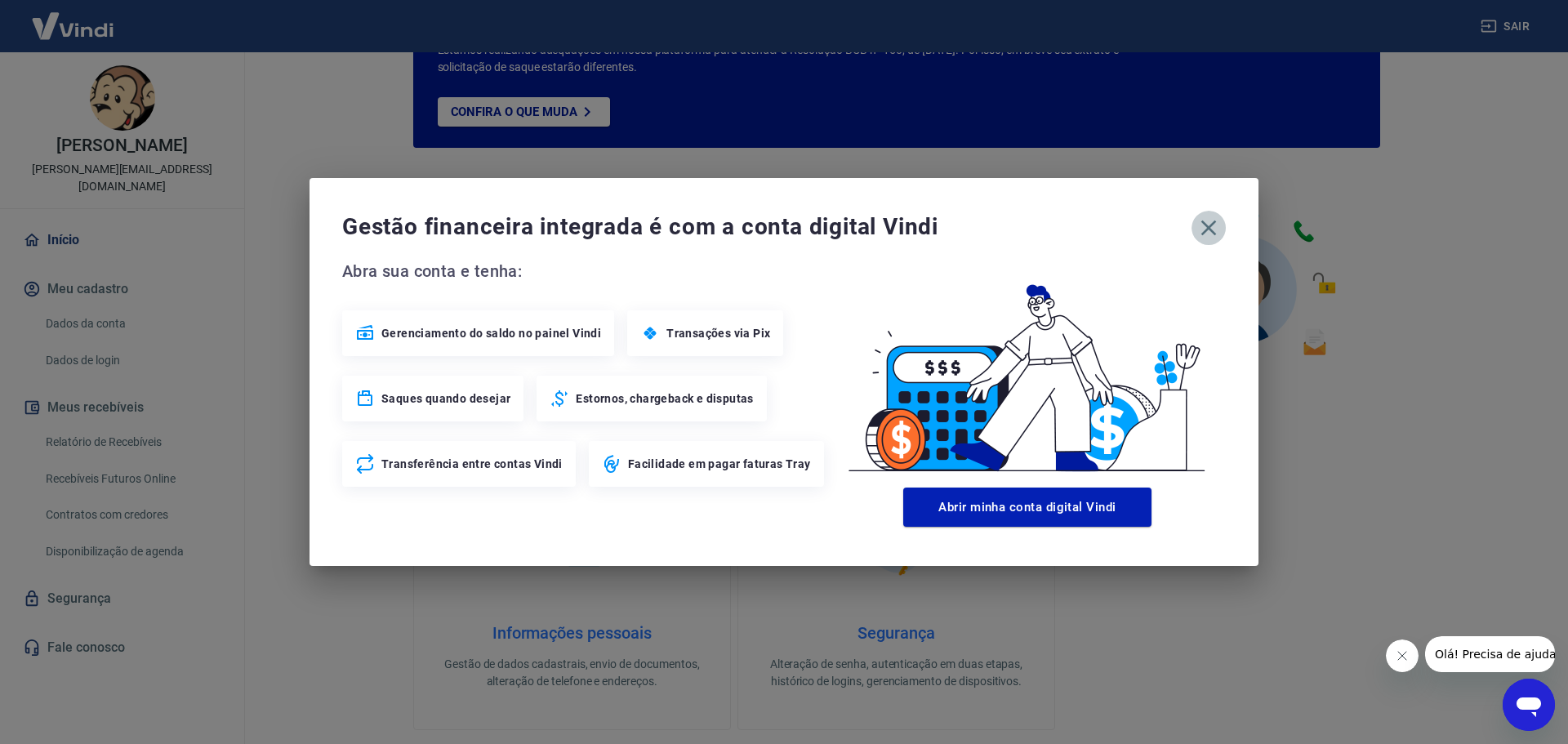
click at [1205, 228] on icon "button" at bounding box center [1208, 228] width 26 height 26
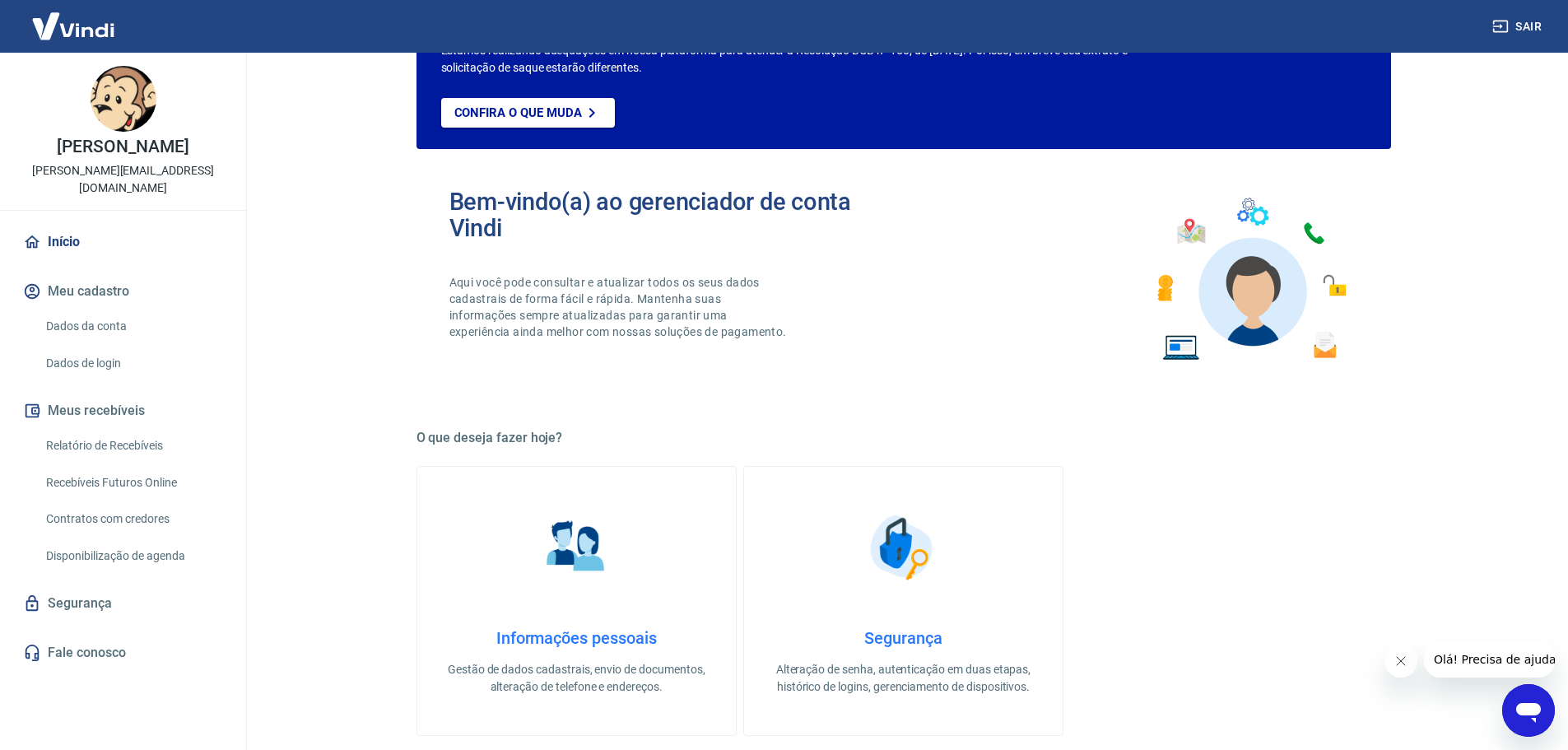
click at [1519, 24] on button "Sair" at bounding box center [1518, 27] width 59 height 30
